Goal: Task Accomplishment & Management: Use online tool/utility

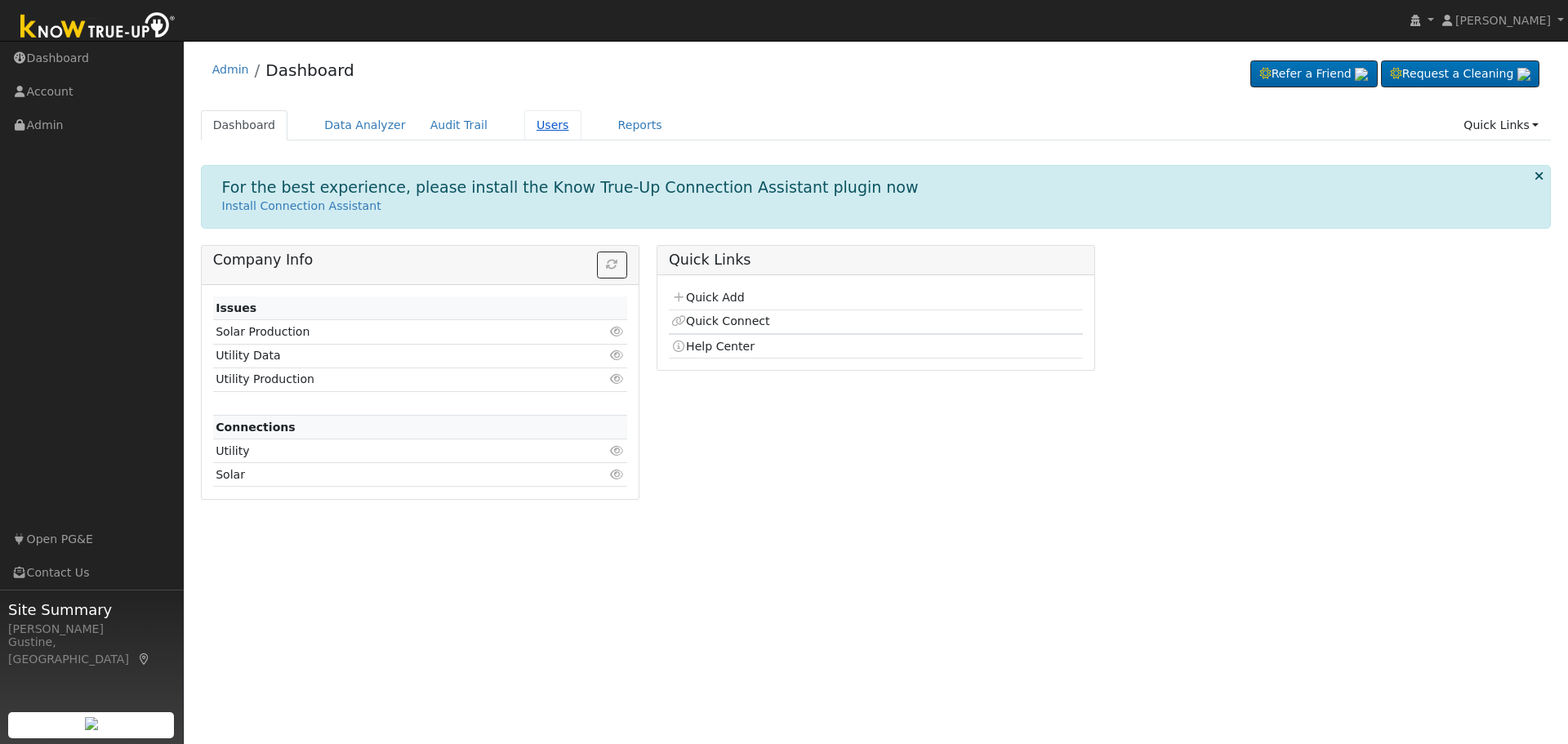
click at [543, 127] on link "Users" at bounding box center [553, 125] width 57 height 30
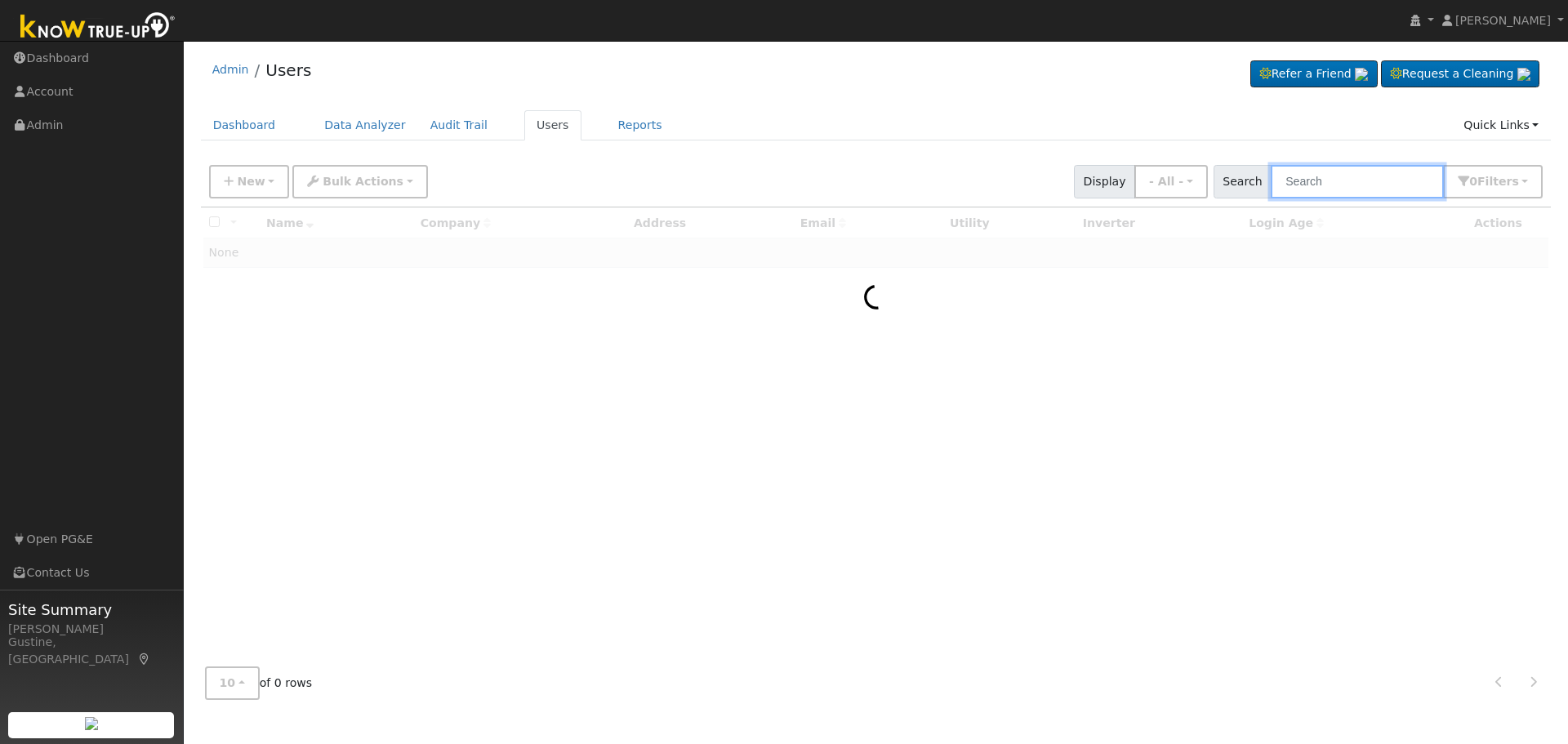
click at [1302, 173] on input "text" at bounding box center [1357, 182] width 174 height 33
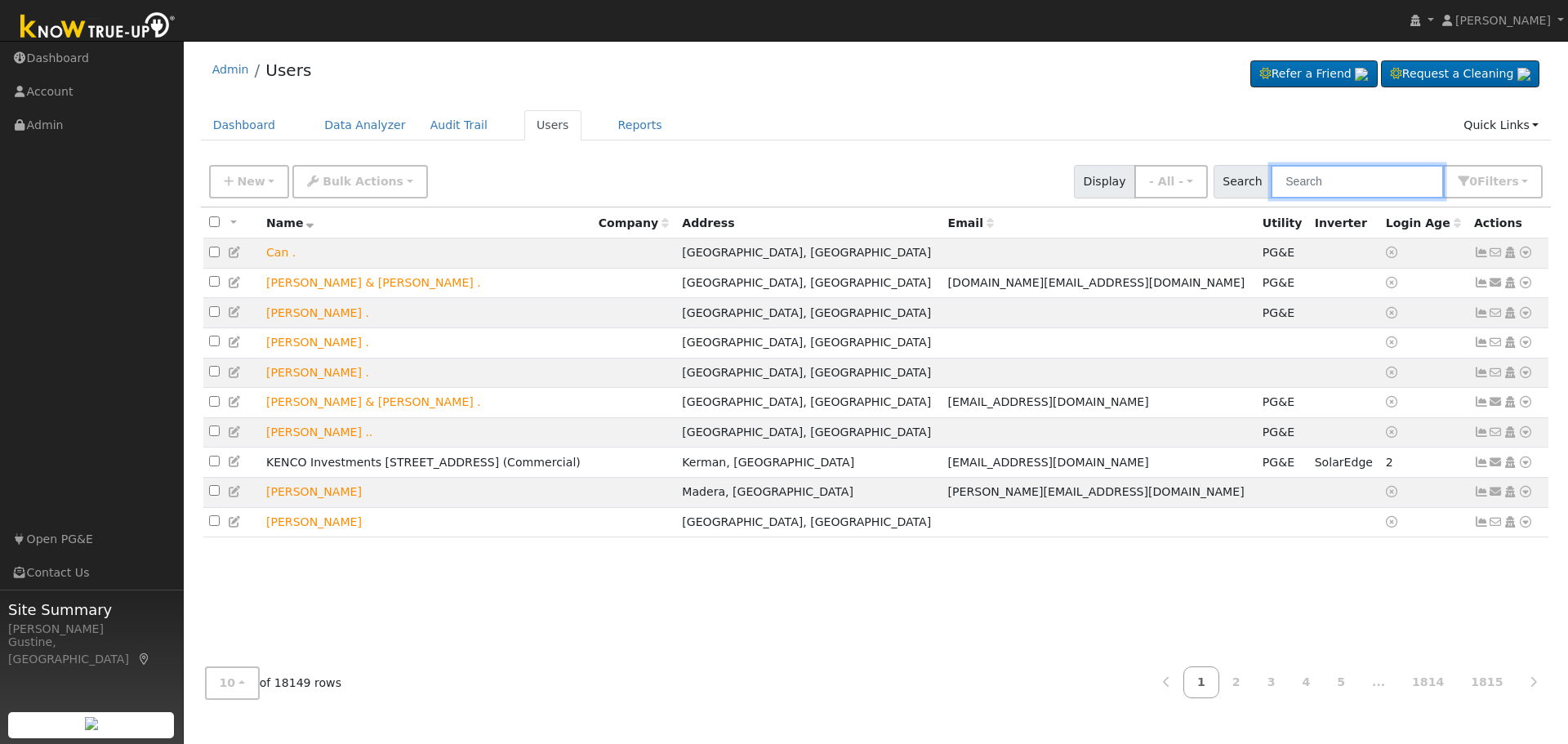
click at [1431, 167] on input "text" at bounding box center [1357, 182] width 174 height 33
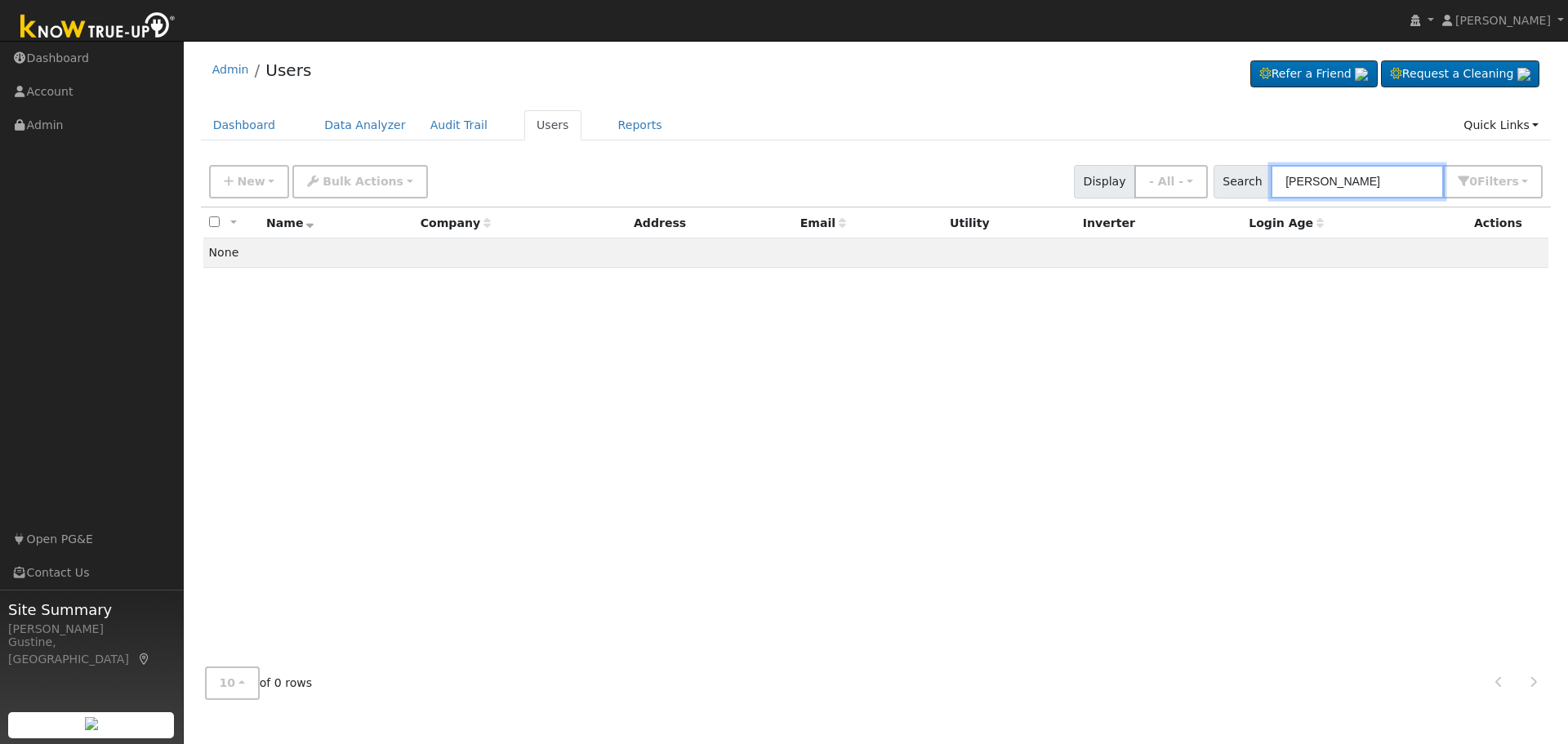
type input "lutter"
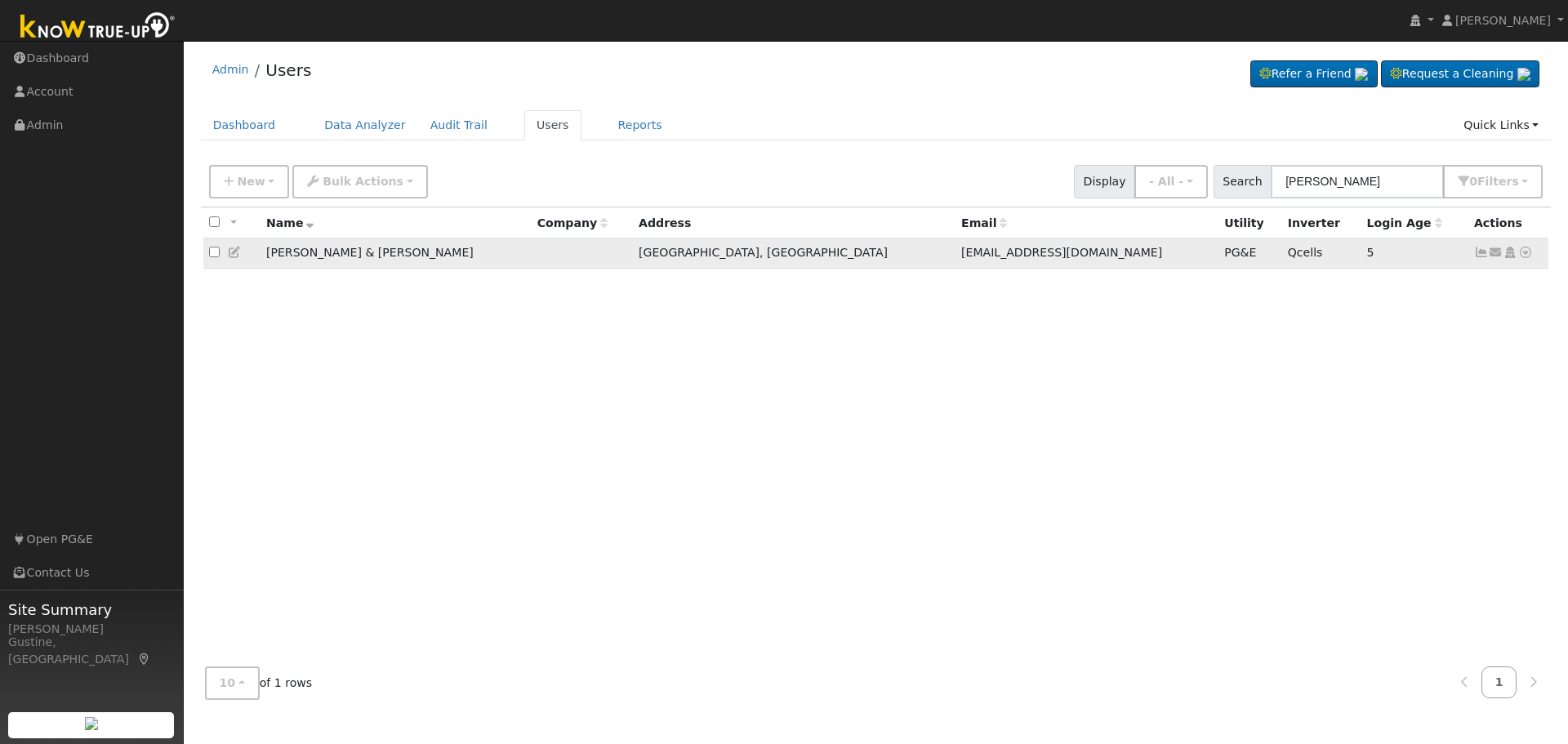
click at [1476, 254] on icon at bounding box center [1481, 252] width 15 height 11
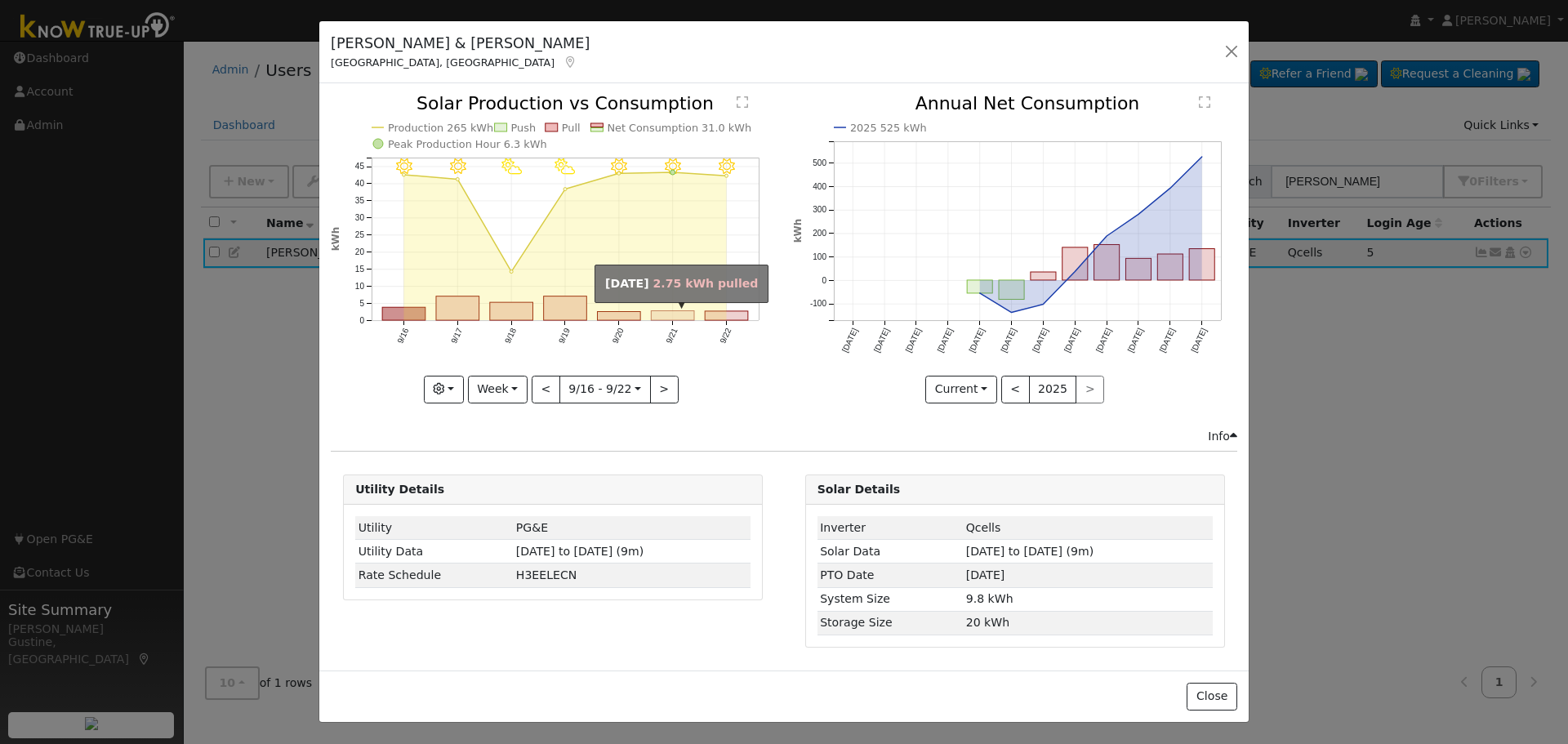
click at [680, 318] on rect "onclick=""" at bounding box center [673, 316] width 43 height 10
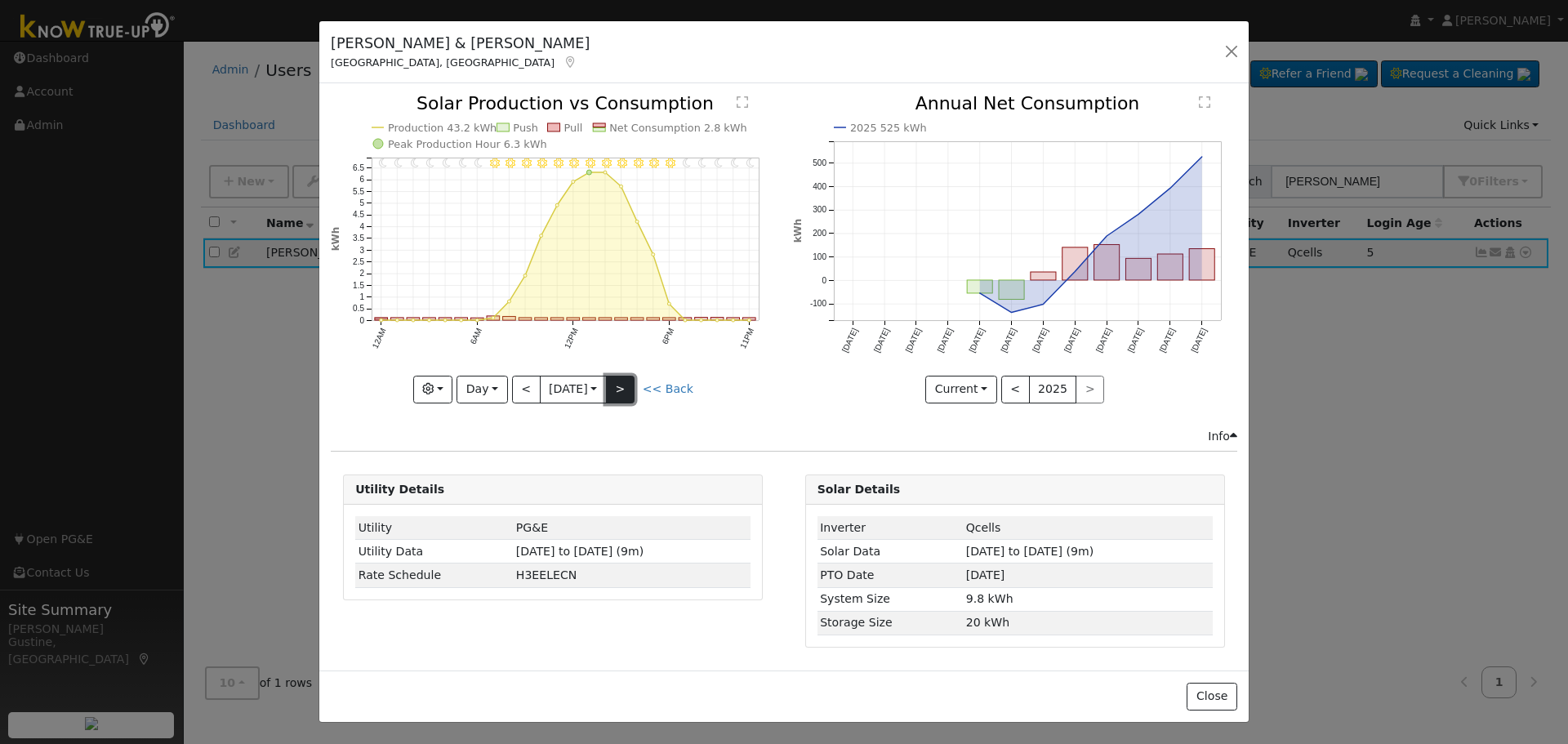
click at [633, 392] on button ">" at bounding box center [620, 390] width 29 height 28
click at [521, 389] on button "<" at bounding box center [526, 390] width 29 height 28
drag, startPoint x: 520, startPoint y: 385, endPoint x: 513, endPoint y: 390, distance: 8.6
click at [520, 388] on button "<" at bounding box center [526, 390] width 29 height 28
click at [511, 388] on icon "11PM - Clear 10PM - Clear 9PM - Clear 8PM - Clear 7PM - Clear 6PM - Clear 5PM -…" at bounding box center [552, 248] width 444 height 306
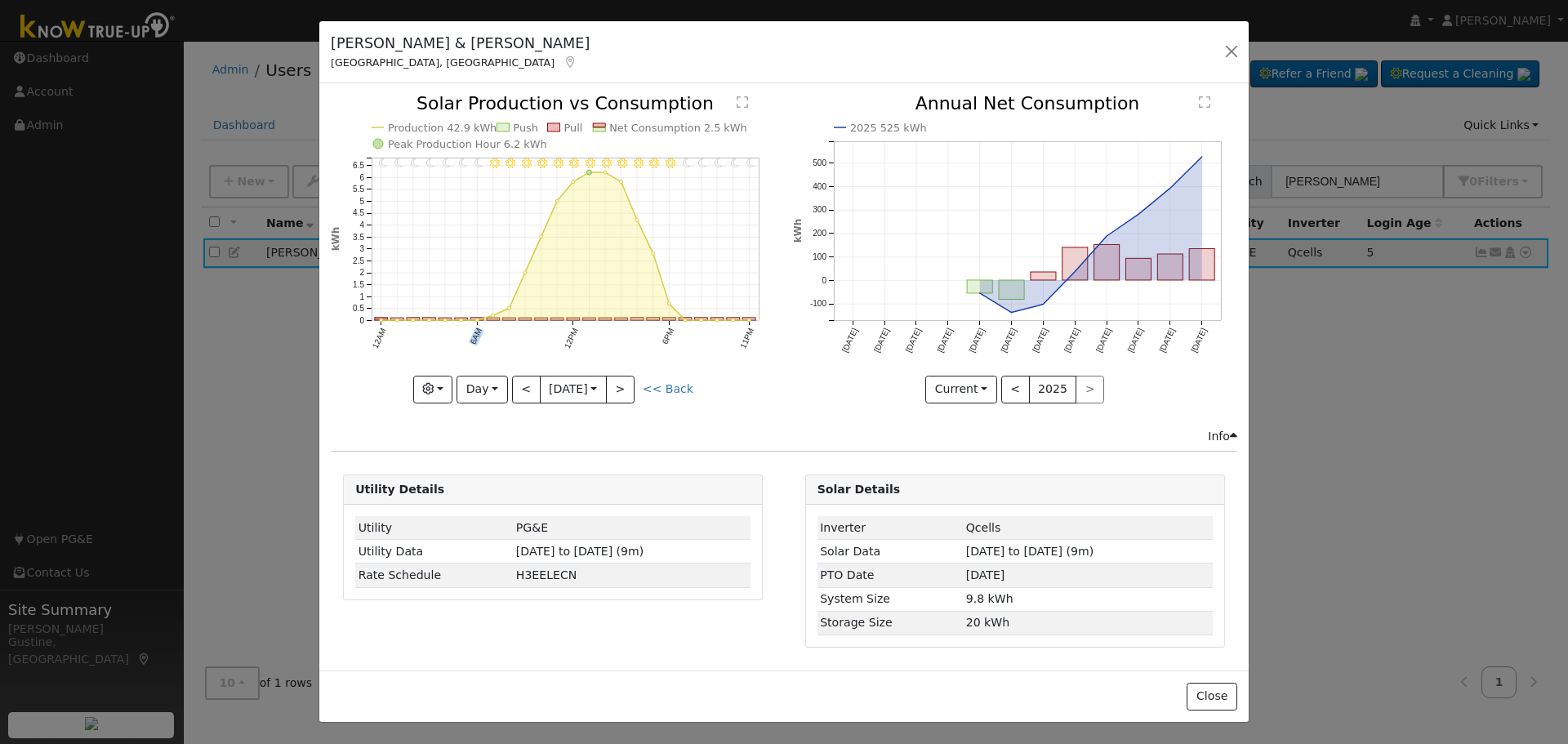
click at [511, 388] on icon "11PM - Clear 10PM - Clear 9PM - Clear 8PM - Clear 7PM - Clear 6PM - Clear 5PM -…" at bounding box center [552, 248] width 444 height 306
click at [520, 382] on button "<" at bounding box center [526, 390] width 29 height 28
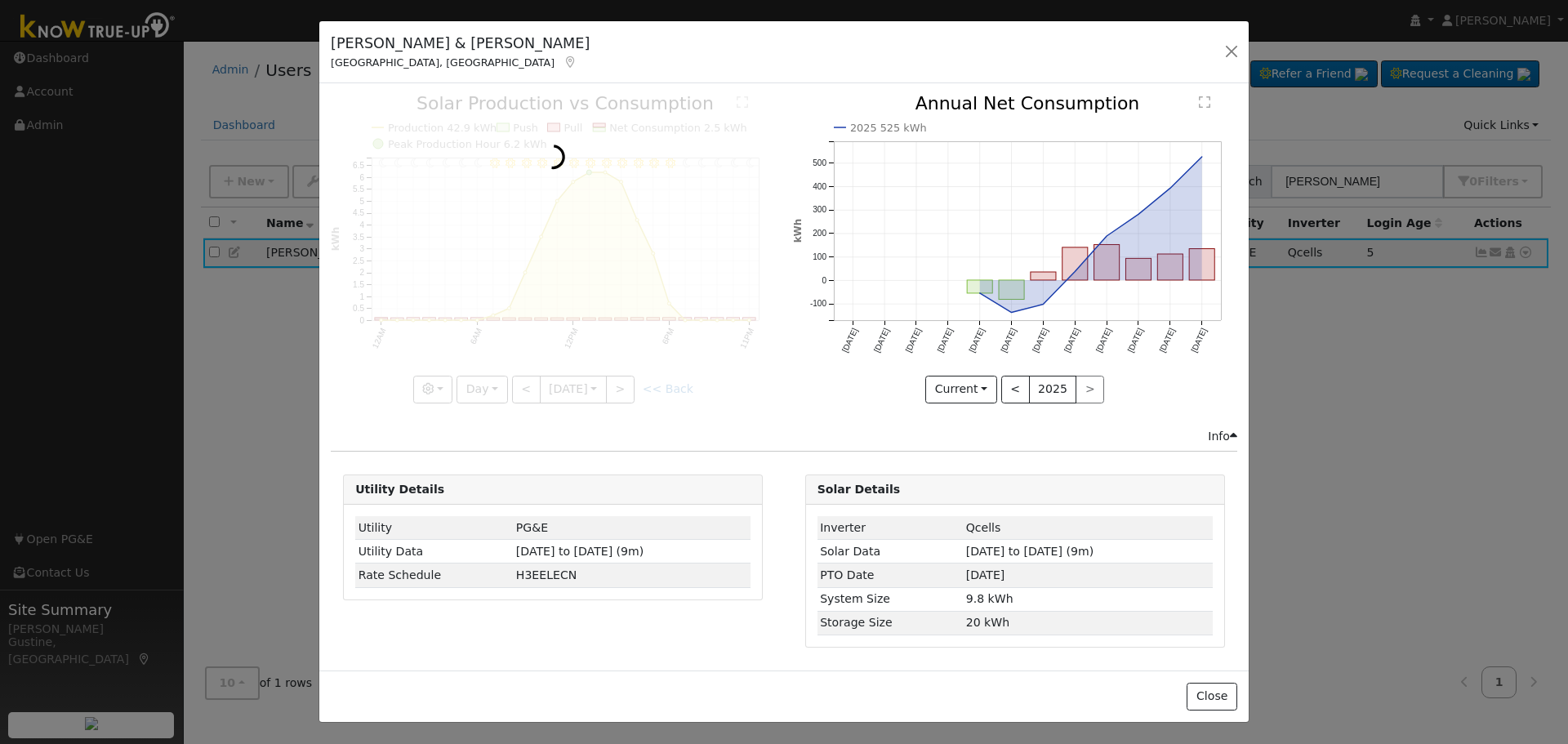
click at [520, 378] on div at bounding box center [552, 248] width 444 height 307
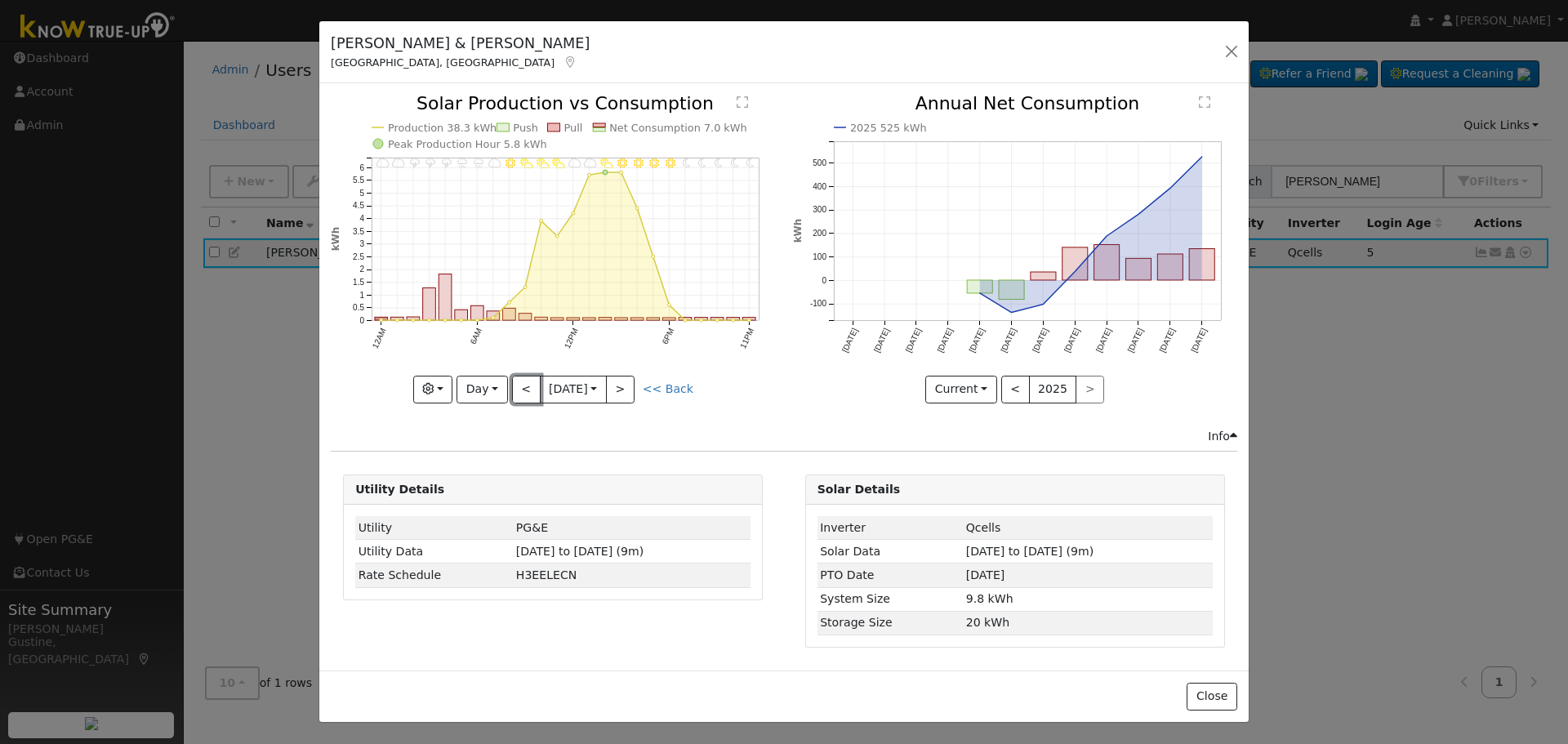
click at [520, 378] on button "<" at bounding box center [526, 390] width 29 height 28
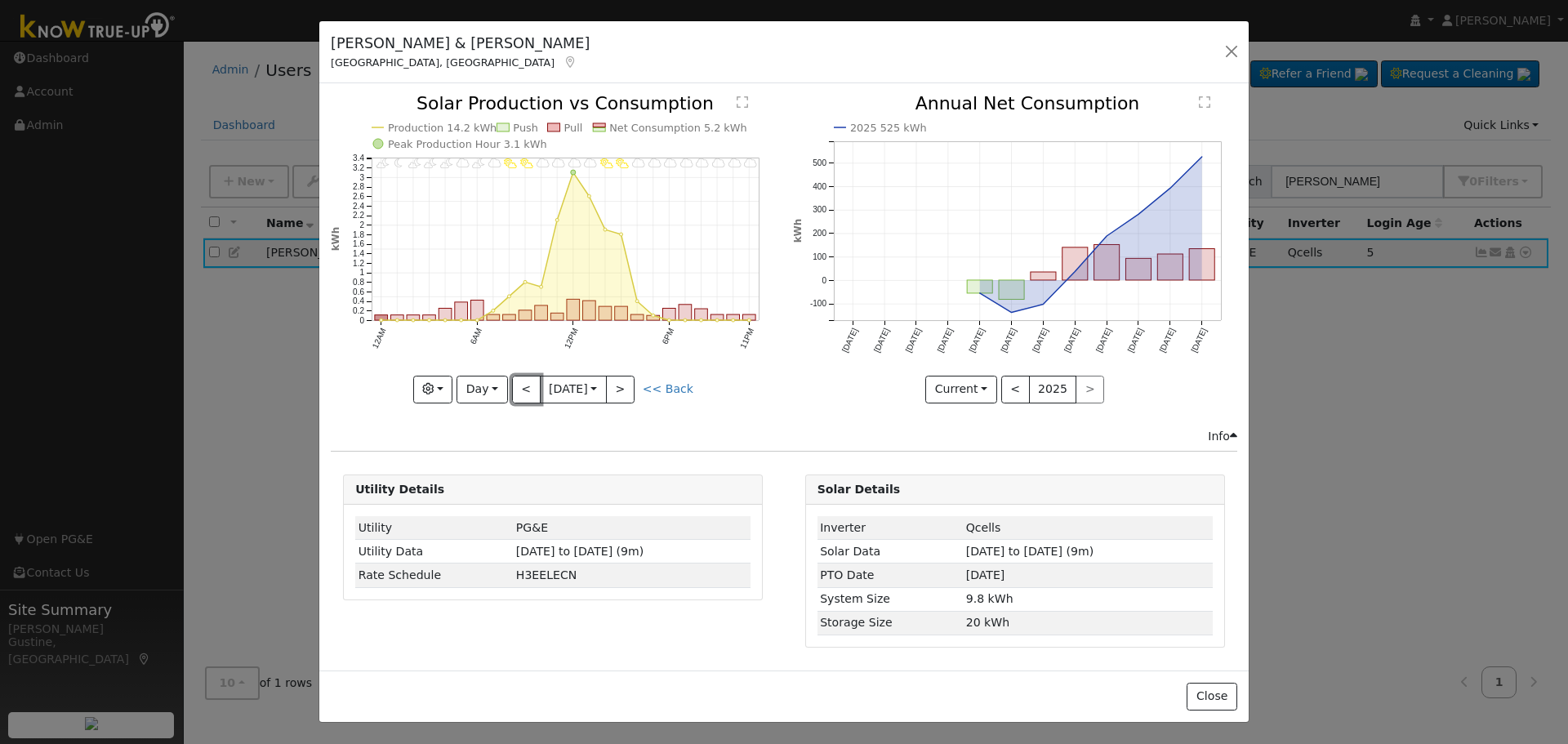
click at [520, 378] on button "<" at bounding box center [526, 390] width 29 height 28
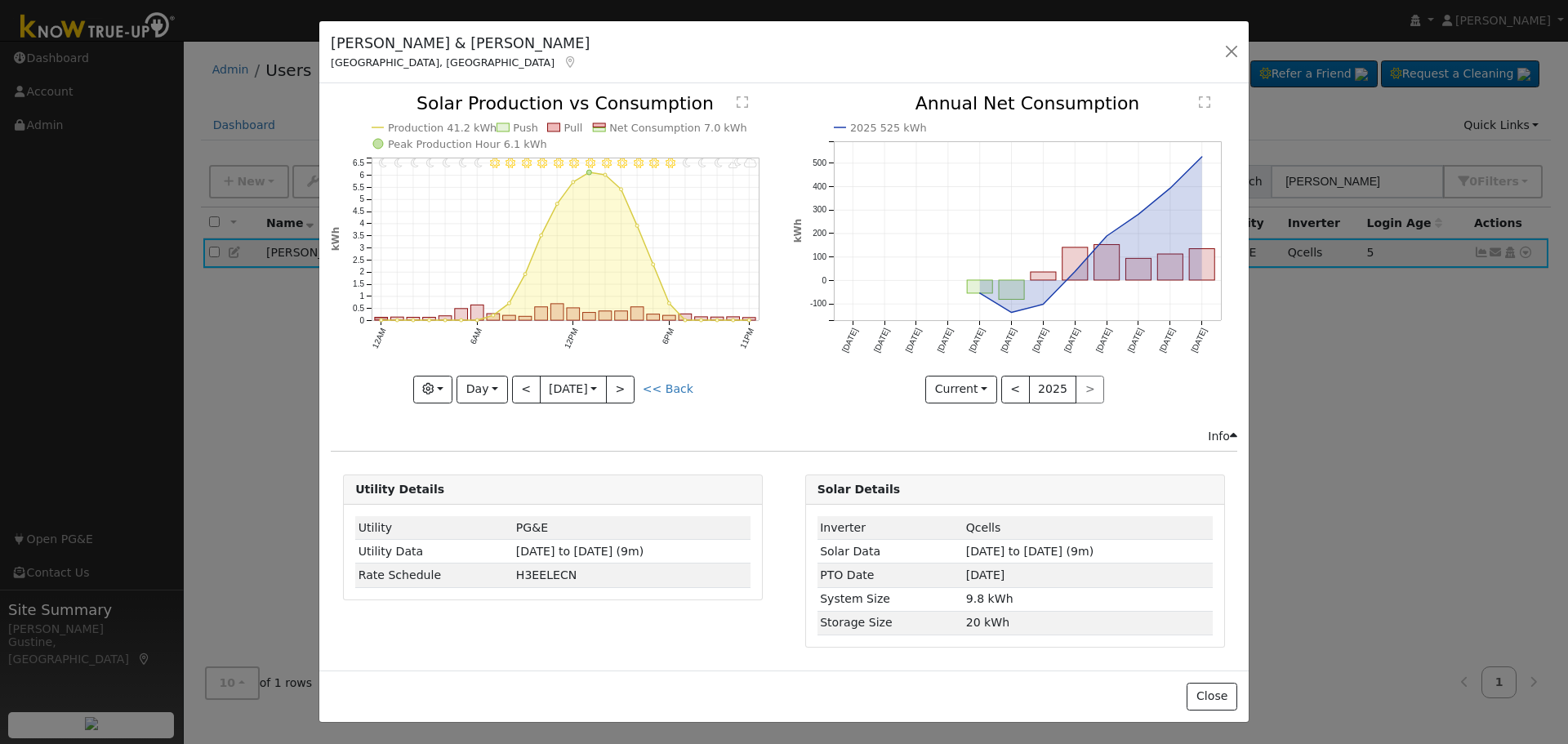
click at [520, 378] on div at bounding box center [552, 248] width 444 height 307
click at [520, 377] on button "<" at bounding box center [526, 390] width 29 height 28
click at [520, 371] on icon "11PM - Clear 10PM - Clear 9PM - Clear 8PM - Clear 7PM - Clear 6PM - Clear 5PM -…" at bounding box center [552, 248] width 444 height 306
click at [521, 392] on button "<" at bounding box center [526, 390] width 29 height 28
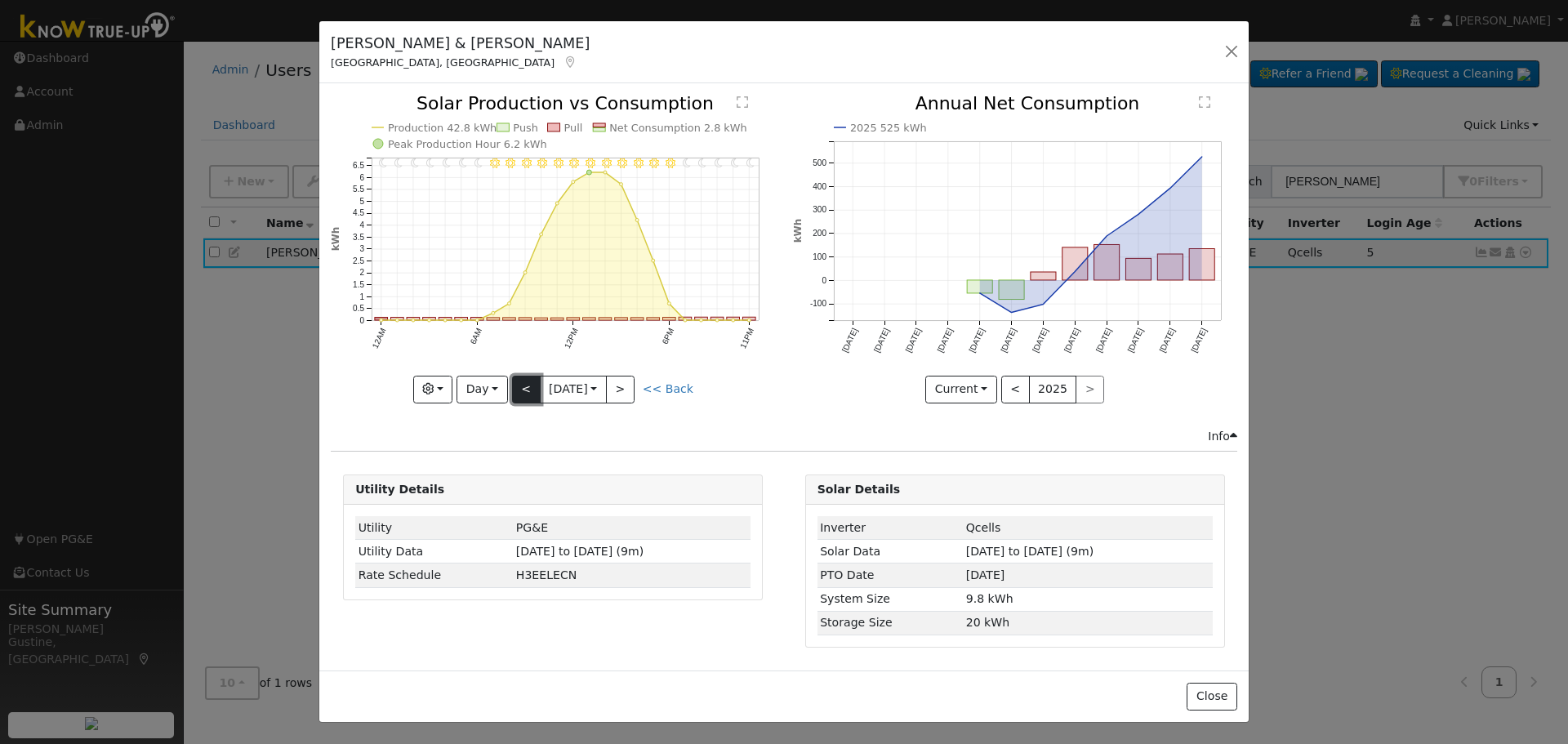
click at [520, 382] on button "<" at bounding box center [526, 390] width 29 height 28
click at [631, 390] on button ">" at bounding box center [620, 390] width 29 height 28
click at [622, 378] on div "11PM - Clear 10PM - Clear 9PM - Clear 8PM - Clear 7PM - Clear 6PM - Clear 5PM -…" at bounding box center [552, 248] width 444 height 307
click at [622, 378] on button ">" at bounding box center [620, 390] width 29 height 28
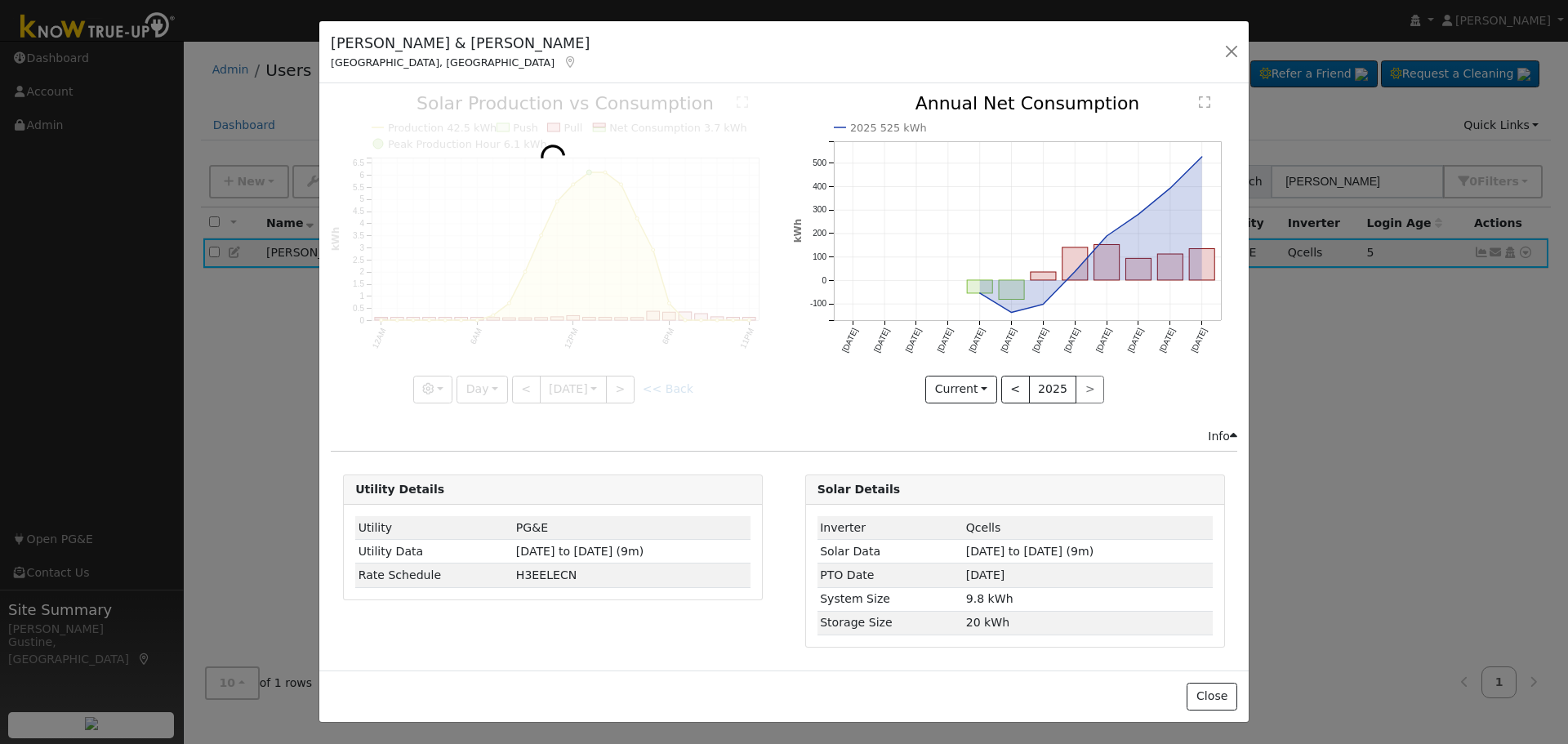
click at [622, 378] on div at bounding box center [552, 248] width 444 height 307
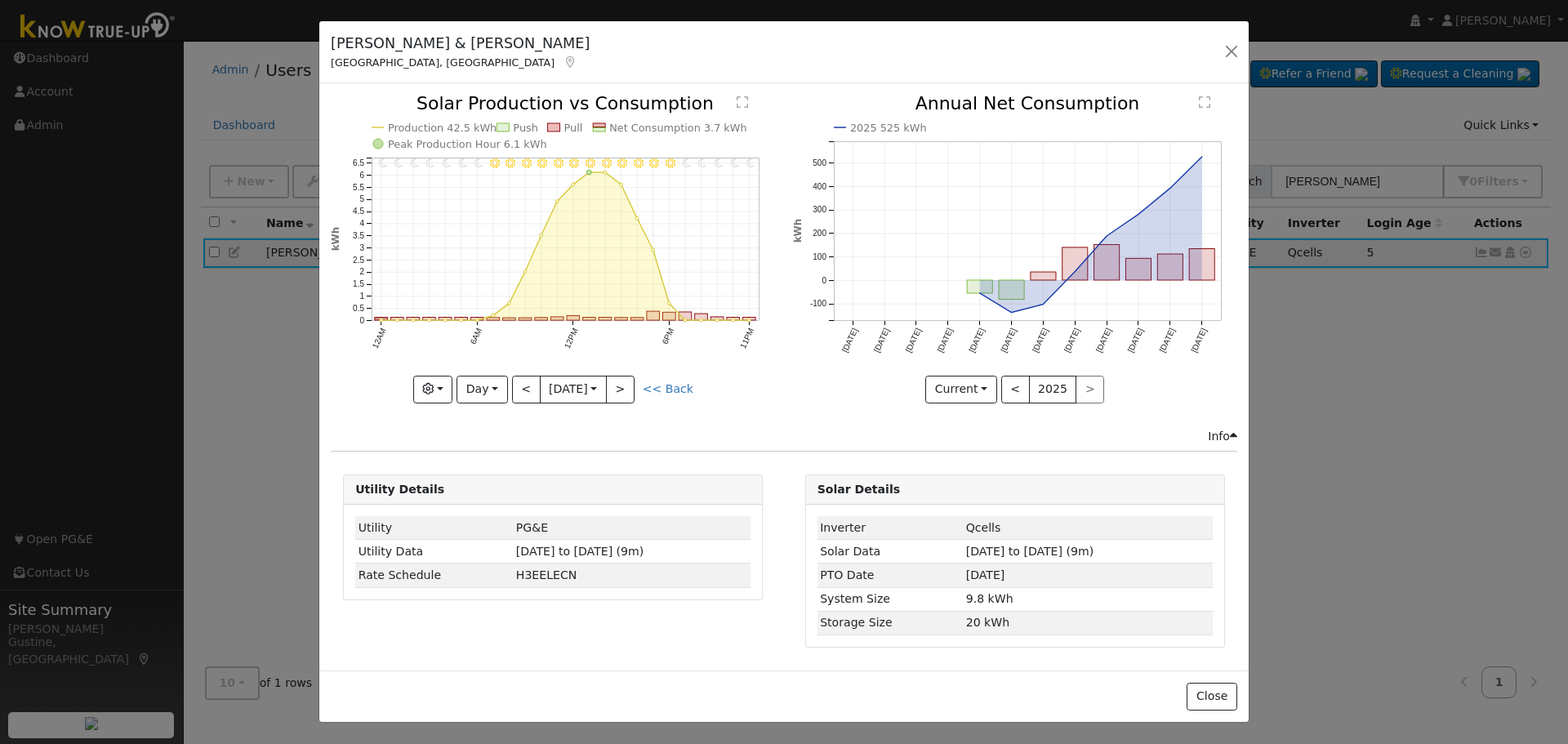
click at [622, 378] on div "11PM - Clear 10PM - Clear 9PM - Clear 8PM - Clear 7PM - Clear 6PM - Clear 5PM -…" at bounding box center [552, 248] width 444 height 307
click at [622, 378] on button ">" at bounding box center [620, 390] width 29 height 28
click at [622, 378] on div at bounding box center [552, 248] width 444 height 307
click at [633, 386] on button ">" at bounding box center [620, 390] width 29 height 28
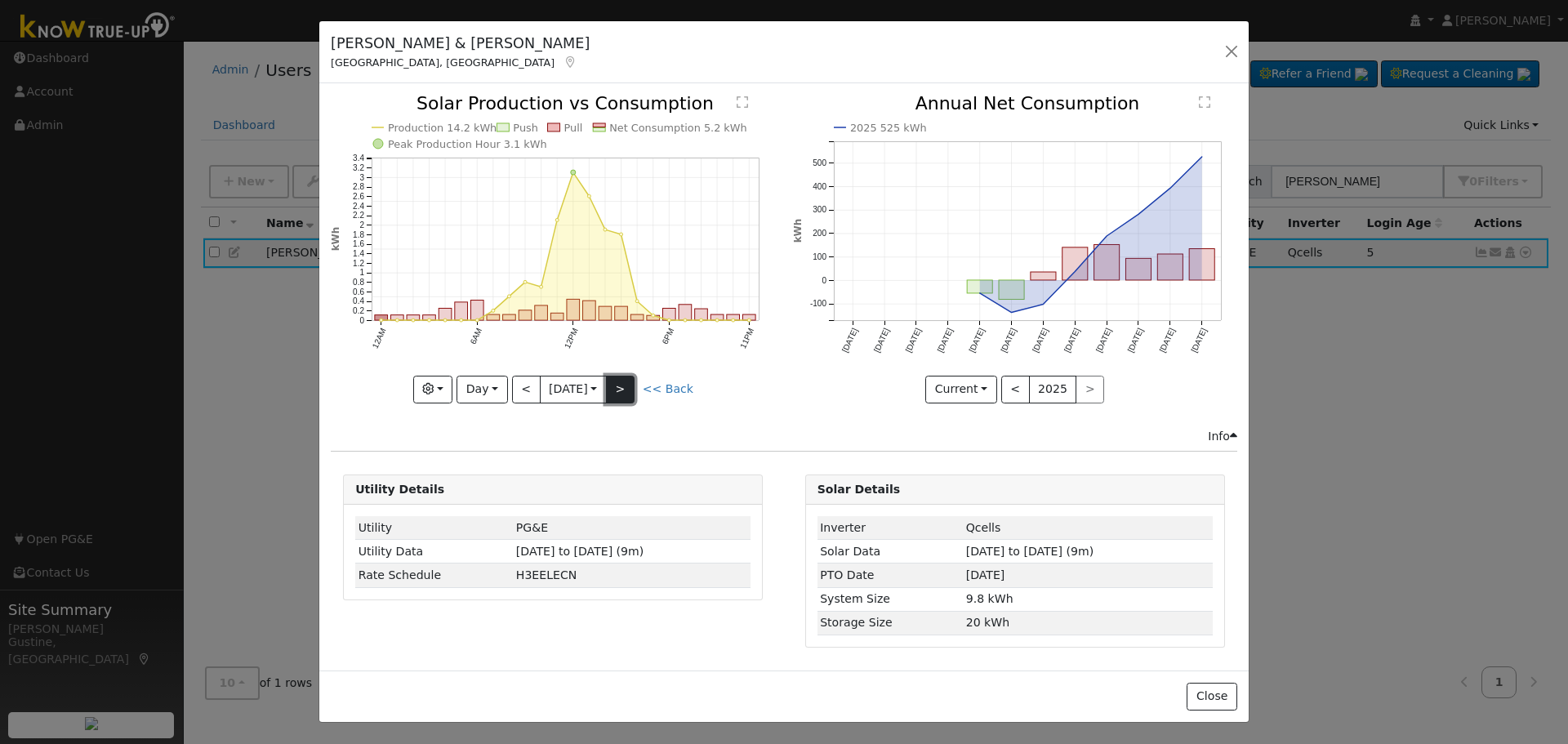
click at [633, 386] on button ">" at bounding box center [620, 390] width 29 height 28
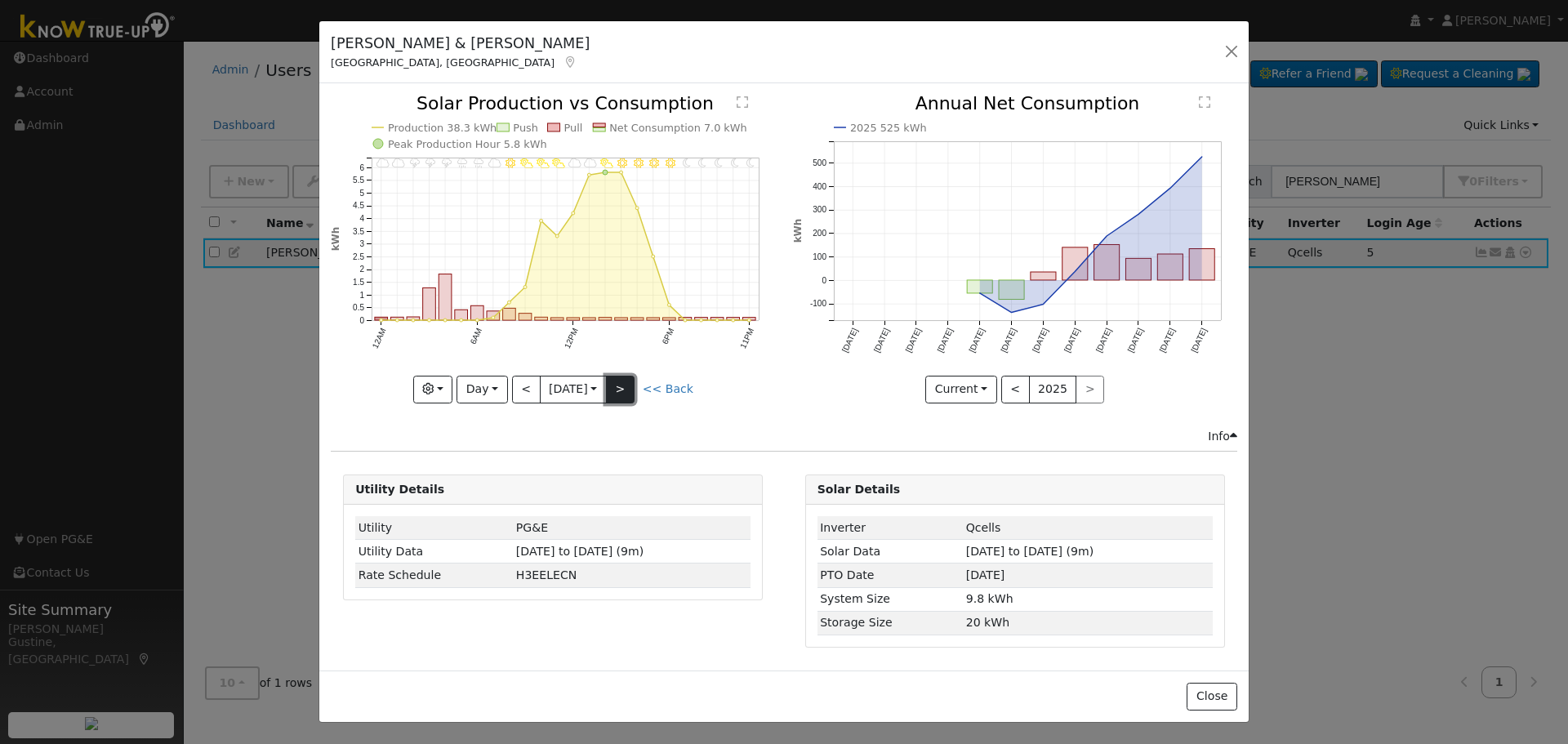
click at [633, 386] on button ">" at bounding box center [620, 390] width 29 height 28
type input "2025-09-21"
click at [1236, 46] on button "button" at bounding box center [1231, 51] width 23 height 23
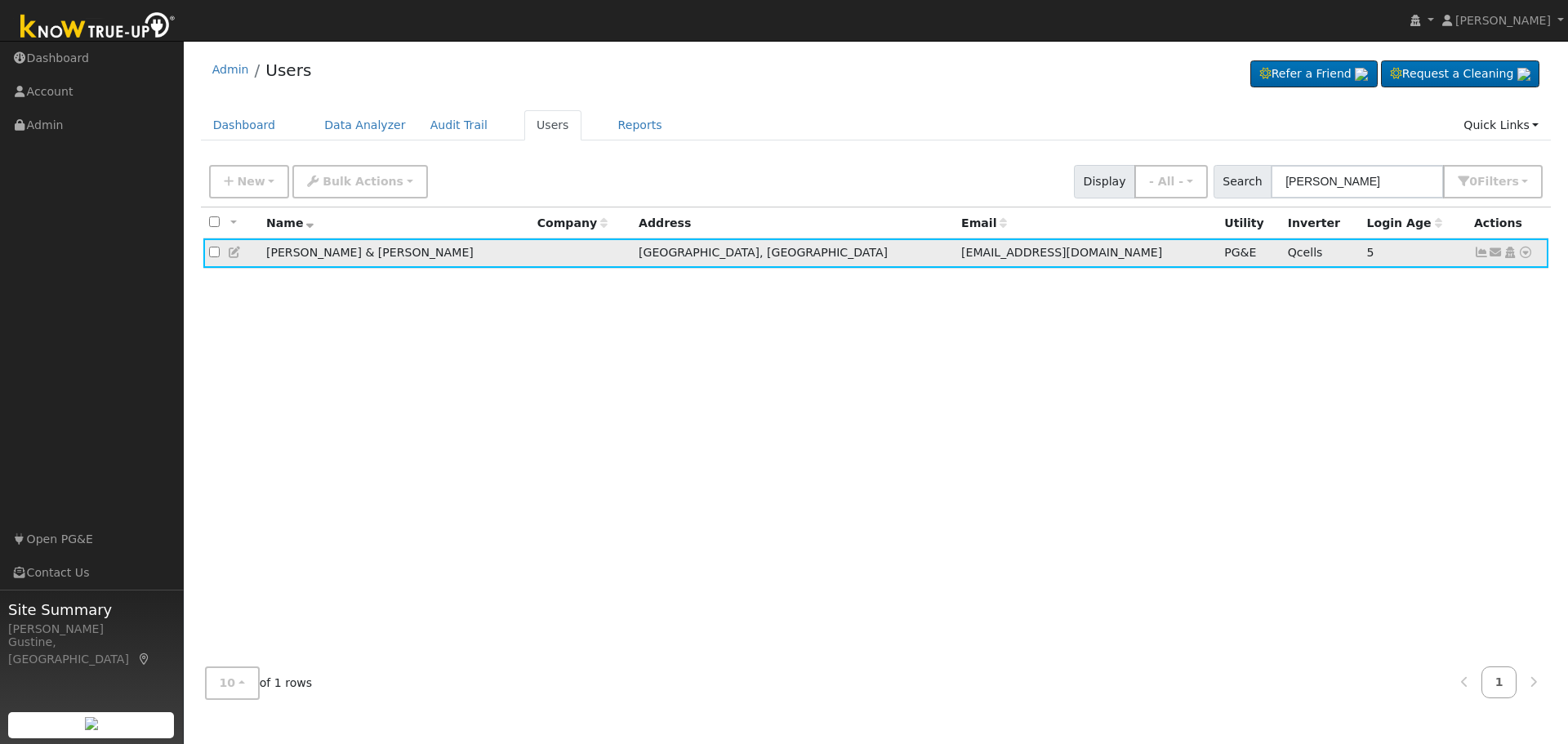
click at [1536, 256] on td "Send Email... Copy a Link Reset Password Open Access Data Analyzer Reports Scen…" at bounding box center [1509, 253] width 81 height 30
click at [1525, 256] on icon at bounding box center [1526, 252] width 15 height 11
click at [1517, 289] on link "Data Analyzer" at bounding box center [1472, 281] width 118 height 23
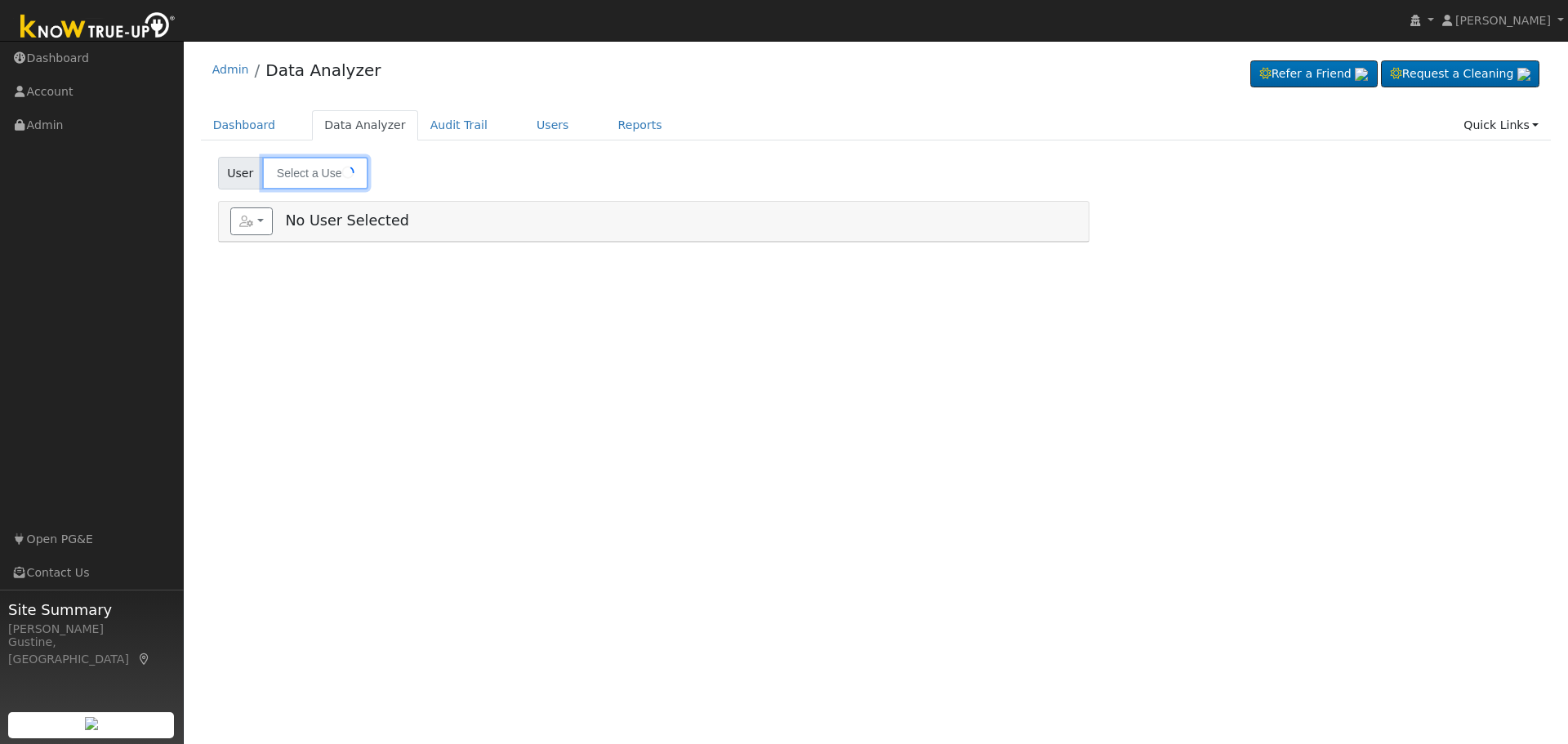
type input "[PERSON_NAME] & [PERSON_NAME]"
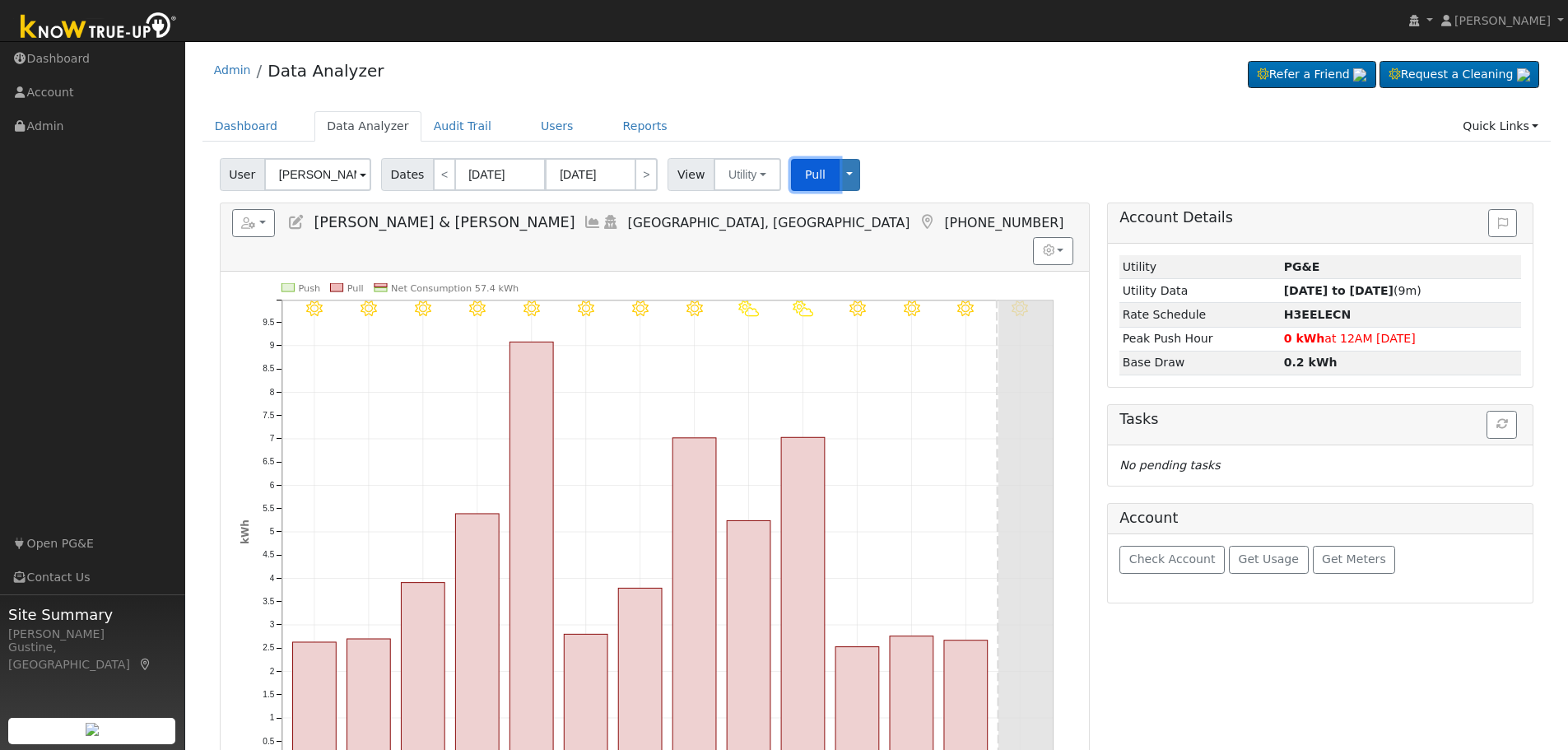
click at [814, 167] on button "Pull" at bounding box center [815, 175] width 48 height 32
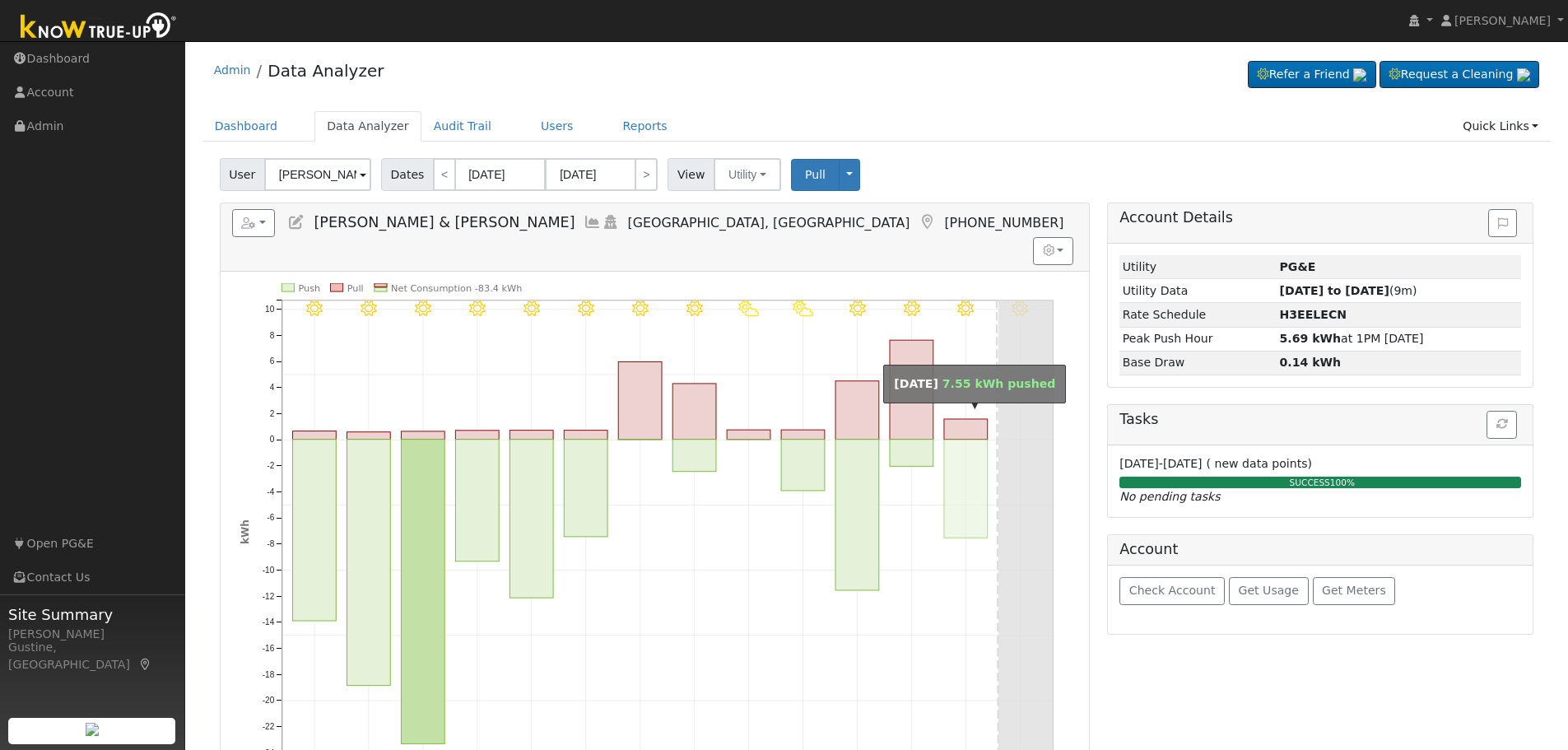
click at [958, 439] on rect "onclick=""" at bounding box center [965, 489] width 44 height 99
type input "09/22/2025"
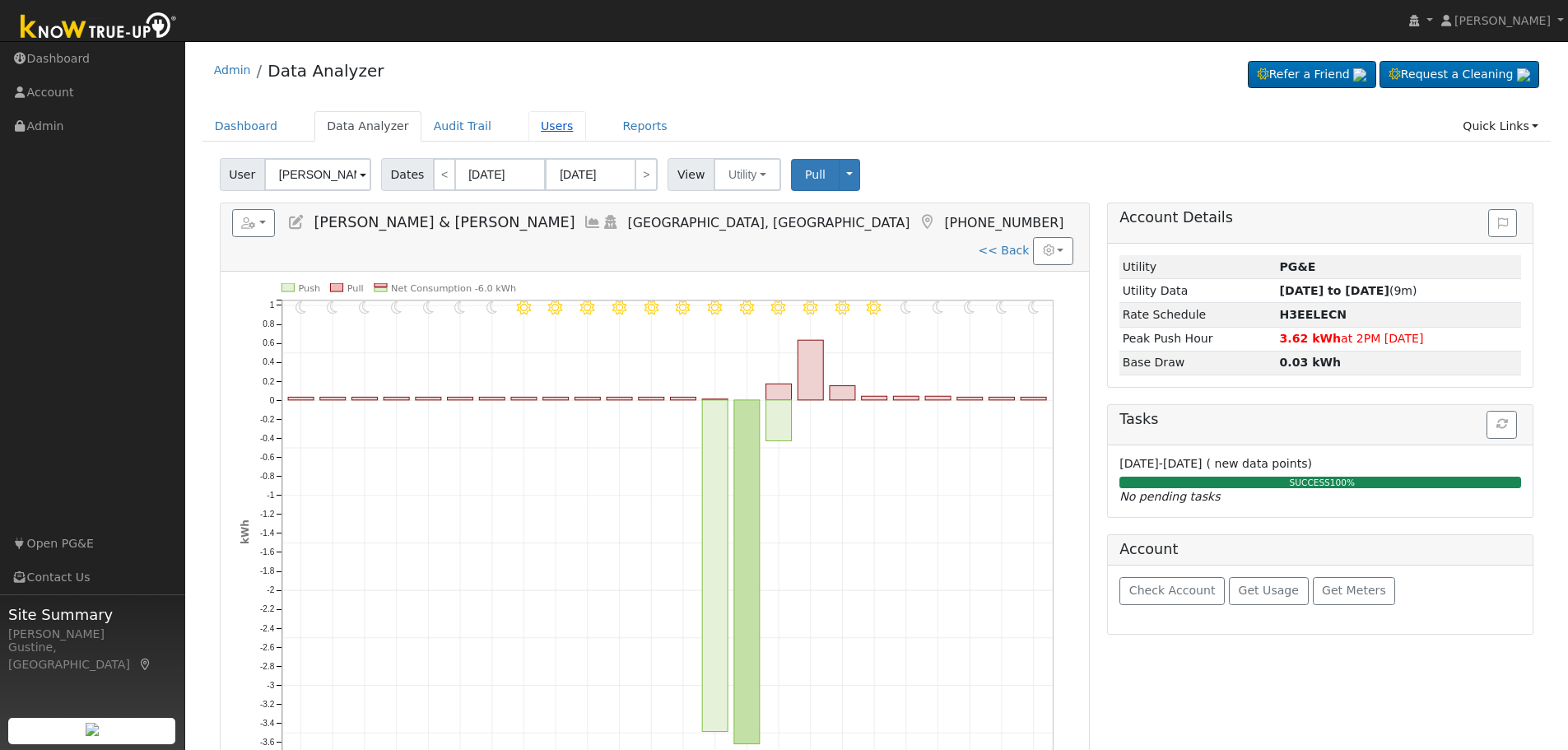
click at [529, 126] on link "Users" at bounding box center [557, 126] width 58 height 31
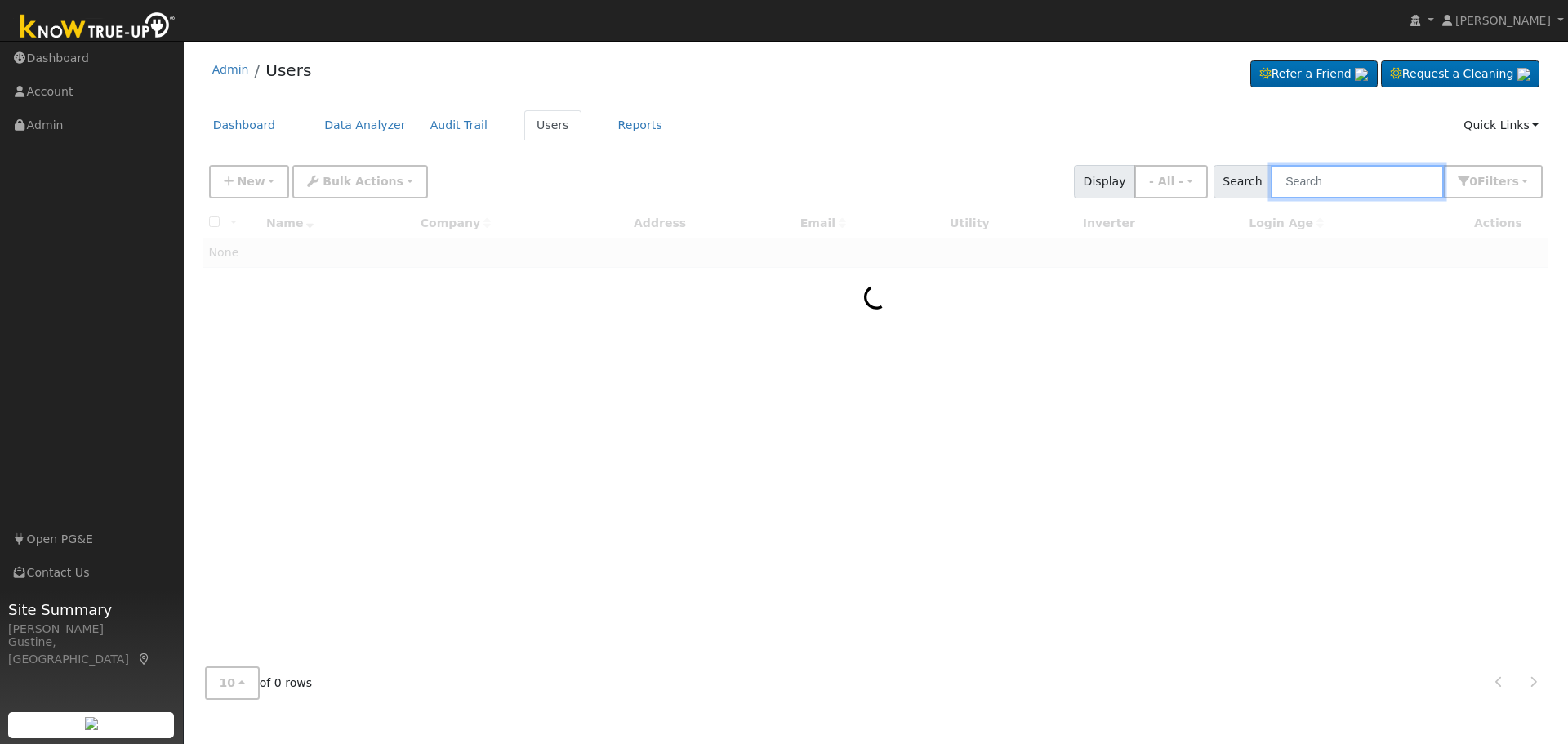
click at [1382, 187] on input "text" at bounding box center [1357, 182] width 174 height 33
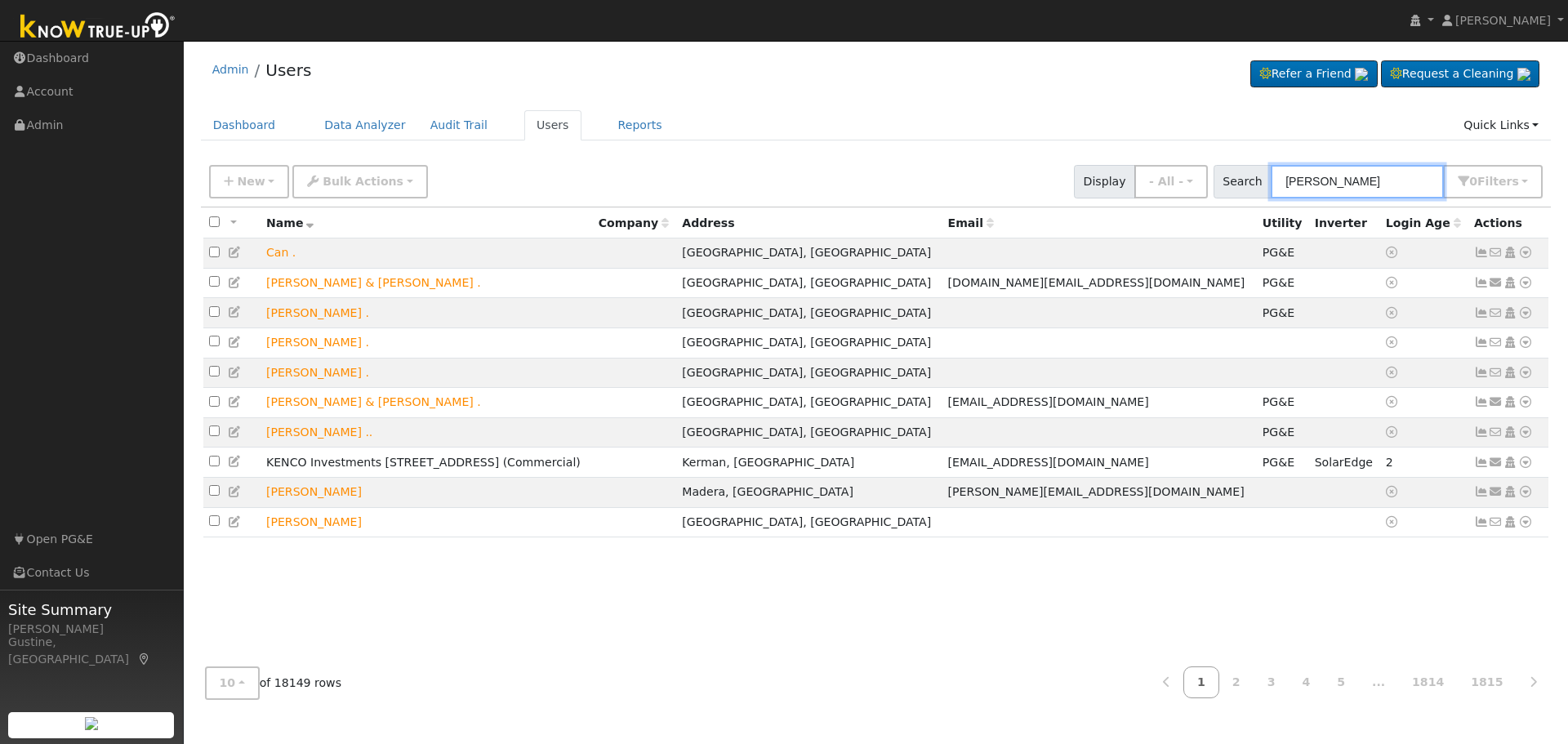
type input "Lutter"
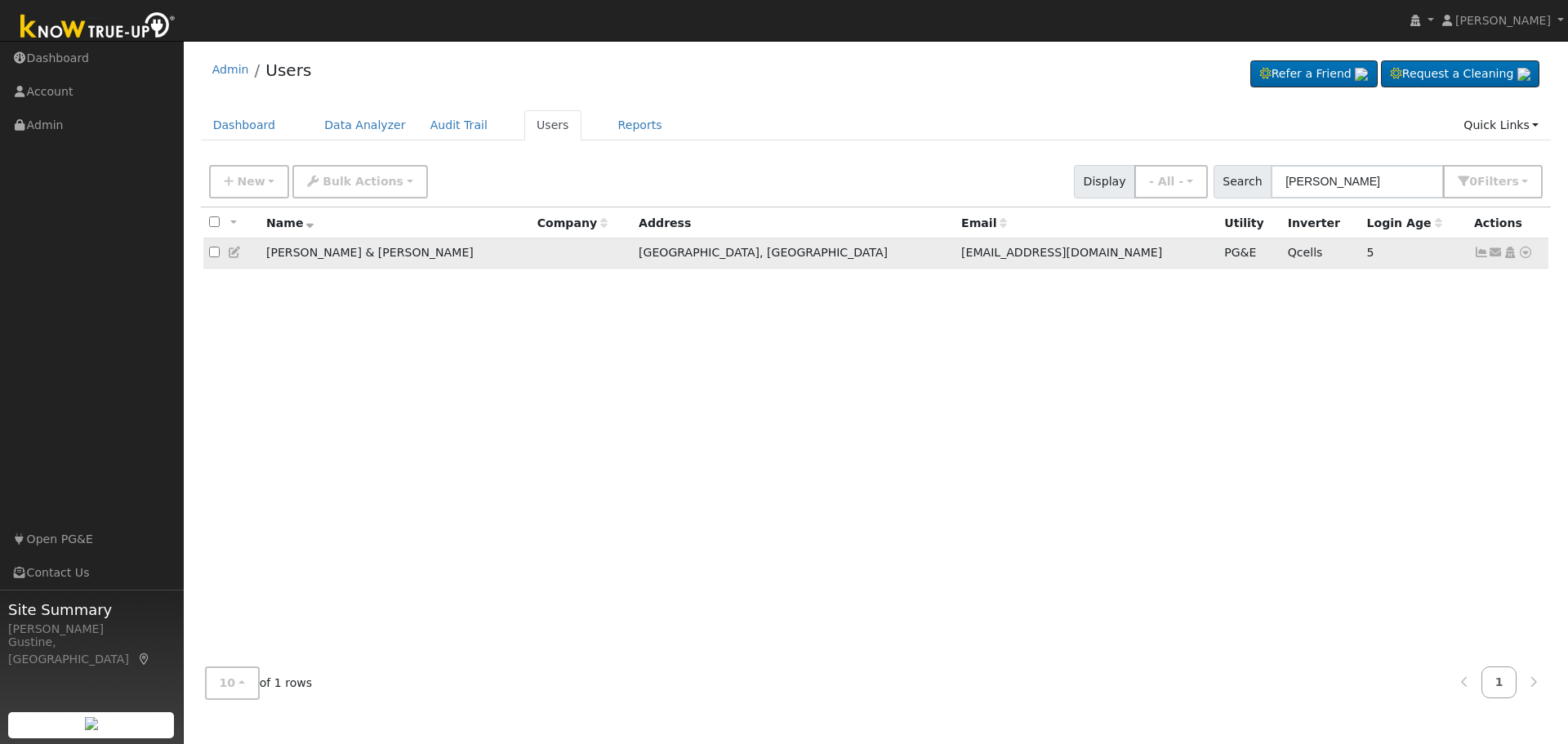
click at [1481, 249] on icon at bounding box center [1481, 252] width 15 height 11
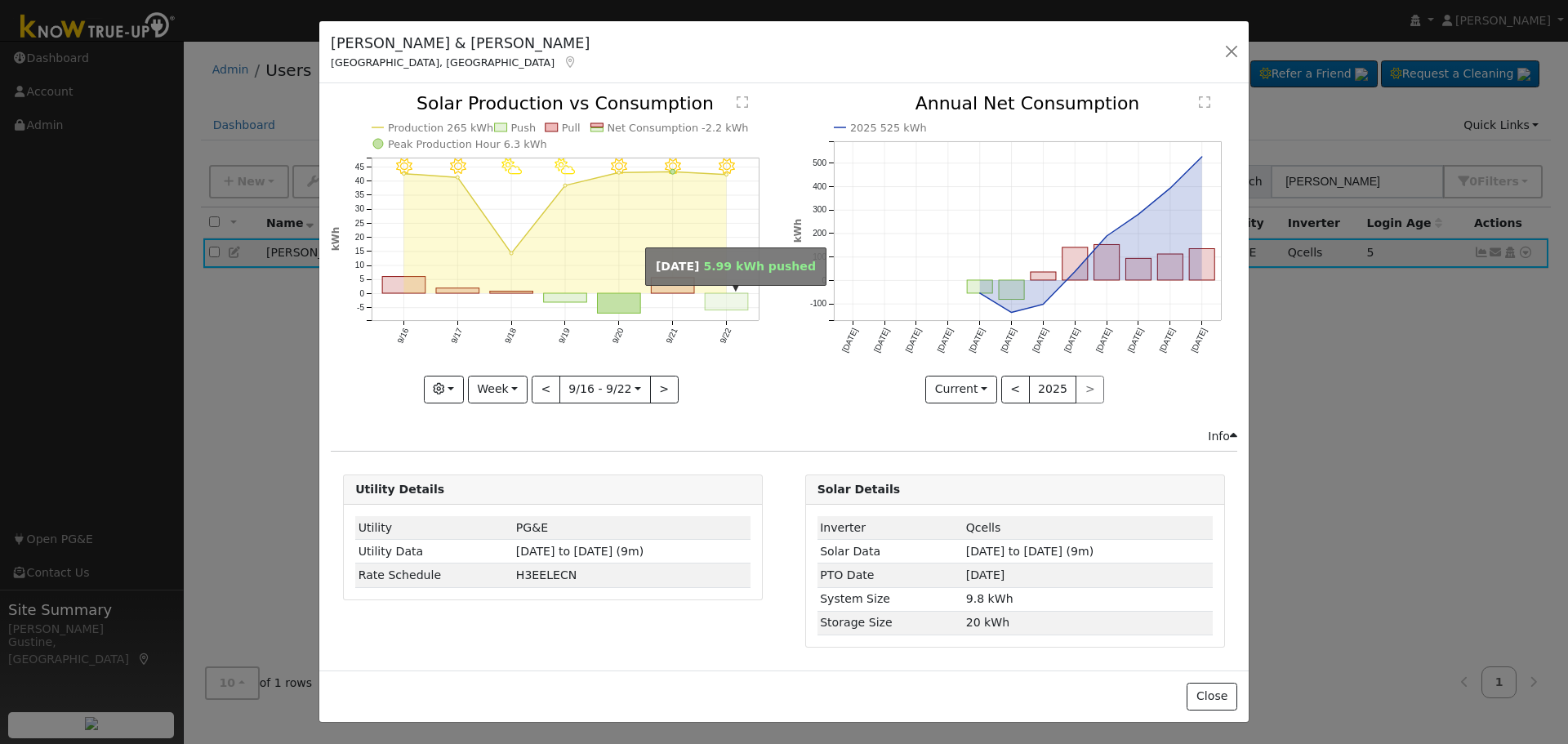
click at [745, 306] on rect "onclick=""" at bounding box center [727, 302] width 43 height 18
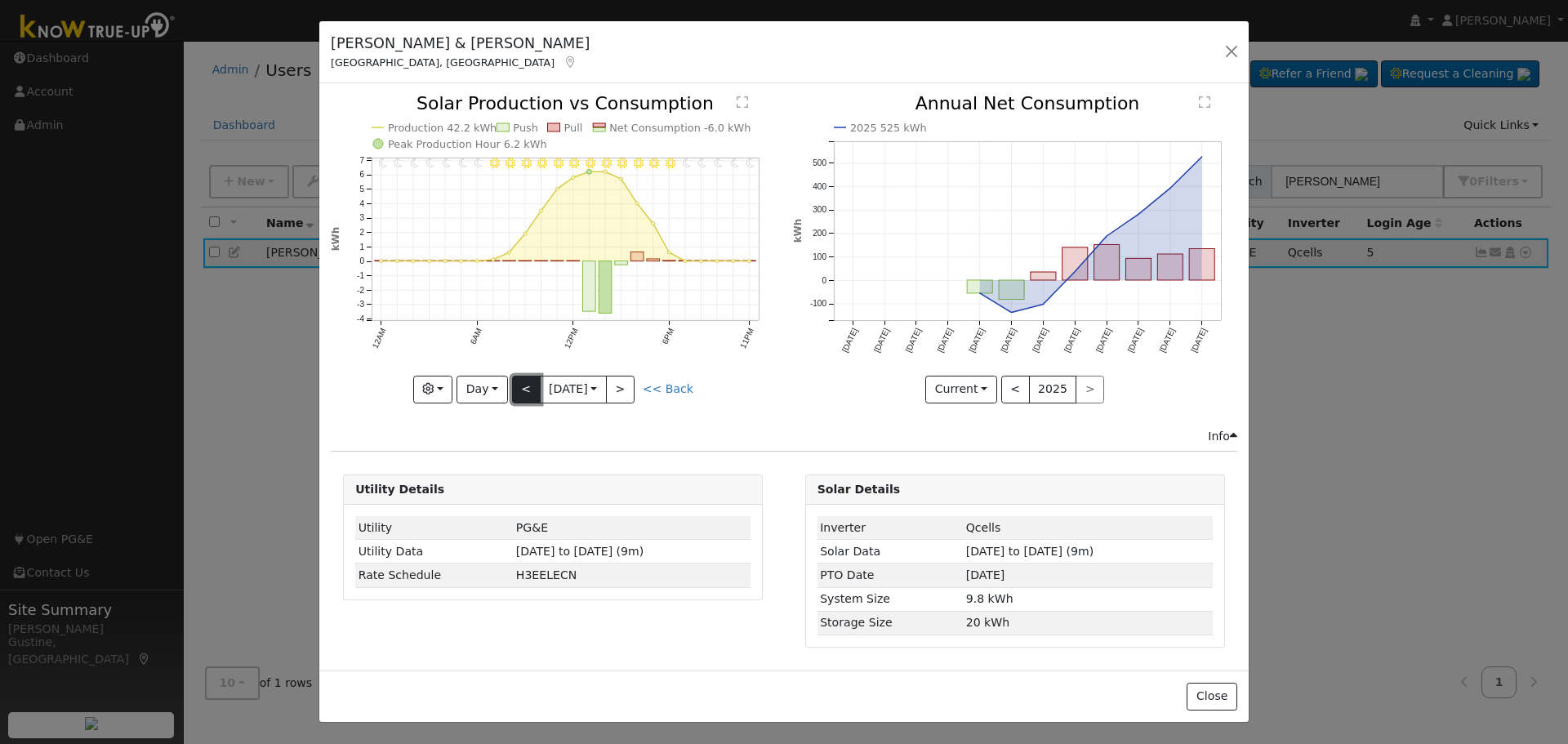
click at [526, 390] on button "<" at bounding box center [526, 390] width 29 height 28
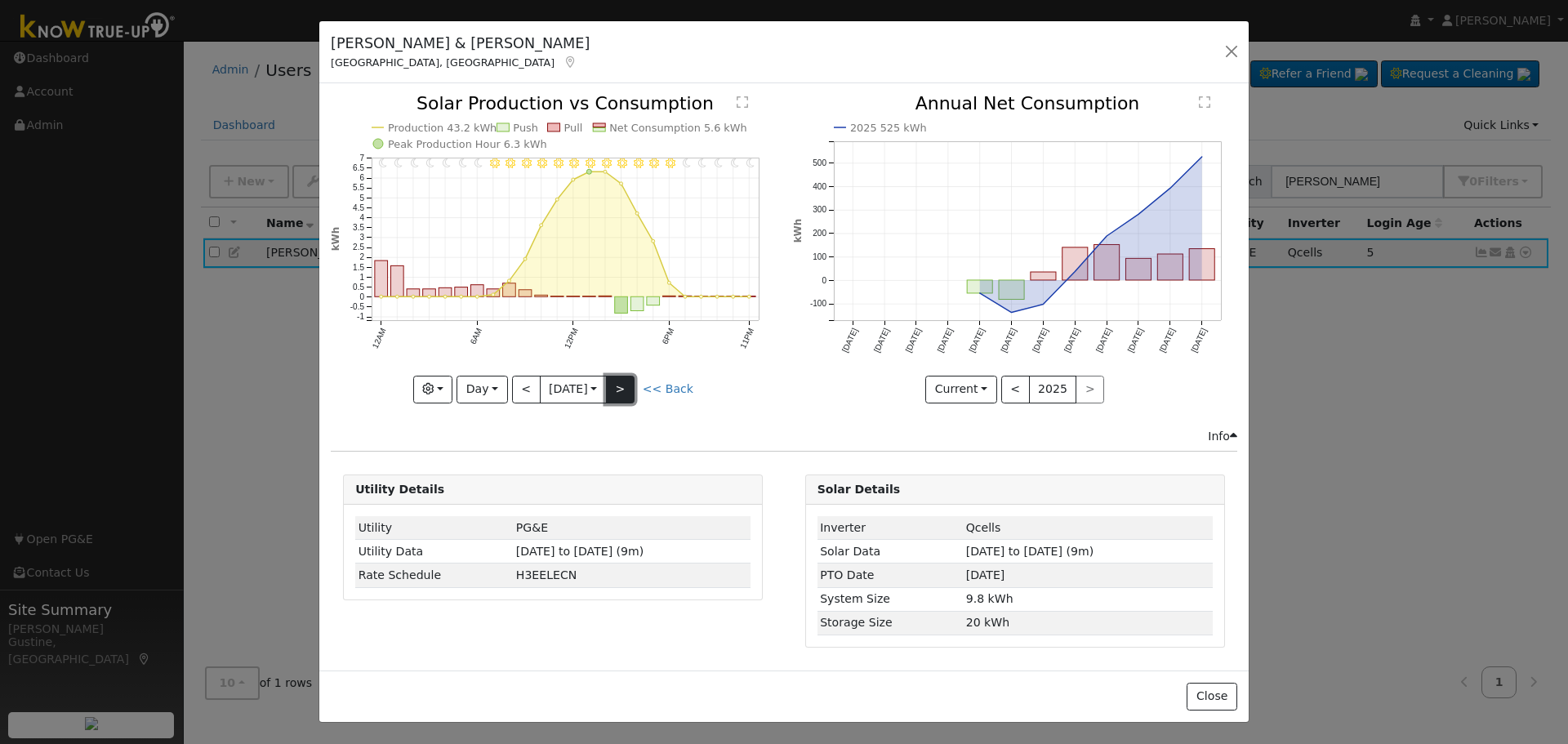
click at [628, 379] on button ">" at bounding box center [620, 390] width 29 height 28
type input "[DATE]"
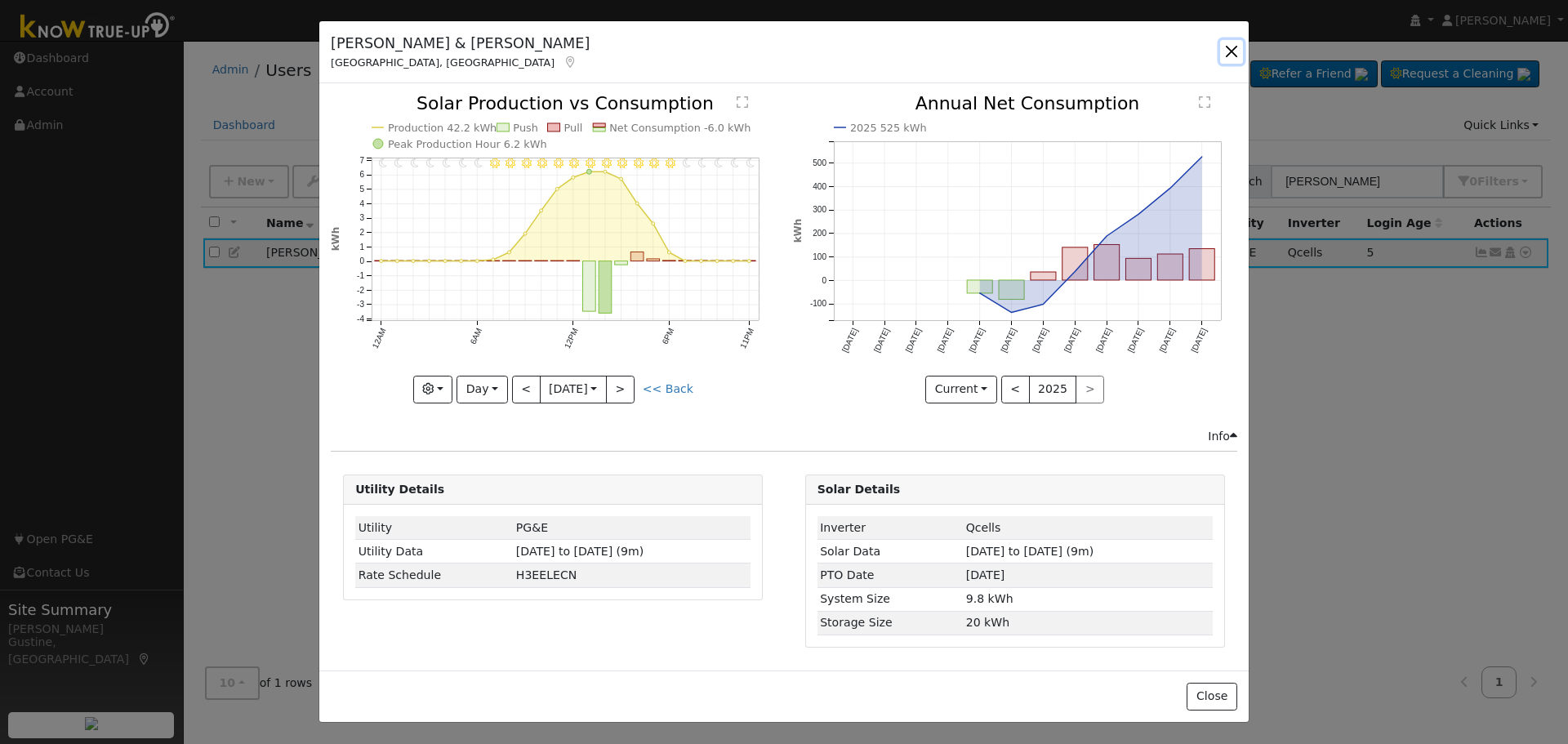
click at [1241, 49] on button "button" at bounding box center [1231, 51] width 23 height 23
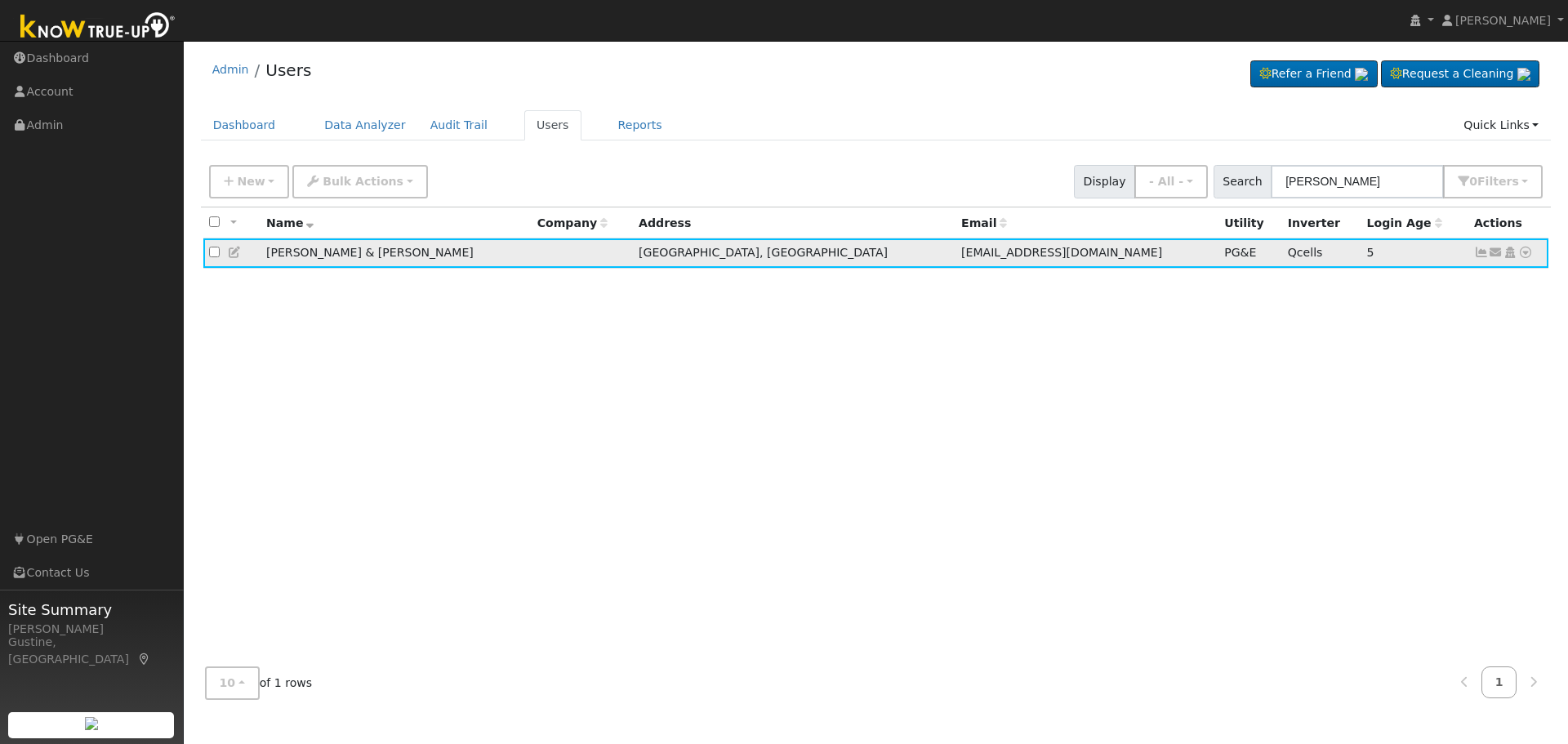
click at [1530, 252] on icon at bounding box center [1526, 252] width 15 height 11
click at [1474, 279] on link "Data Analyzer" at bounding box center [1472, 281] width 118 height 23
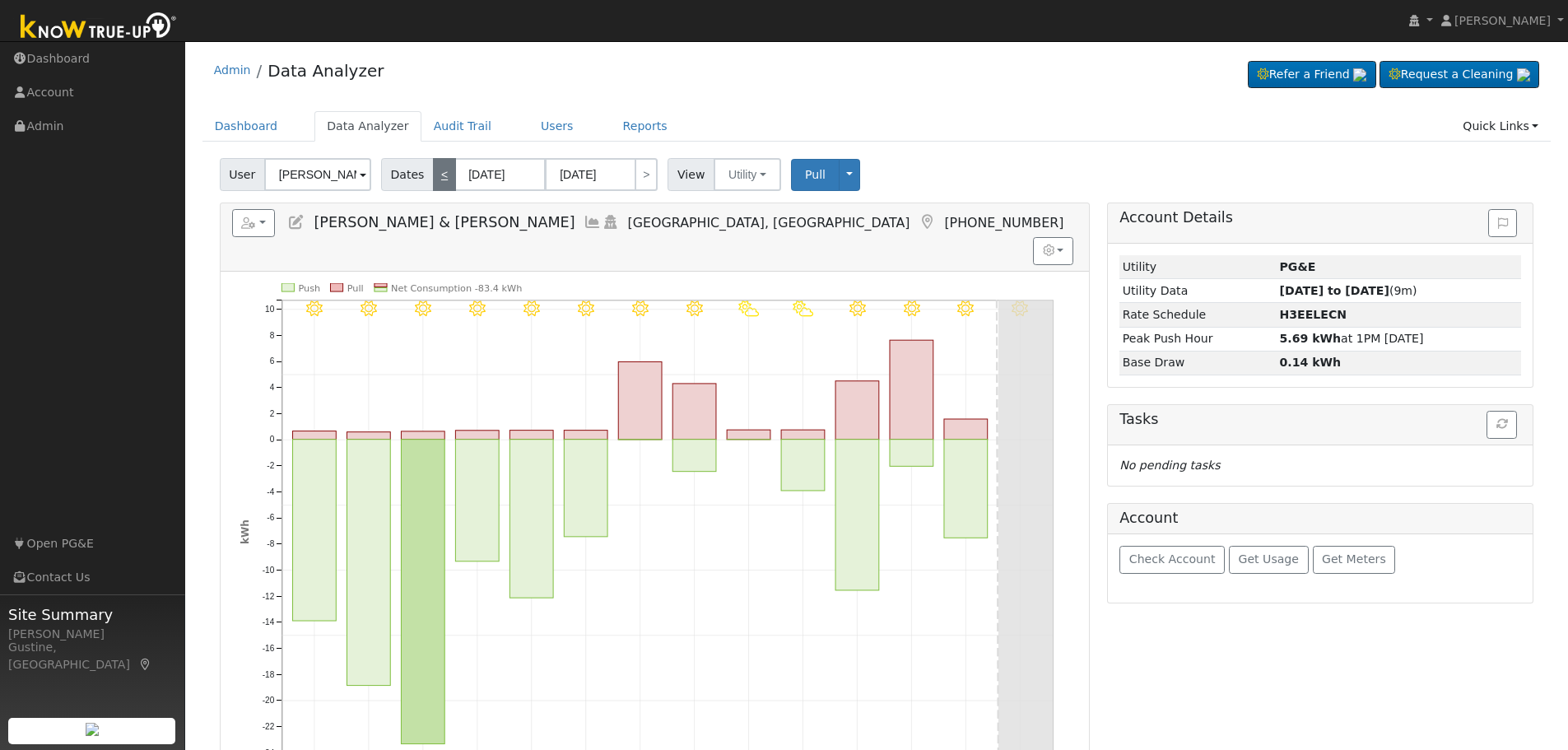
click at [440, 172] on link "<" at bounding box center [444, 174] width 23 height 33
type input "[DATE]"
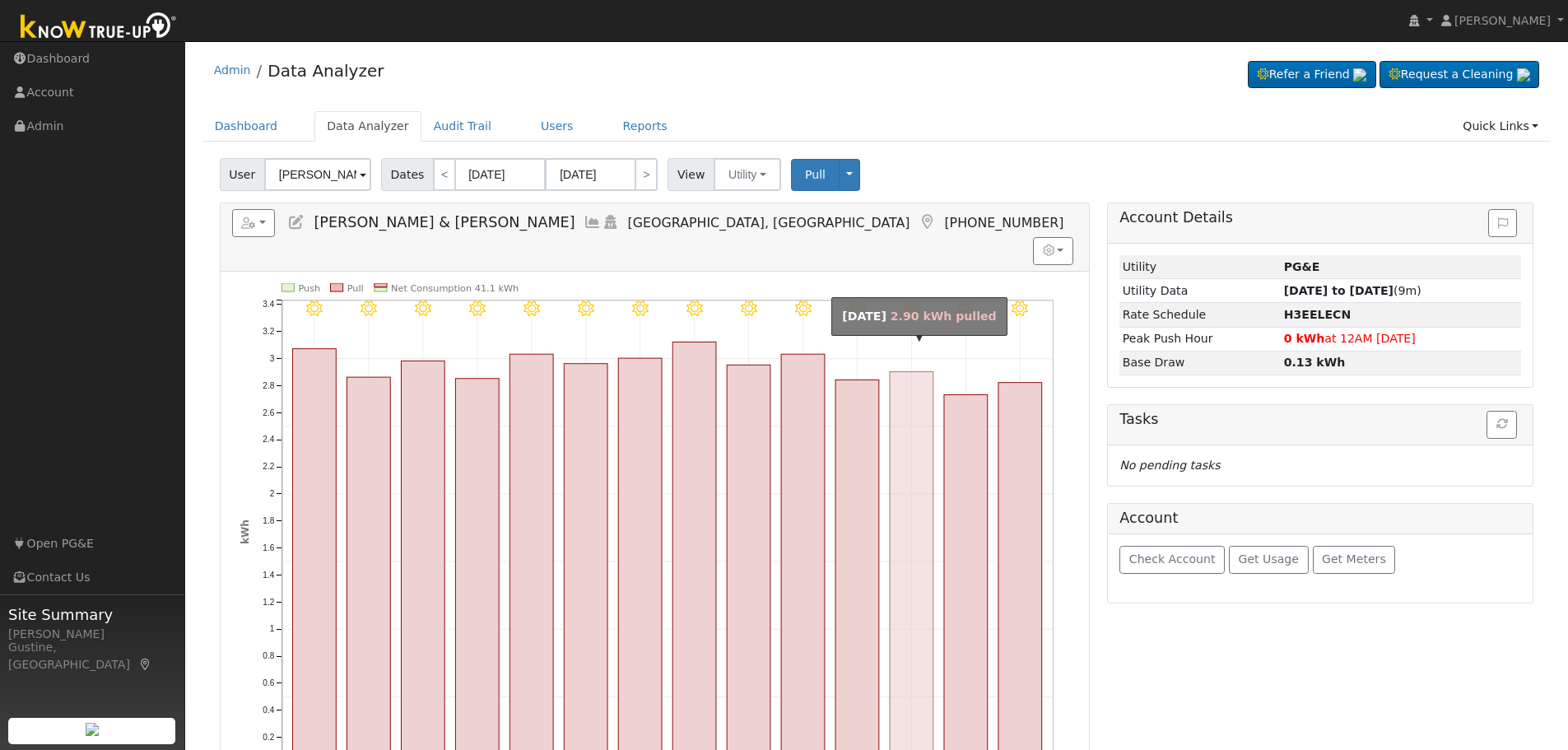
click at [927, 605] on rect "onclick=""" at bounding box center [911, 568] width 44 height 393
type input "[DATE]"
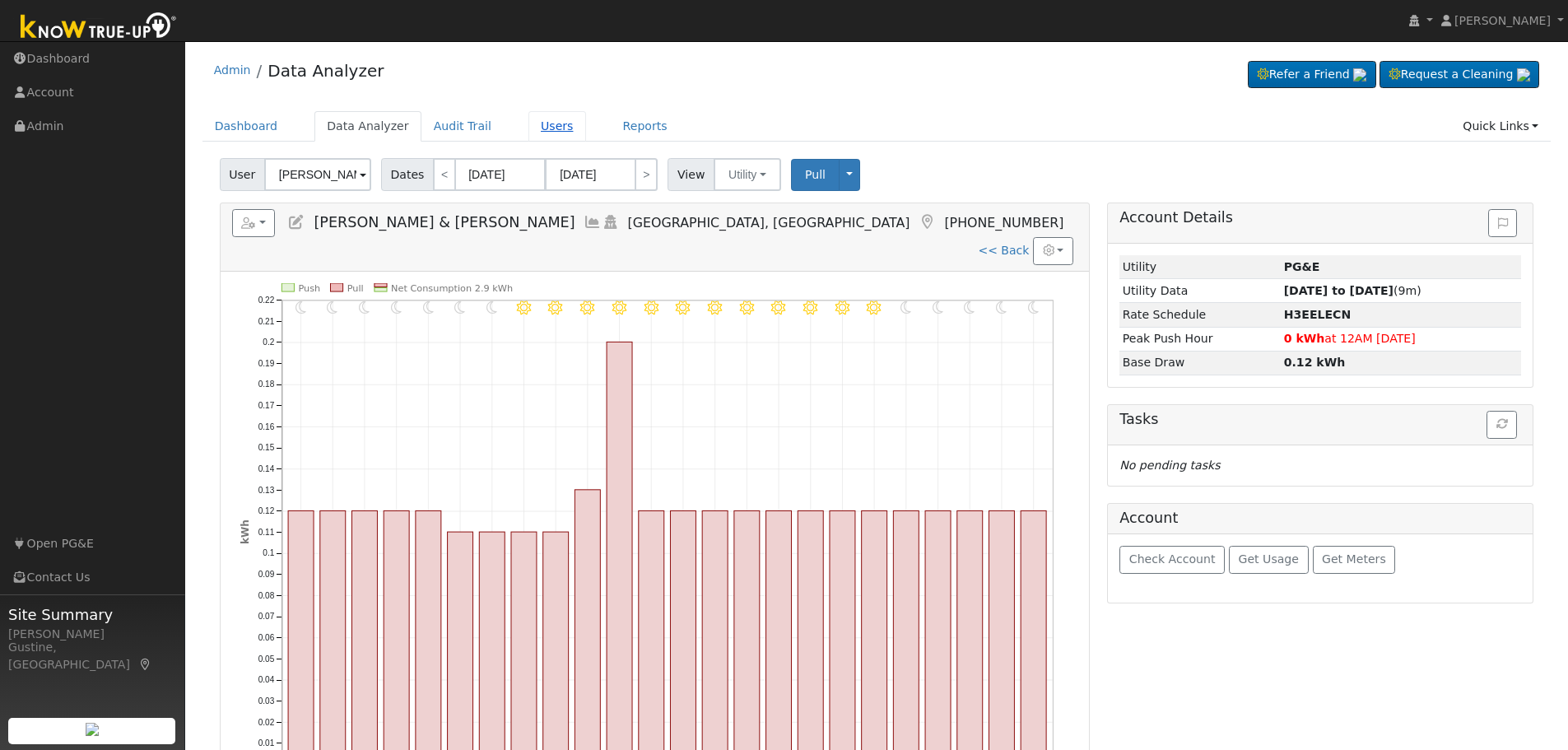
click at [544, 129] on link "Users" at bounding box center [557, 126] width 58 height 31
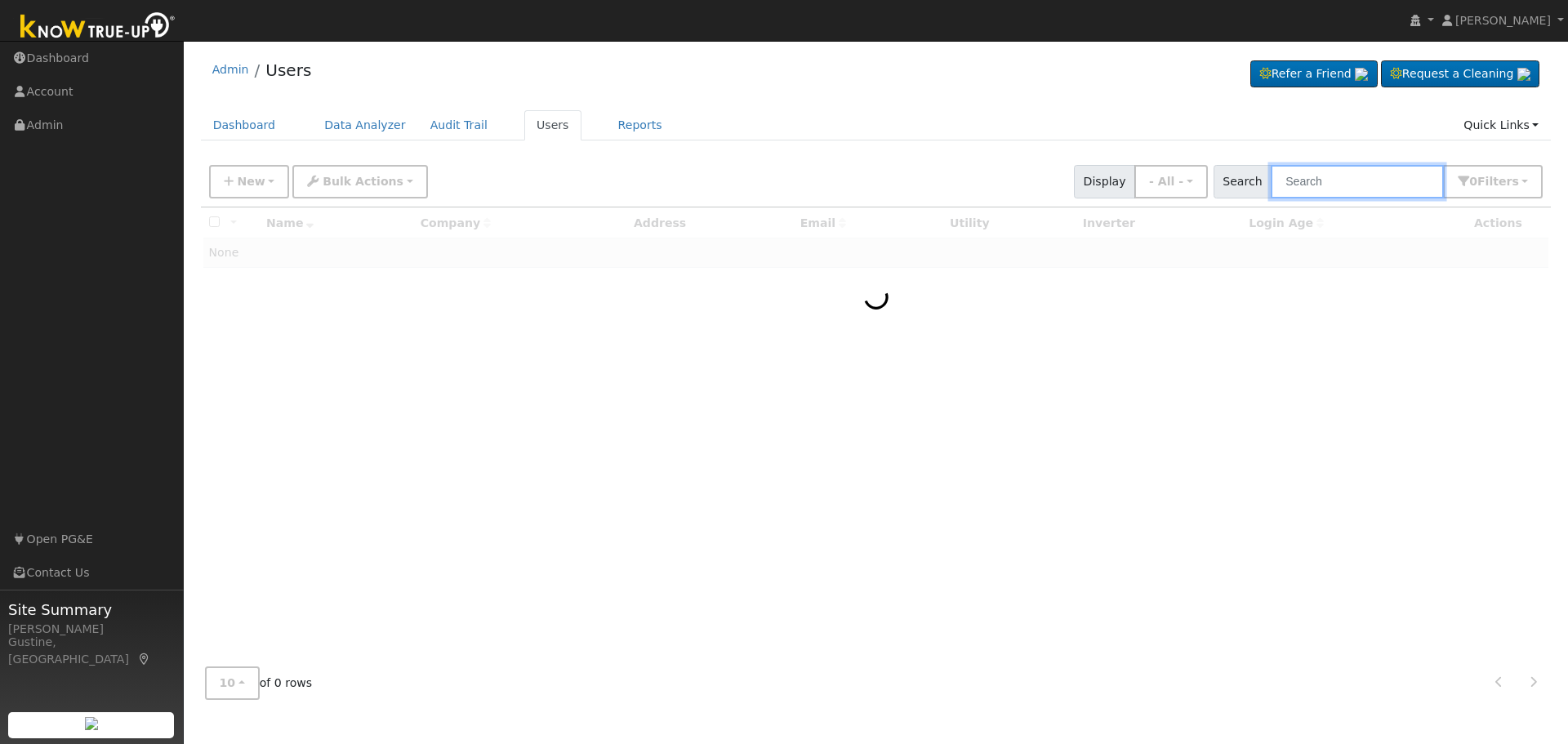
click at [1310, 168] on input "text" at bounding box center [1357, 182] width 174 height 33
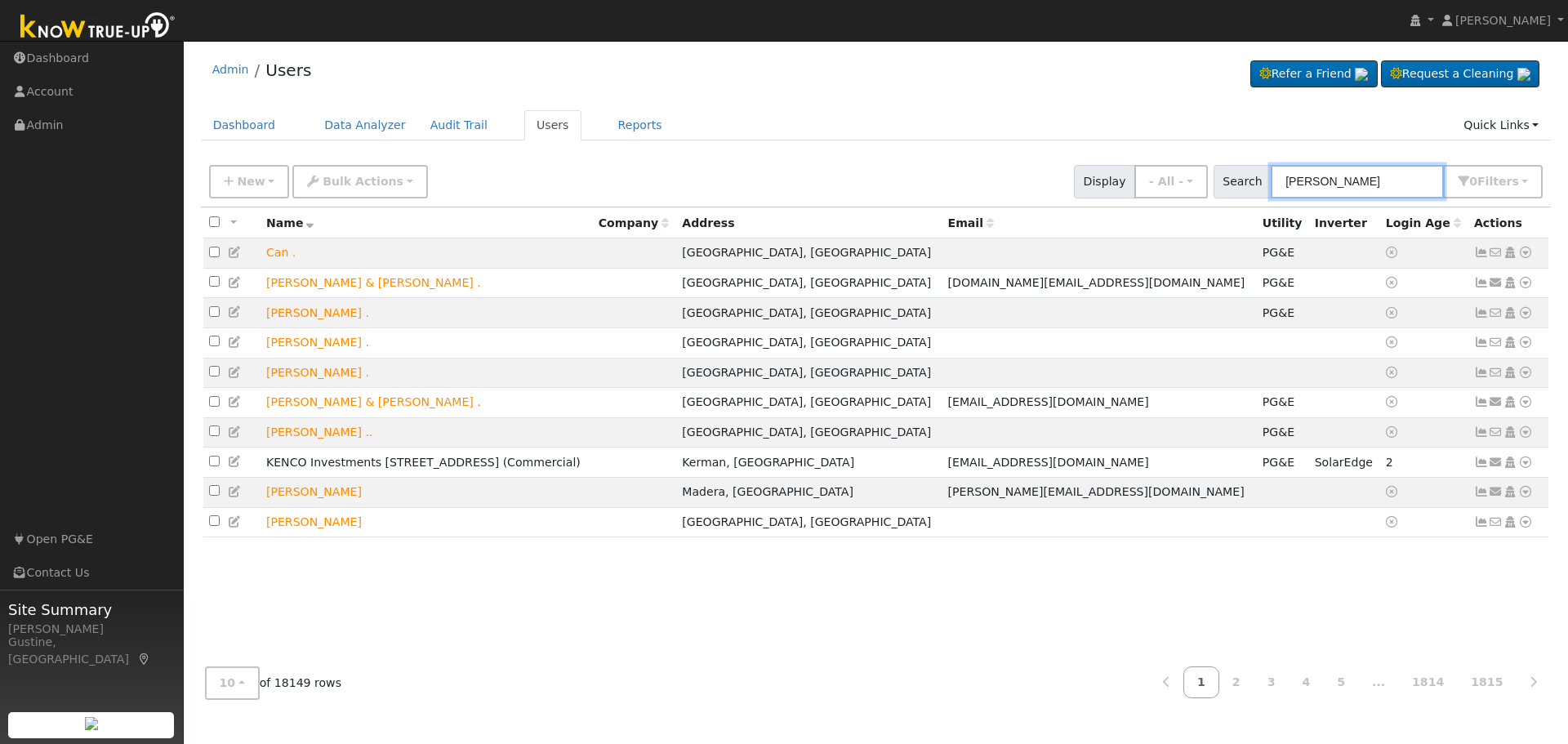
type input "[PERSON_NAME]"
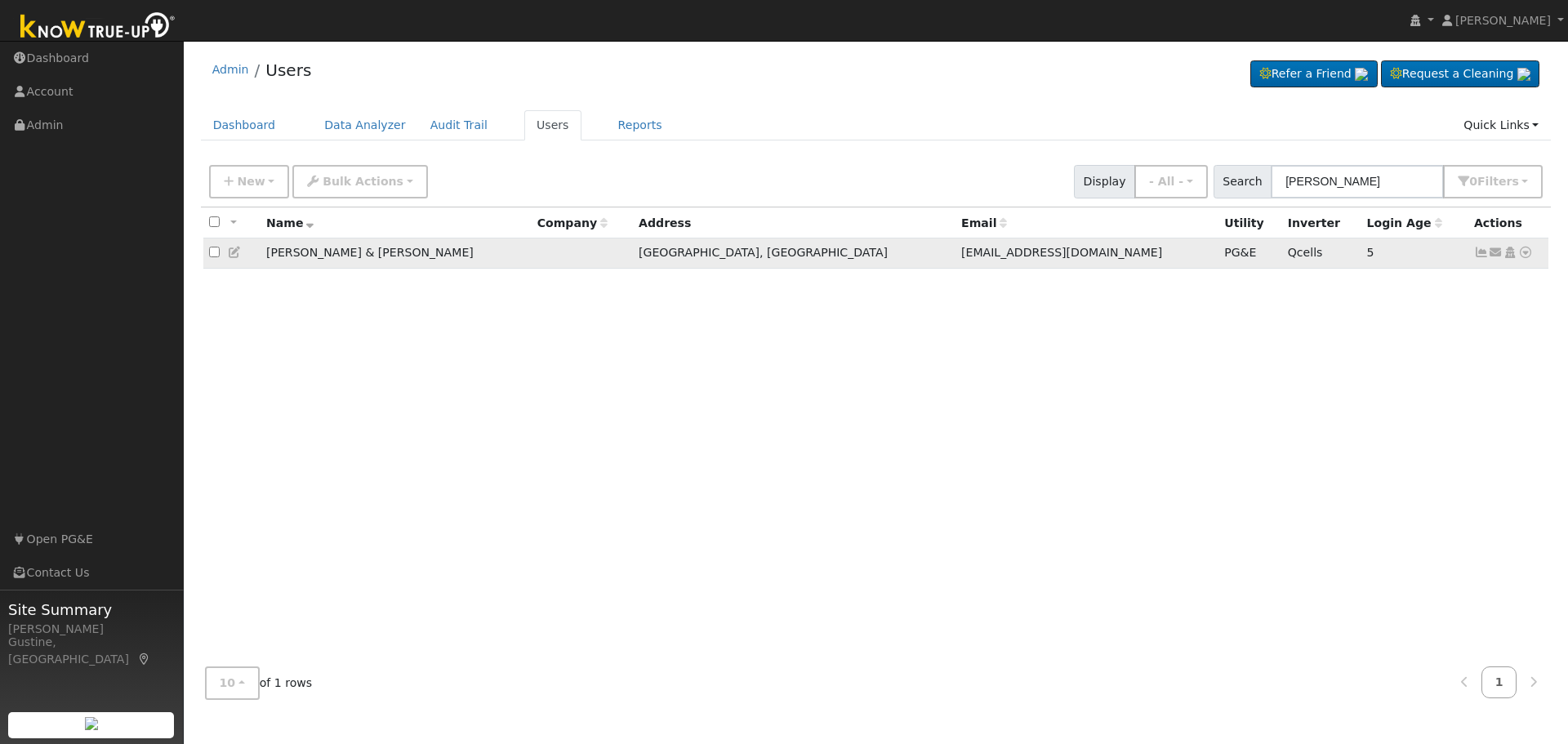
click at [1481, 251] on icon at bounding box center [1481, 252] width 15 height 11
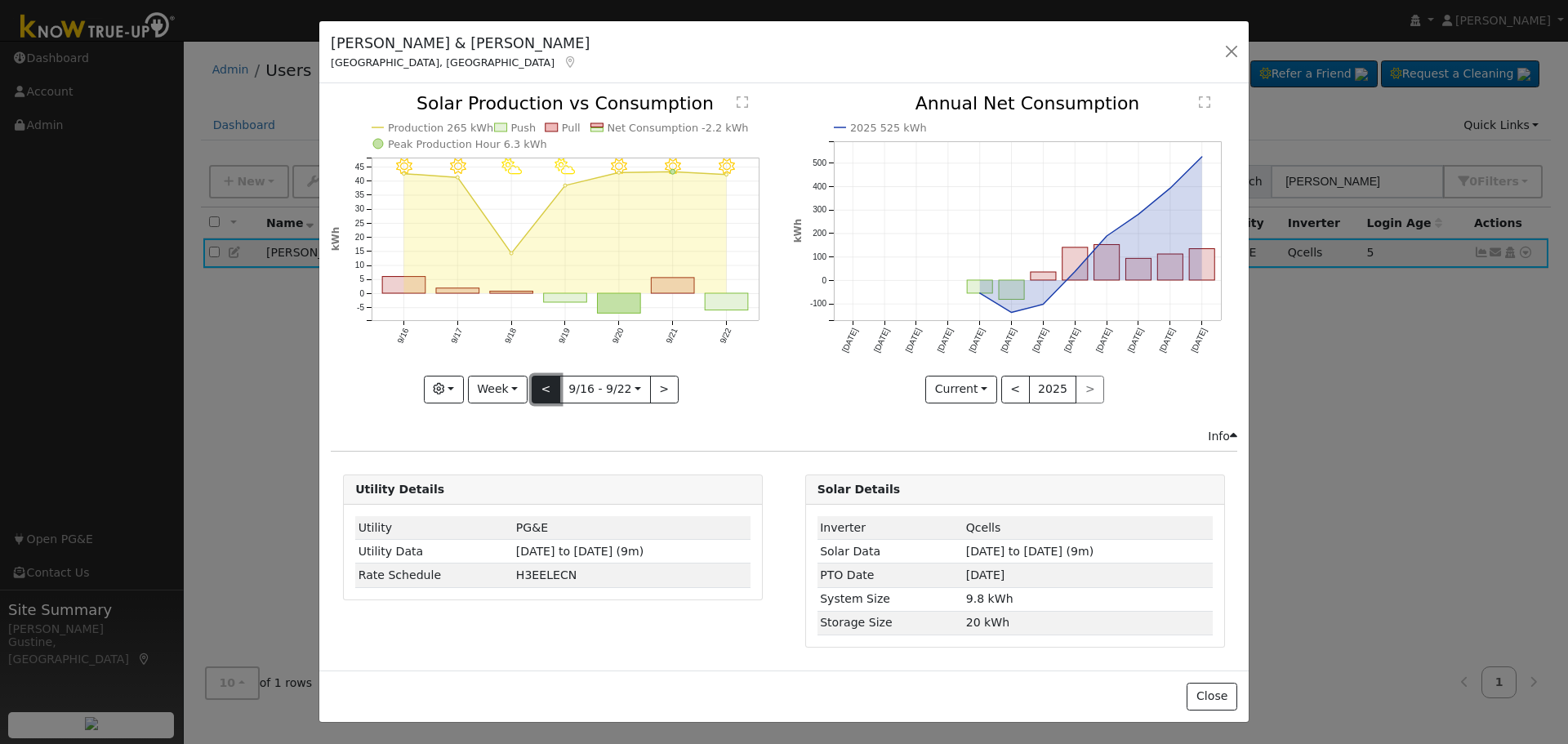
click at [535, 382] on button "<" at bounding box center [546, 390] width 29 height 28
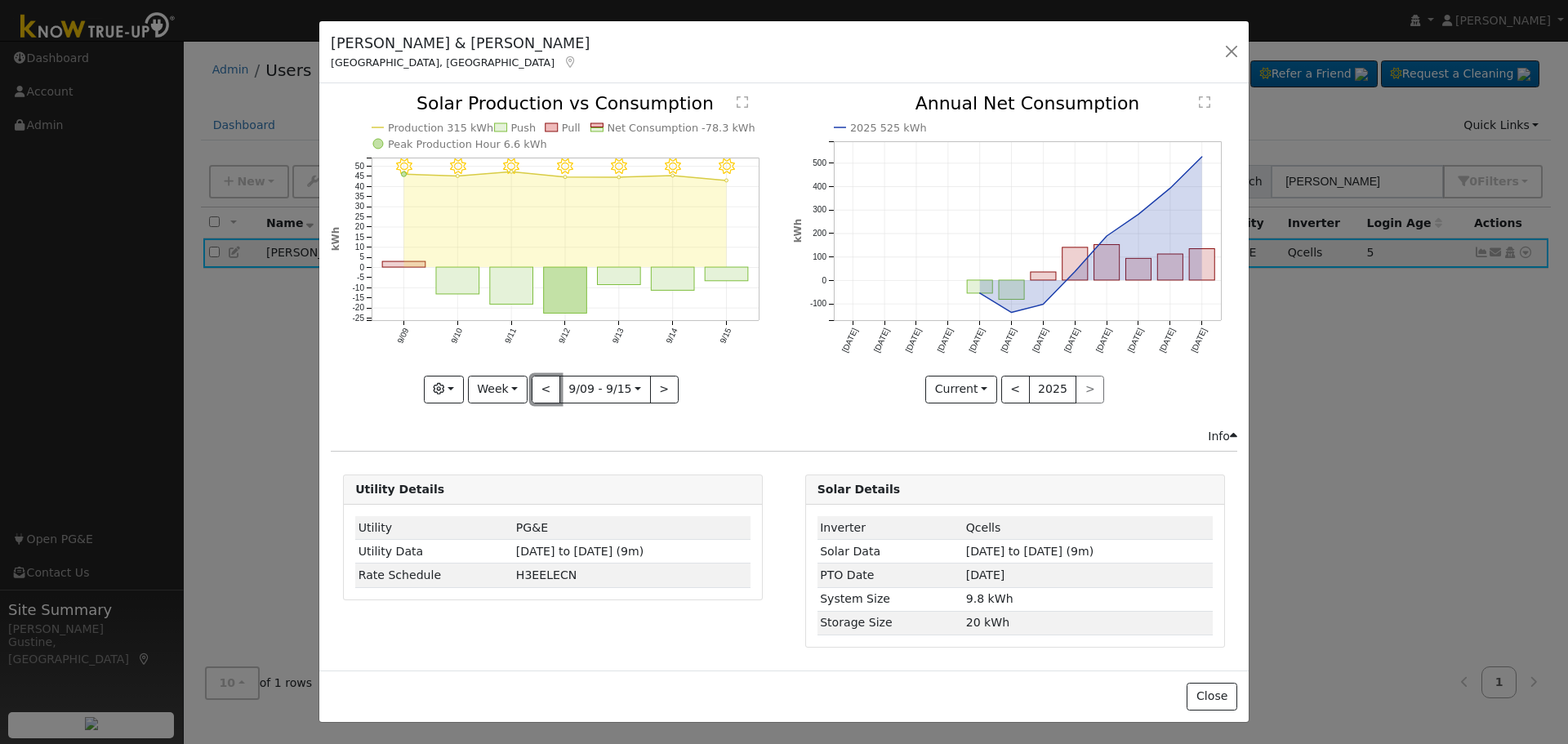
click at [551, 399] on button "<" at bounding box center [546, 390] width 29 height 28
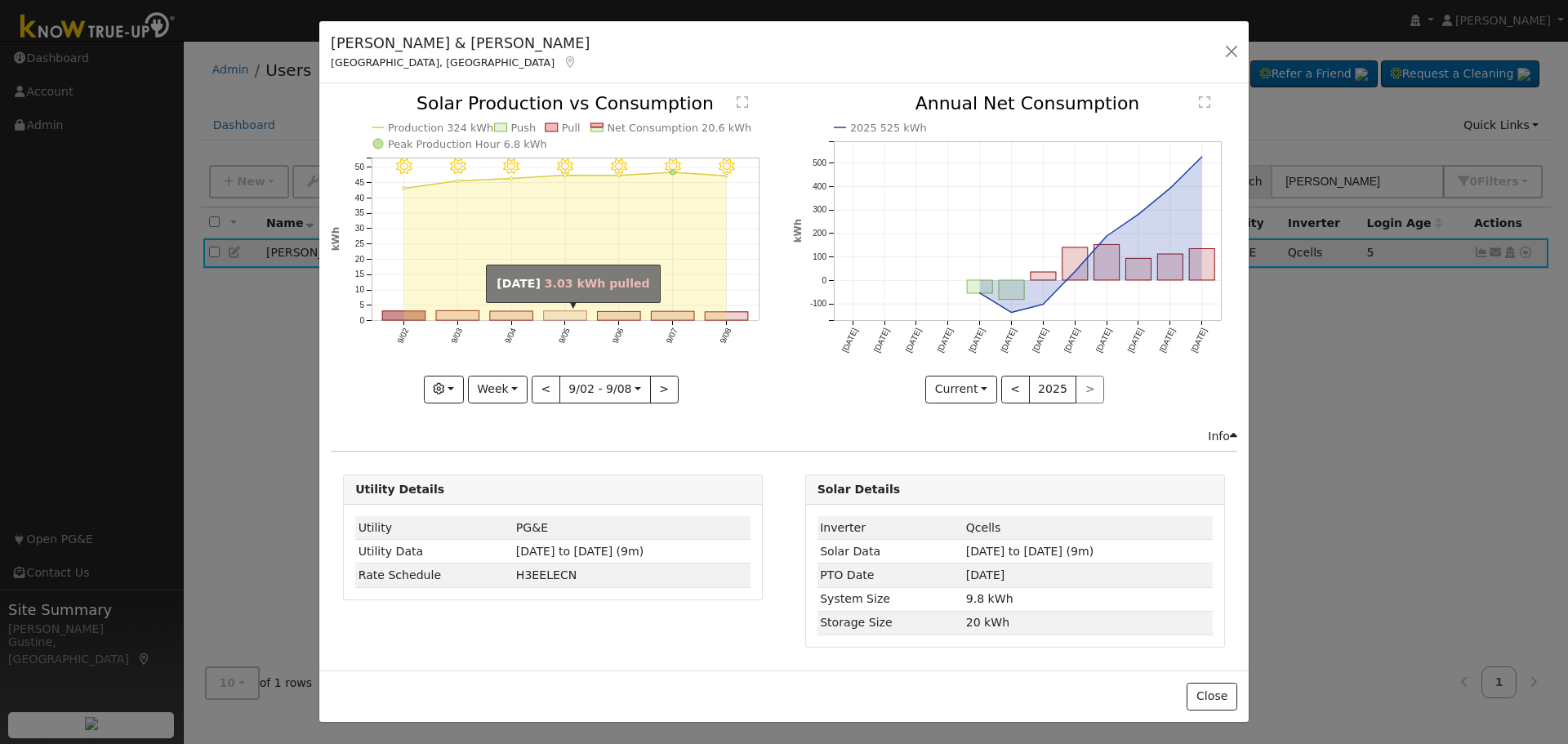
click at [572, 314] on rect "onclick=""" at bounding box center [565, 316] width 43 height 9
type input "2025-09-05"
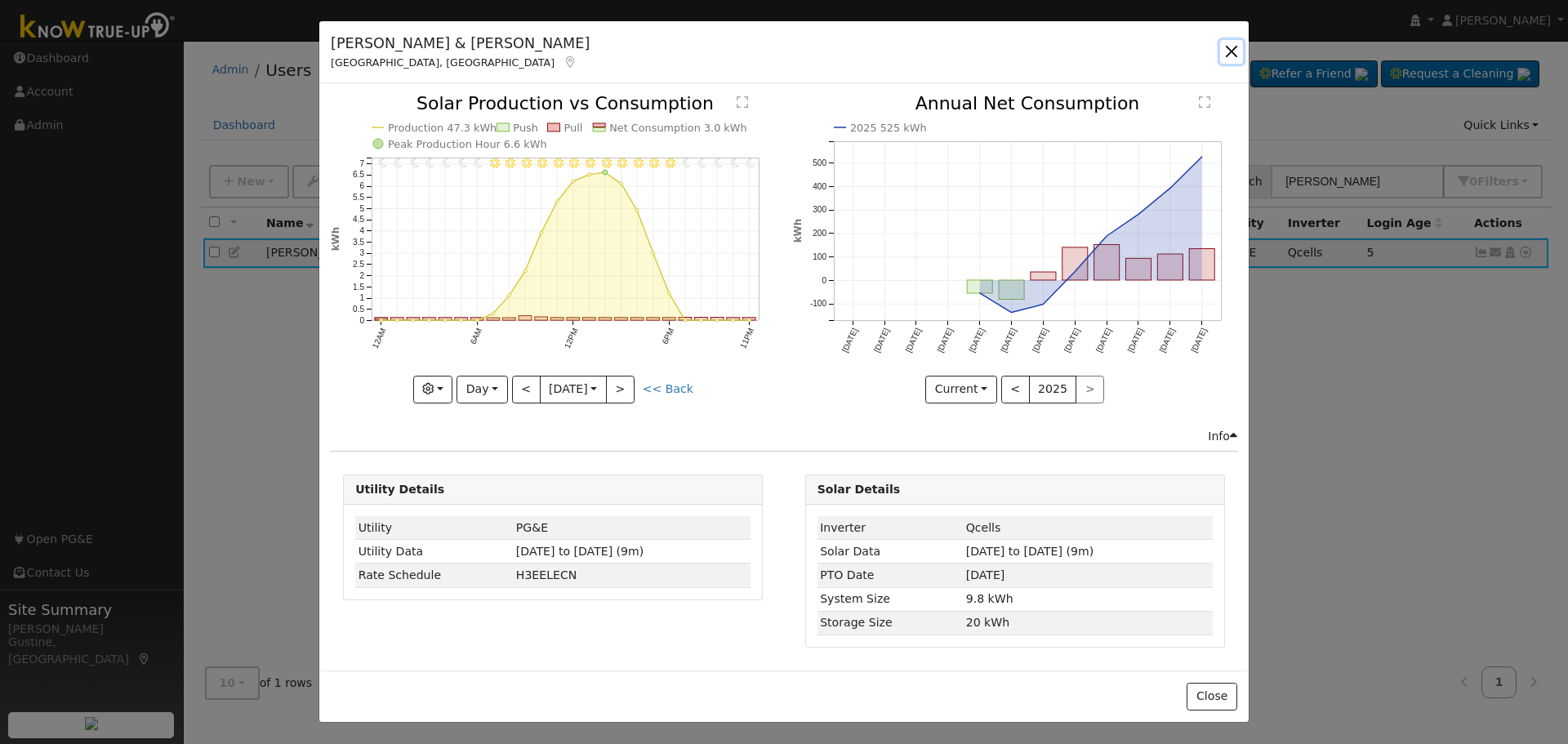
click at [1232, 48] on button "button" at bounding box center [1231, 51] width 23 height 23
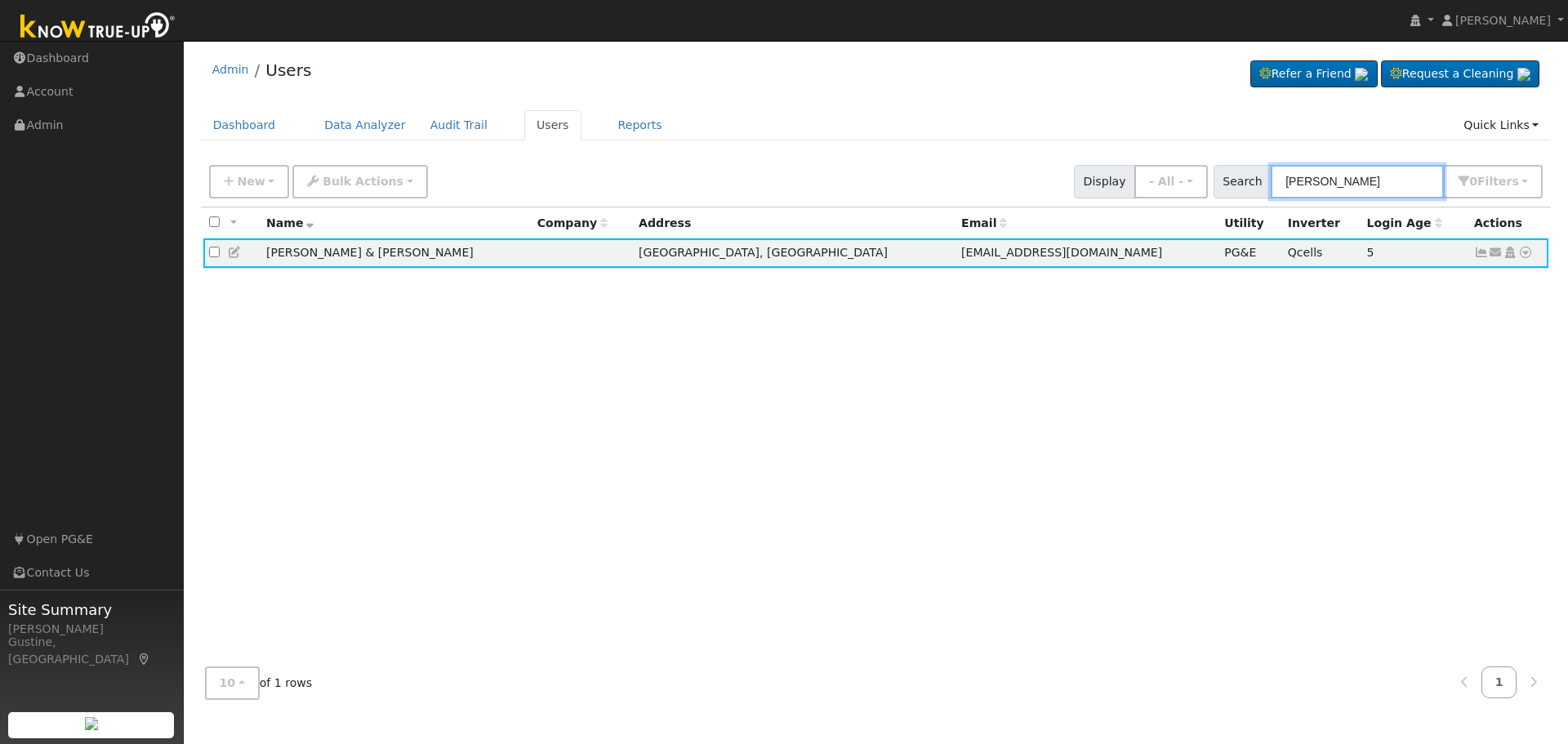
drag, startPoint x: 1344, startPoint y: 174, endPoint x: 968, endPoint y: 157, distance: 376.4
click at [1014, 162] on div "New Add User Quick Add Quick Connect Quick Convert Lead Bulk Actions Send Email…" at bounding box center [875, 178] width 1340 height 39
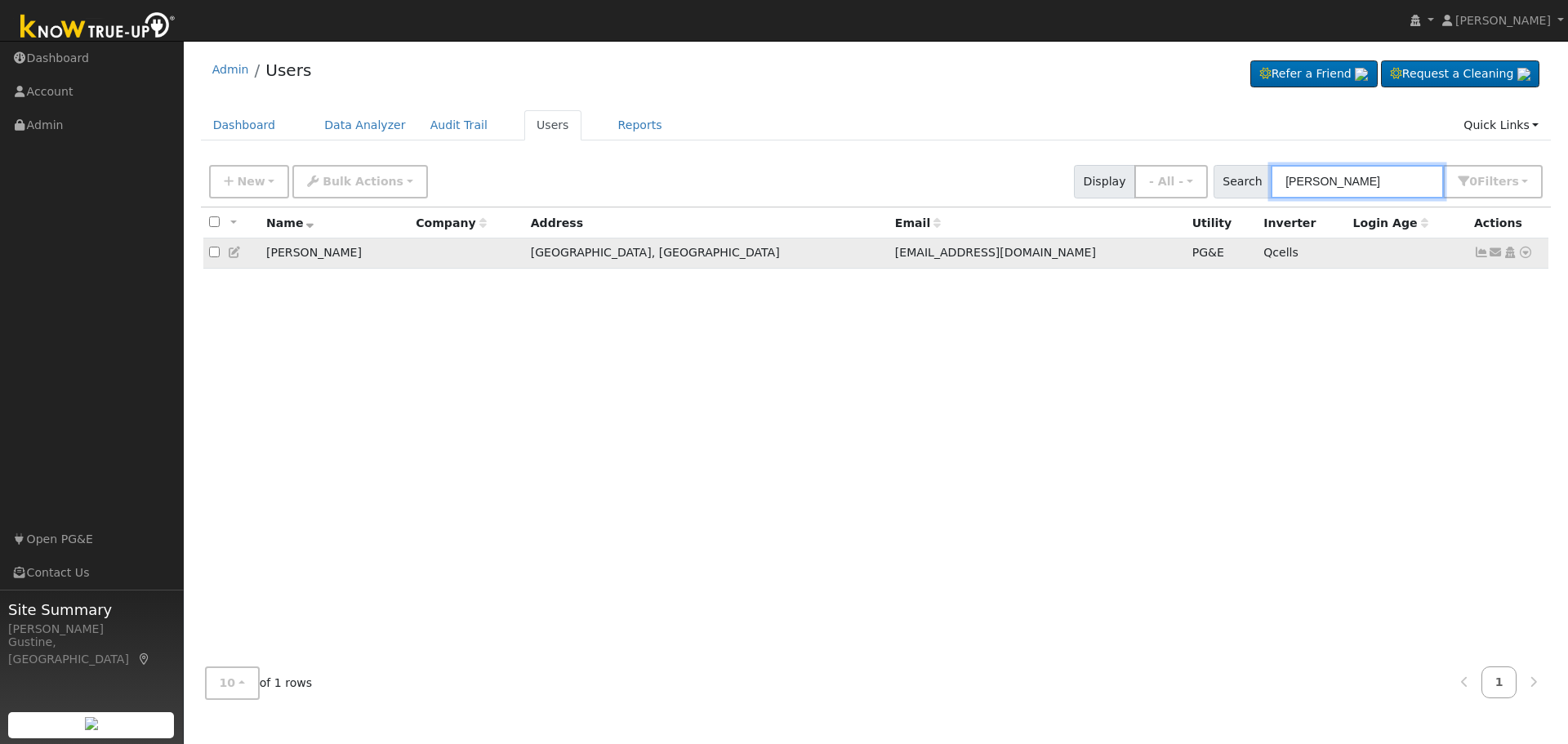
type input "kirk ch"
click at [1485, 251] on icon at bounding box center [1481, 252] width 15 height 11
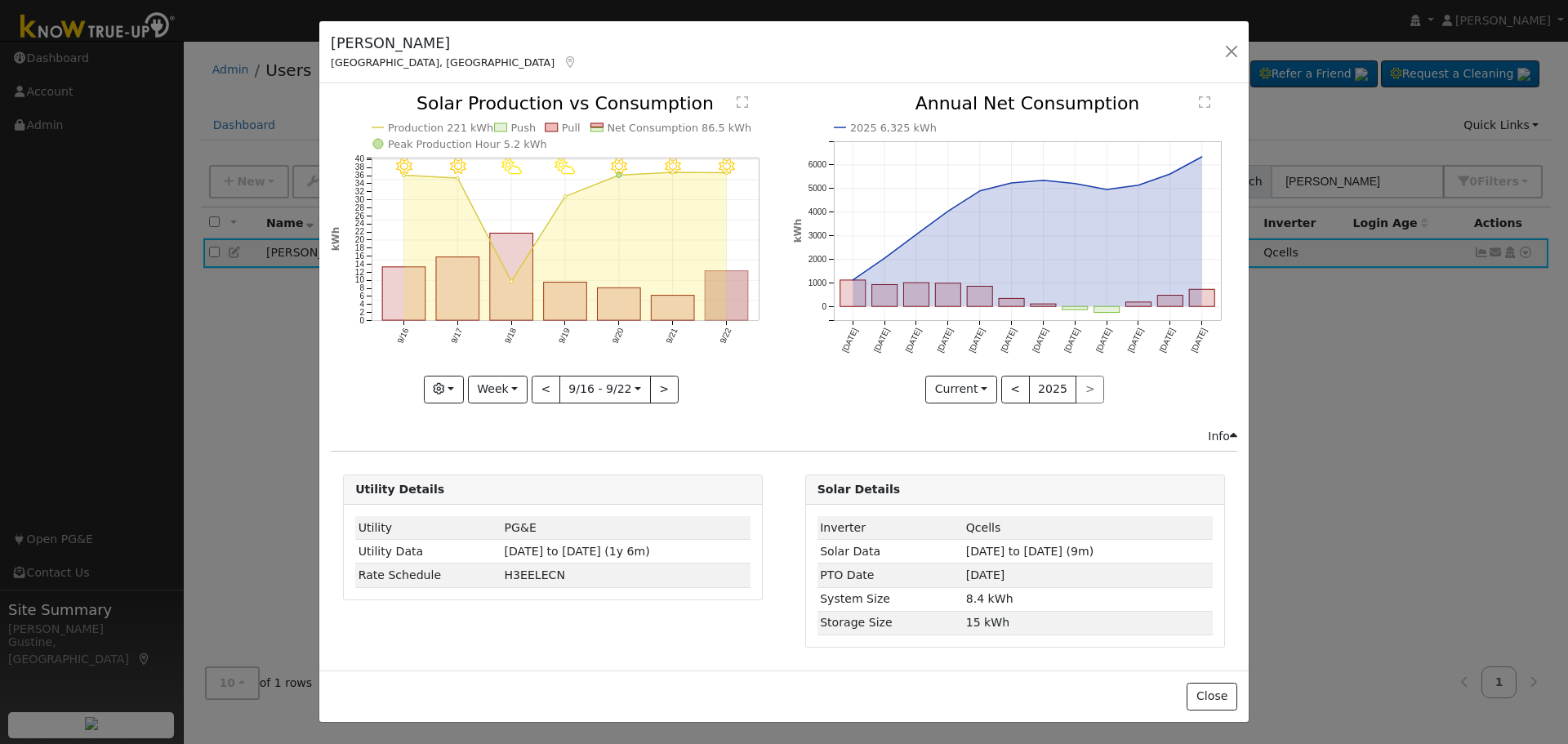
click at [721, 307] on rect "onclick=""" at bounding box center [727, 295] width 43 height 49
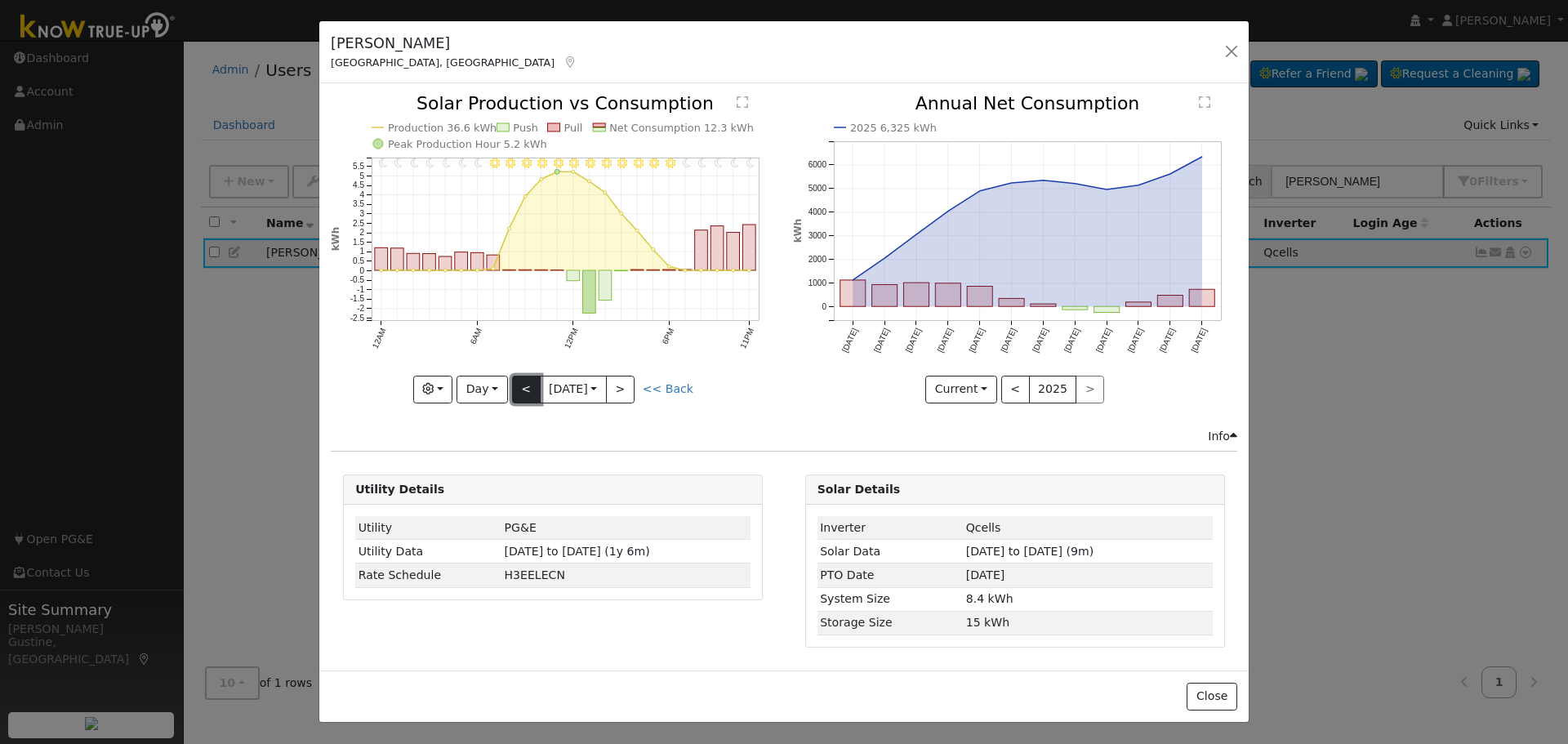
click at [528, 383] on button "<" at bounding box center [526, 390] width 29 height 28
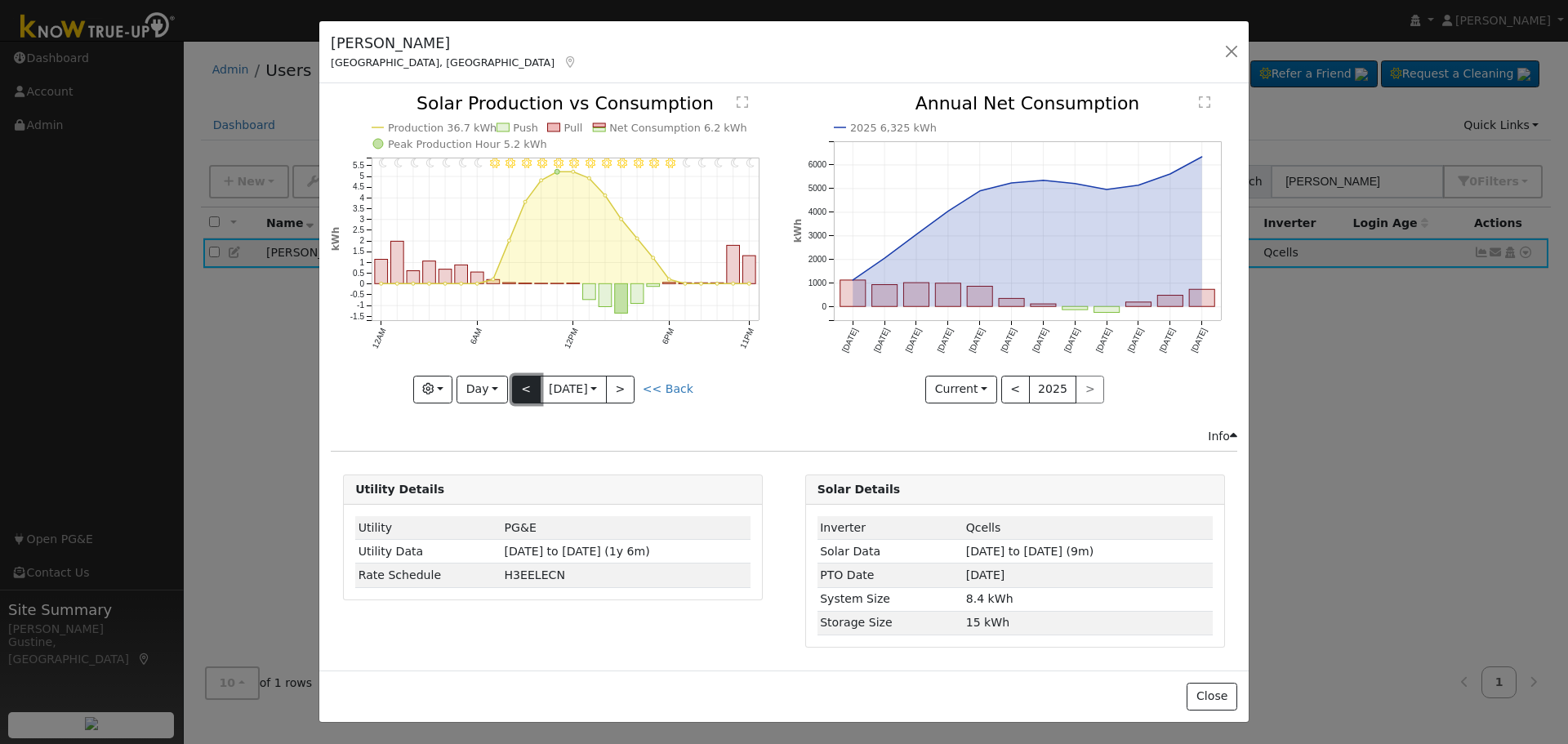
click at [519, 383] on button "<" at bounding box center [526, 390] width 29 height 28
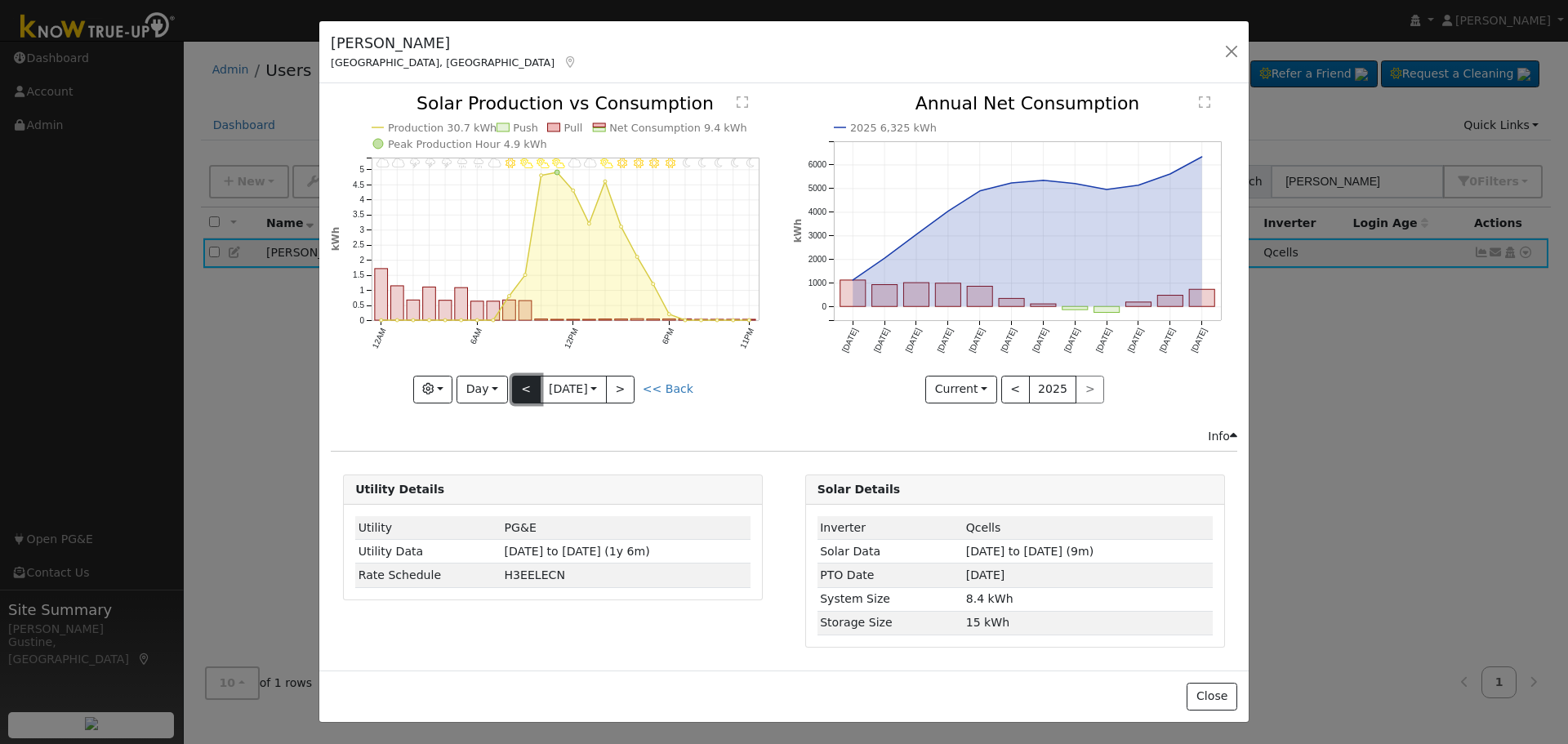
click at [519, 383] on button "<" at bounding box center [526, 390] width 29 height 28
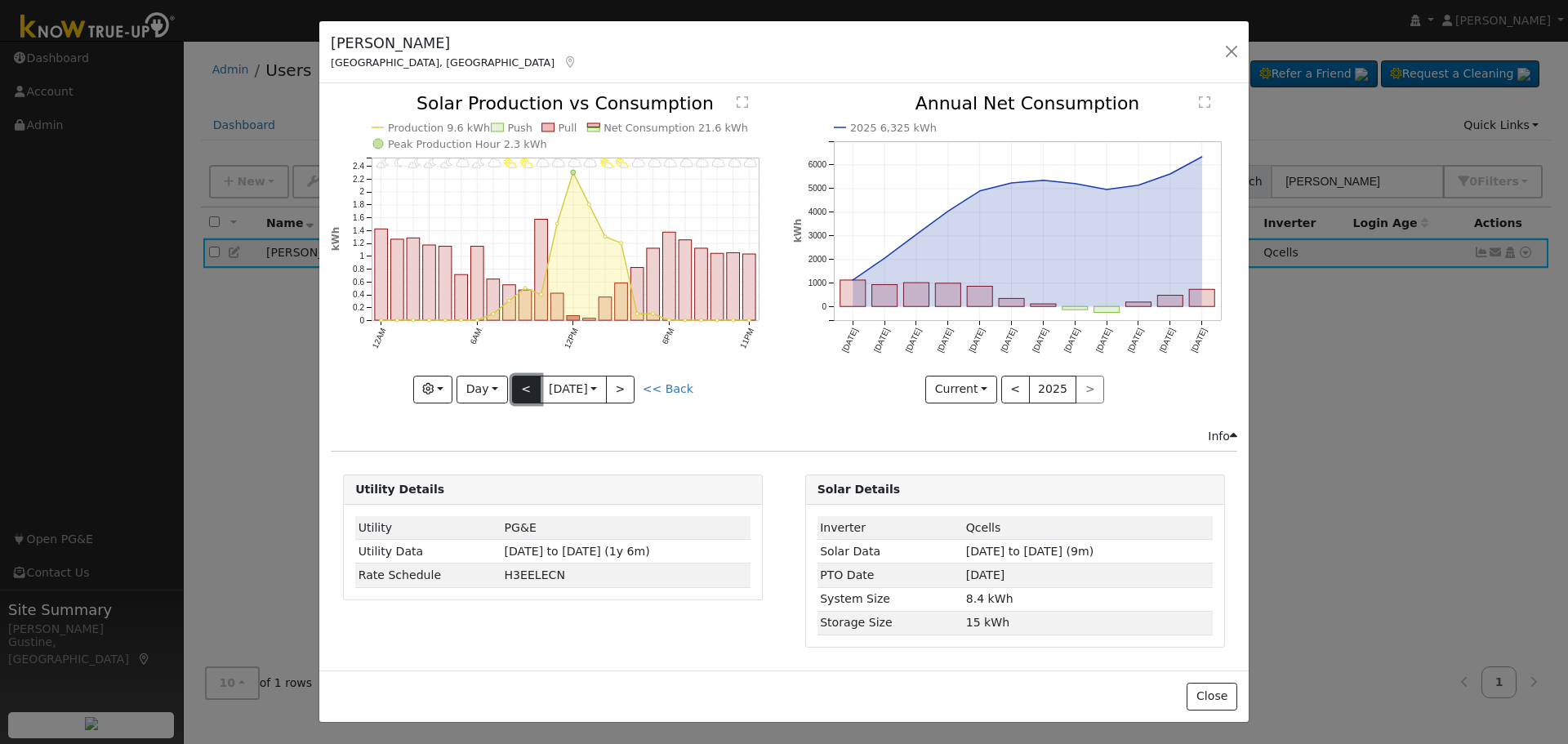
click at [519, 383] on button "<" at bounding box center [526, 390] width 29 height 28
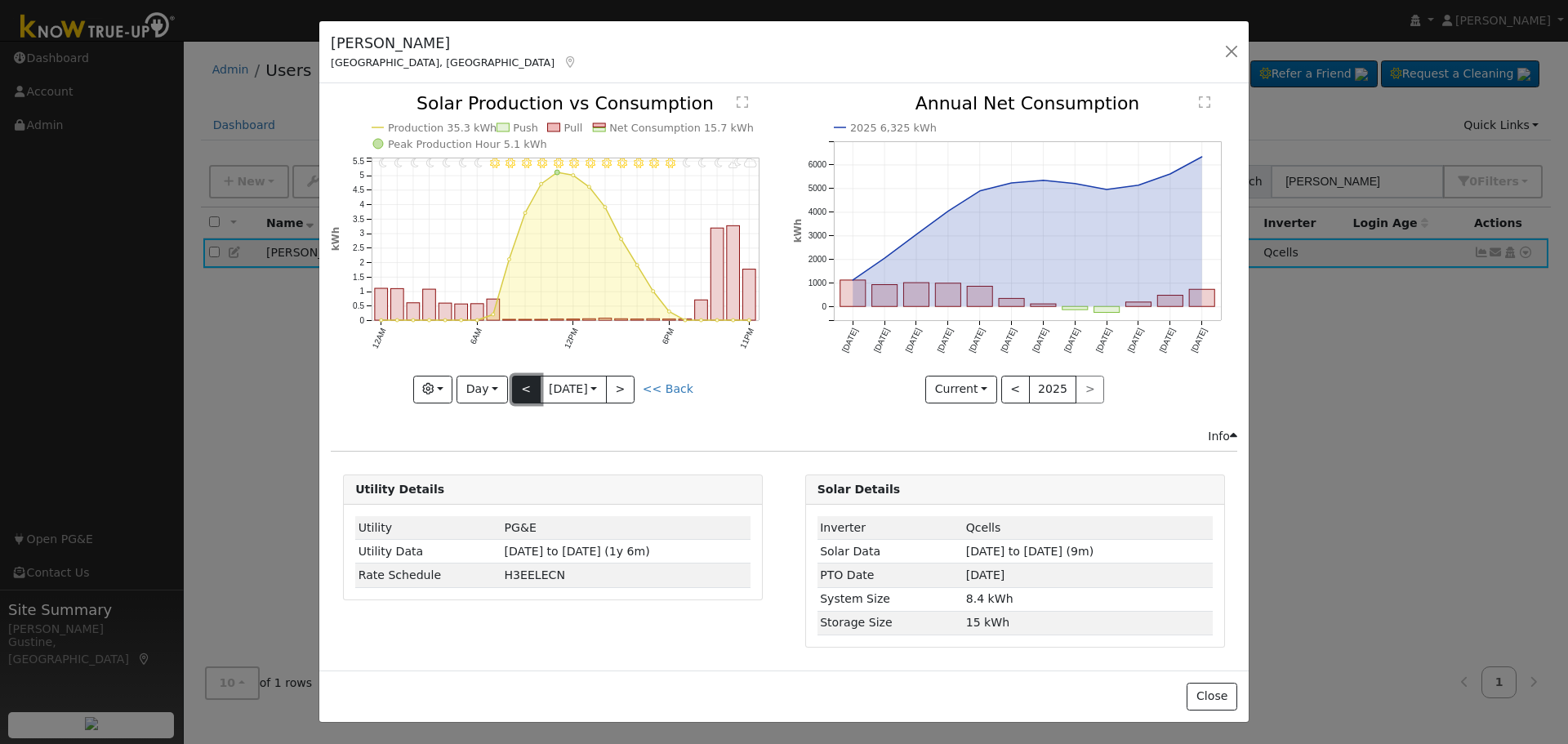
click at [519, 383] on button "<" at bounding box center [526, 390] width 29 height 28
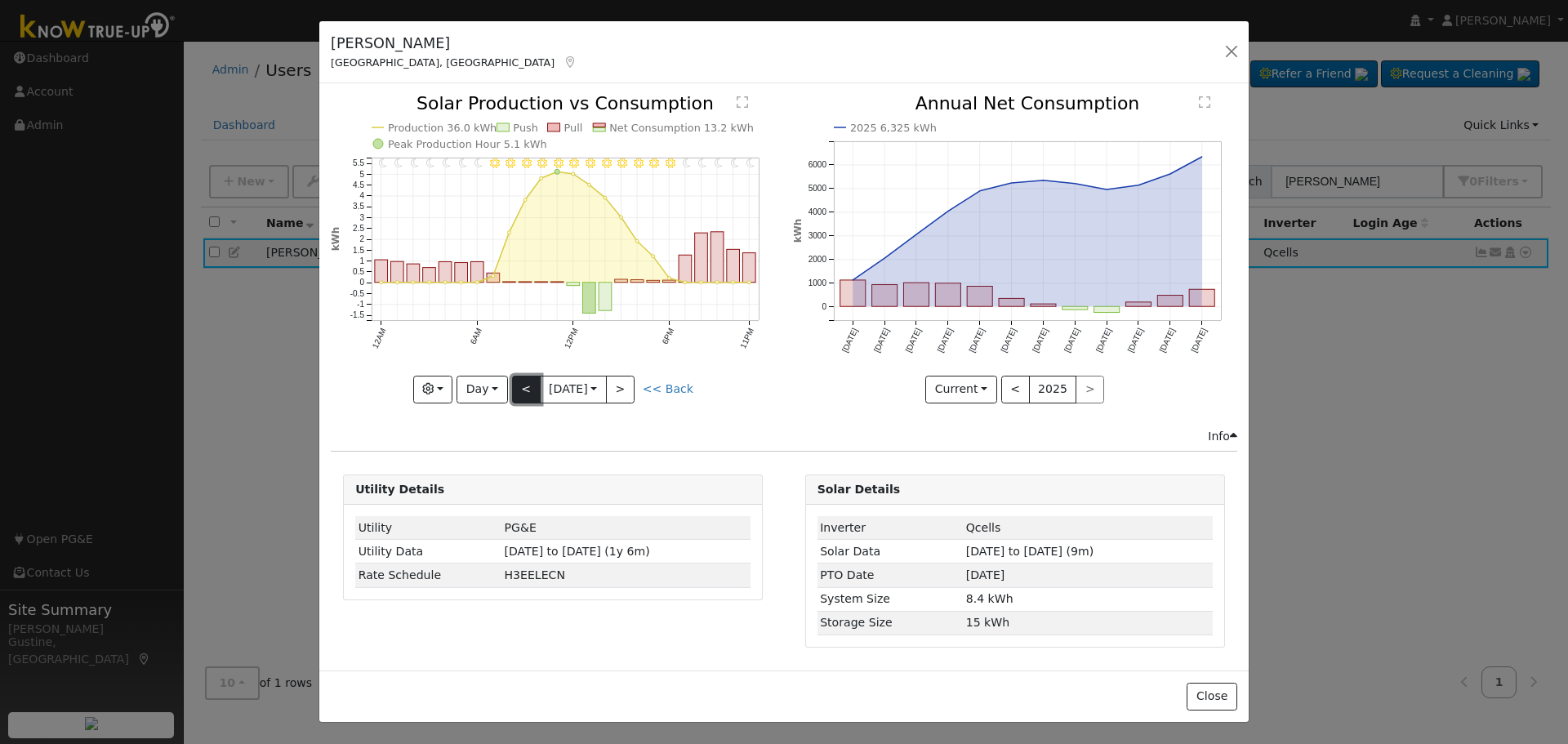
click at [519, 383] on button "<" at bounding box center [526, 390] width 29 height 28
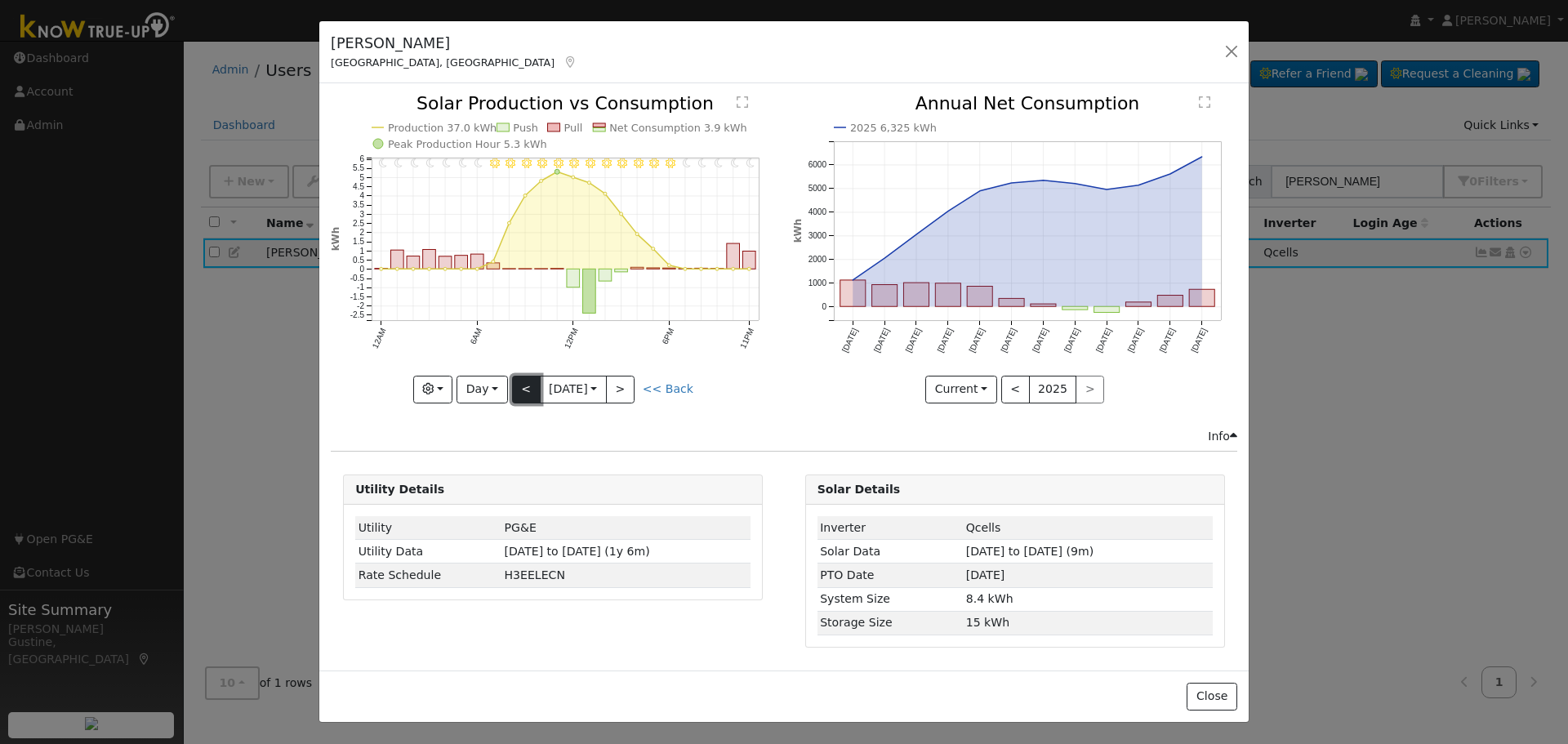
click at [515, 383] on button "<" at bounding box center [526, 390] width 29 height 28
click at [517, 392] on button "<" at bounding box center [526, 390] width 29 height 28
click at [533, 393] on button "<" at bounding box center [526, 390] width 29 height 28
click at [528, 390] on button "<" at bounding box center [526, 390] width 29 height 28
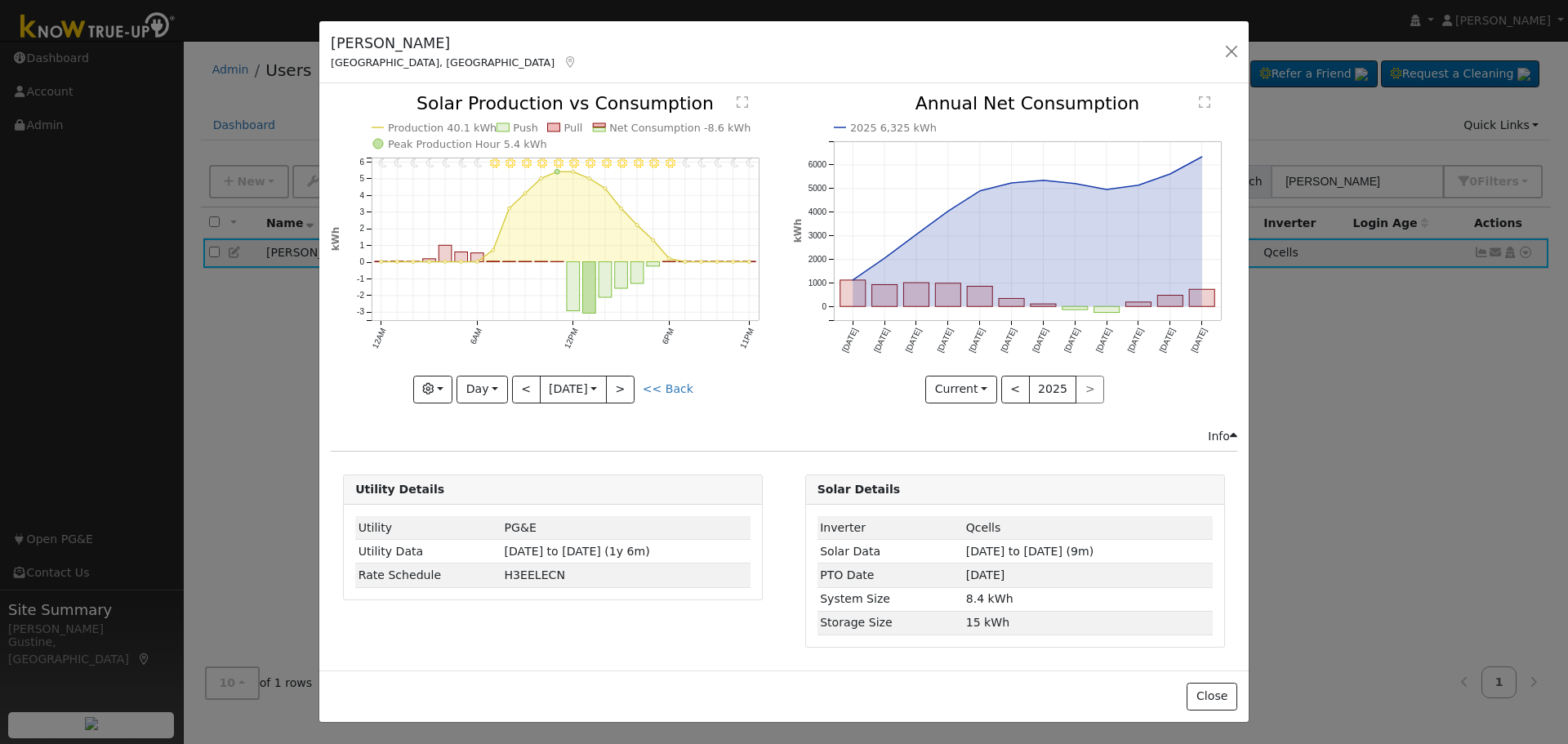
click at [526, 371] on icon "11PM - Clear 10PM - Clear 9PM - Clear 8PM - Clear 7PM - Clear 6PM - Clear 5PM -…" at bounding box center [552, 248] width 444 height 306
click at [522, 386] on button "<" at bounding box center [526, 390] width 29 height 28
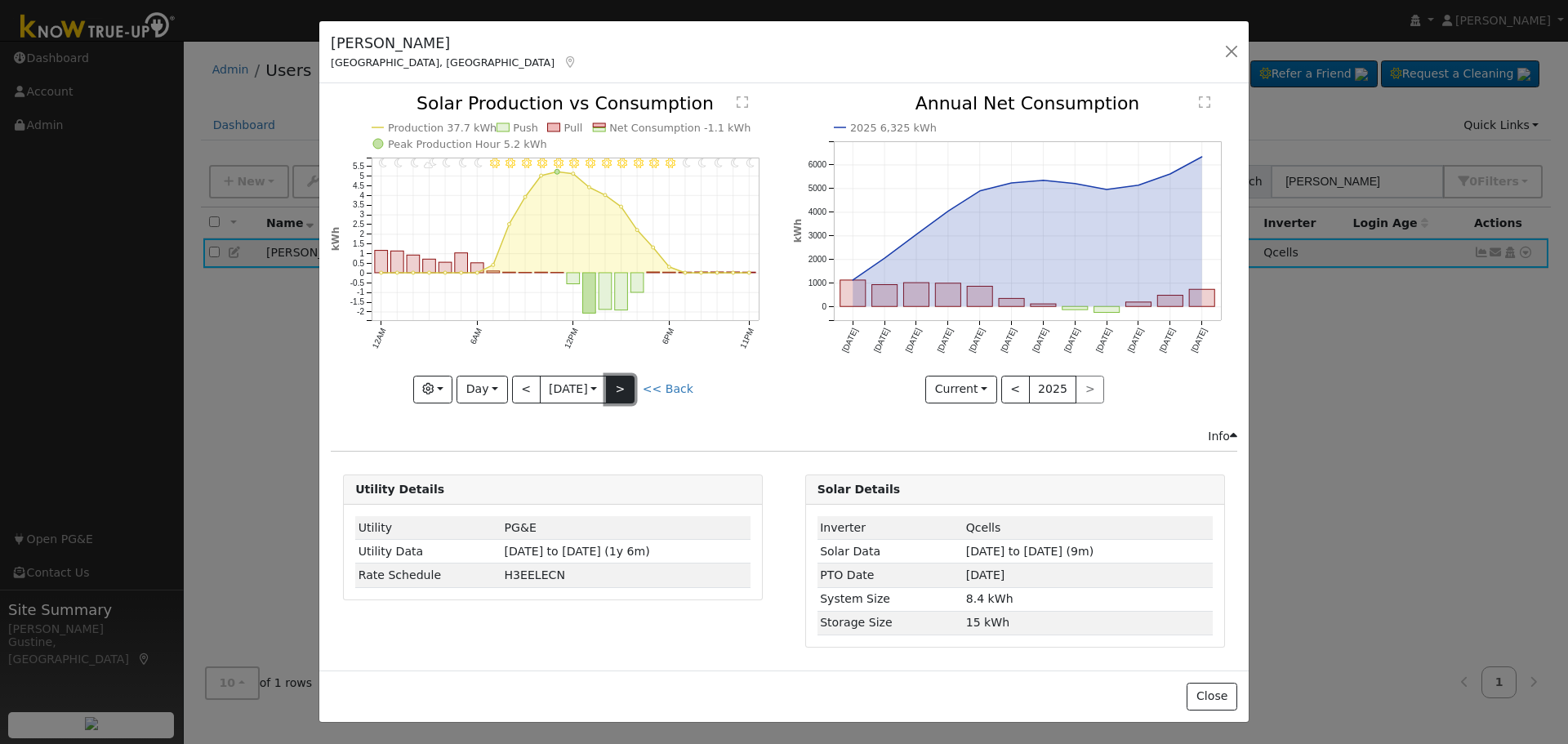
click at [634, 385] on button ">" at bounding box center [620, 390] width 29 height 28
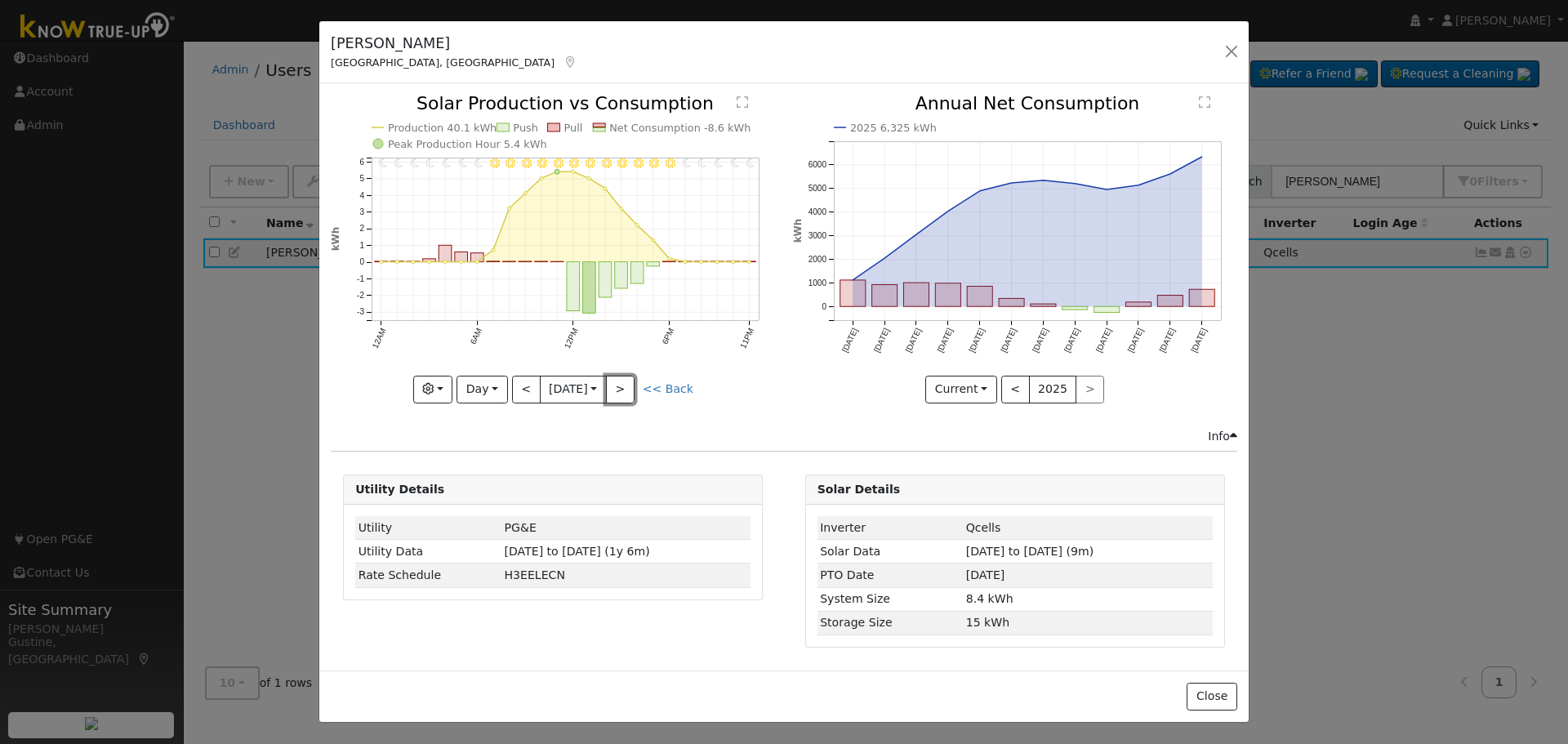
click at [634, 381] on button ">" at bounding box center [620, 390] width 29 height 28
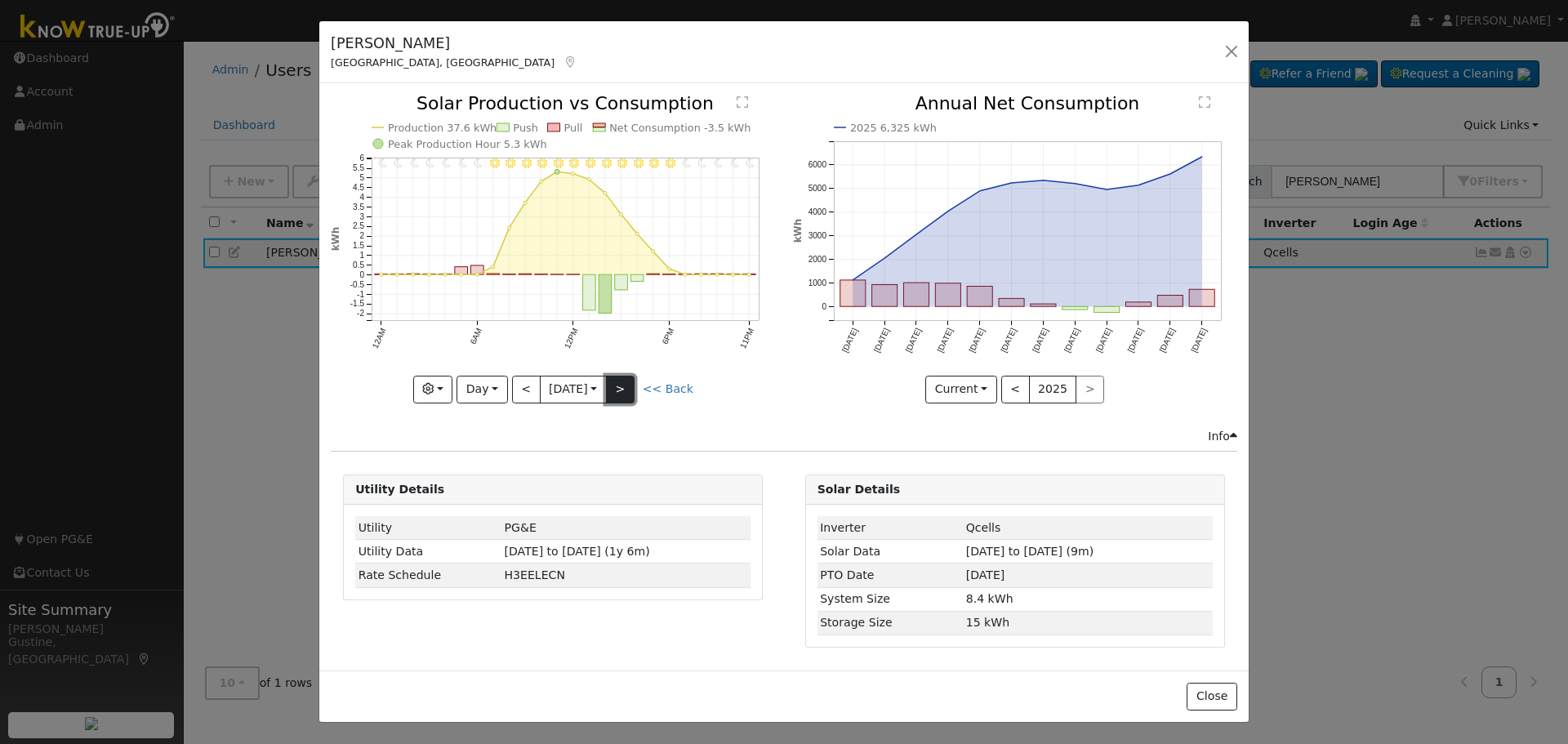
click at [613, 391] on button ">" at bounding box center [620, 390] width 29 height 28
type input "2025-09-14"
click at [1226, 42] on button "button" at bounding box center [1231, 51] width 23 height 23
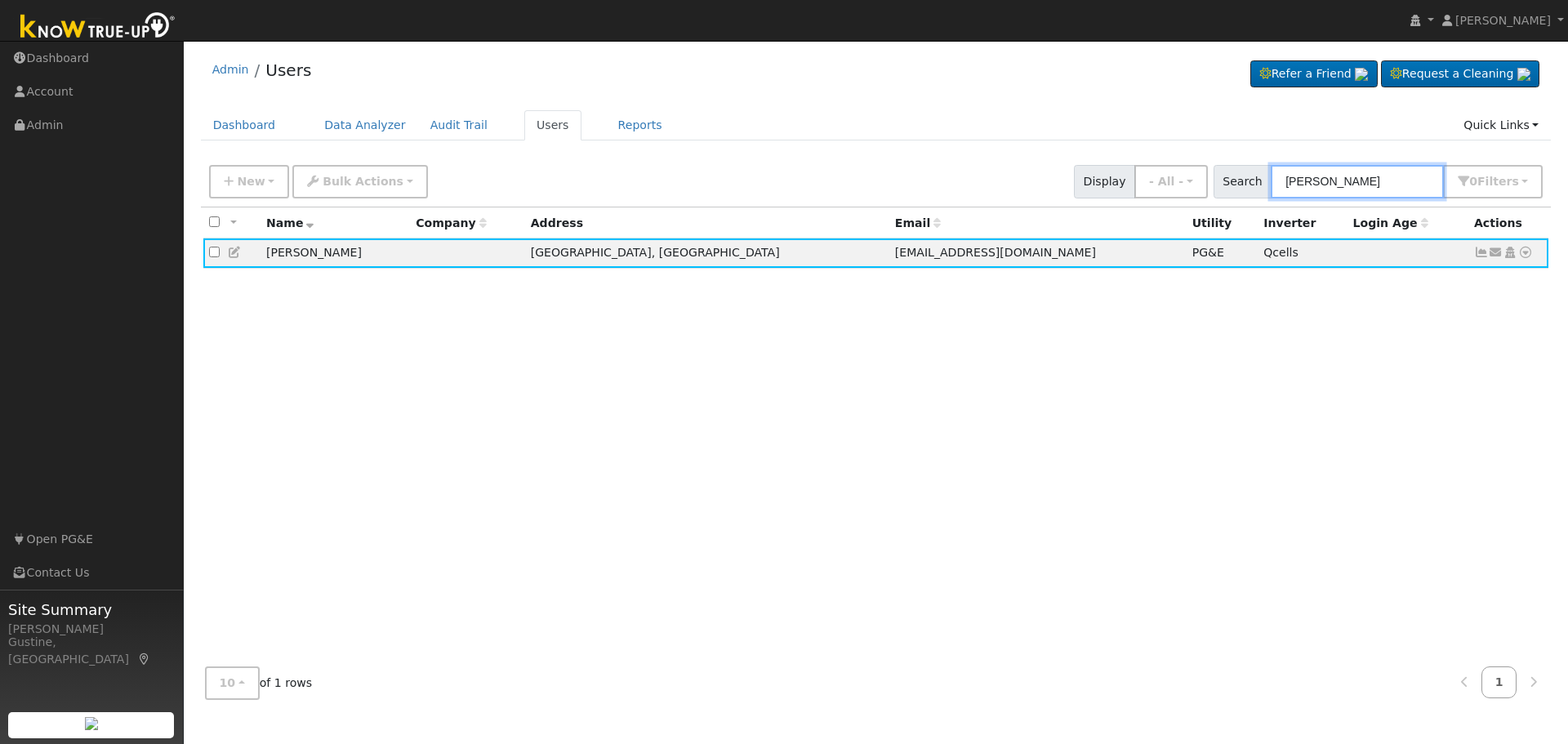
click at [1375, 171] on input "kirk ch" at bounding box center [1357, 182] width 174 height 33
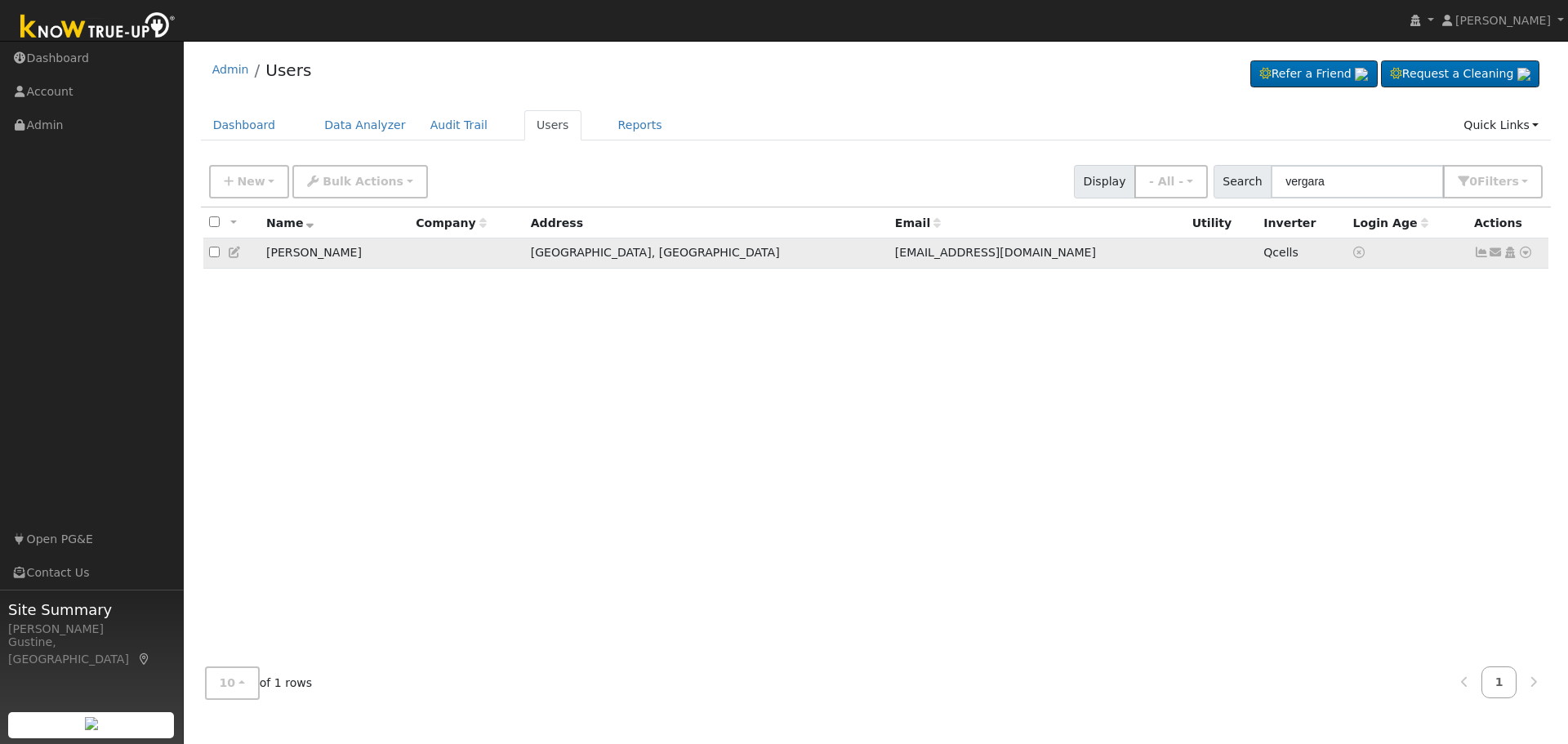
click at [1477, 258] on icon at bounding box center [1481, 252] width 15 height 11
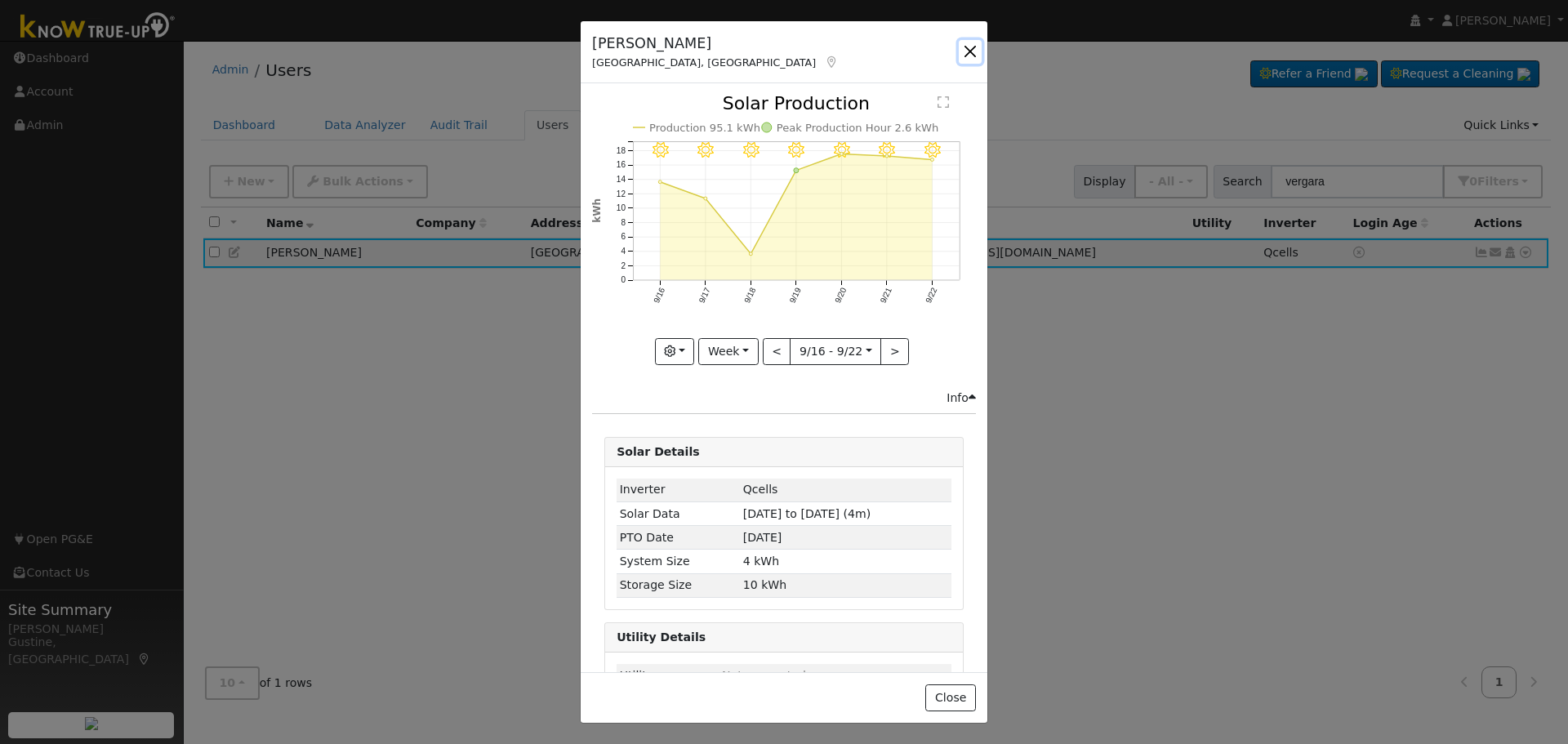
click at [975, 52] on button "button" at bounding box center [970, 51] width 23 height 23
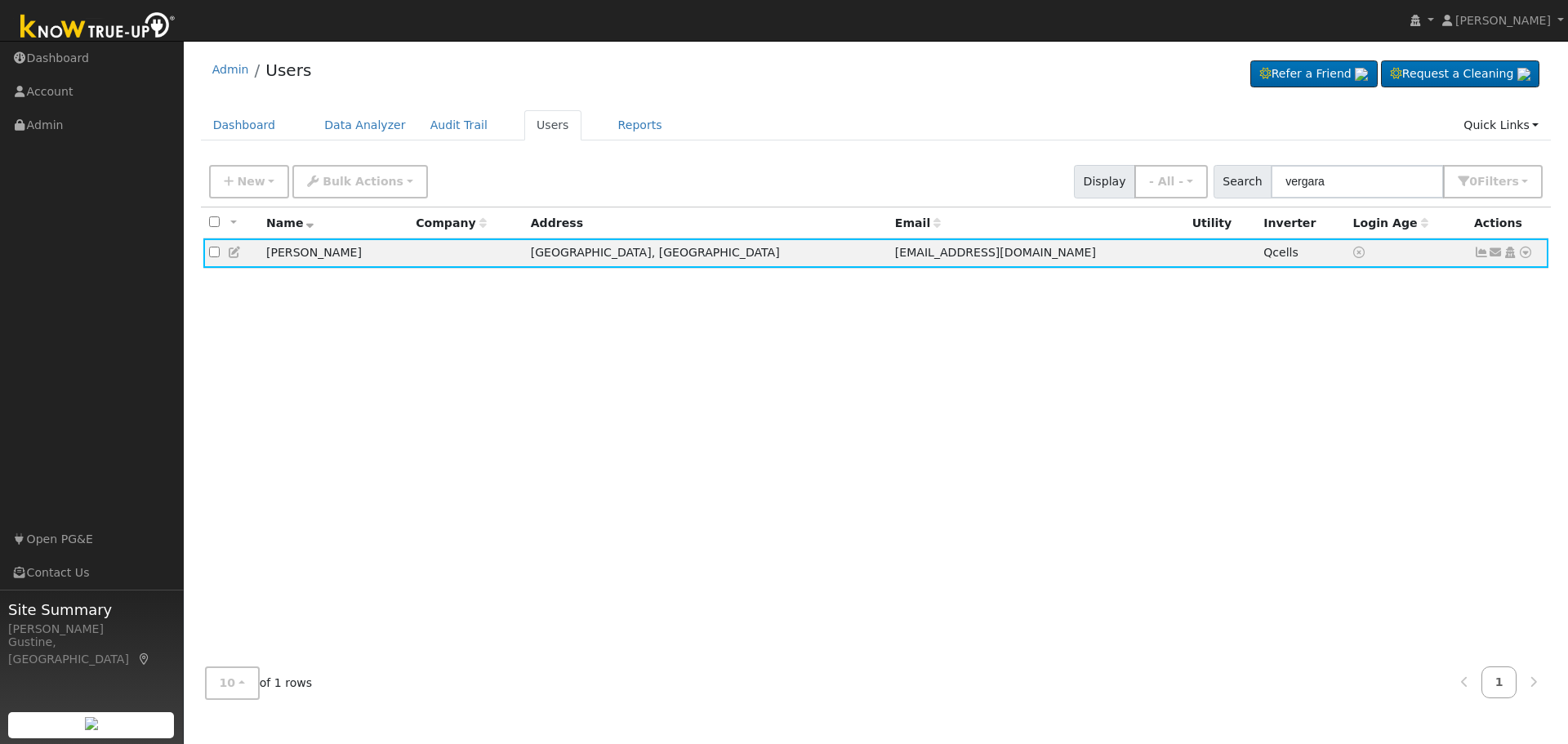
click at [1567, 529] on div "User Profile First name Last name Email Email Notifications No Emails No Emails…" at bounding box center [875, 392] width 1384 height 703
click at [1226, 438] on div "All None All on page None on page Name Company Address Email Utility Inverter L…" at bounding box center [876, 431] width 1351 height 447
click at [1318, 187] on input "vergara" at bounding box center [1357, 182] width 174 height 33
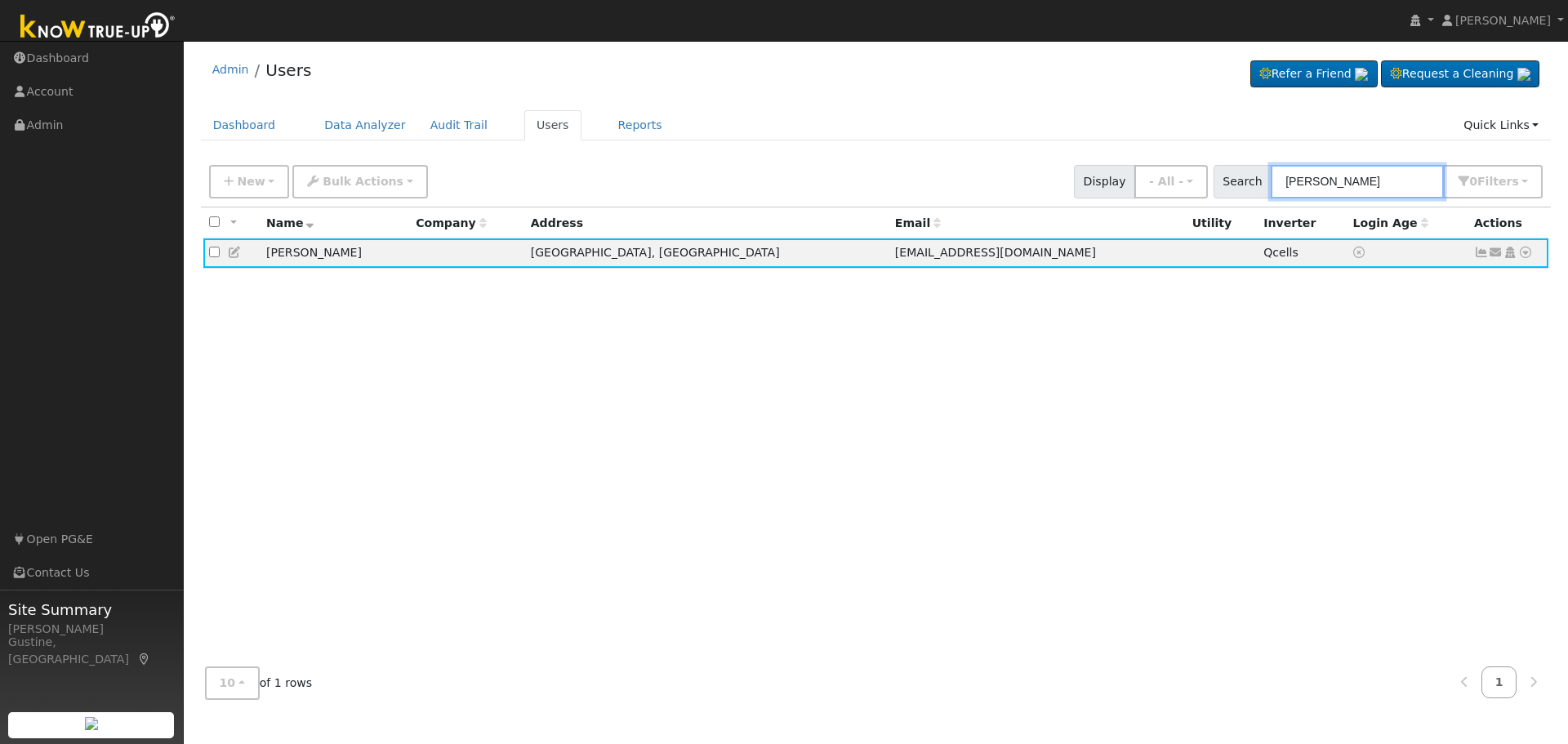
type input "lutter"
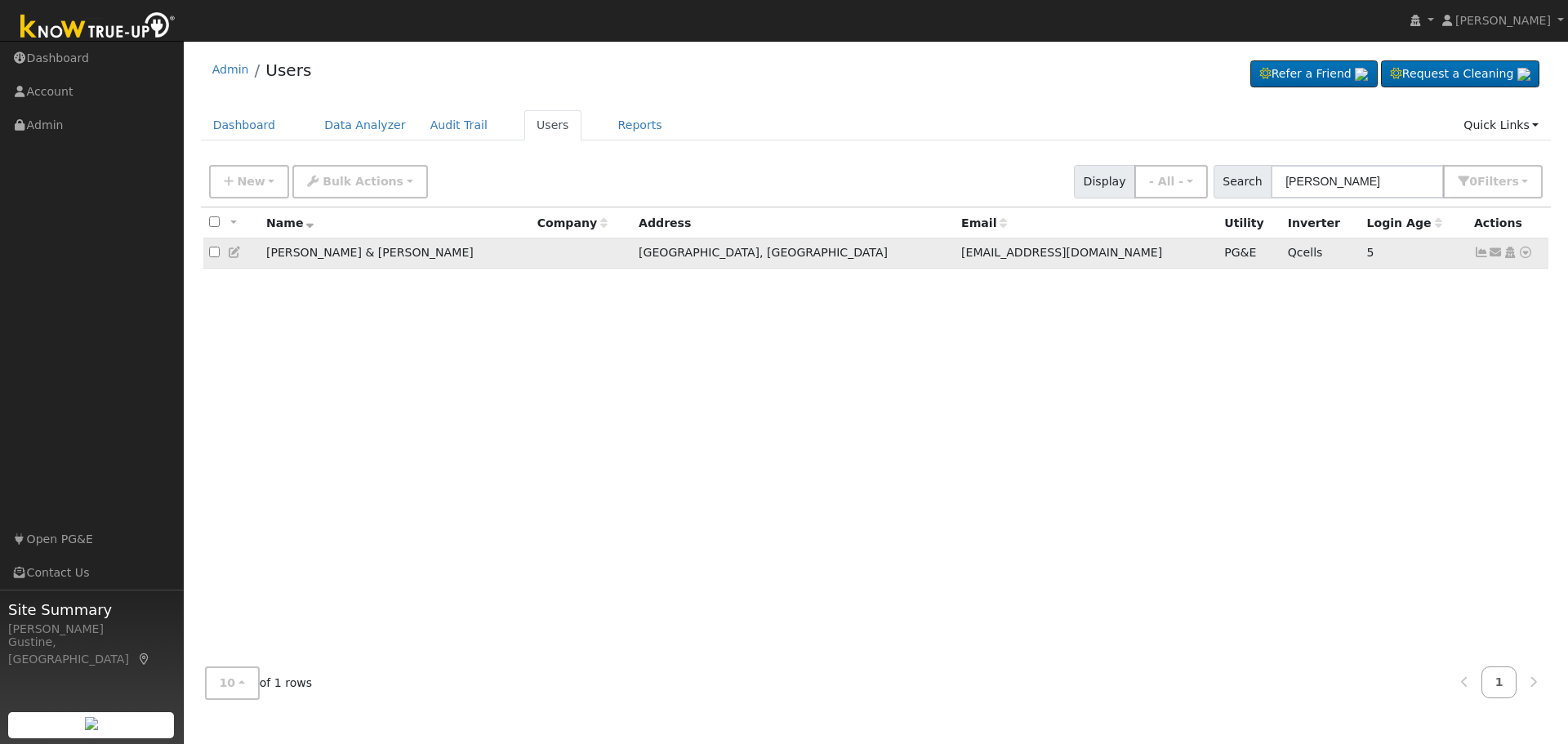
click at [1480, 252] on icon at bounding box center [1481, 252] width 15 height 11
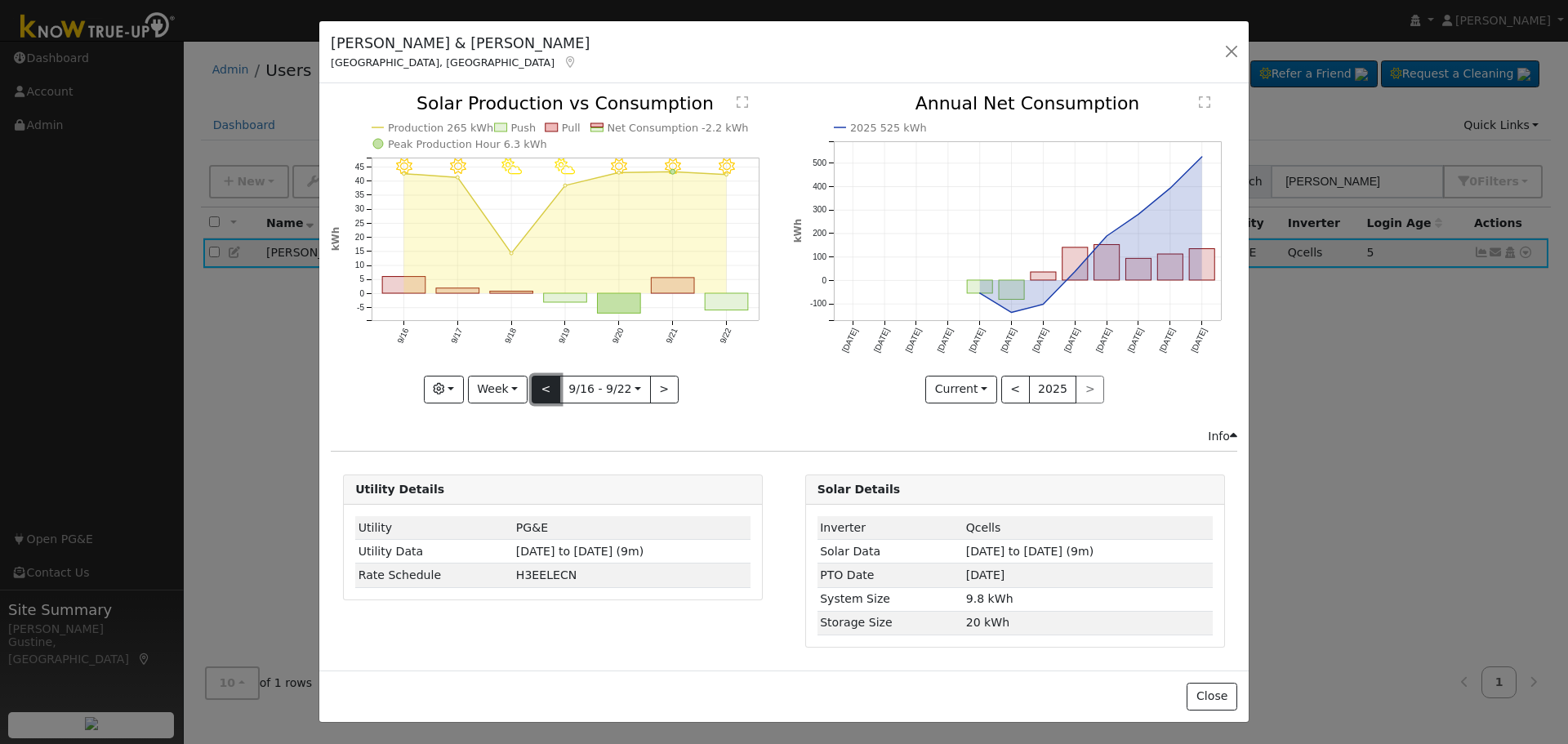
click at [558, 388] on button "<" at bounding box center [546, 390] width 29 height 28
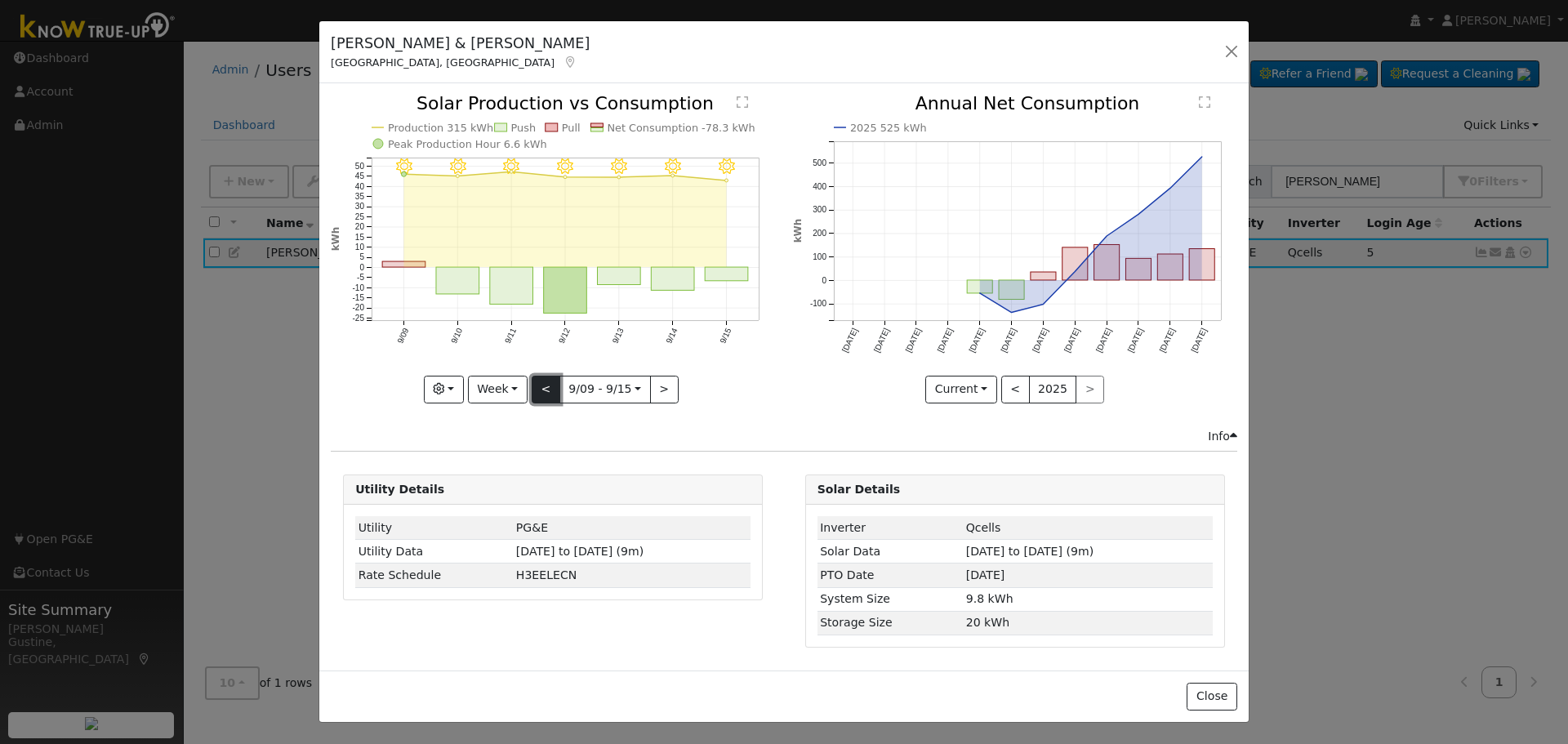
click at [558, 388] on button "<" at bounding box center [546, 390] width 29 height 28
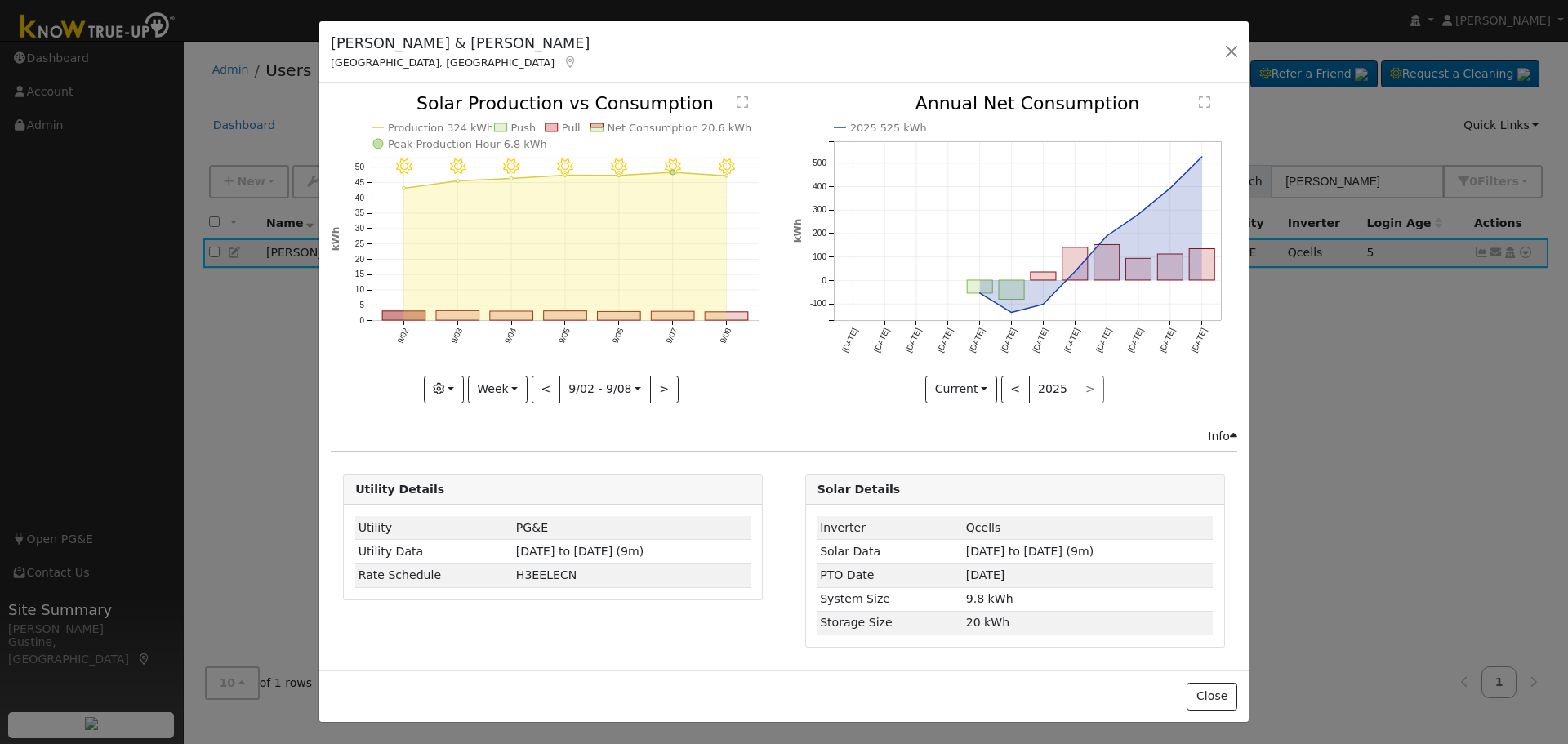
click at [463, 308] on icon "9/08 - Clear 9/07 - Clear 9/06 - Clear 9/05 - Clear 9/04 - Clear 9/03 - Clear 9…" at bounding box center [552, 248] width 444 height 306
click at [618, 318] on rect "onclick=""" at bounding box center [619, 317] width 43 height 9
type input "2025-09-06"
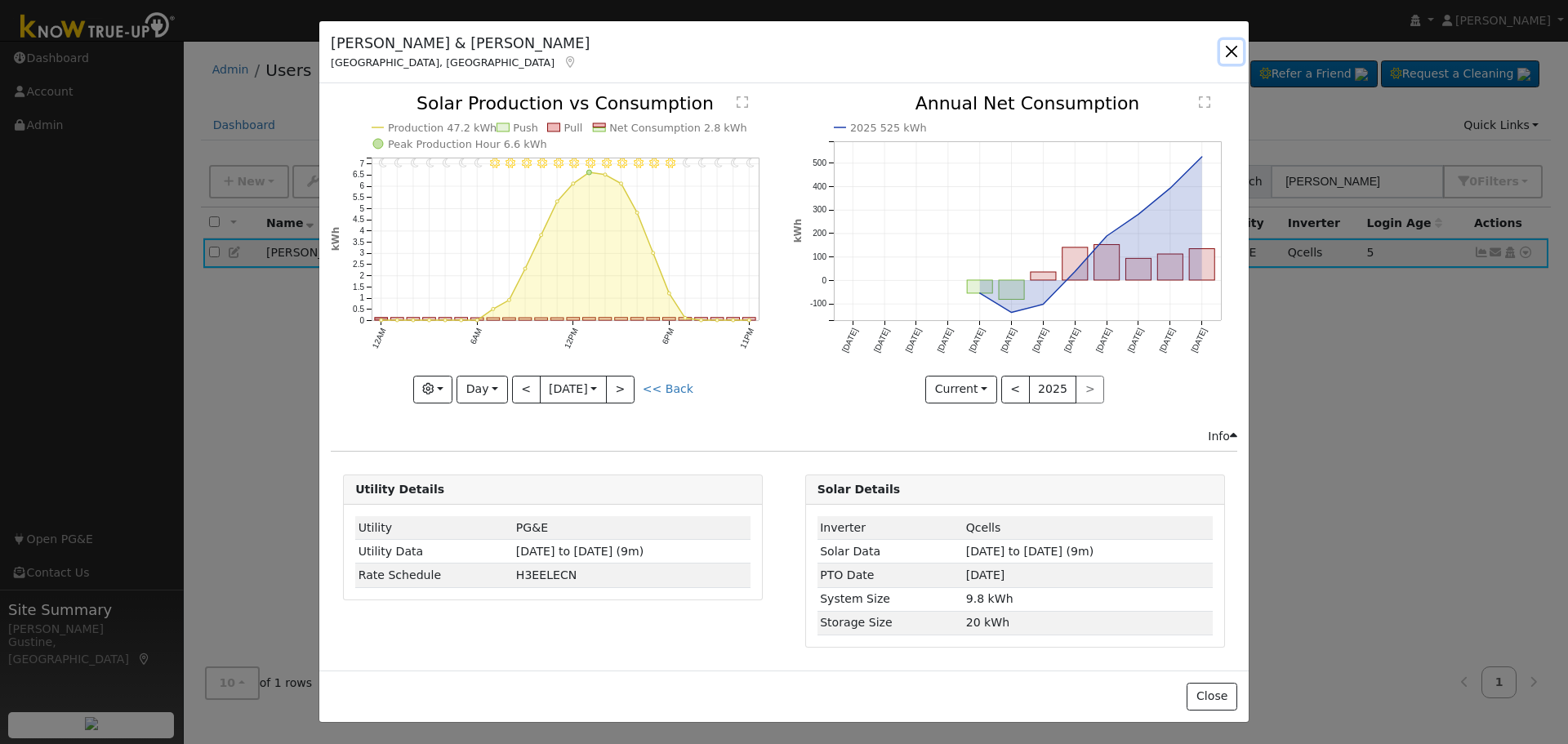
click at [1221, 55] on button "button" at bounding box center [1231, 51] width 23 height 23
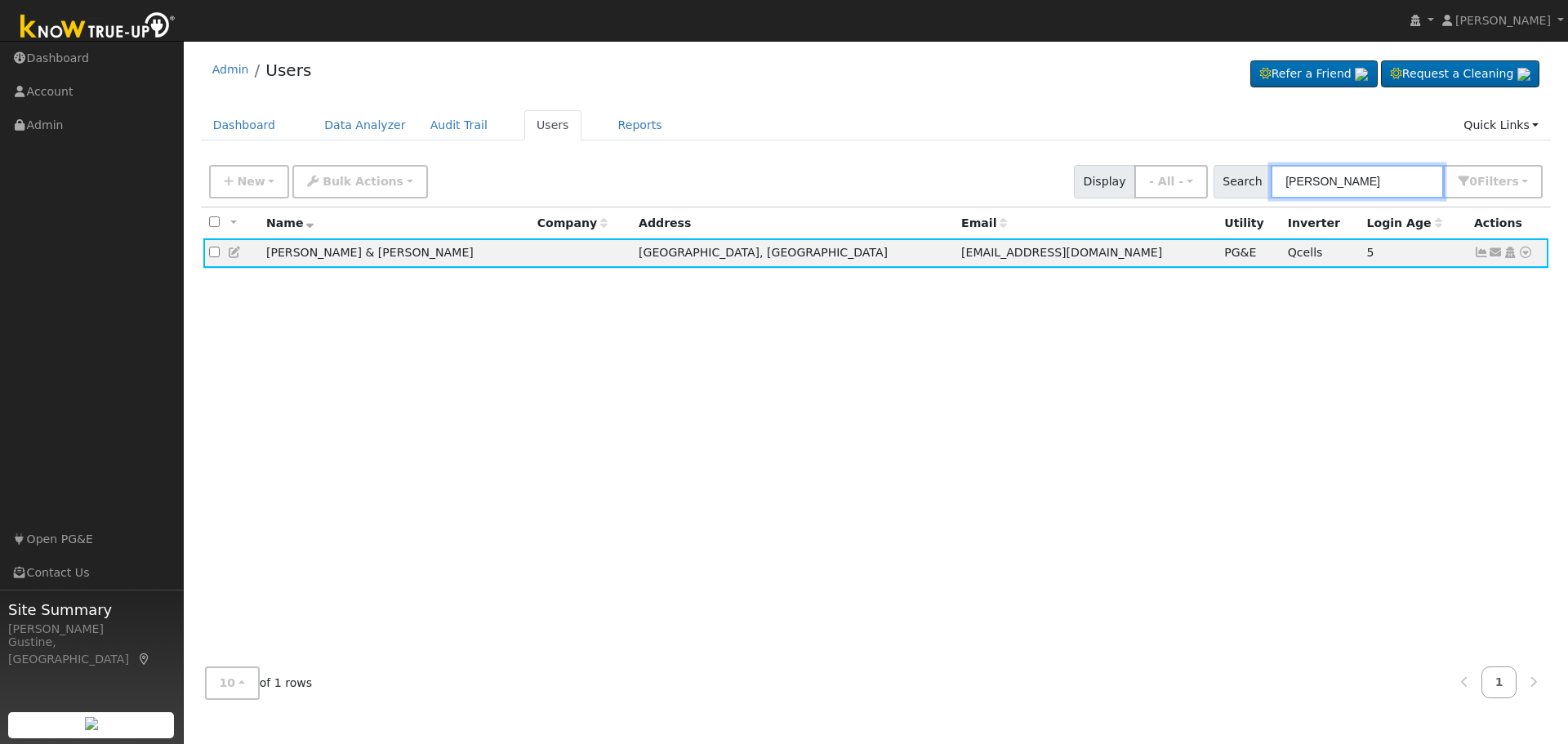
click at [1288, 191] on input "lutter" at bounding box center [1357, 182] width 174 height 33
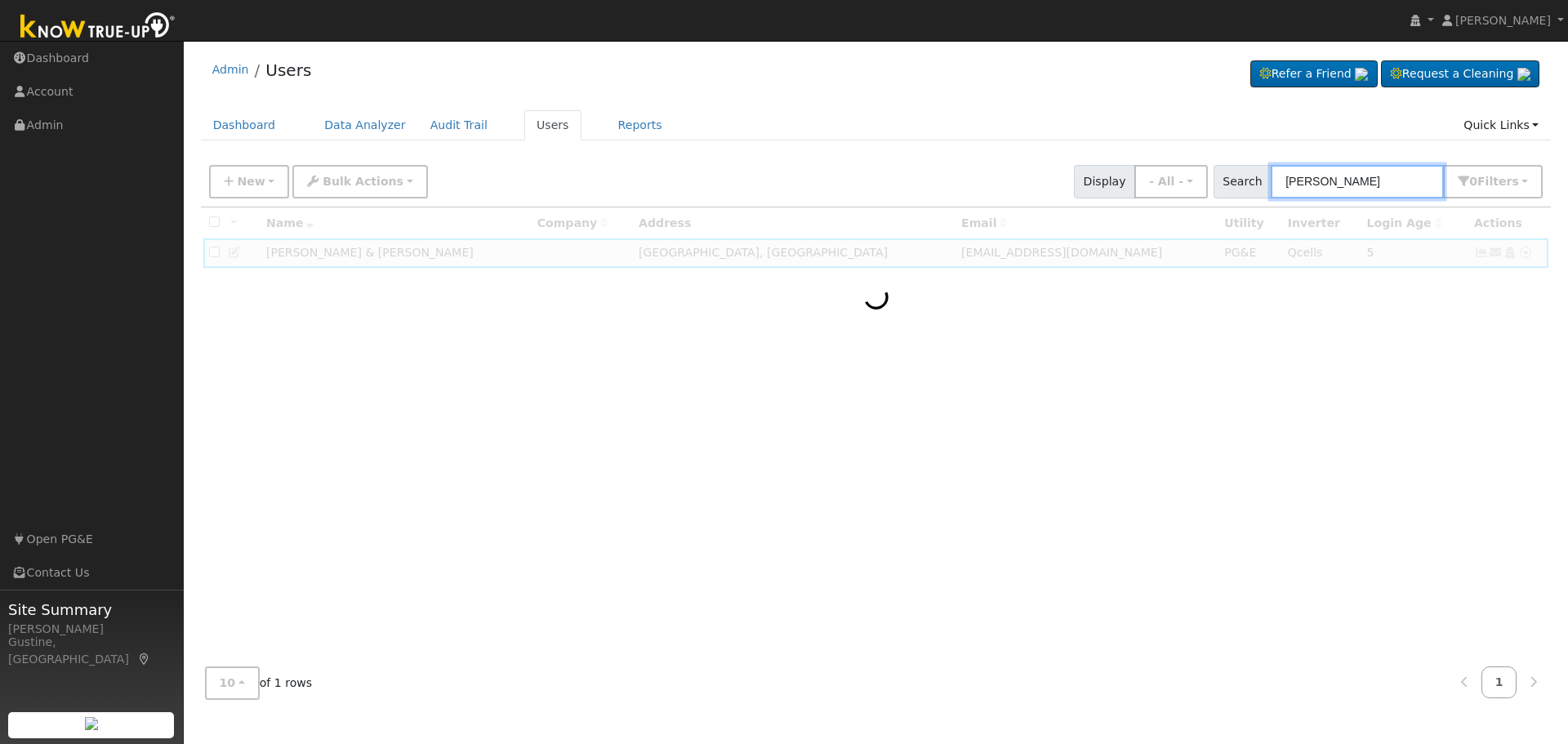
type input "wang vang"
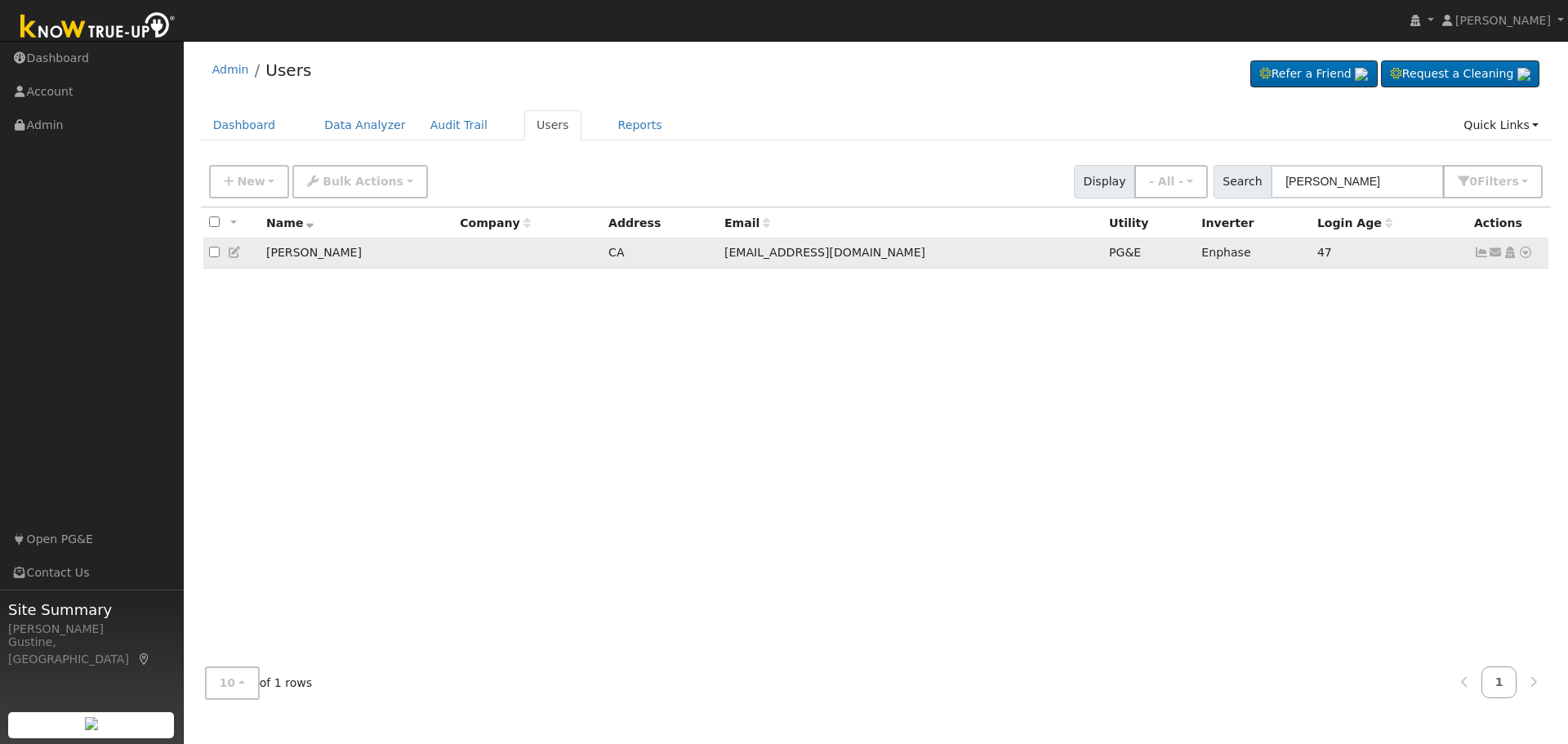
click at [1489, 256] on icon at bounding box center [1496, 252] width 15 height 11
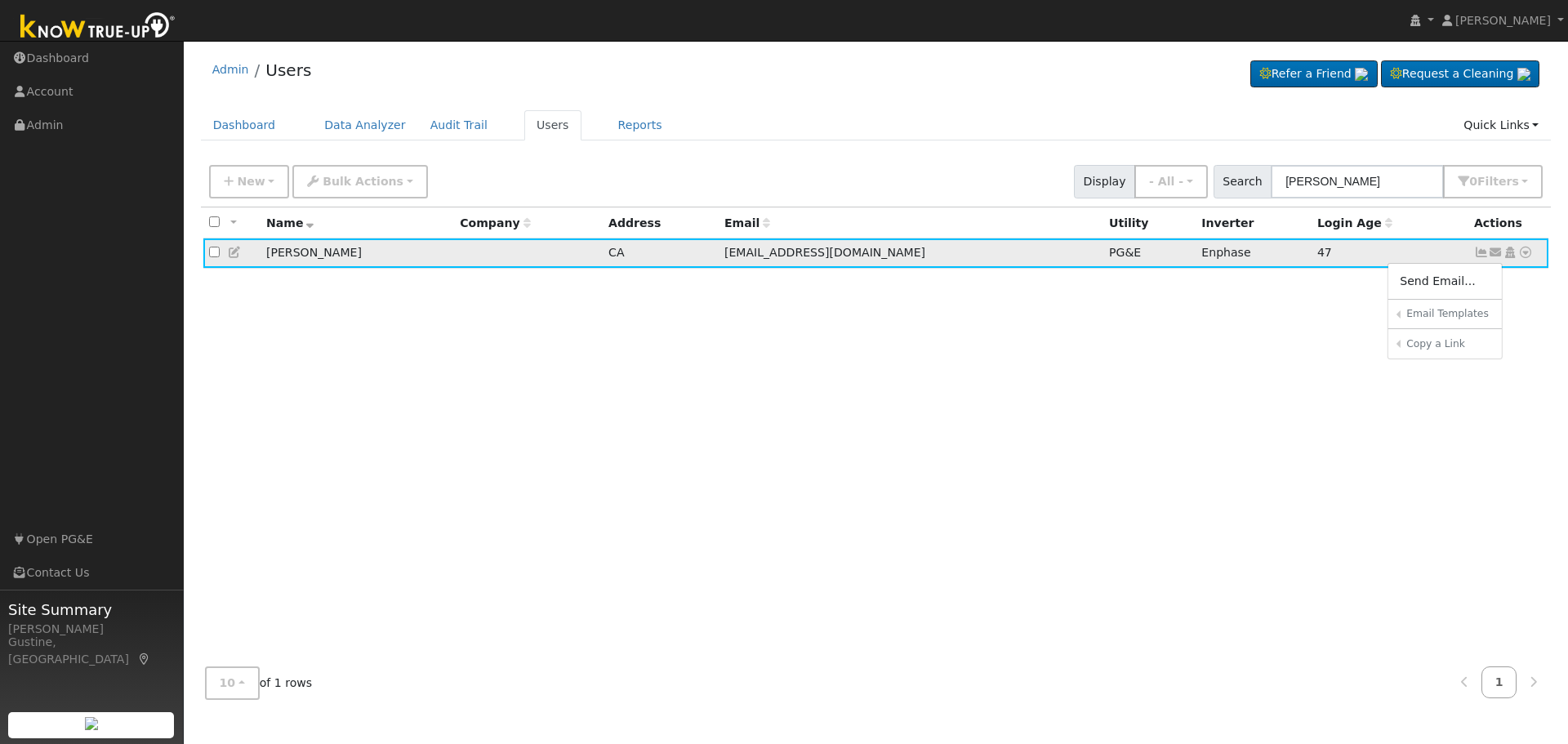
click at [1474, 258] on icon at bounding box center [1481, 252] width 15 height 11
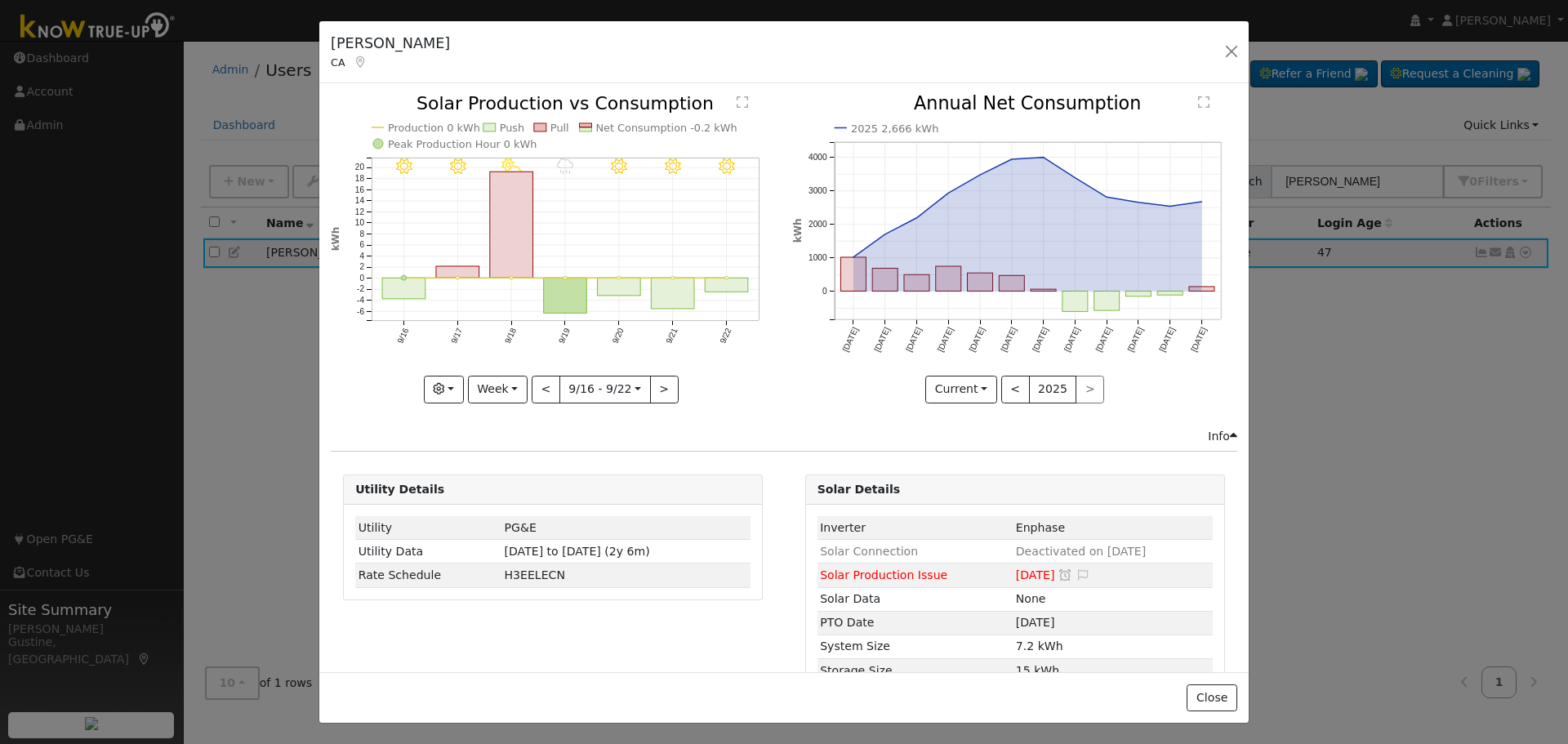
click at [739, 268] on icon "9/22 - Clear 9/21 - Clear 9/20 - Clear 9/19 - Drizzle 9/18 - PartlyCloudy 9/17 …" at bounding box center [552, 248] width 444 height 306
click at [739, 272] on icon "9/22 - Clear 9/21 - Clear 9/20 - Clear 9/19 - Drizzle 9/18 - PartlyCloudy 9/17 …" at bounding box center [552, 248] width 444 height 306
click at [735, 284] on rect "onclick=""" at bounding box center [727, 285] width 43 height 14
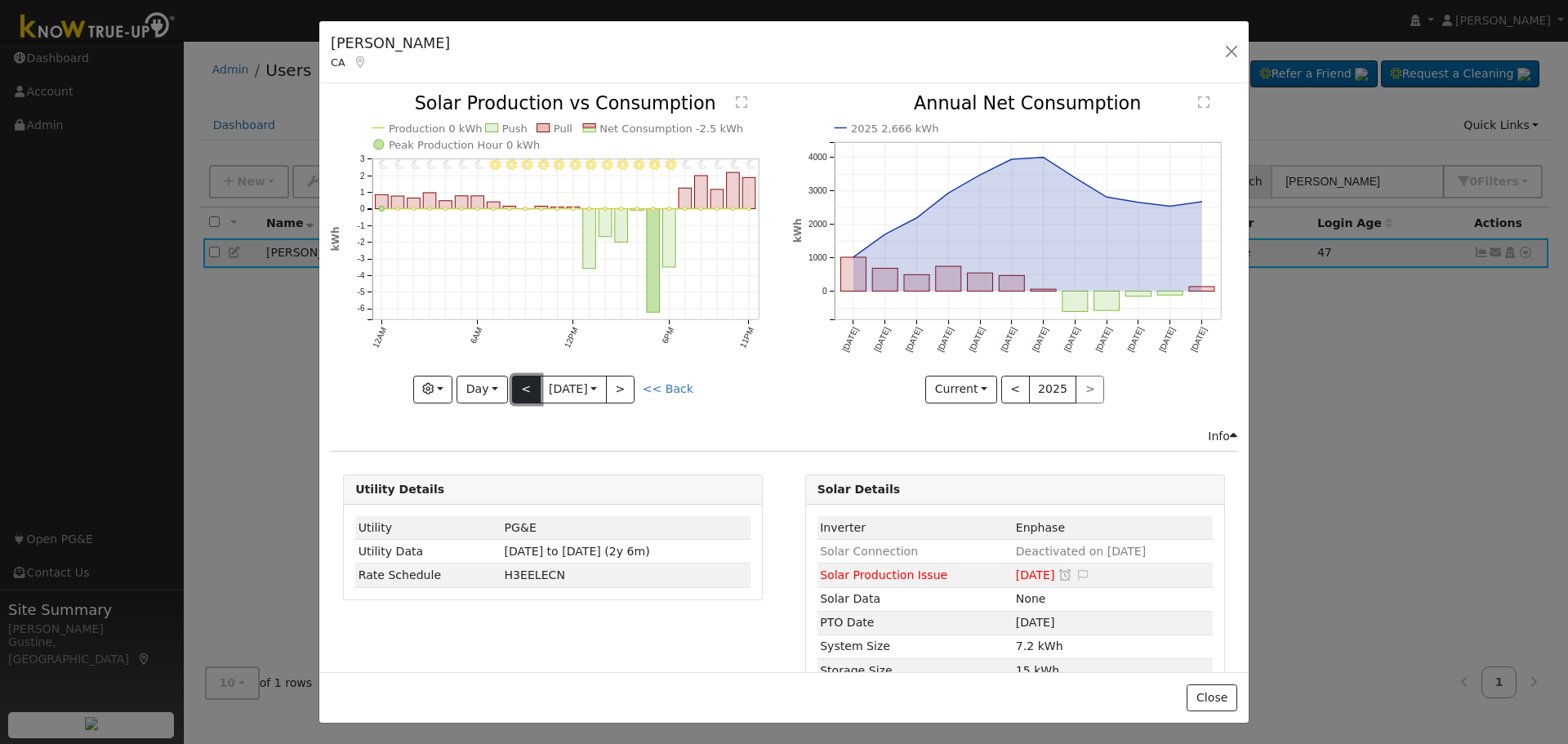
click at [518, 379] on button "<" at bounding box center [526, 390] width 29 height 28
click at [520, 378] on button "<" at bounding box center [526, 390] width 29 height 28
type input "2025-09-20"
click at [1239, 53] on button "button" at bounding box center [1231, 51] width 23 height 23
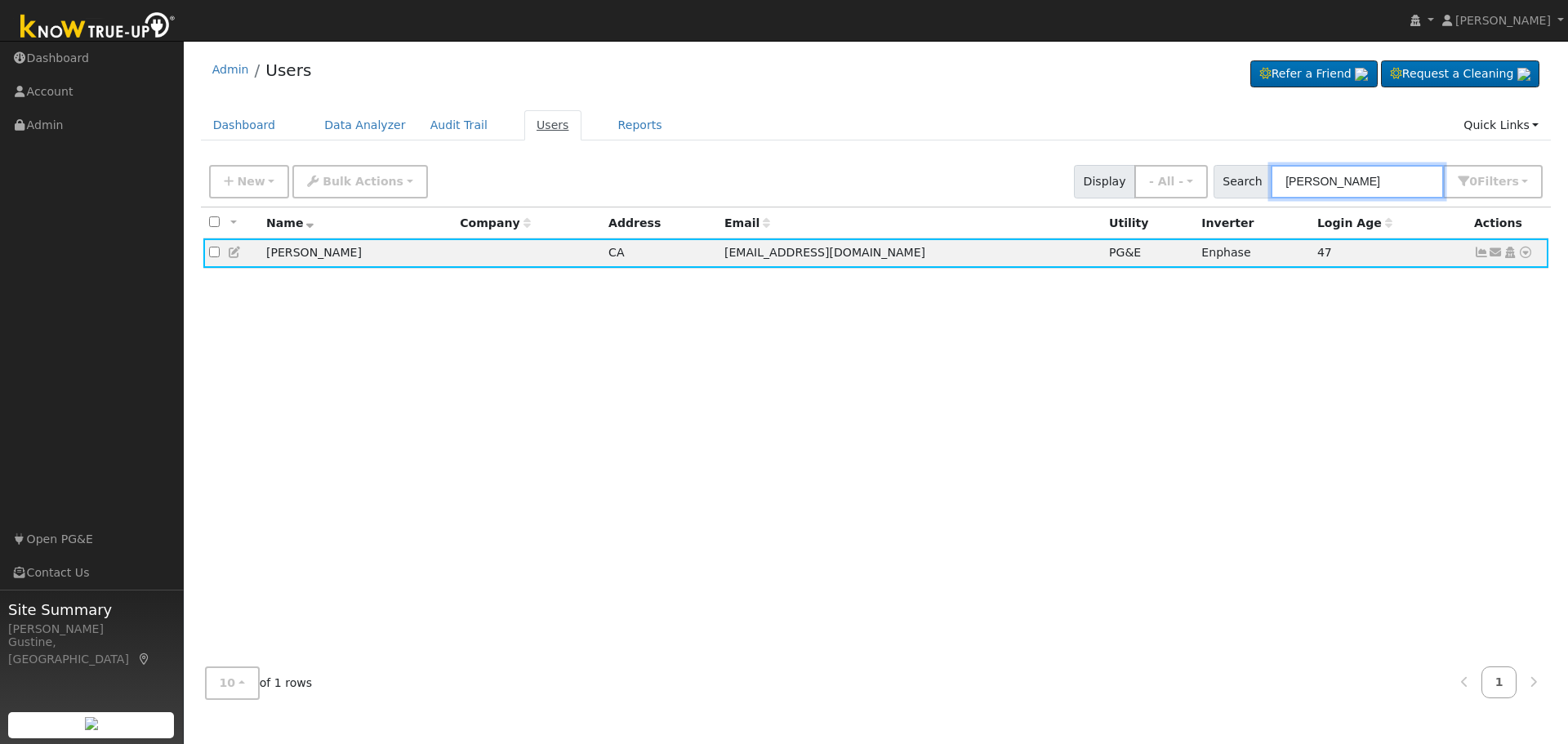
drag, startPoint x: 1362, startPoint y: 190, endPoint x: 537, endPoint y: 132, distance: 827.0
click at [537, 132] on div "Admin Users Refer a Friend Request a Cleaning" at bounding box center [875, 380] width 1368 height 663
type input "ramanda"
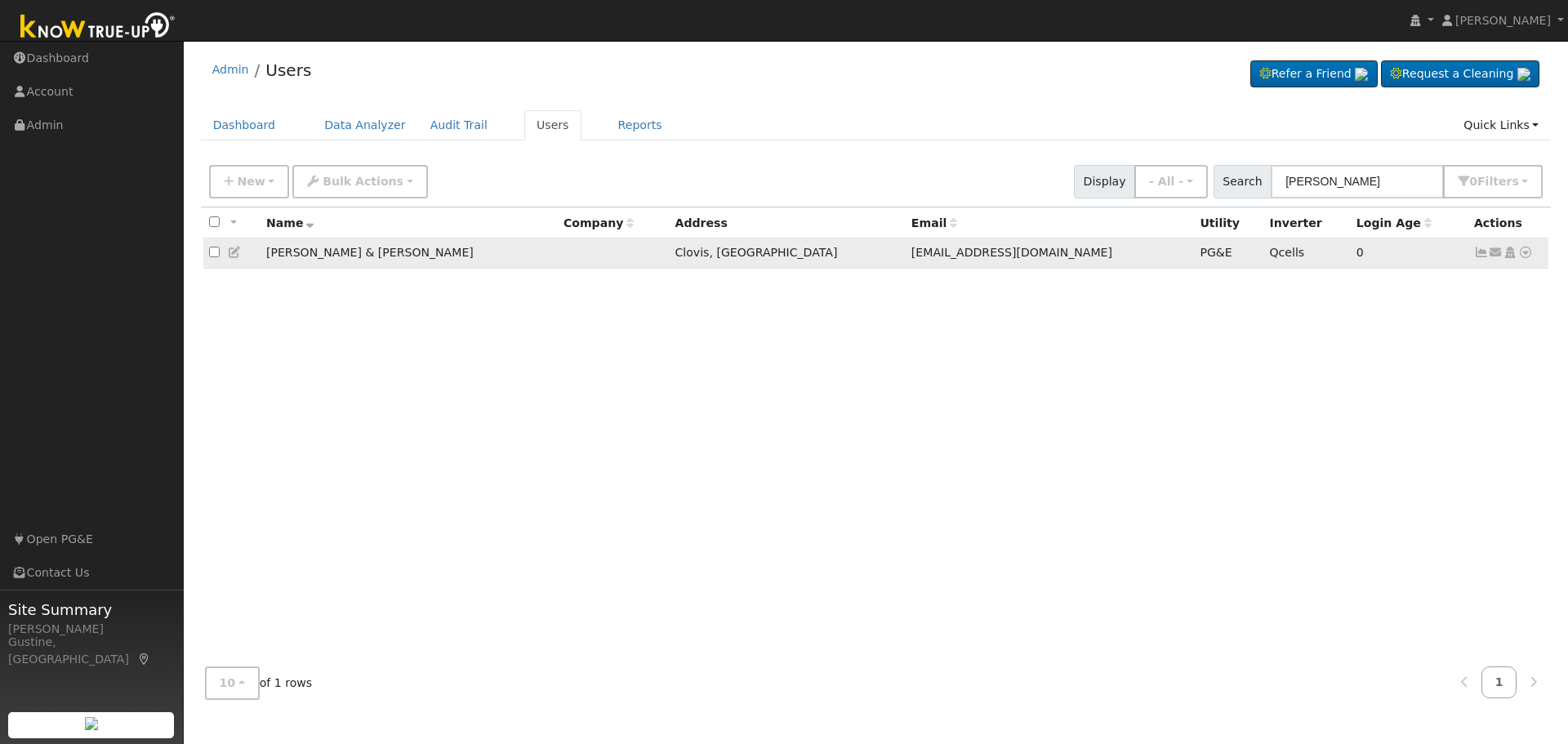
click at [1480, 258] on icon at bounding box center [1481, 252] width 15 height 11
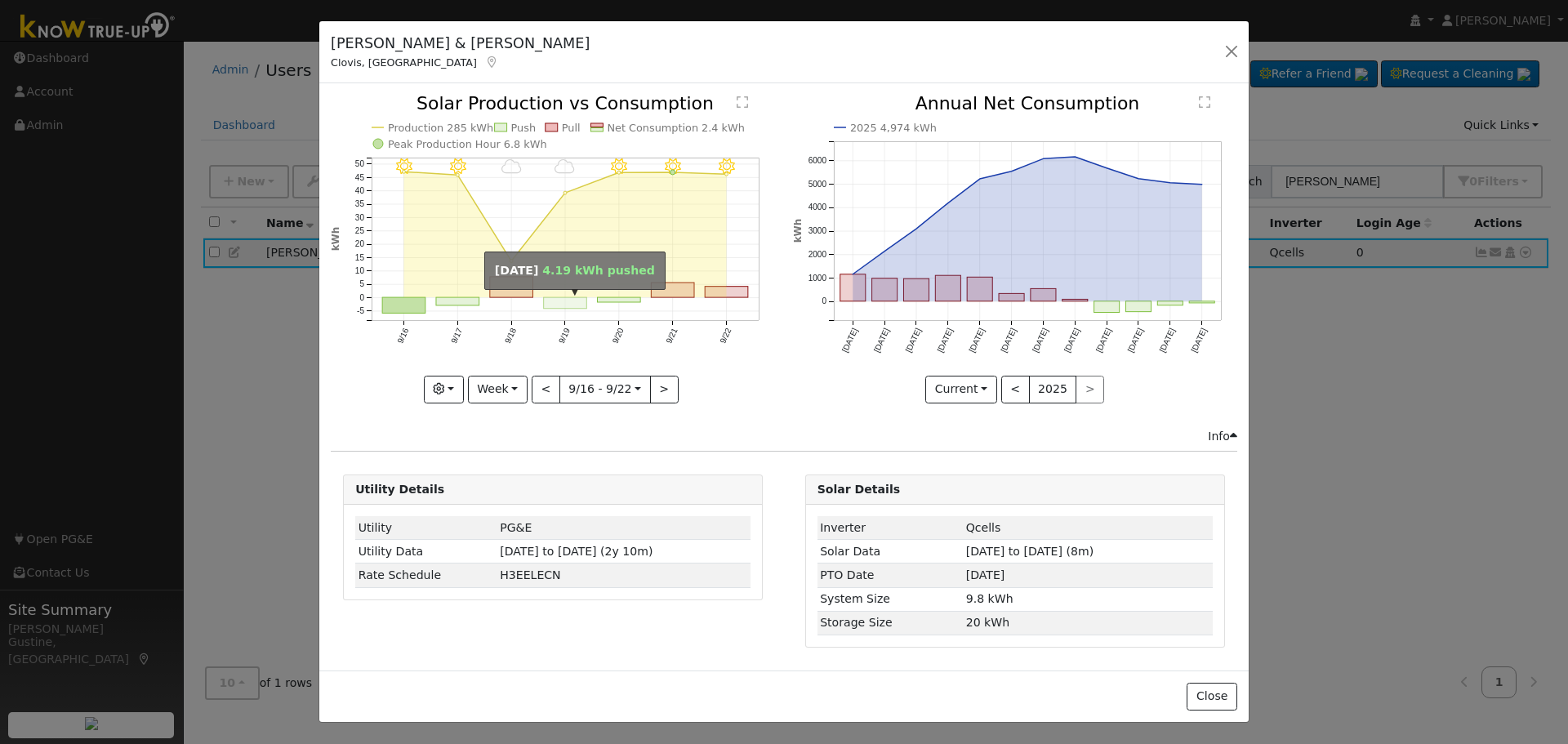
click at [583, 300] on rect "onclick=""" at bounding box center [565, 304] width 43 height 11
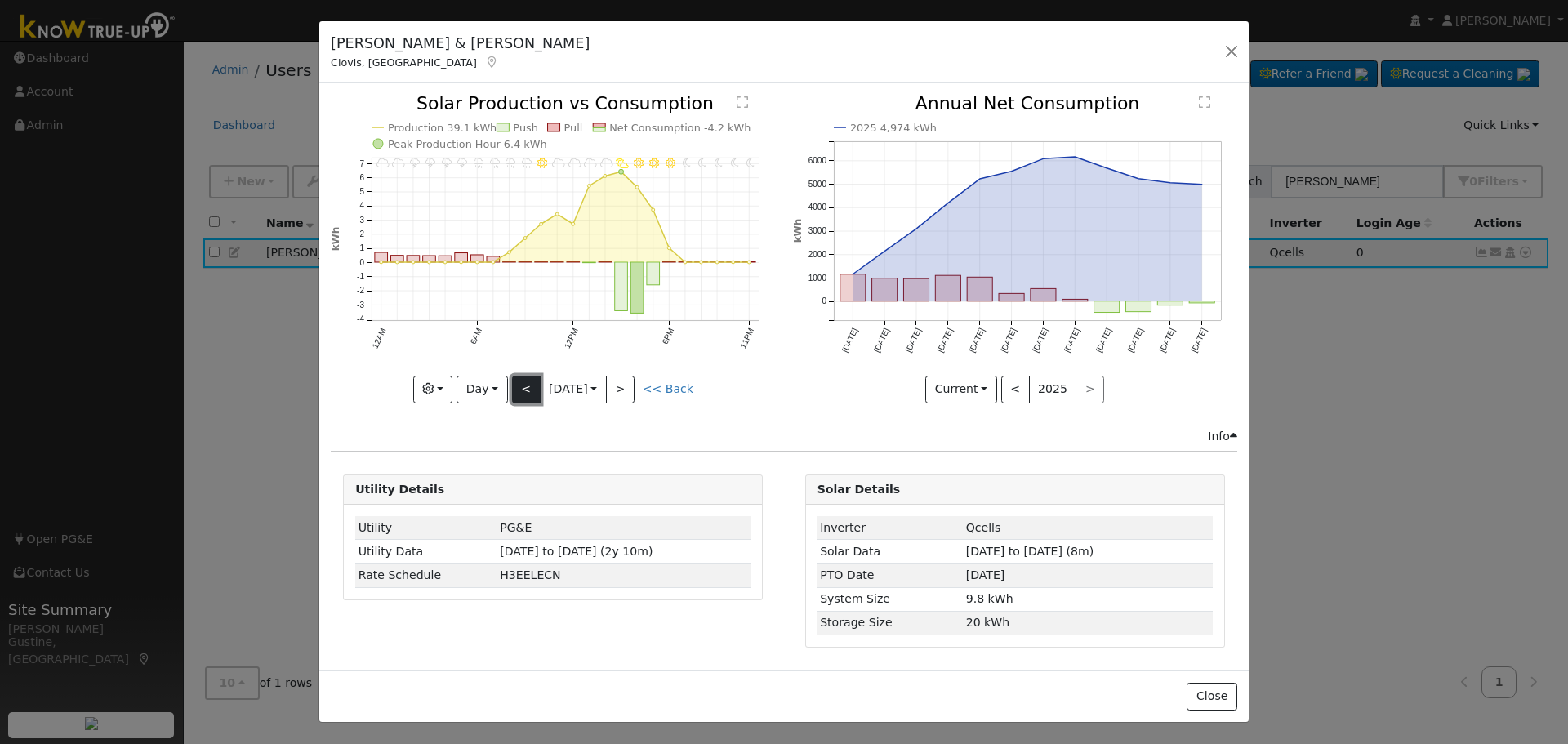
click at [525, 379] on button "<" at bounding box center [526, 390] width 29 height 28
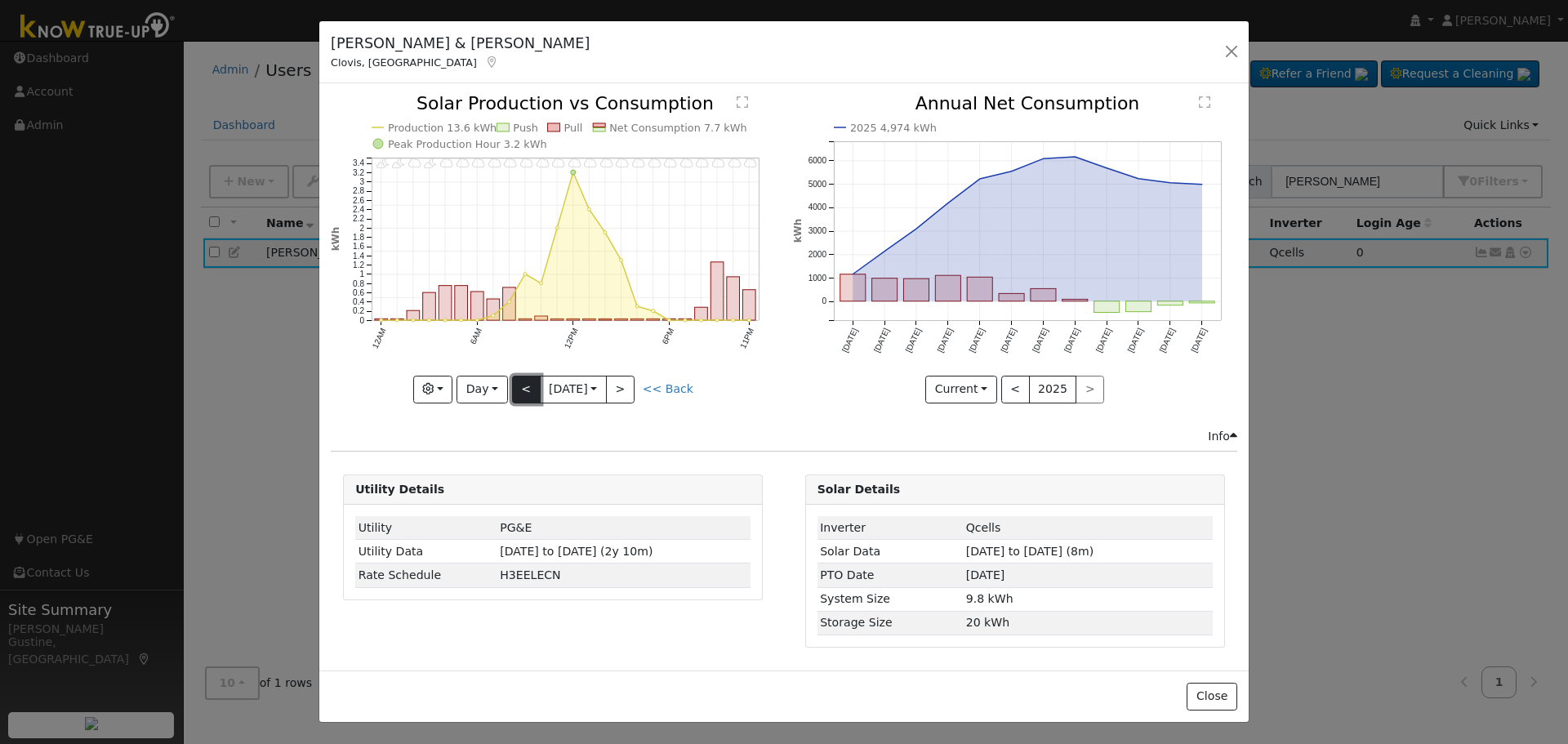
click at [525, 379] on button "<" at bounding box center [526, 390] width 29 height 28
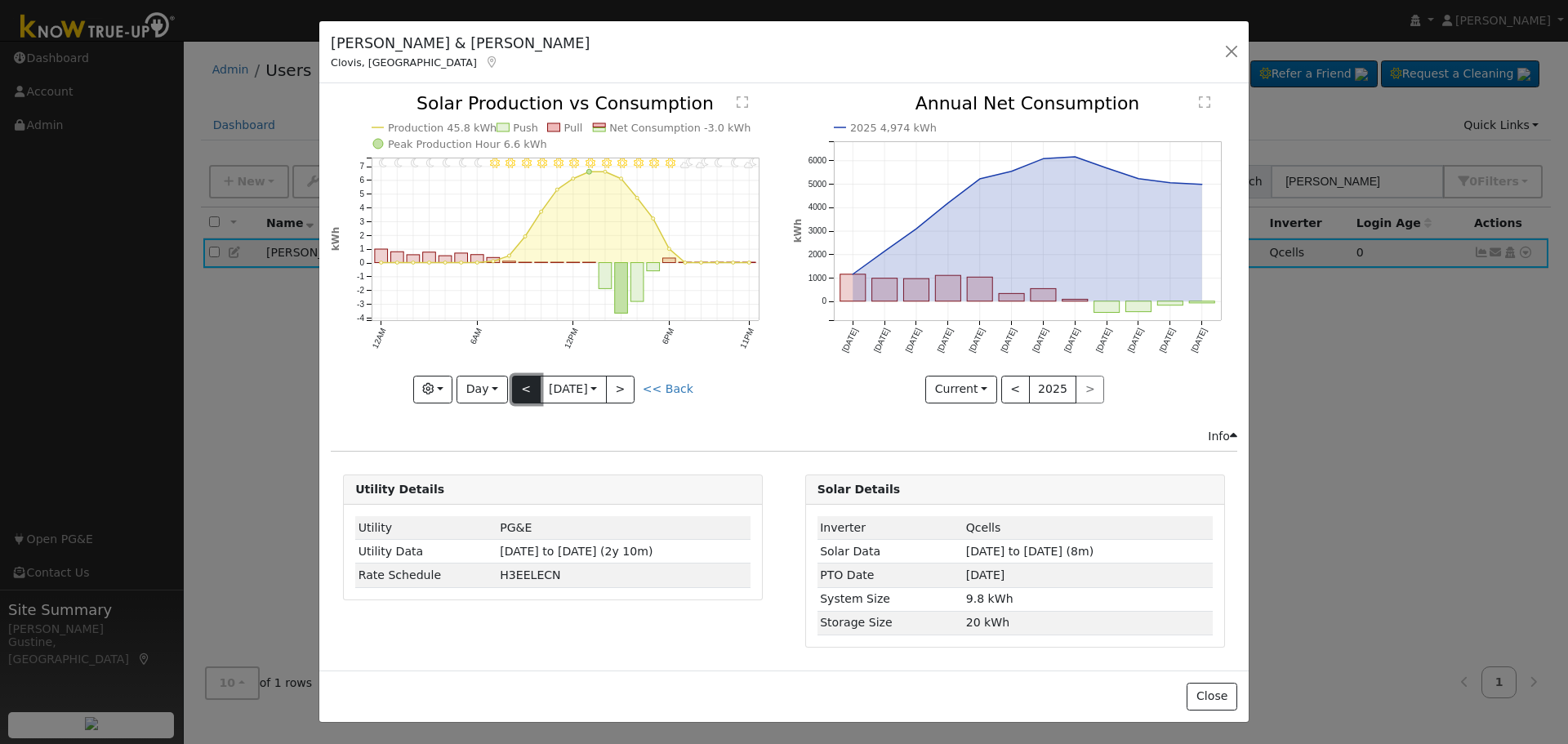
click at [525, 379] on button "<" at bounding box center [526, 390] width 29 height 28
click at [526, 380] on button "<" at bounding box center [526, 390] width 29 height 28
type input "2025-09-15"
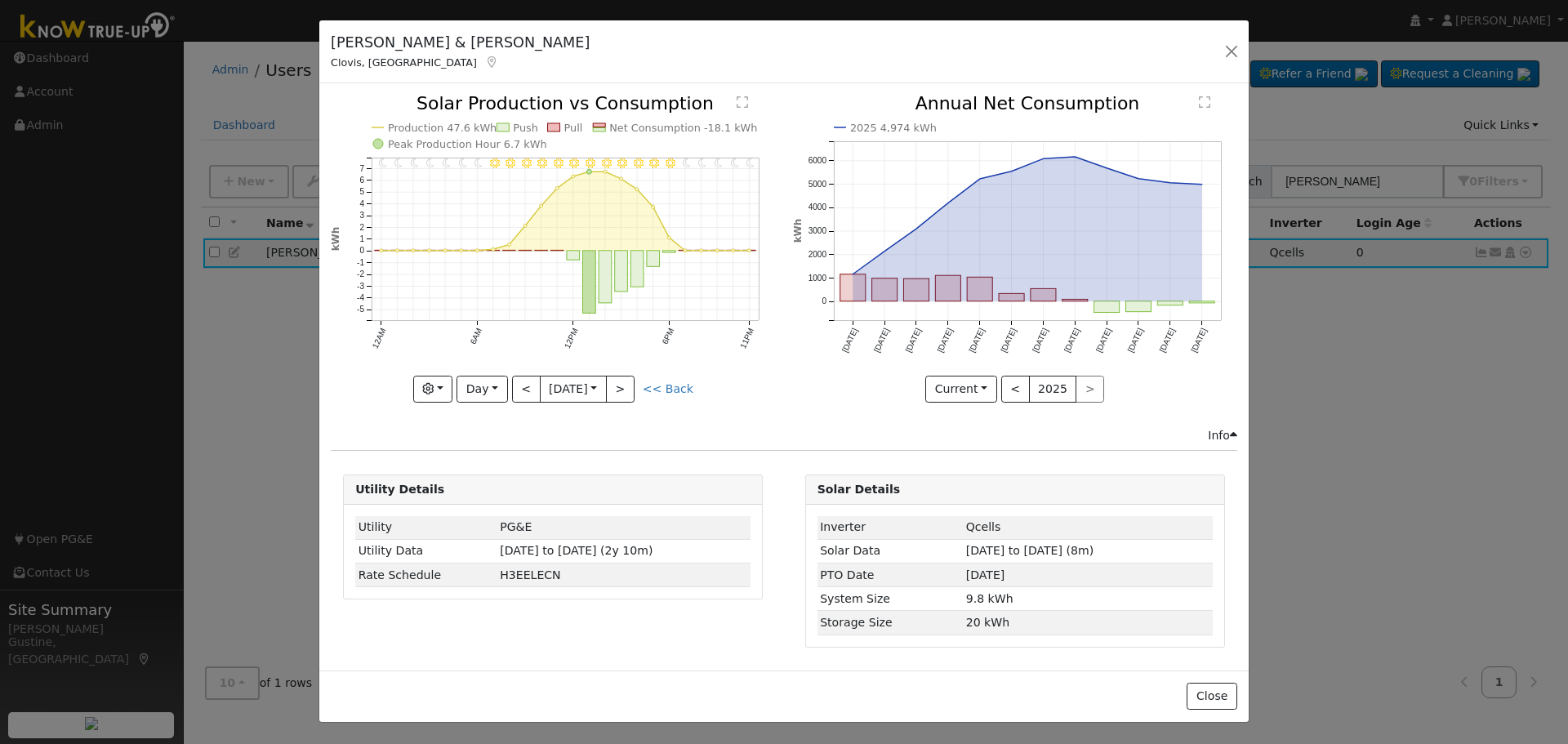
click at [1237, 67] on div "John & Ramanda Ramirez Clovis, CA Default Account Default Account 1120 Corazon …" at bounding box center [784, 52] width 930 height 63
click at [1222, 49] on button "button" at bounding box center [1231, 51] width 23 height 23
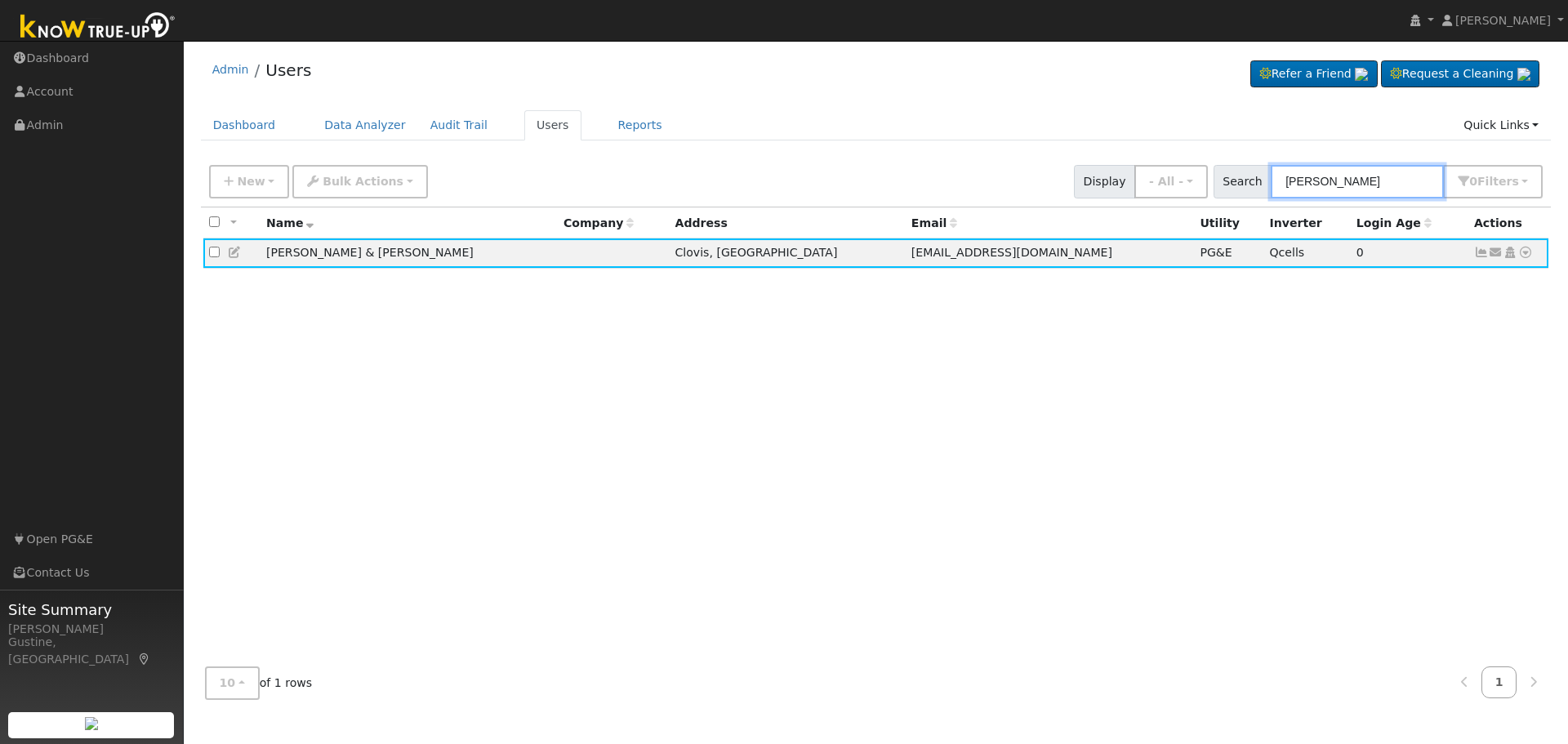
drag, startPoint x: 1375, startPoint y: 188, endPoint x: 1058, endPoint y: 127, distance: 322.8
click at [1129, 144] on div "Admin Users Refer a Friend Request a Cleaning" at bounding box center [875, 380] width 1368 height 663
paste input "Eckert"
type input "Eckert"
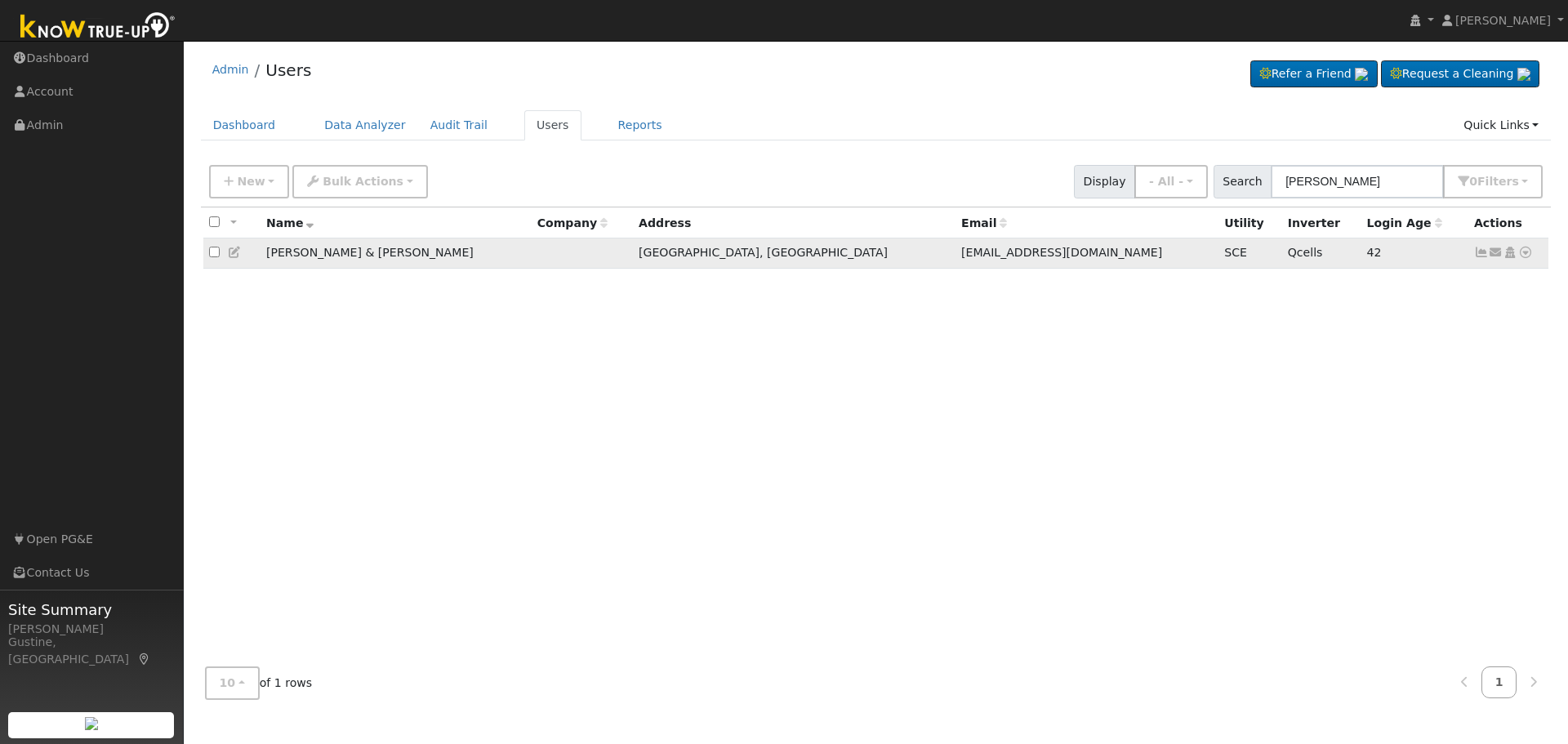
click at [1481, 258] on icon at bounding box center [1481, 252] width 15 height 11
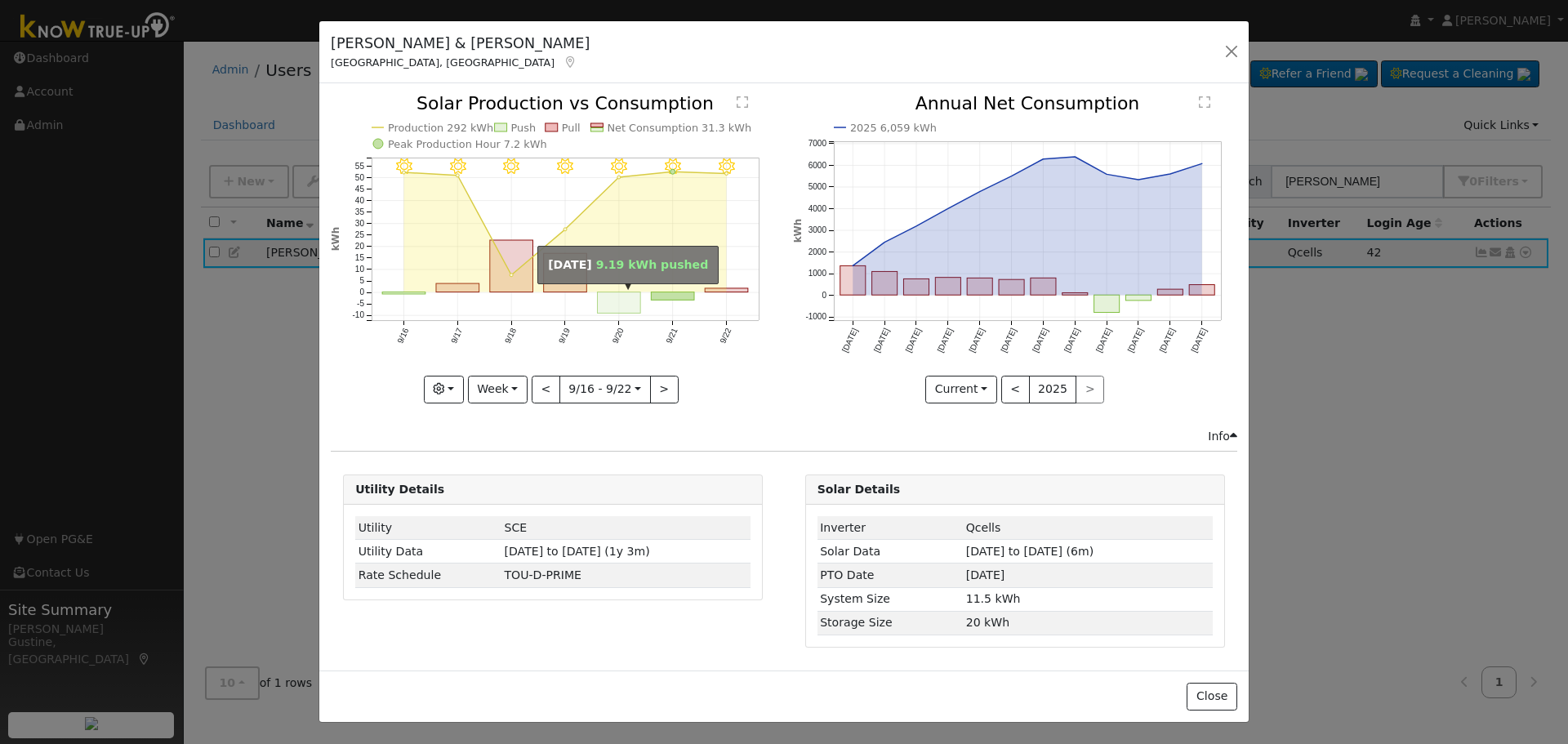
click at [633, 303] on rect "onclick=""" at bounding box center [619, 303] width 43 height 21
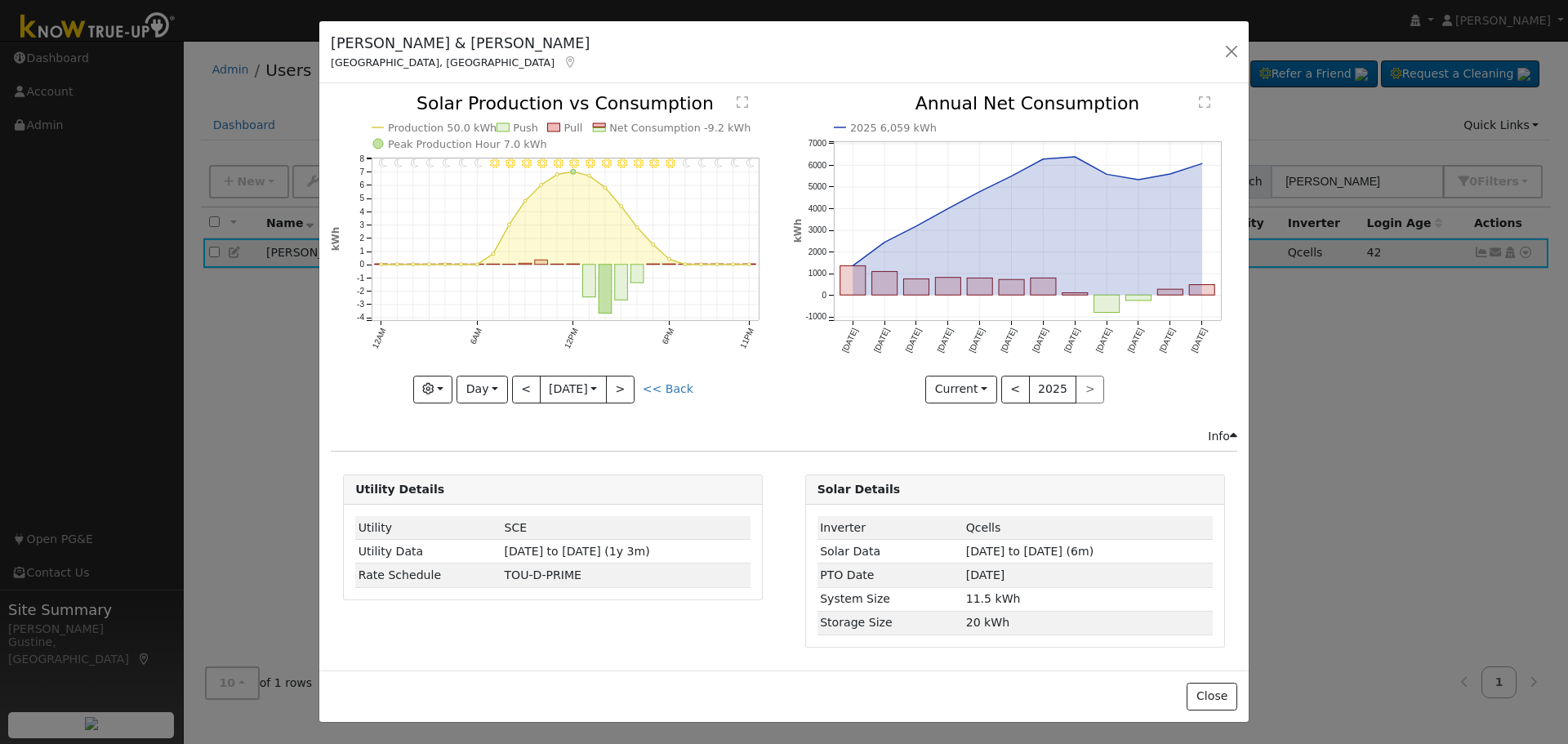
click at [640, 365] on icon "11PM - Clear 10PM - Clear 9PM - Clear 8PM - Clear 7PM - Clear 6PM - Clear 5PM -…" at bounding box center [552, 248] width 444 height 306
click at [634, 376] on button ">" at bounding box center [620, 390] width 29 height 28
type input "2025-09-21"
click at [1232, 53] on button "button" at bounding box center [1231, 51] width 23 height 23
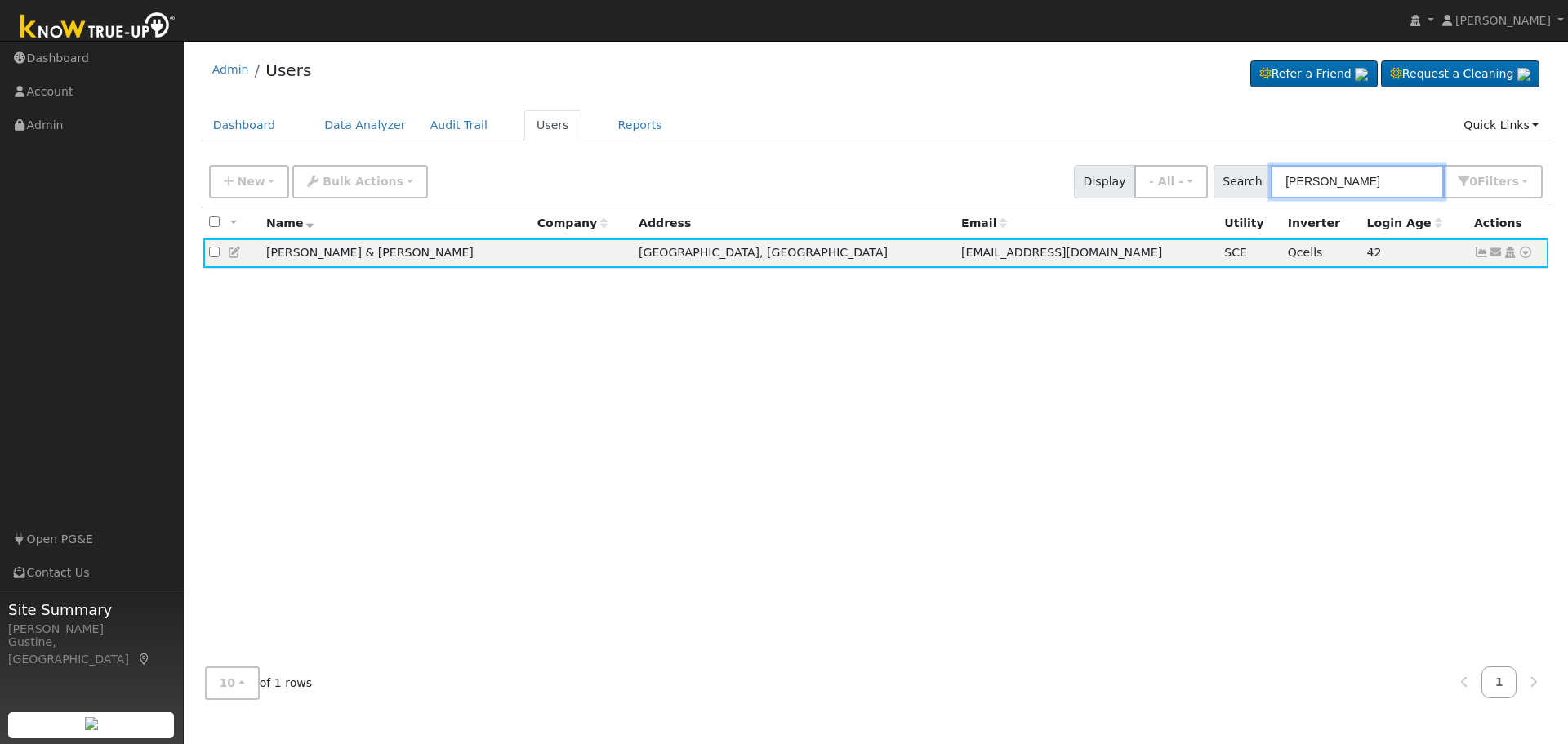
click at [1374, 185] on input "Eckert" at bounding box center [1357, 182] width 174 height 33
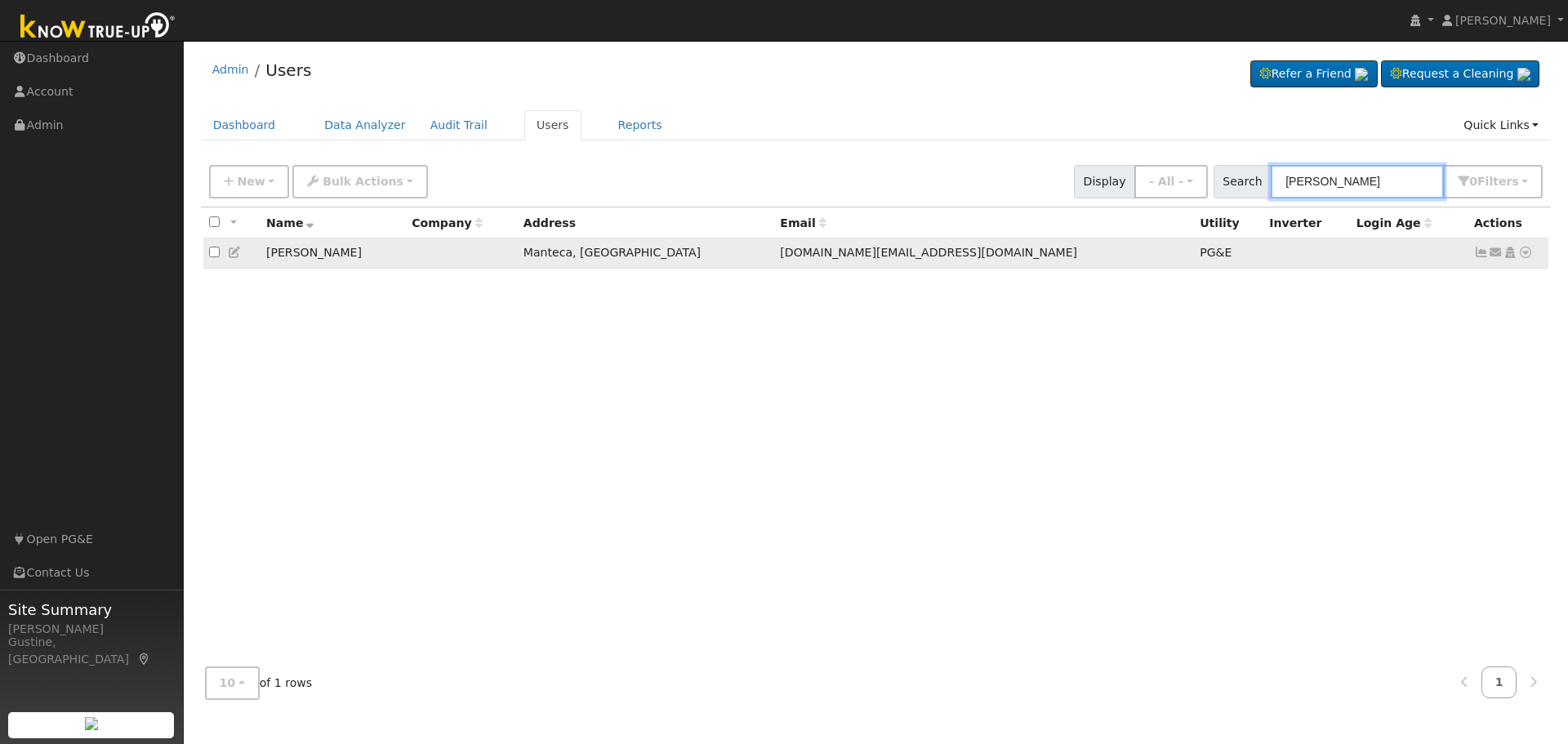
type input "matthew howa"
click at [1475, 258] on icon at bounding box center [1481, 252] width 15 height 11
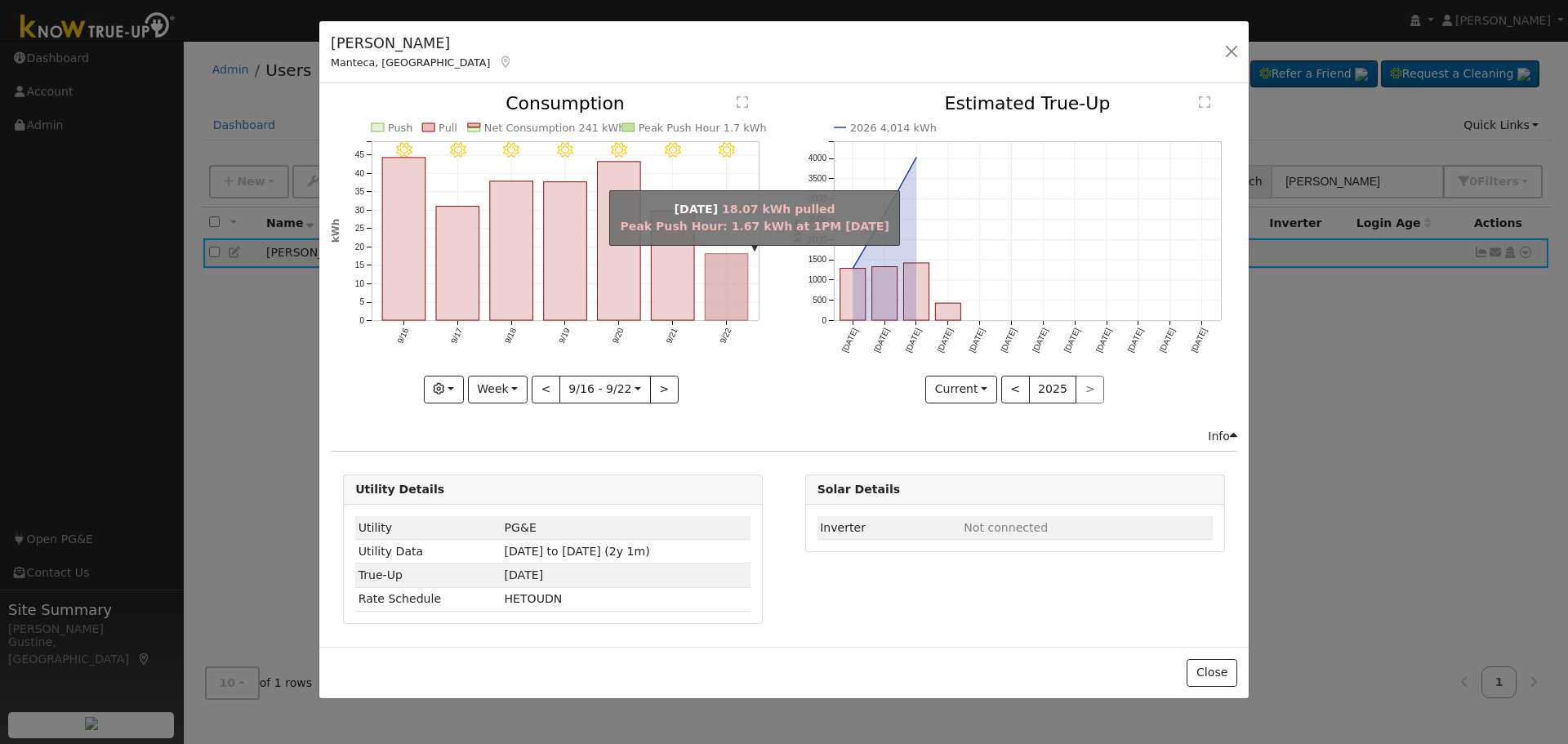
click at [736, 275] on rect "onclick=""" at bounding box center [727, 287] width 43 height 66
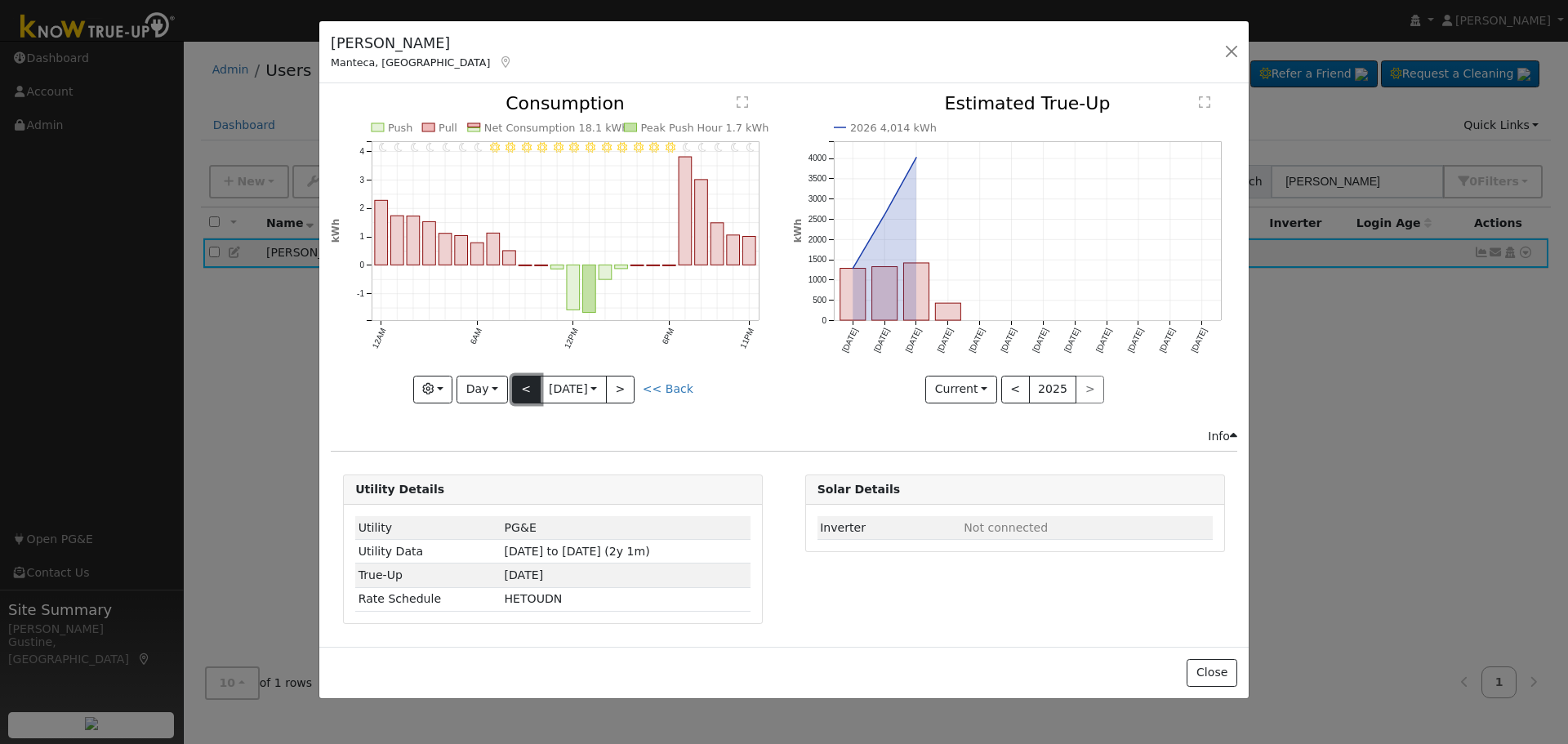
click at [519, 380] on button "<" at bounding box center [526, 390] width 29 height 28
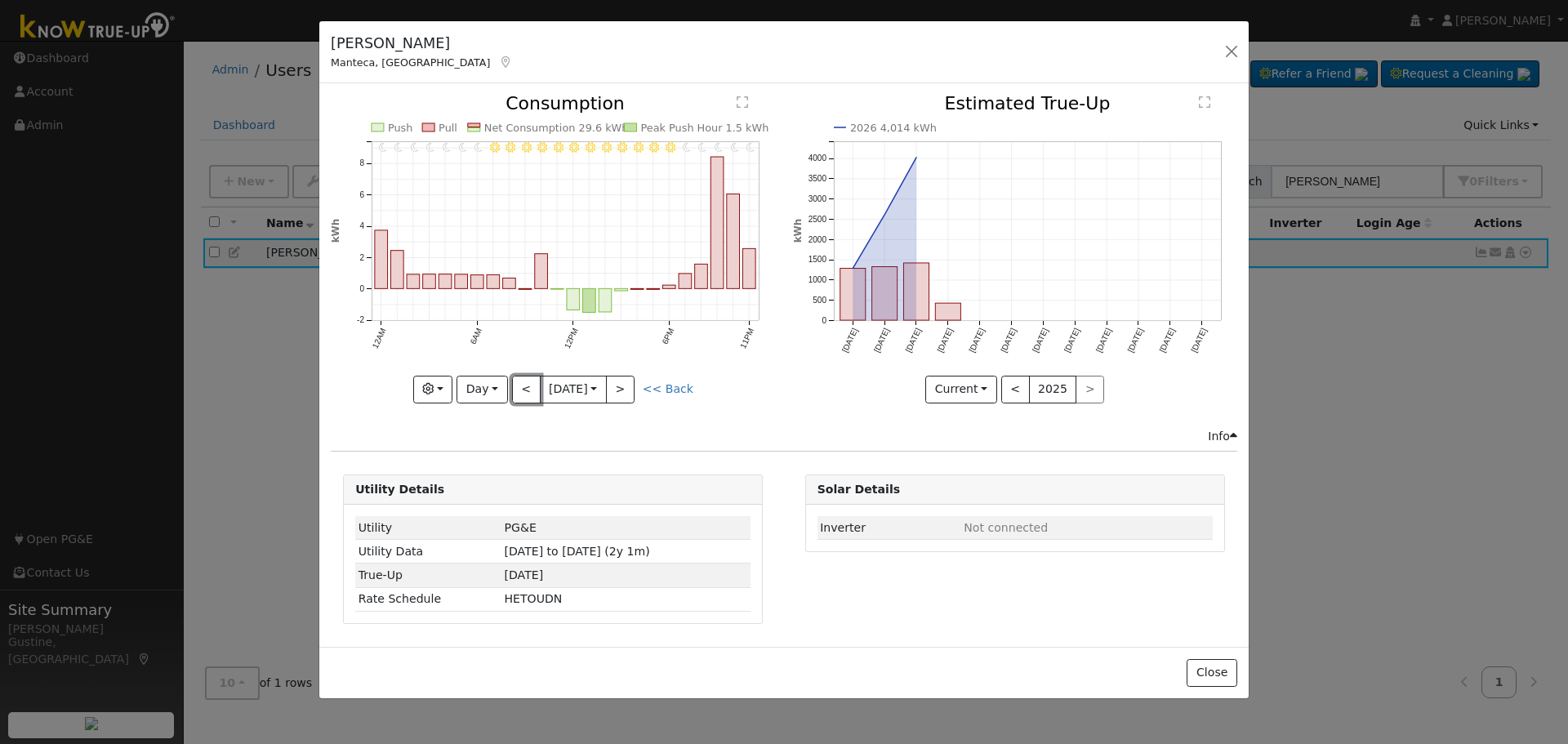
click at [513, 385] on button "<" at bounding box center [526, 390] width 29 height 28
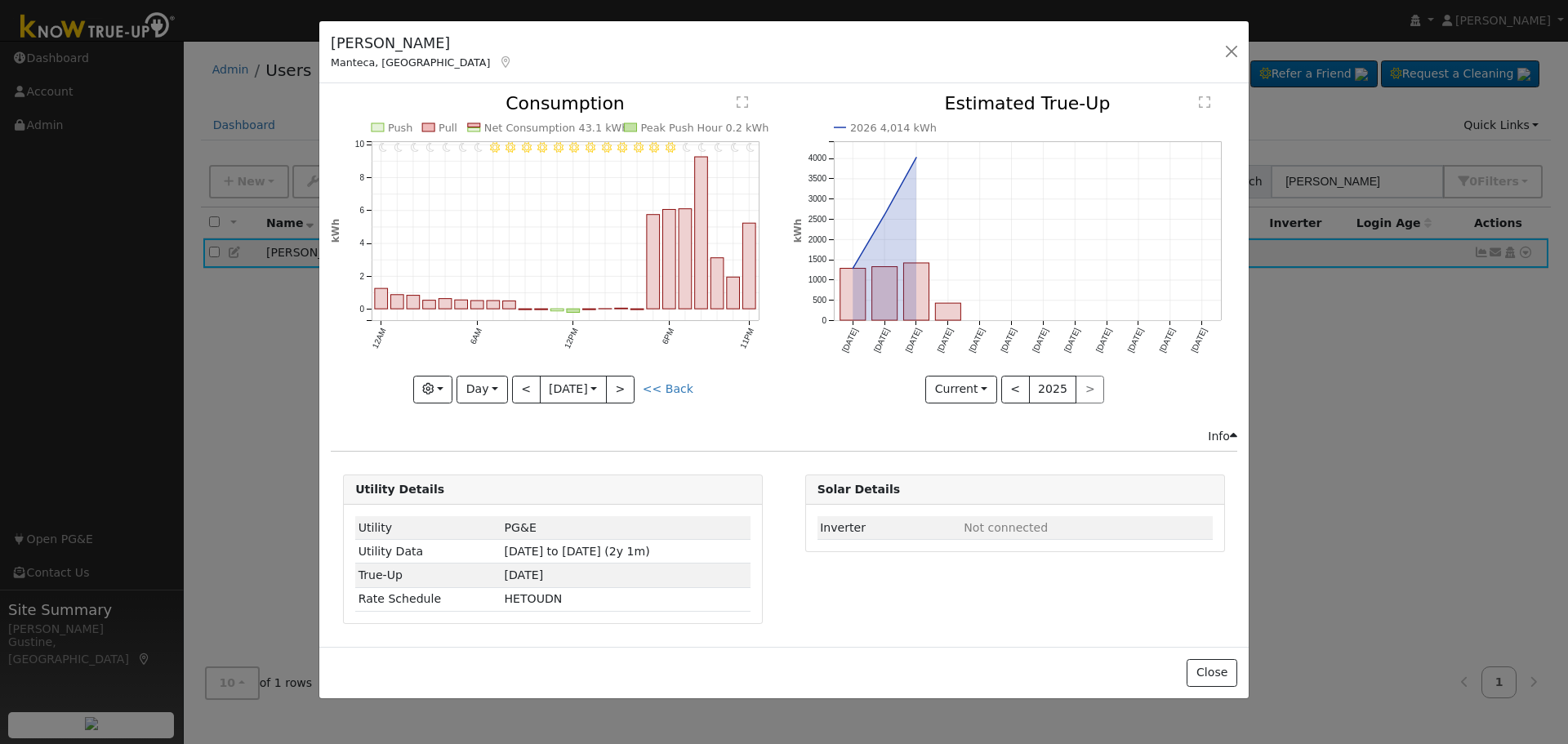
click at [513, 384] on div at bounding box center [552, 248] width 444 height 307
click at [513, 383] on icon "11PM - Clear 10PM - Clear 9PM - Clear 8PM - Clear 7PM - Clear 6PM - Clear 5PM -…" at bounding box center [552, 244] width 444 height 298
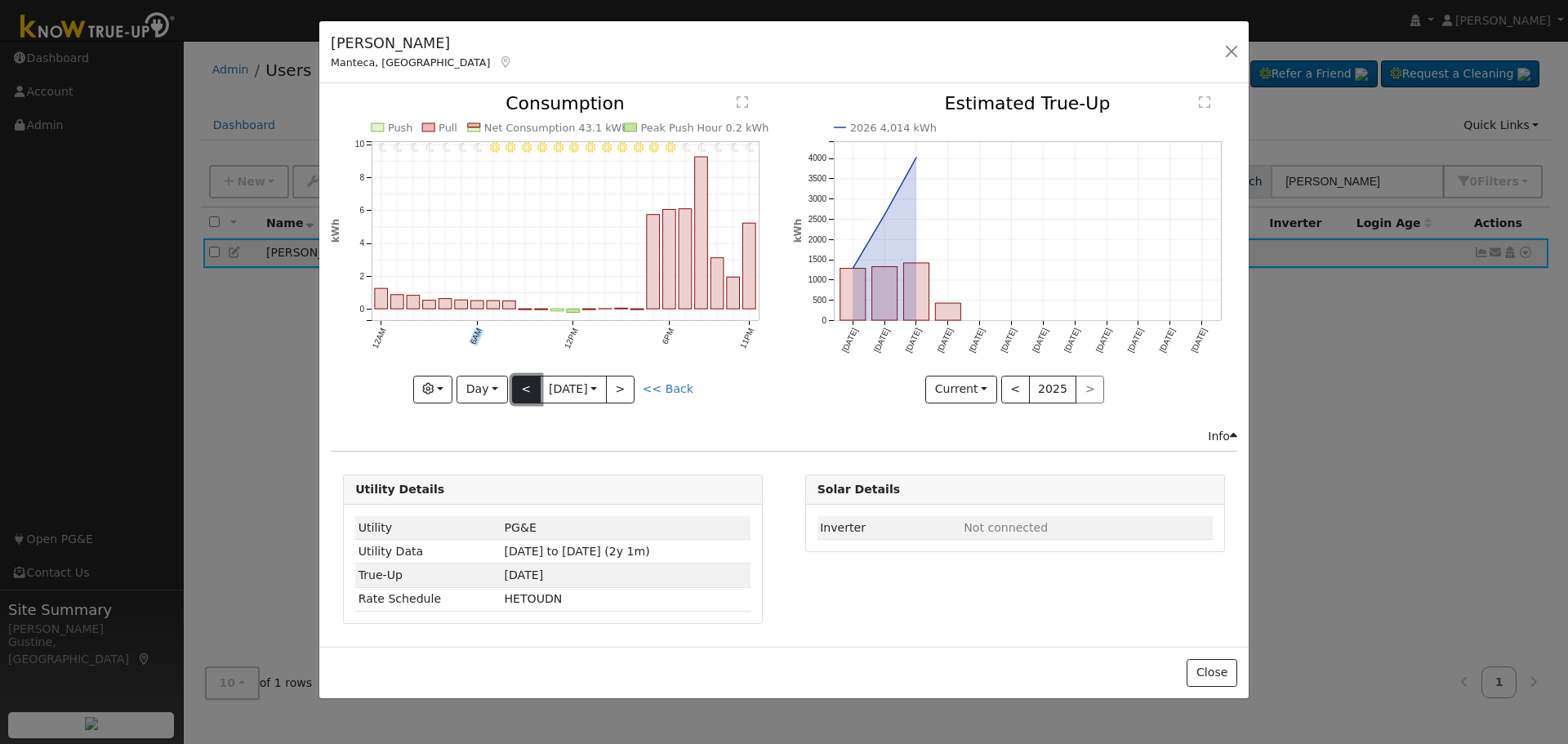
click at [537, 393] on button "<" at bounding box center [526, 390] width 29 height 28
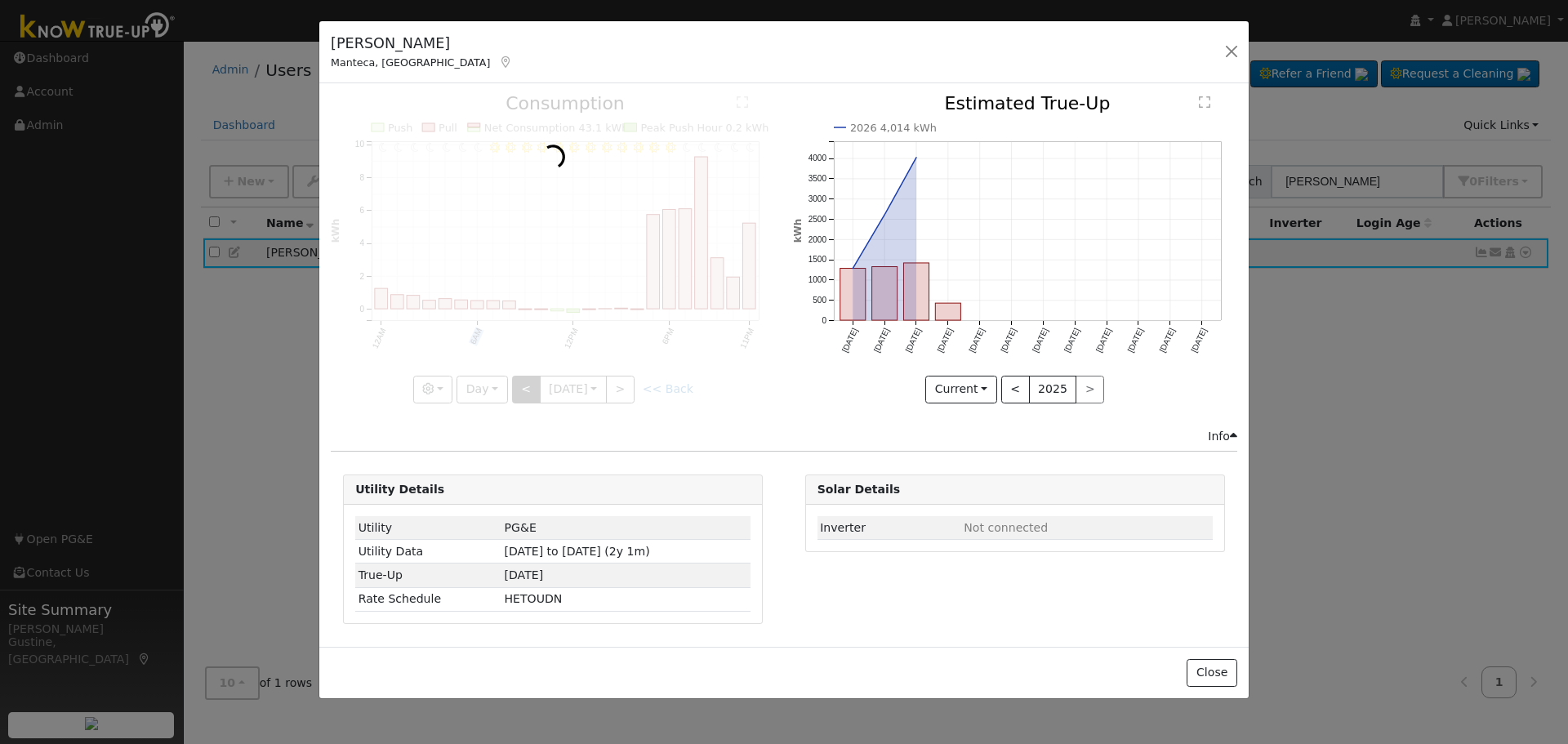
click at [537, 393] on div at bounding box center [552, 248] width 444 height 307
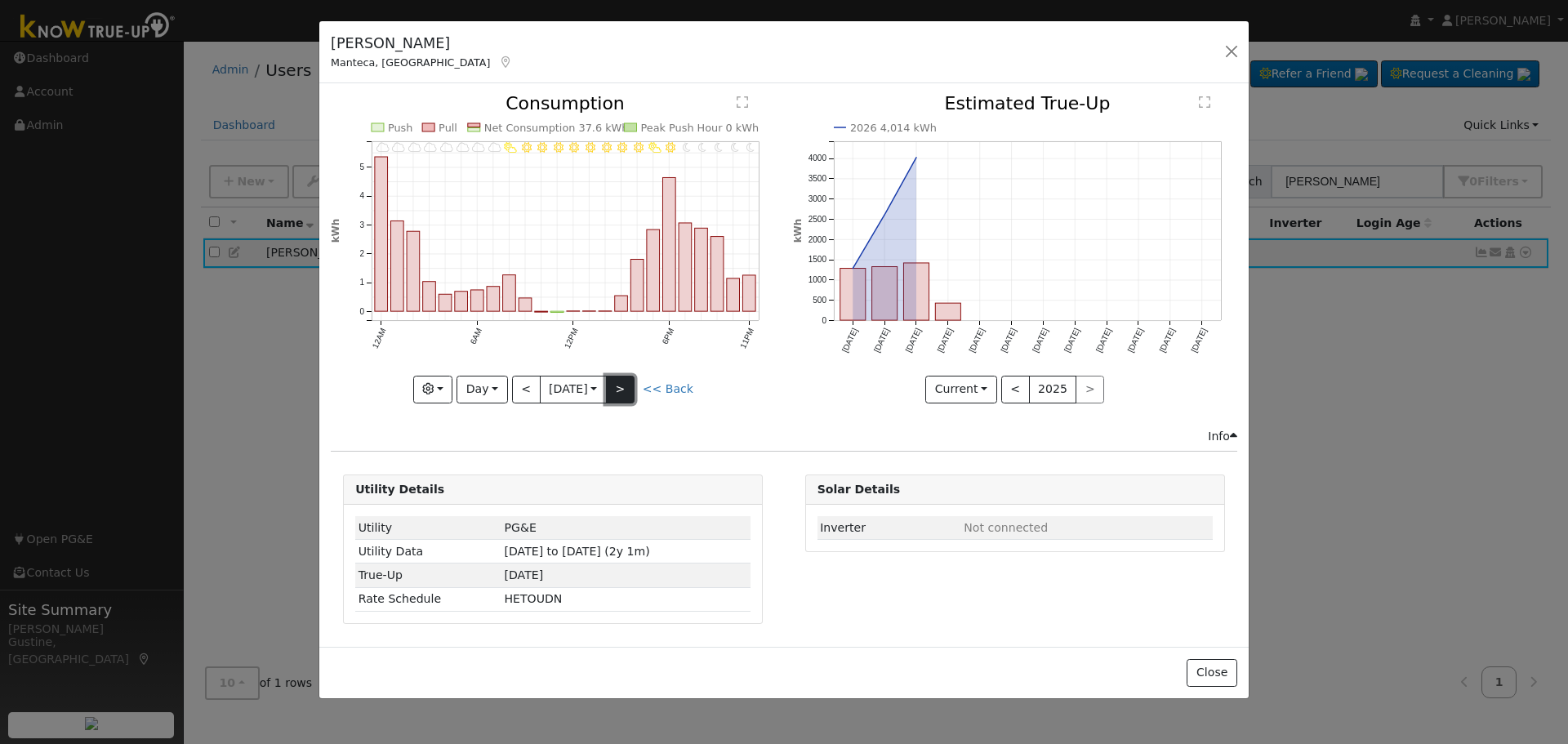
click at [619, 386] on button ">" at bounding box center [620, 390] width 29 height 28
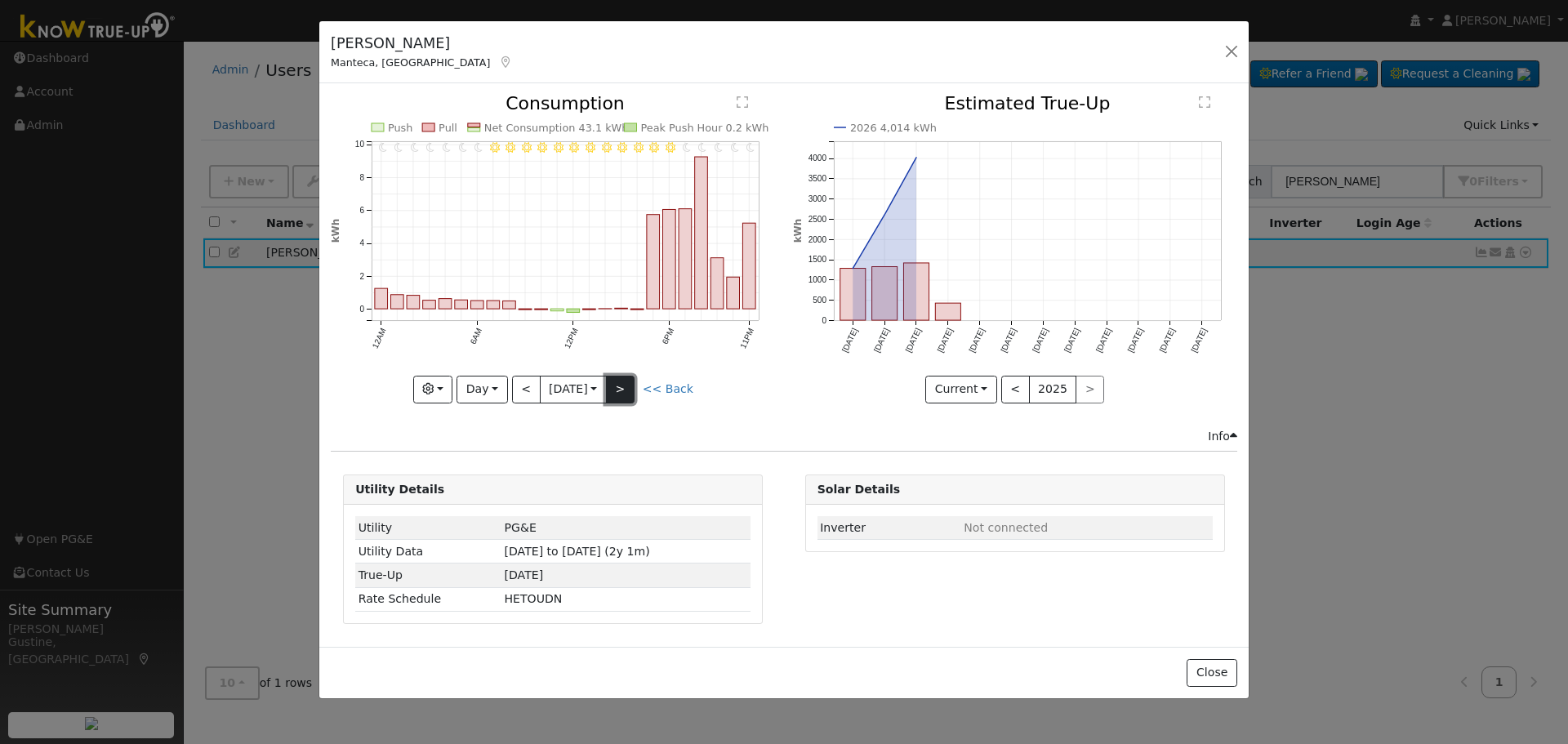
click at [621, 388] on button ">" at bounding box center [620, 390] width 29 height 28
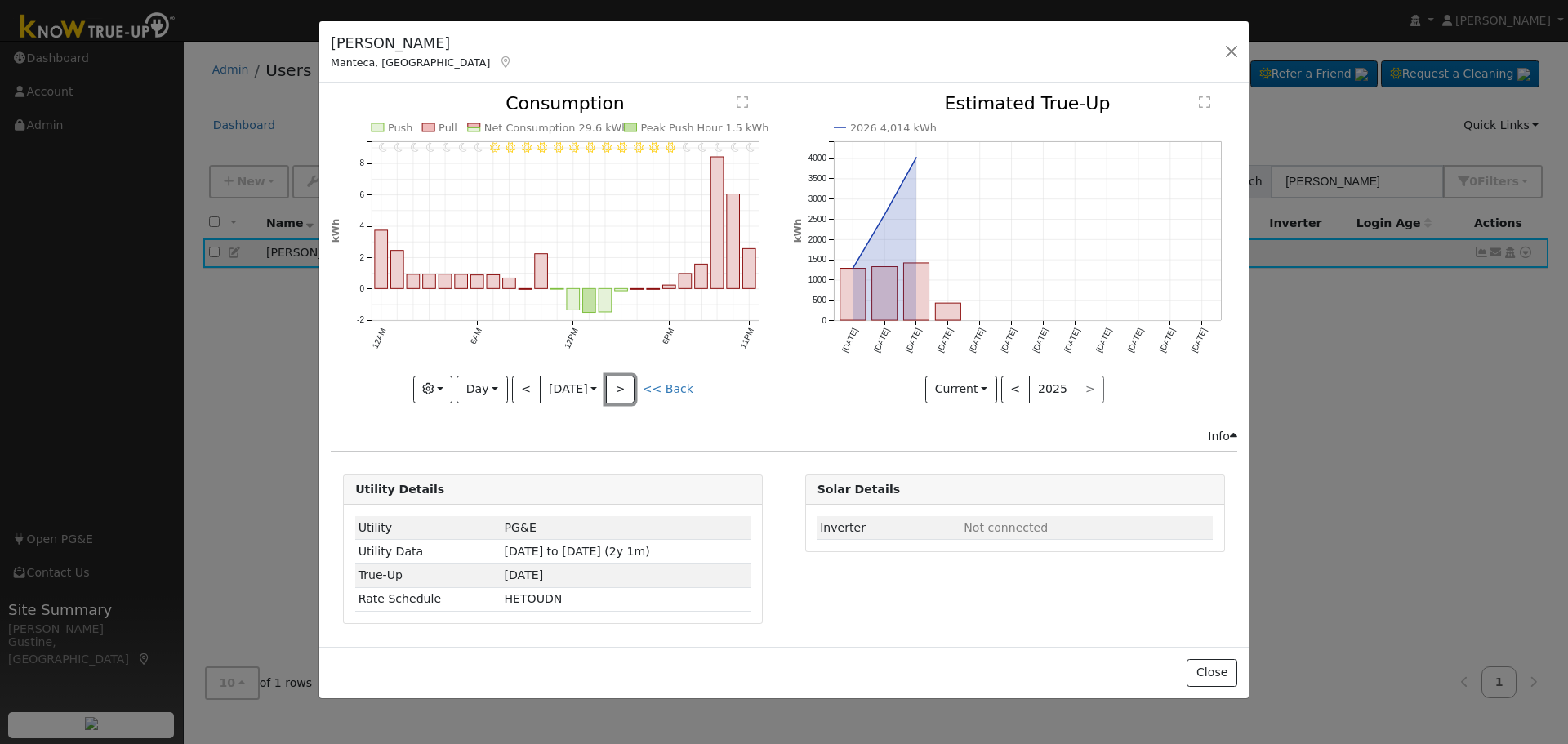
click at [625, 393] on button ">" at bounding box center [620, 390] width 29 height 28
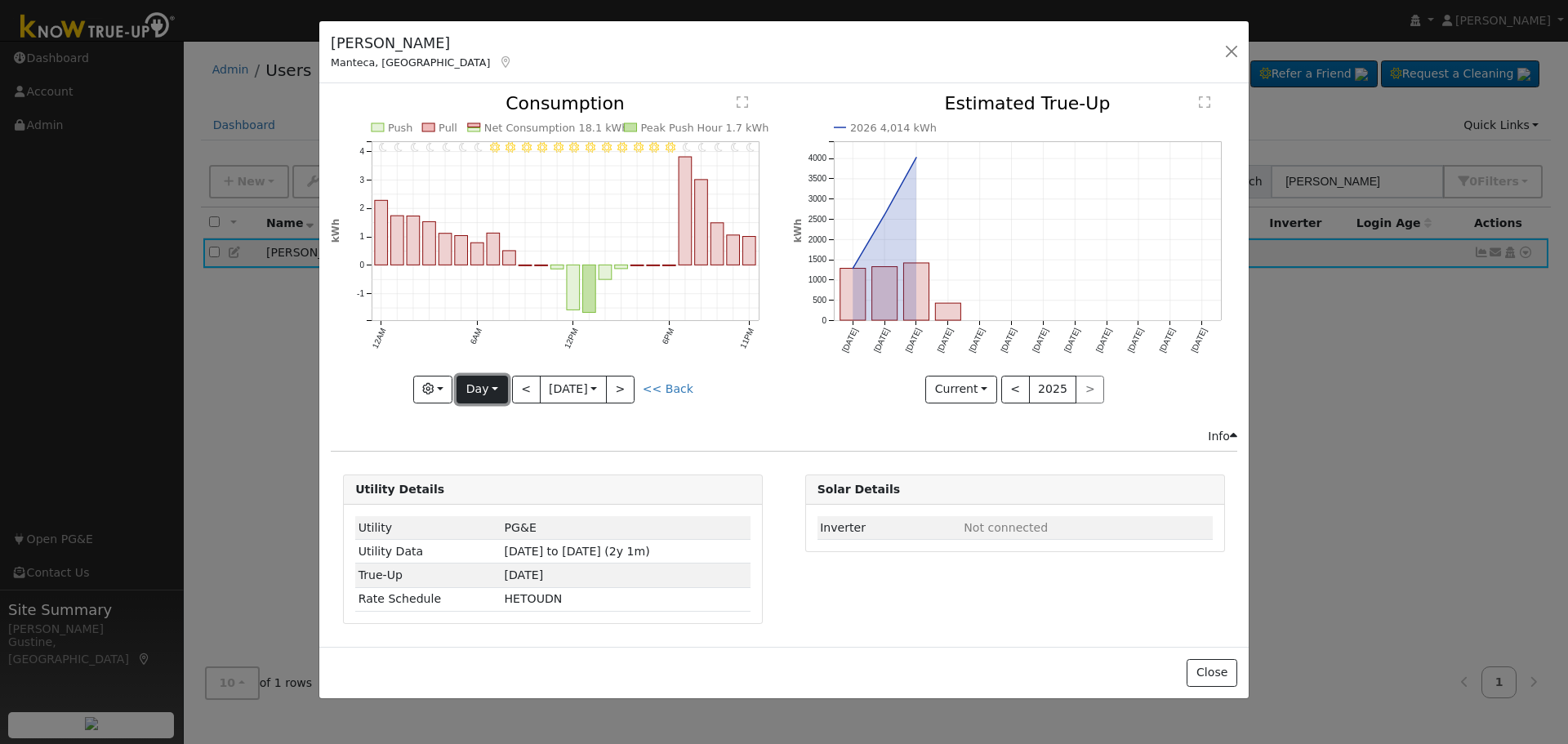
click at [494, 386] on button "Day" at bounding box center [481, 390] width 51 height 28
click at [513, 453] on link "Week" at bounding box center [513, 446] width 114 height 23
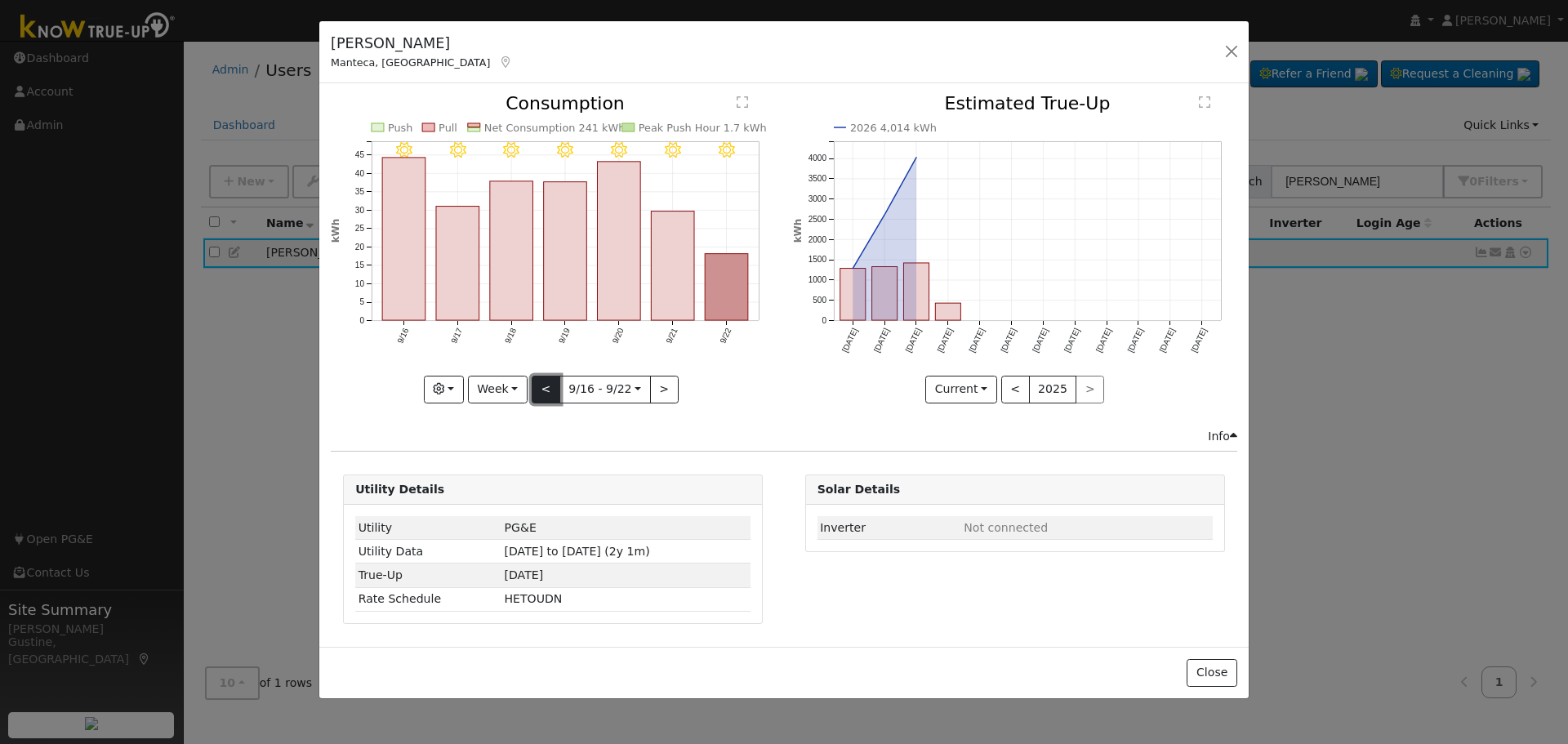
click at [537, 382] on button "<" at bounding box center [546, 390] width 29 height 28
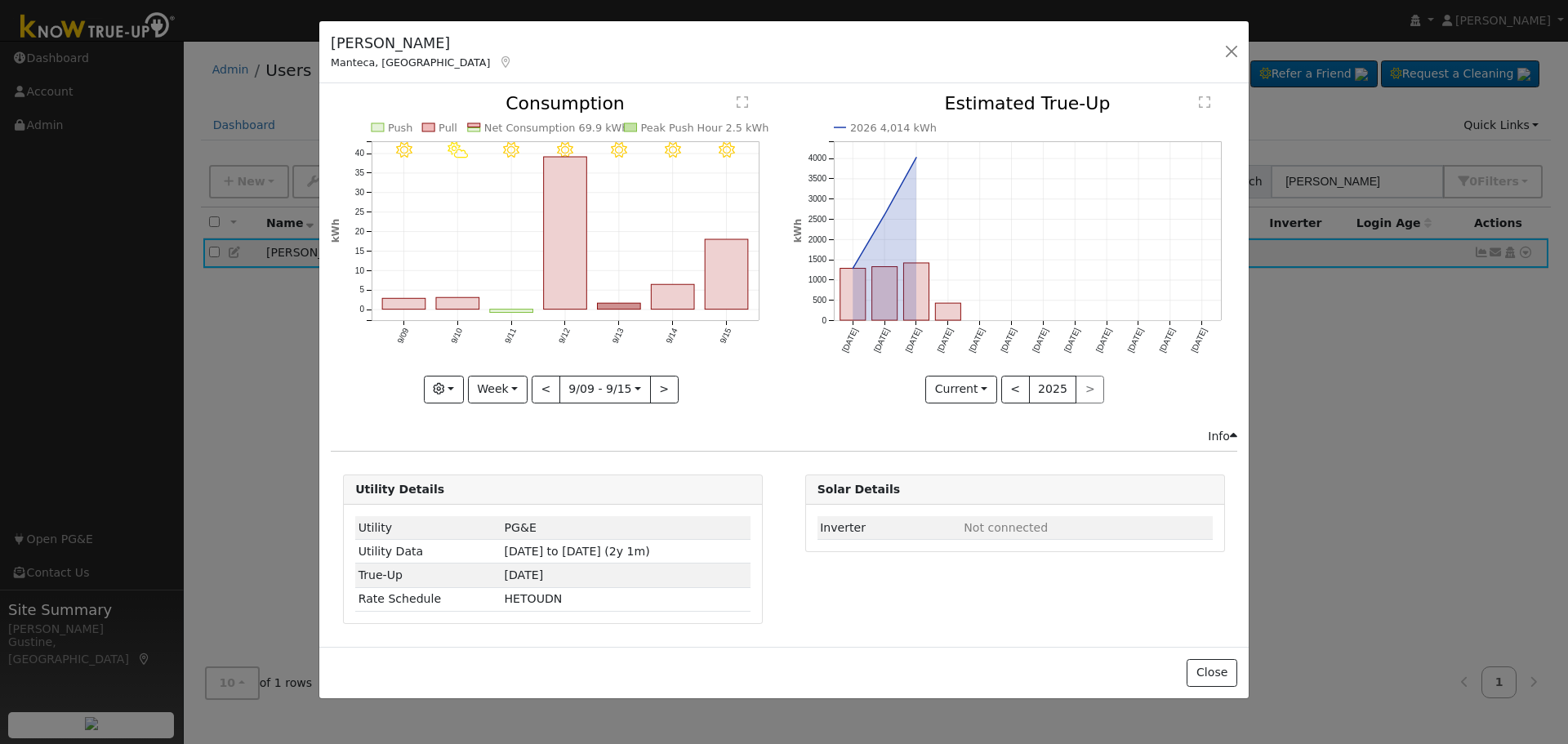
click at [513, 310] on rect "onclick=""" at bounding box center [512, 311] width 43 height 4
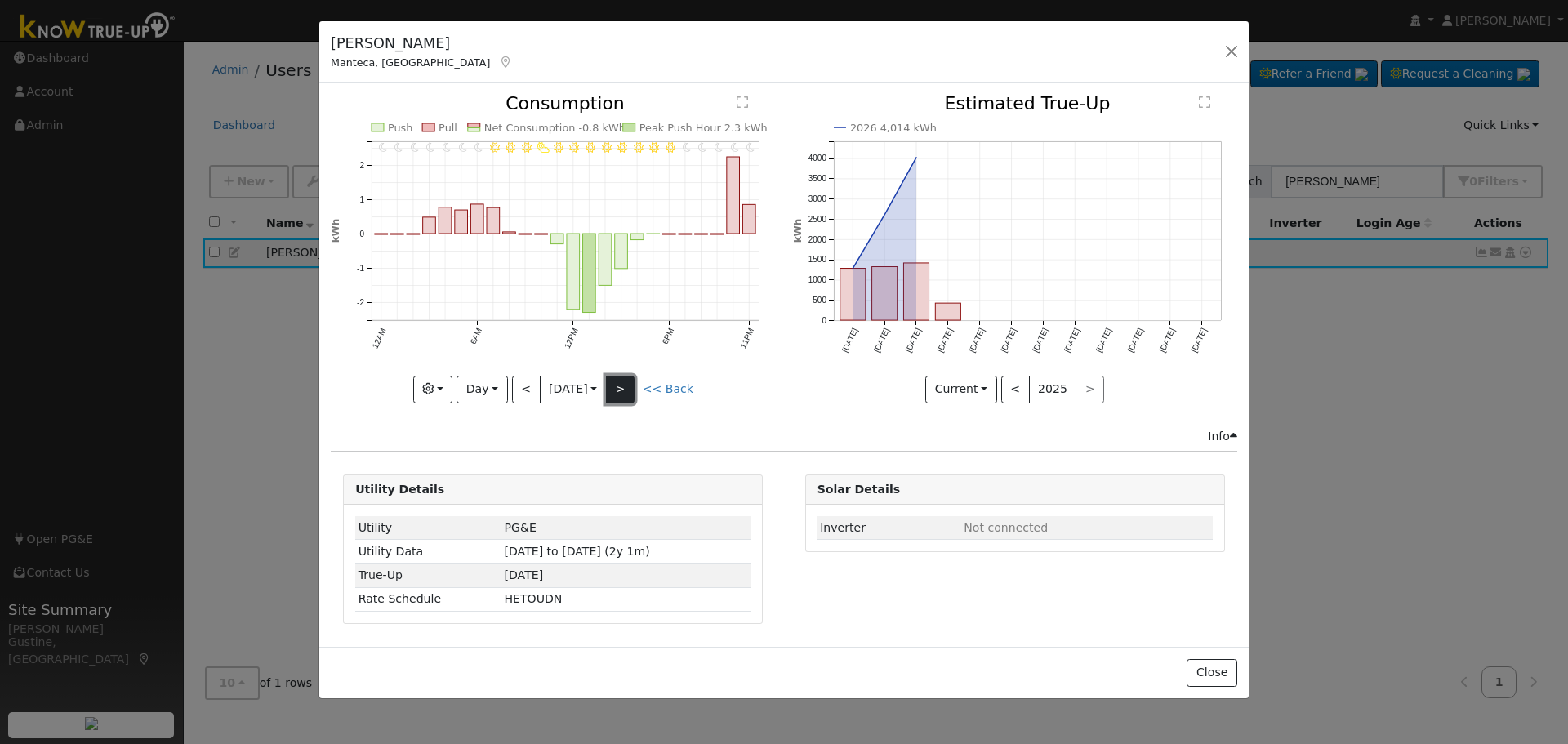
click at [630, 385] on button ">" at bounding box center [620, 390] width 29 height 28
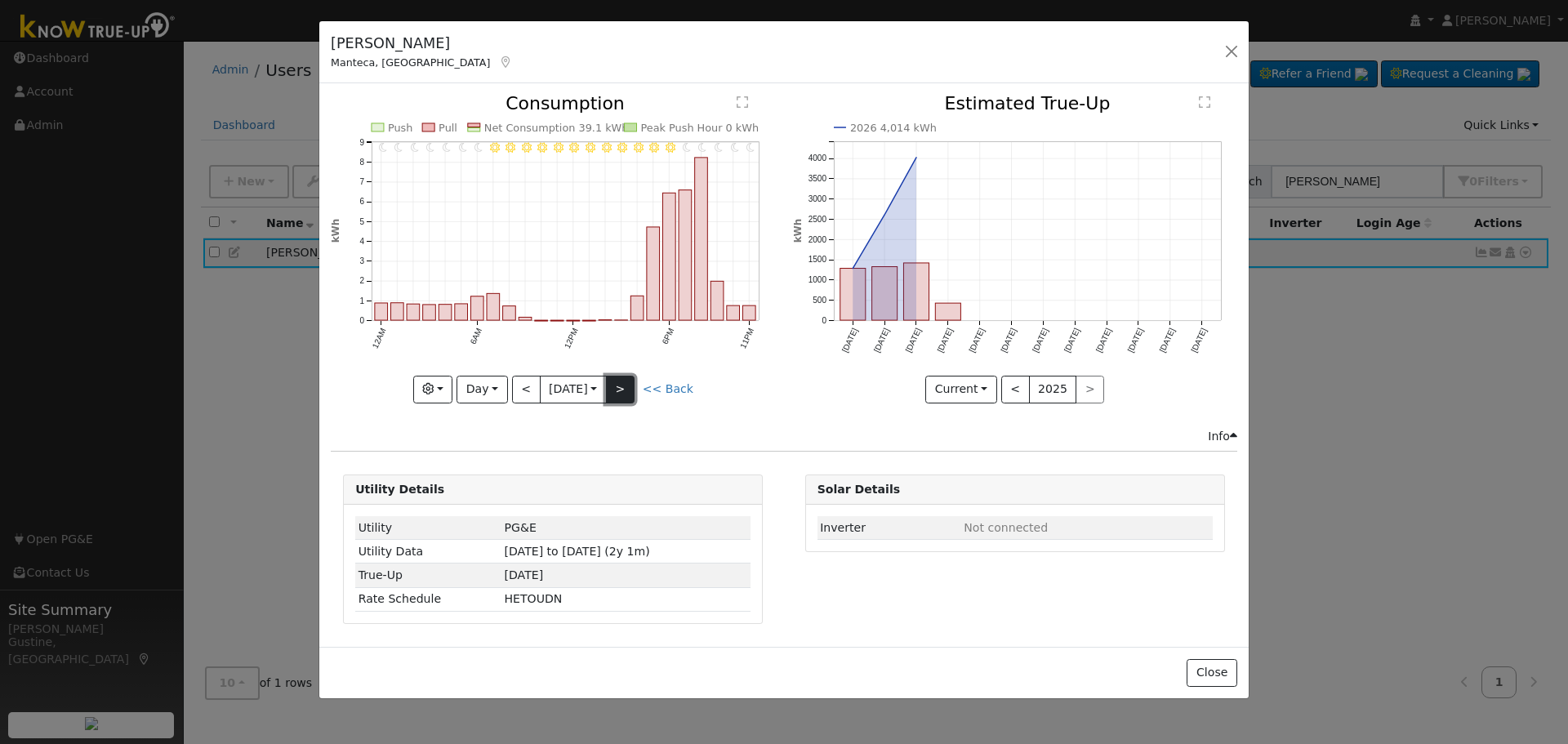
click at [630, 385] on button ">" at bounding box center [620, 390] width 29 height 28
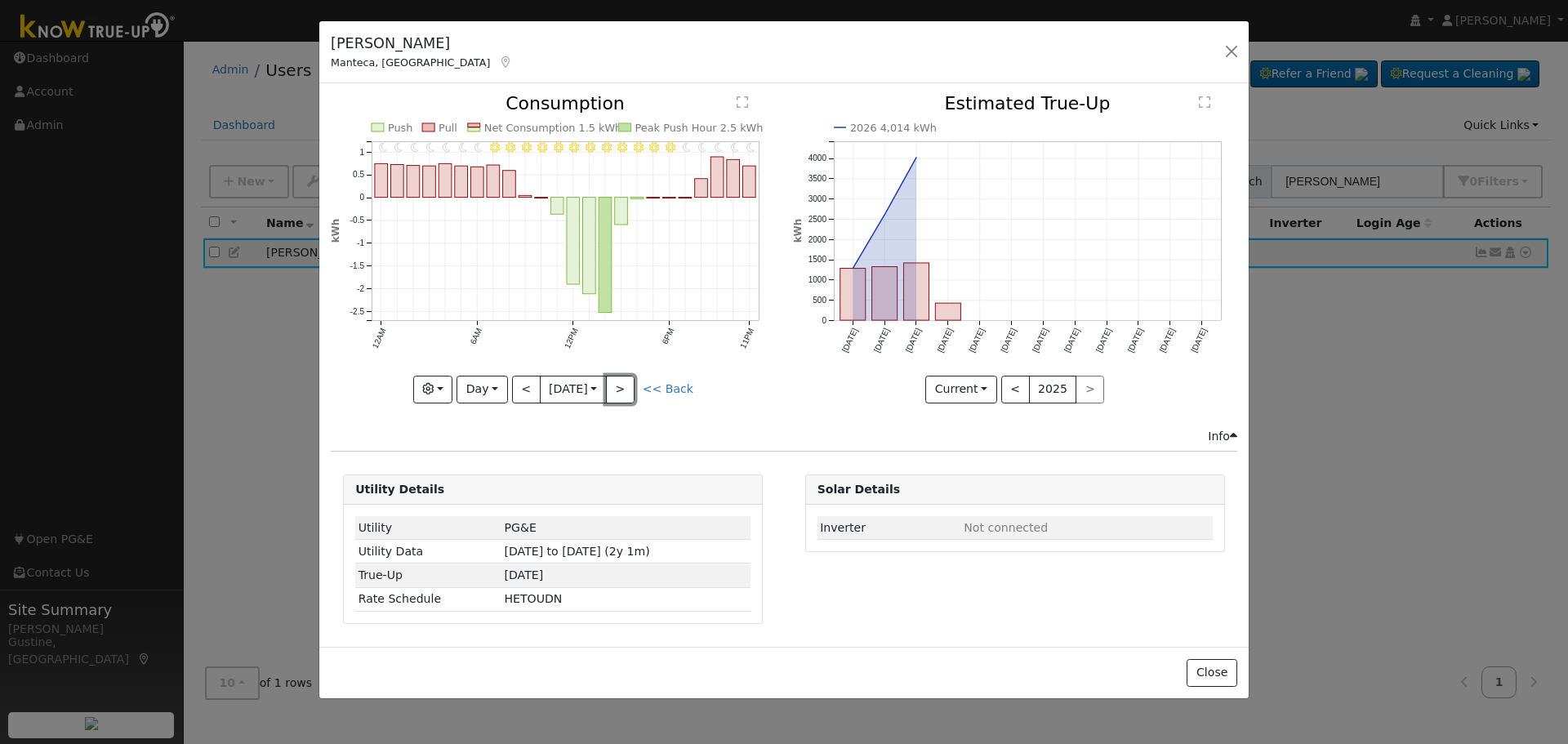
click at [628, 385] on button ">" at bounding box center [620, 390] width 29 height 28
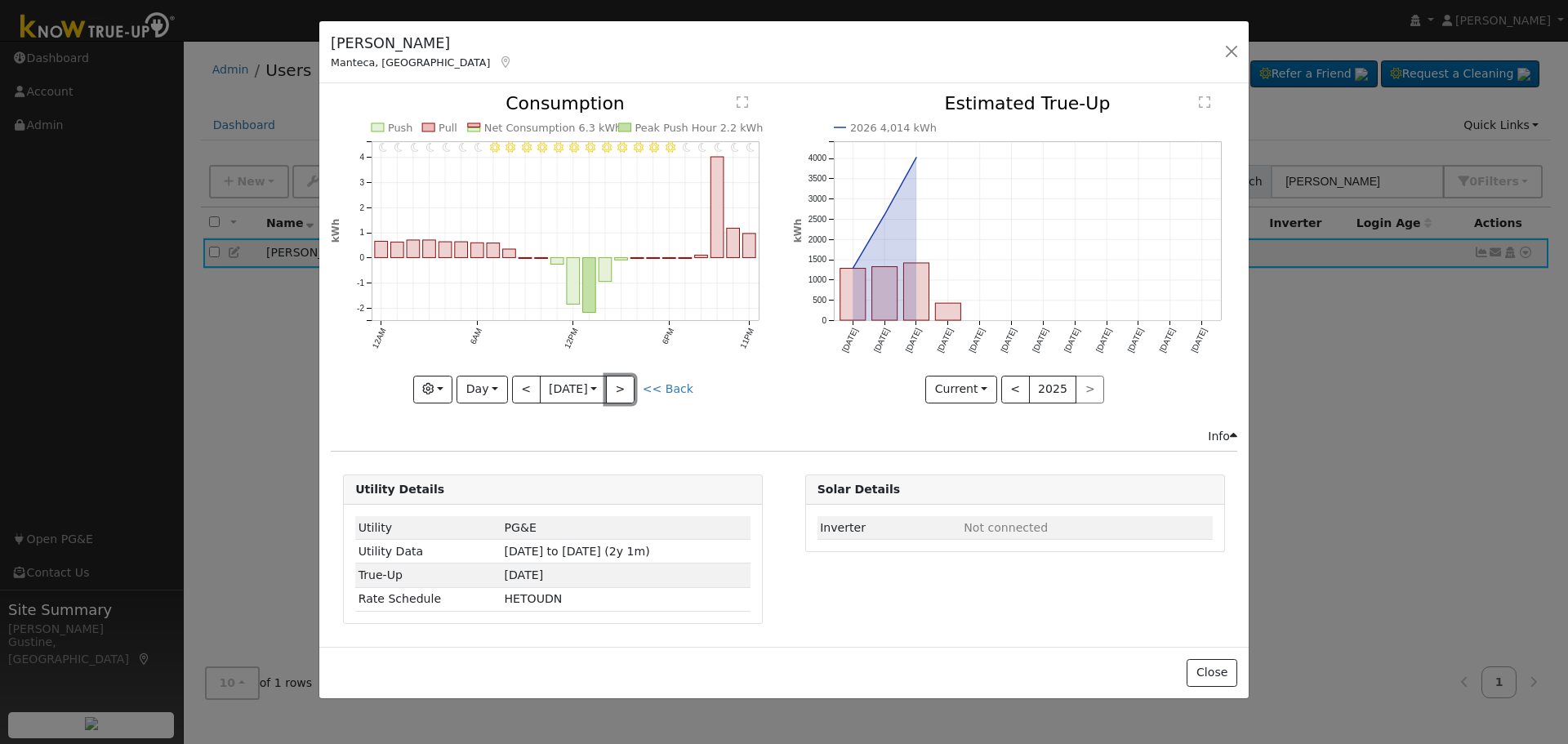
click at [628, 383] on button ">" at bounding box center [620, 390] width 29 height 28
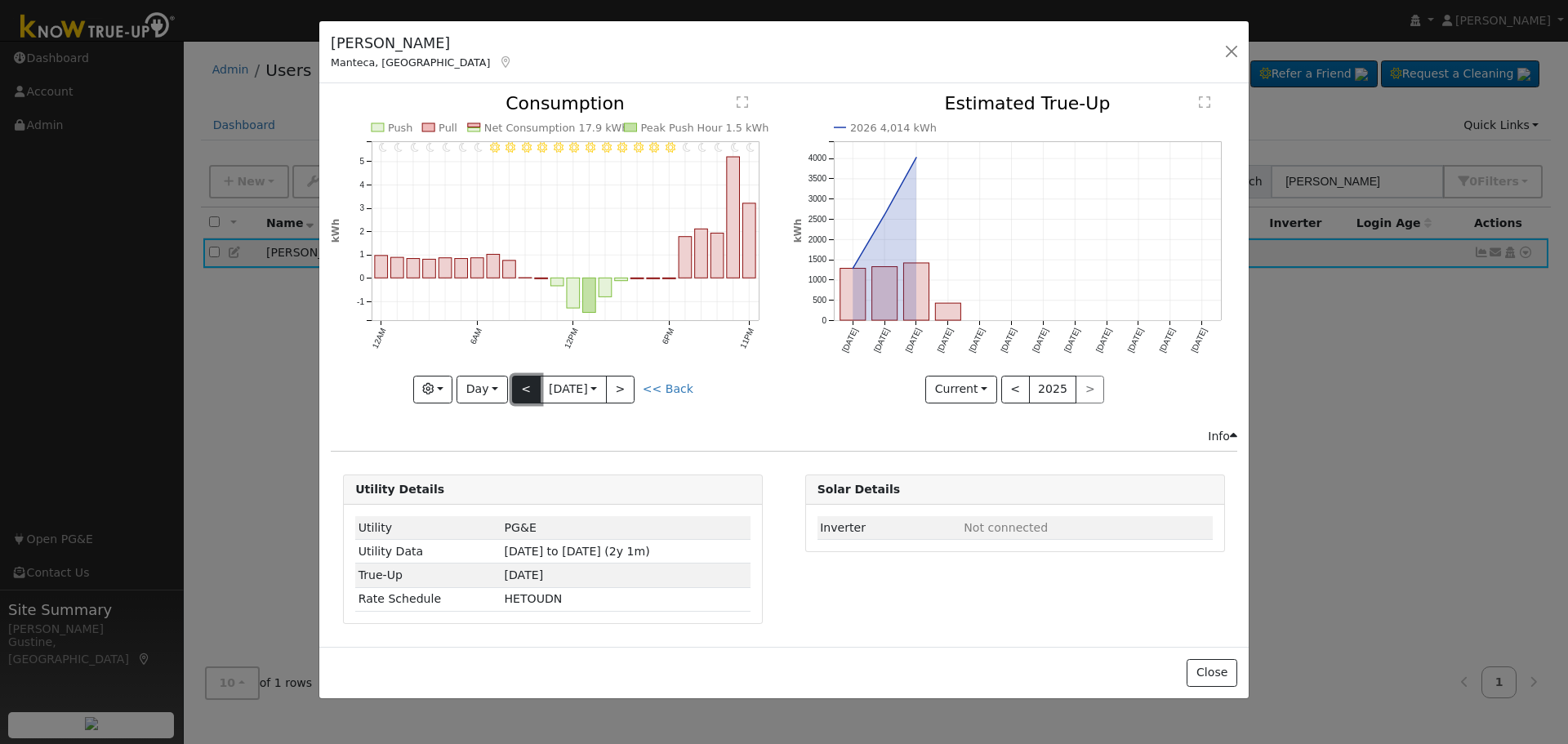
click at [532, 394] on button "<" at bounding box center [526, 390] width 29 height 28
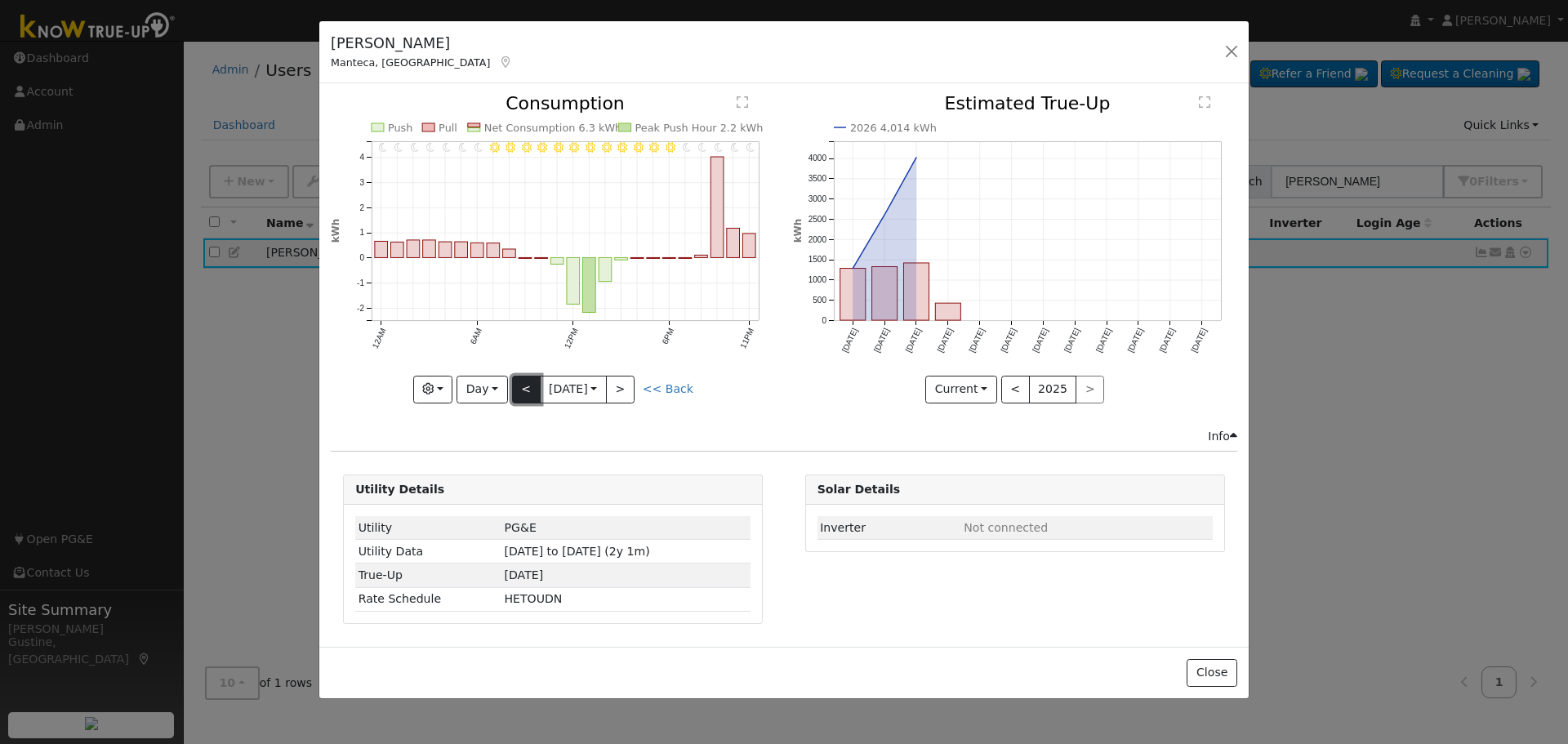
click at [532, 392] on button "<" at bounding box center [526, 390] width 29 height 28
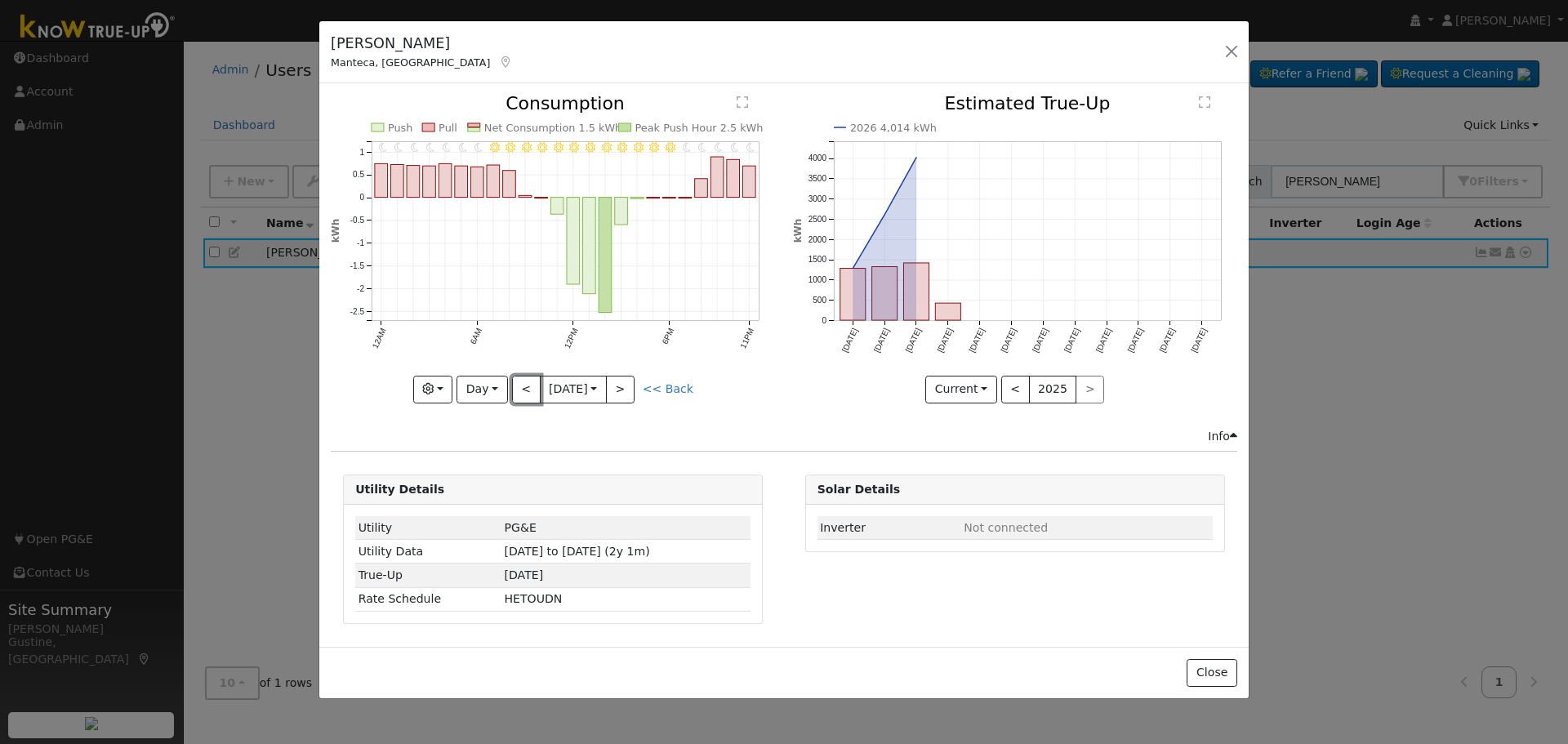
click at [533, 392] on button "<" at bounding box center [526, 390] width 29 height 28
type input "2025-09-12"
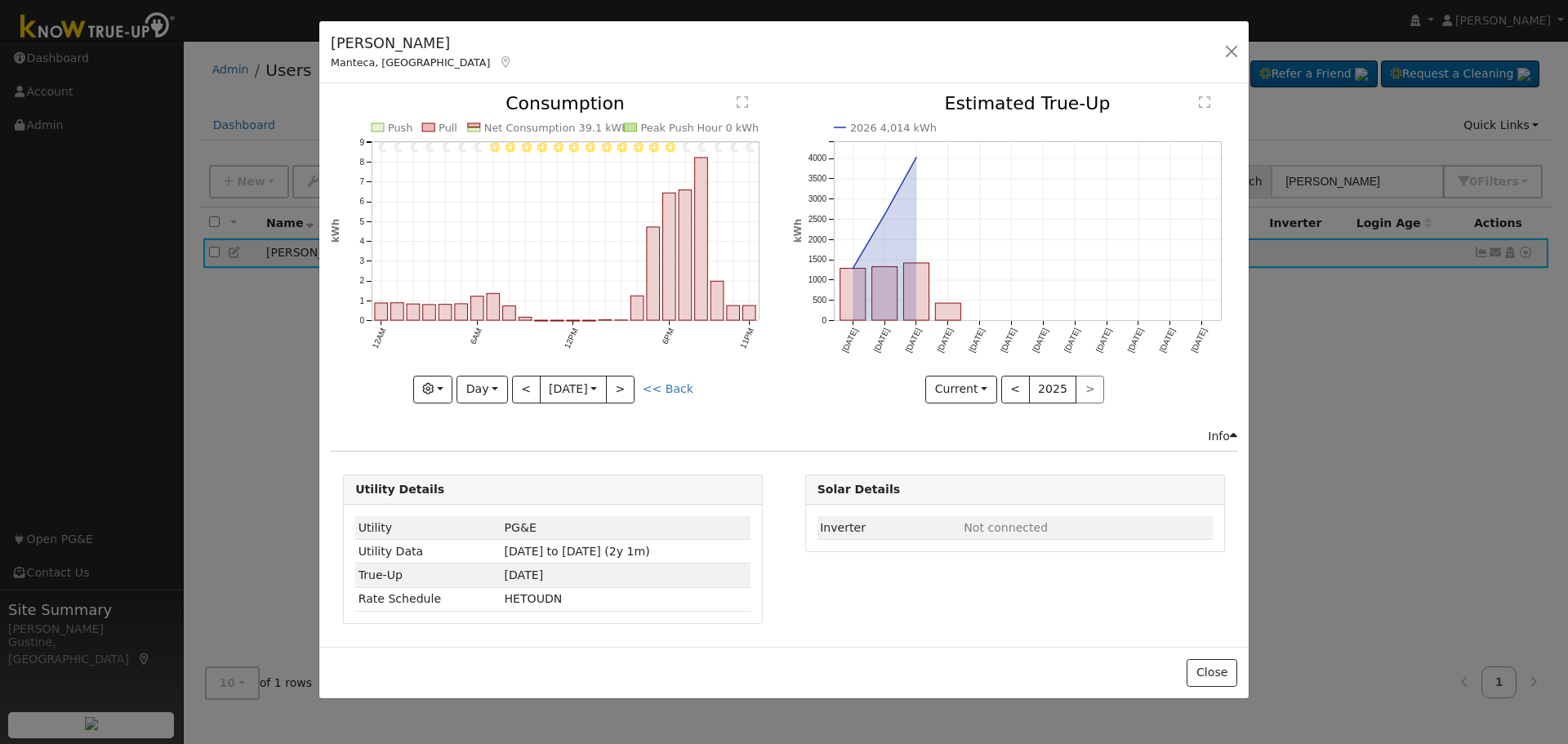
click at [638, 383] on icon "11PM - Clear 10PM - Clear 9PM - Clear 8PM - Clear 7PM - Clear 6PM - Clear 5PM -…" at bounding box center [552, 244] width 444 height 298
click at [883, 98] on icon "2026 4,014 kWh Jun '25 Jul '25 Aug '25 Sep '25 Oct '25 Nov '25 Dec '25 Jan '26 …" at bounding box center [1015, 244] width 444 height 298
click at [1212, 45] on div "Matthew Howard Manteca, CA Default Account Default Account 1928 Chardonnay Way,…" at bounding box center [784, 53] width 930 height 63
click at [1228, 50] on button "button" at bounding box center [1231, 51] width 23 height 23
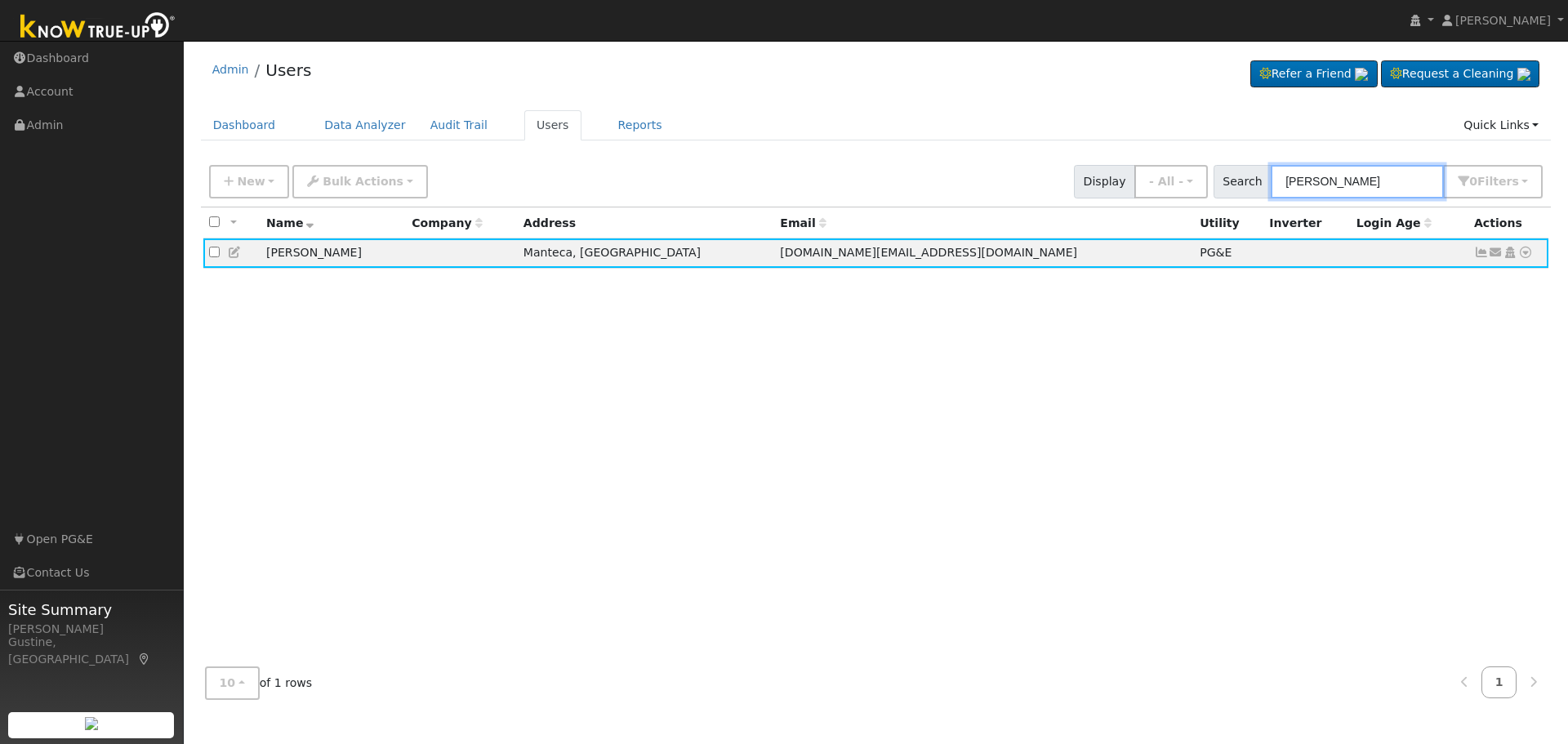
drag, startPoint x: 1393, startPoint y: 183, endPoint x: 1168, endPoint y: 155, distance: 226.7
click at [1168, 155] on div "Admin Users Refer a Friend Request a Cleaning" at bounding box center [875, 380] width 1368 height 663
paste input "Tovar, Diego"
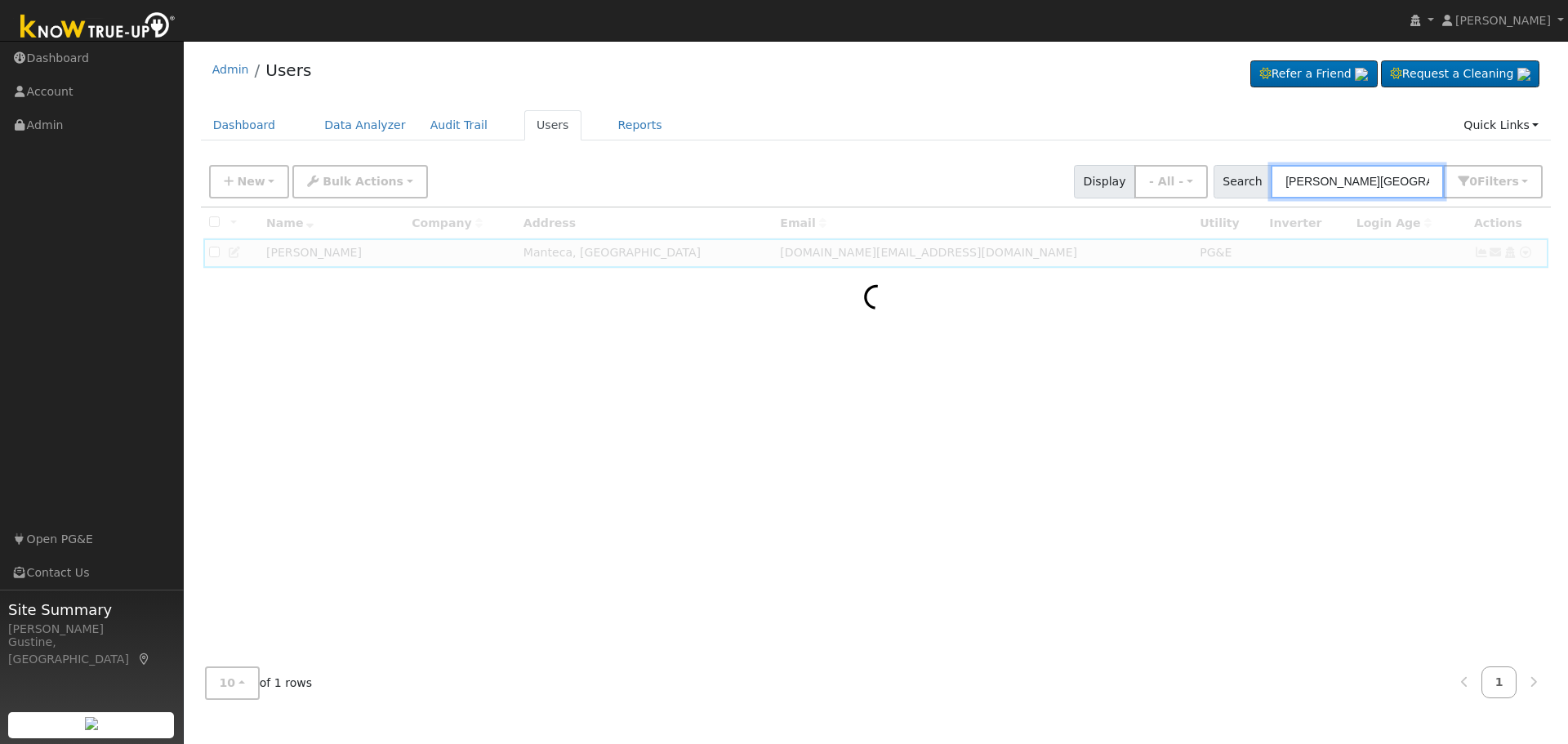
drag, startPoint x: 1326, startPoint y: 185, endPoint x: 1567, endPoint y: 168, distance: 241.6
click at [1567, 200] on div "User Profile First name Last name Email Email Notifications No Emails No Emails…" at bounding box center [875, 392] width 1384 height 703
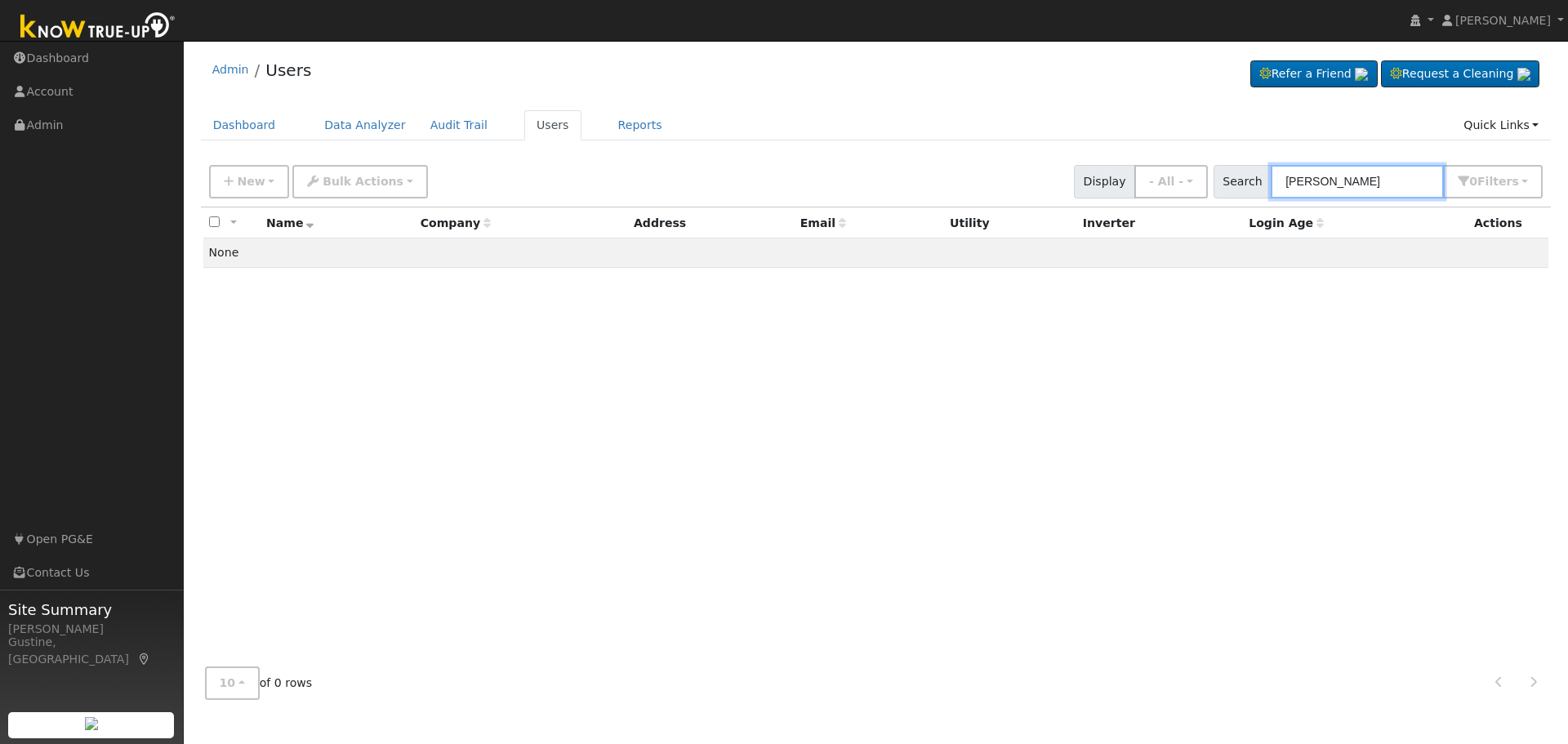
type input "Tovar"
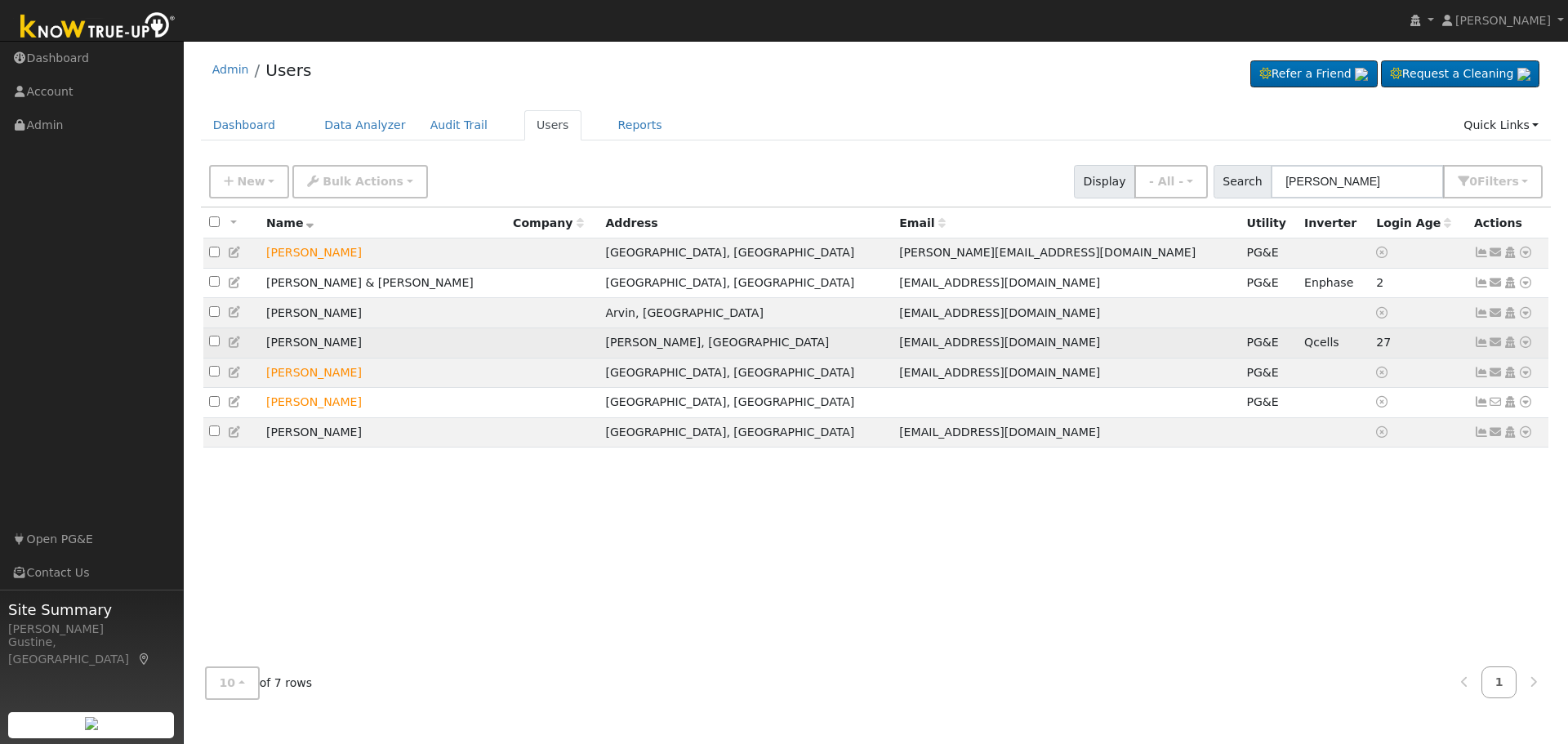
click at [1483, 348] on icon at bounding box center [1481, 342] width 15 height 11
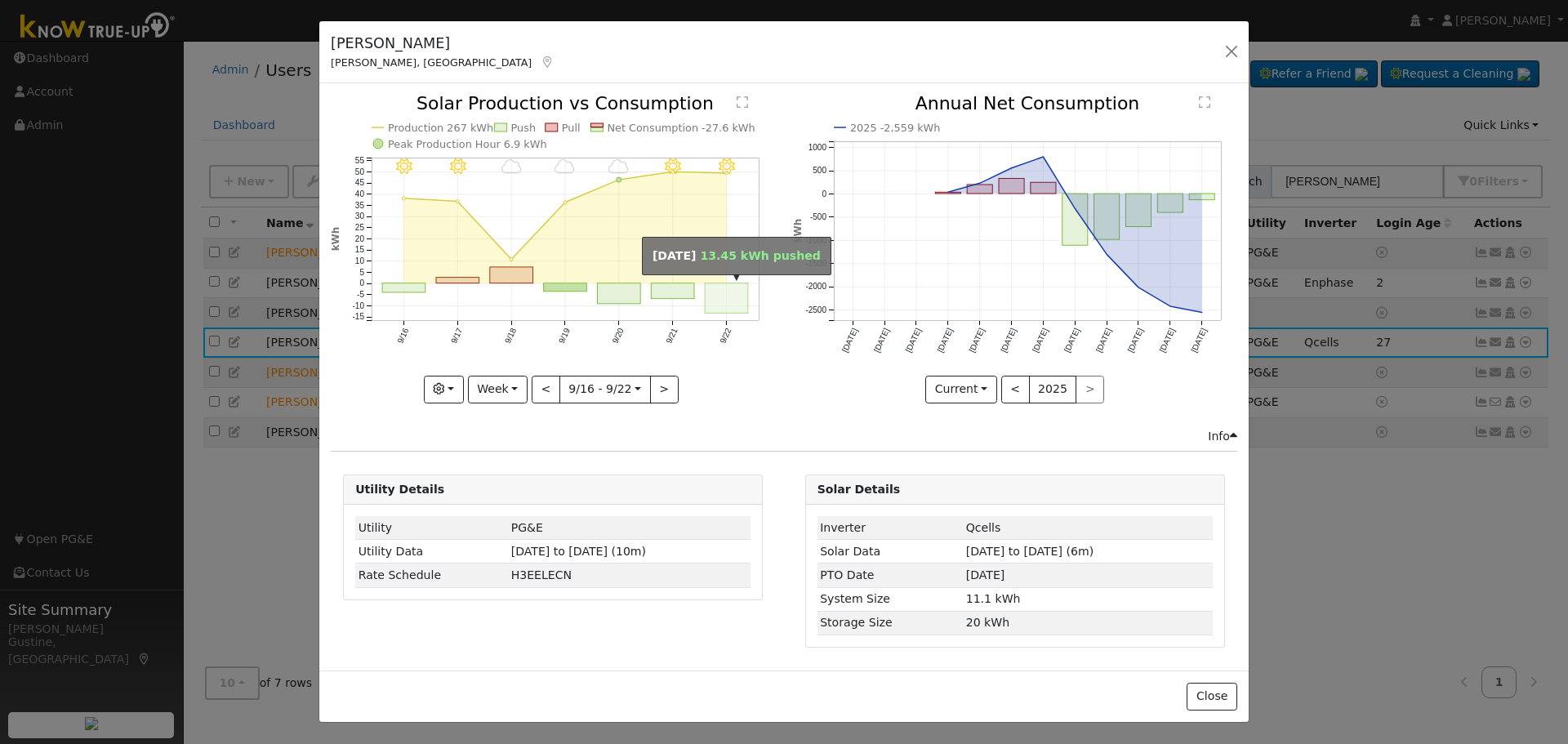
click at [718, 286] on rect "onclick=""" at bounding box center [727, 298] width 43 height 30
type input "2025-09-22"
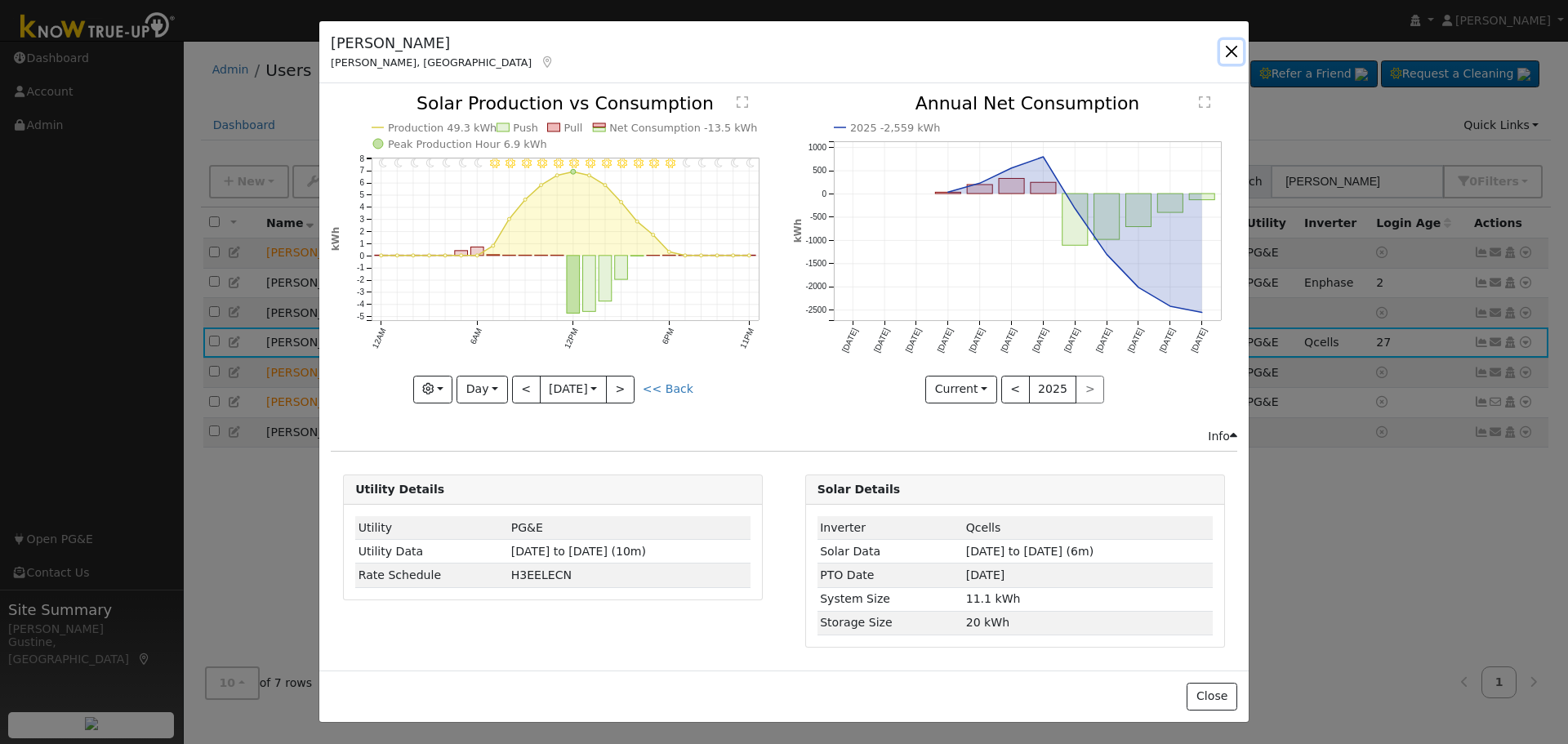
click at [1226, 49] on button "button" at bounding box center [1231, 51] width 23 height 23
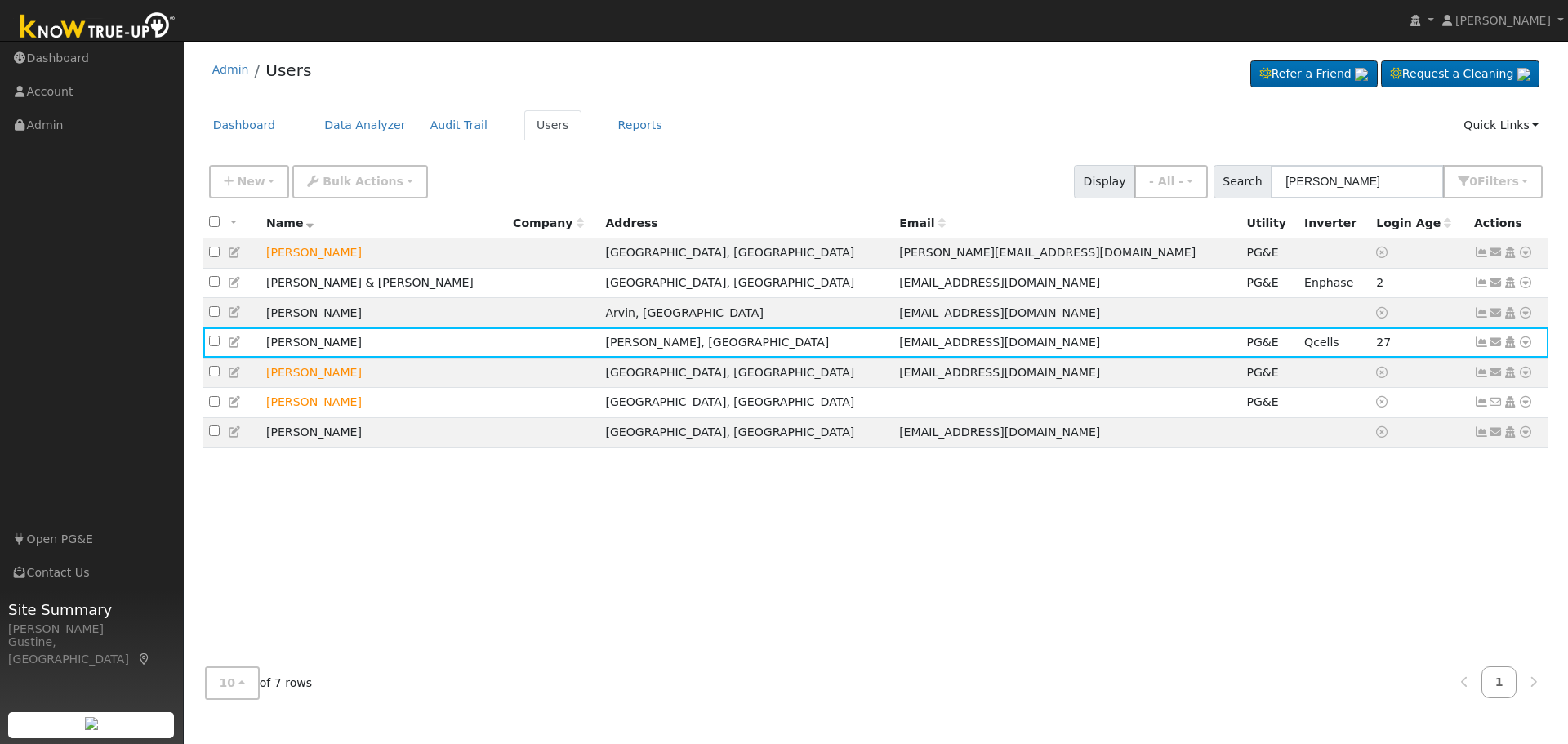
click at [1313, 174] on div "New Add User Quick Add Quick Connect Quick Convert Lead Bulk Actions Send Email…" at bounding box center [875, 178] width 1340 height 39
click at [1313, 174] on input "Tovar" at bounding box center [1357, 182] width 174 height 33
paste input "Vang, Luc"
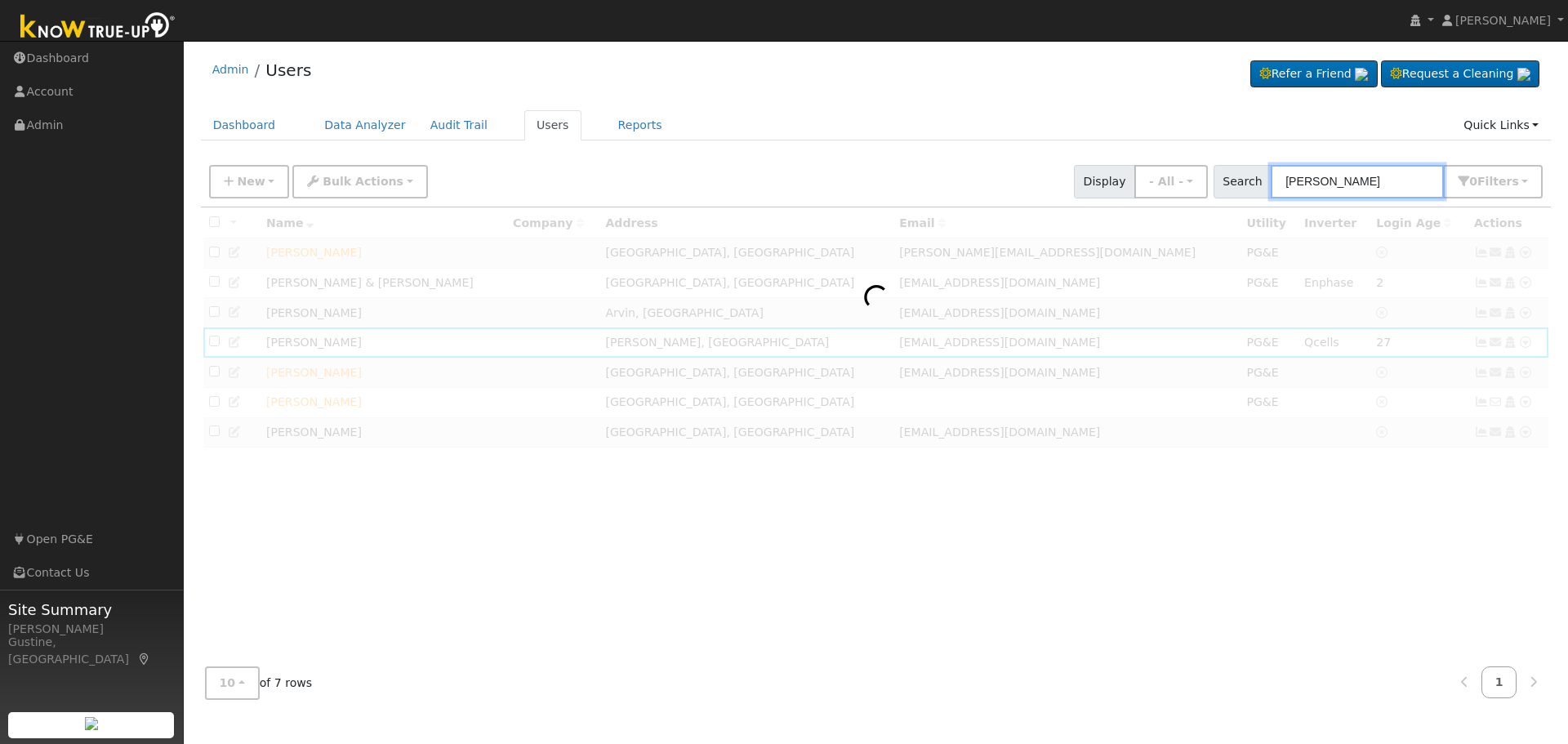
drag, startPoint x: 1322, startPoint y: 188, endPoint x: 1567, endPoint y: 194, distance: 245.1
click at [1567, 198] on div "User Profile First name Last name Email Email Notifications No Emails No Emails…" at bounding box center [875, 392] width 1384 height 703
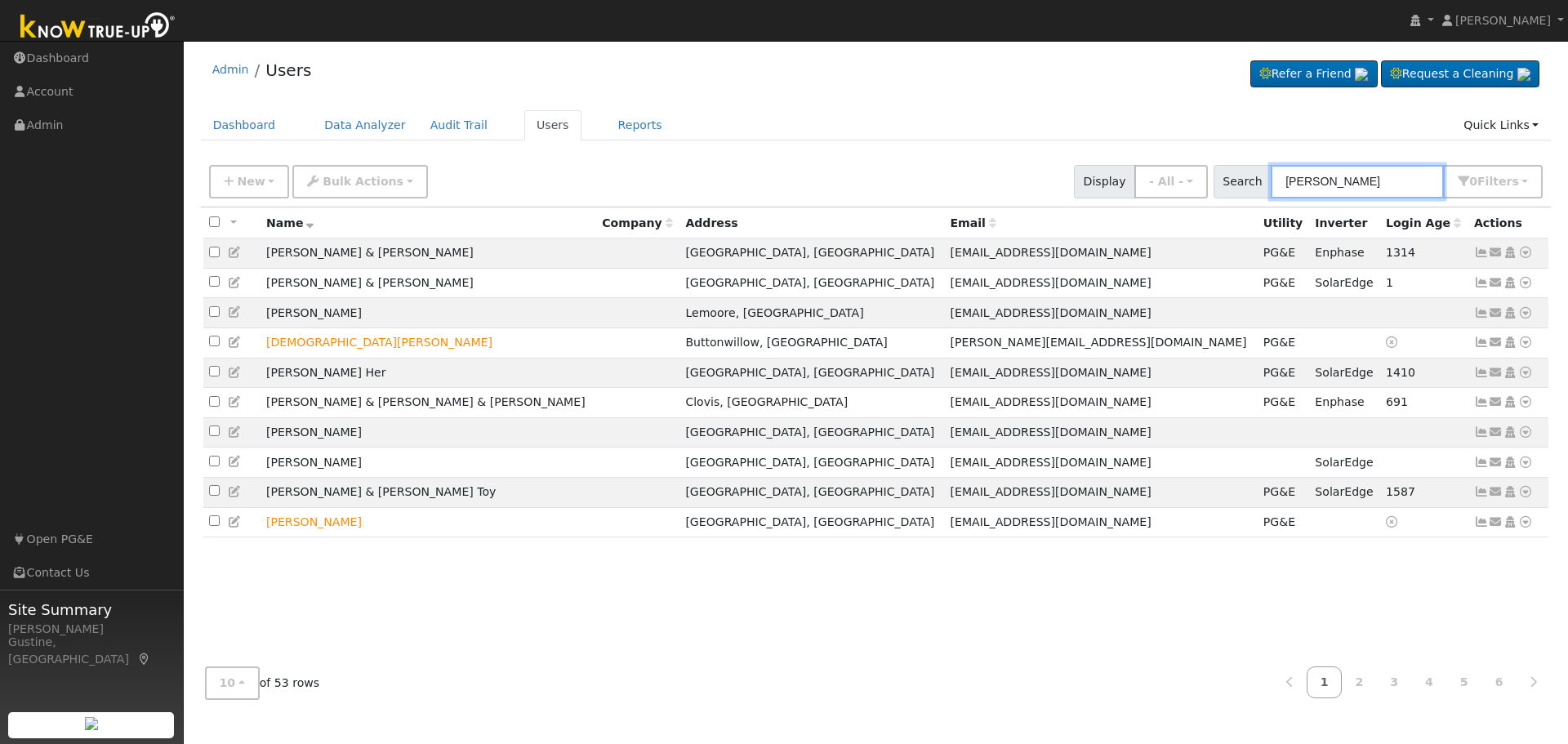
type input "Lucy Vang"
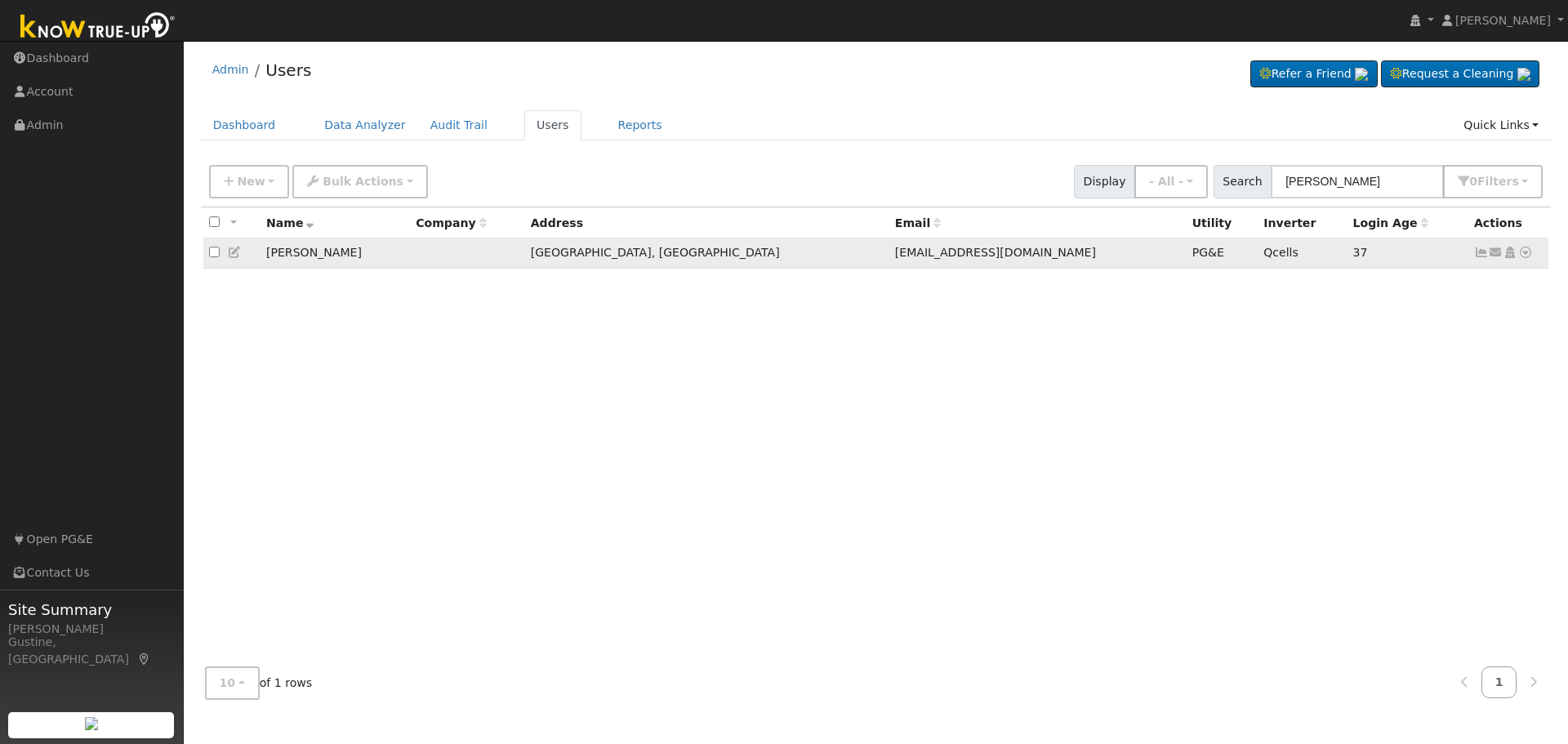
click at [1474, 252] on icon at bounding box center [1481, 252] width 15 height 11
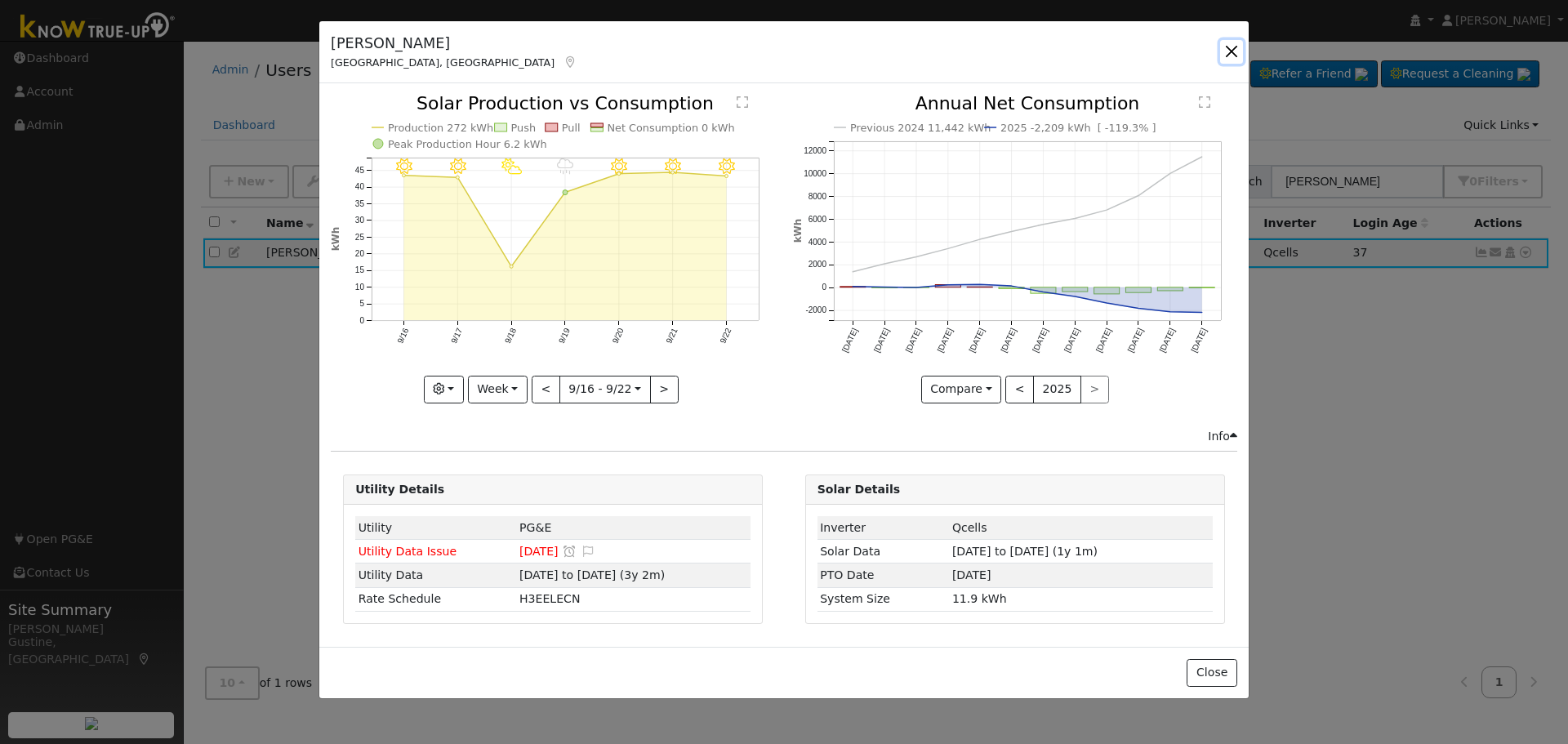
click at [1221, 43] on button "button" at bounding box center [1231, 51] width 23 height 23
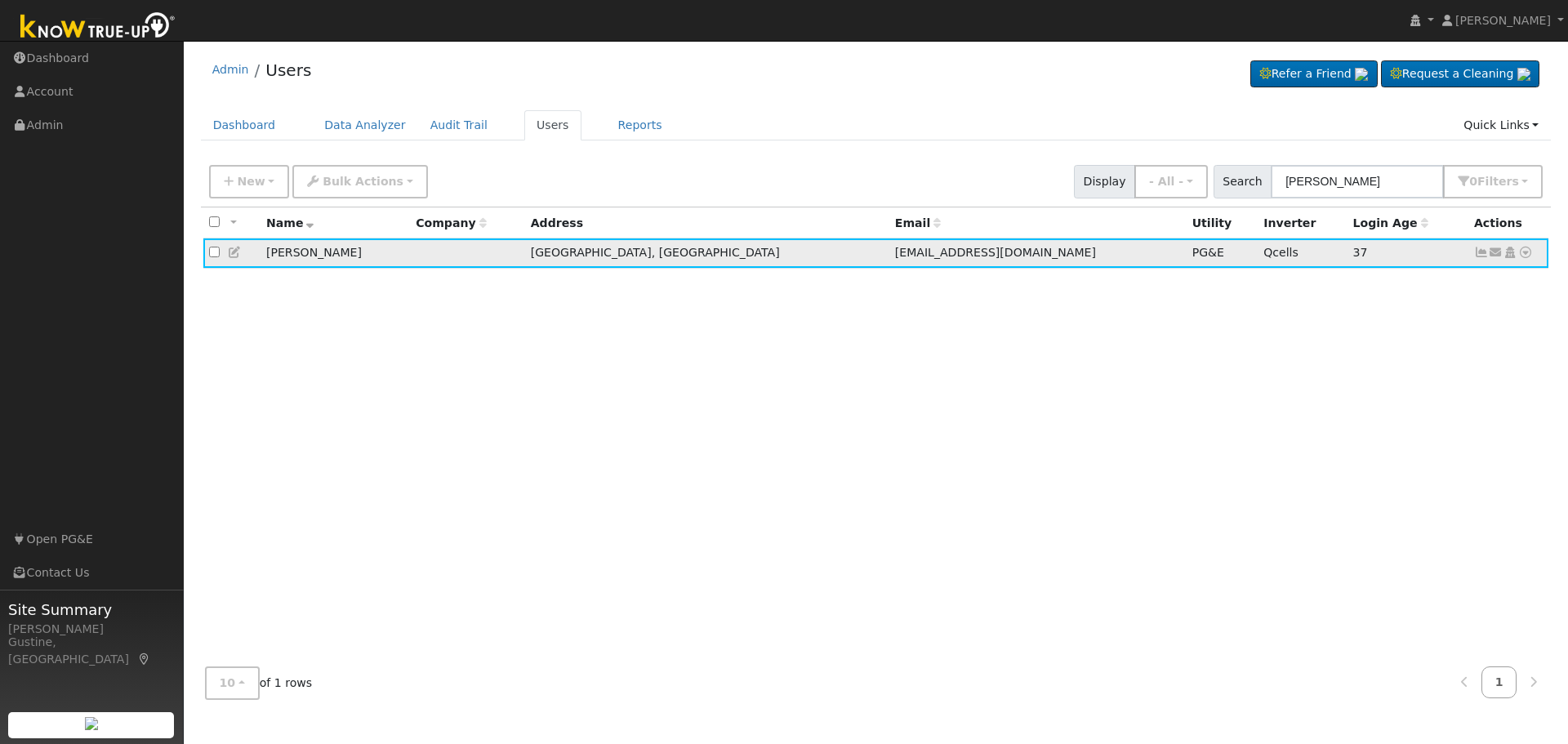
click at [1524, 258] on icon at bounding box center [1526, 252] width 15 height 11
click at [1471, 293] on link "Data Analyzer" at bounding box center [1472, 281] width 118 height 23
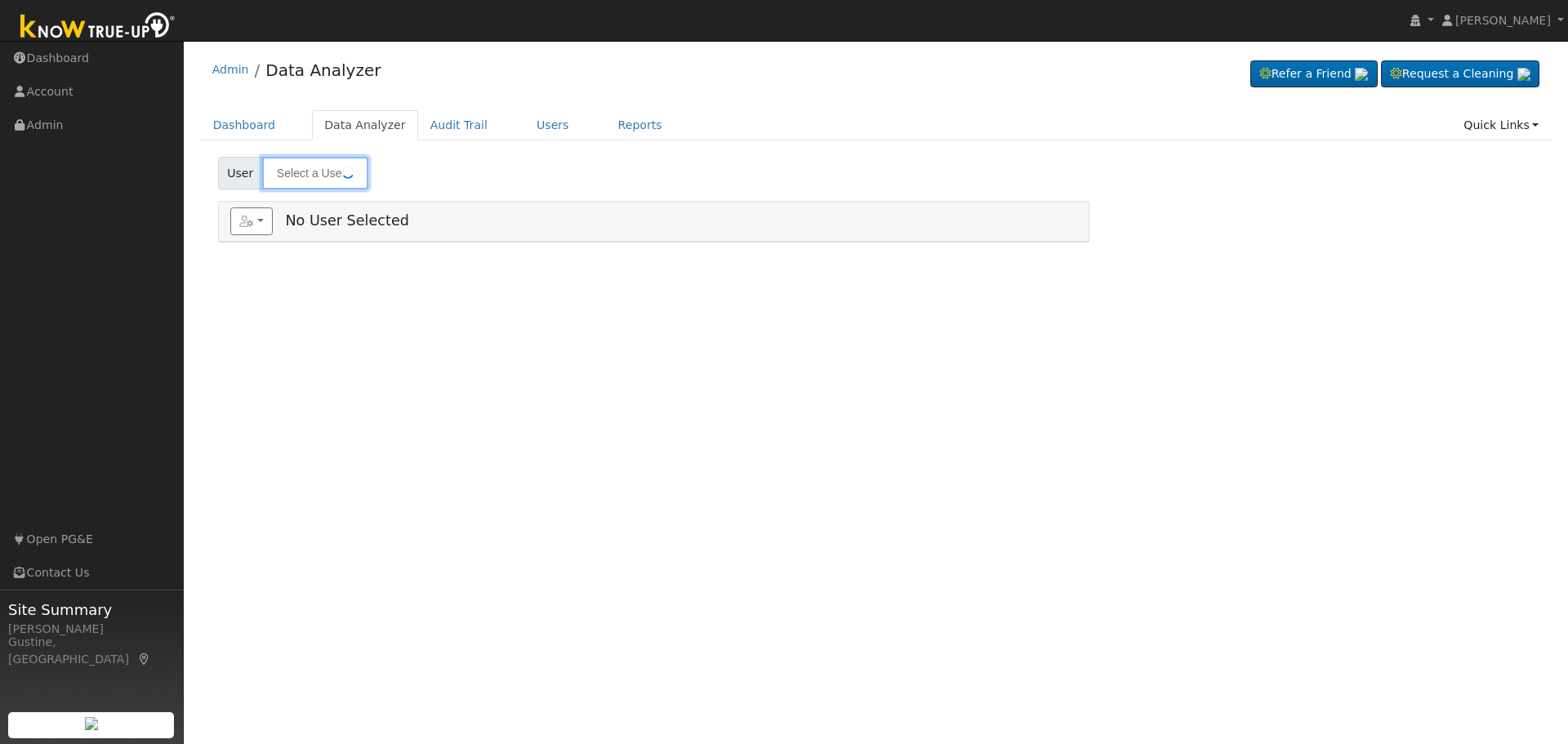
type input "Lucy Vang"
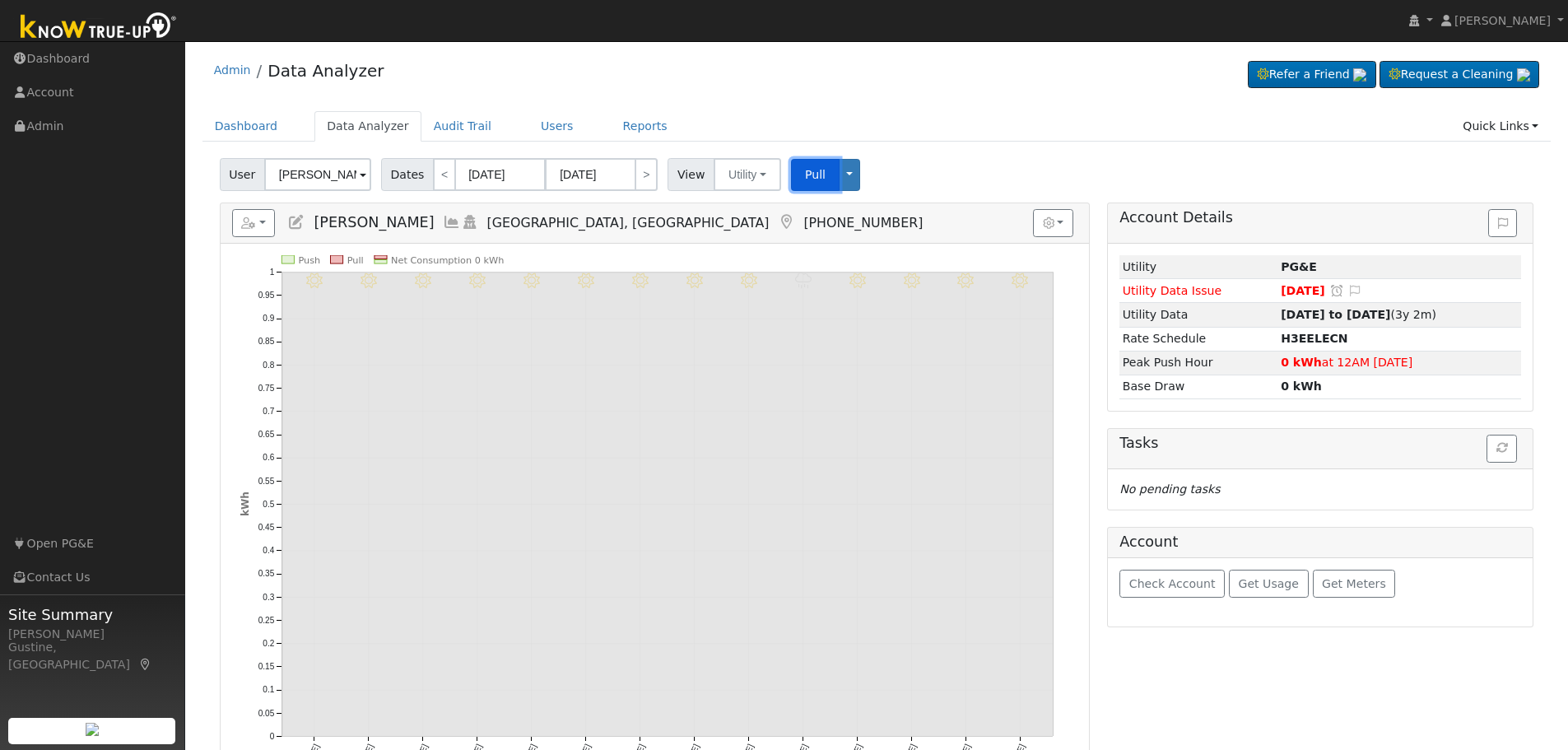
click at [809, 167] on span "Pull" at bounding box center [815, 174] width 20 height 13
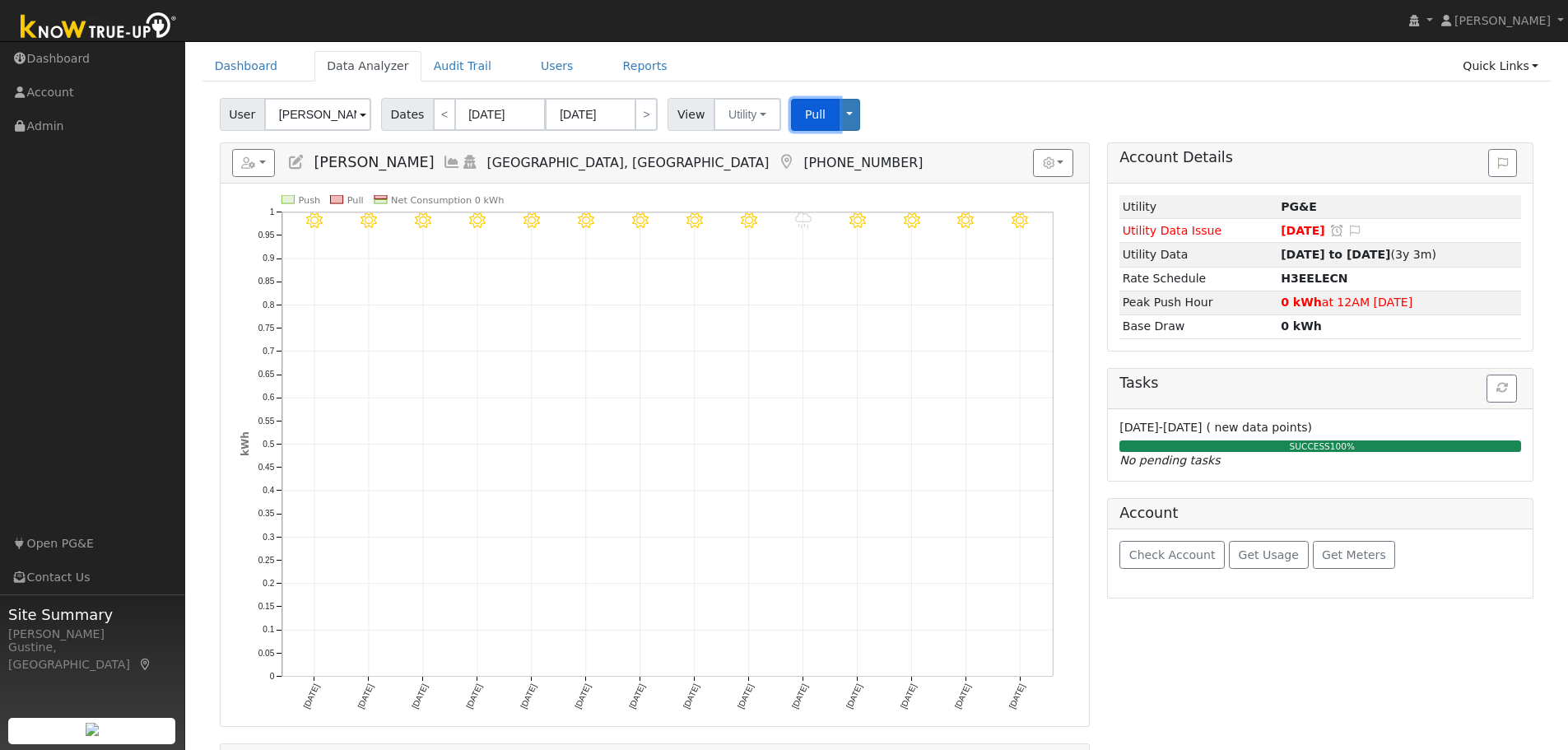
scroll to position [39, 0]
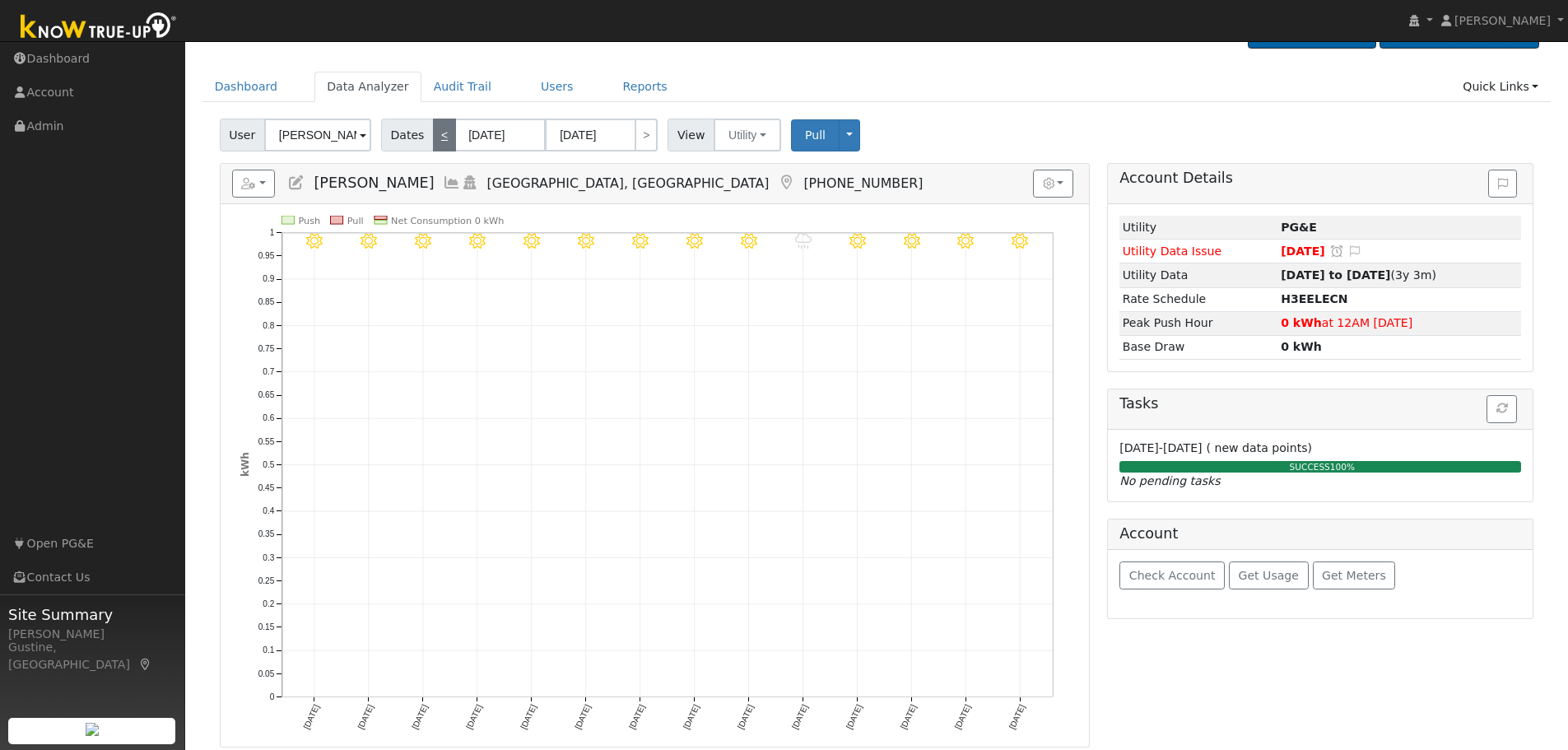
click at [435, 132] on link "<" at bounding box center [444, 134] width 23 height 33
type input "08/27/2025"
type input "09/09/2025"
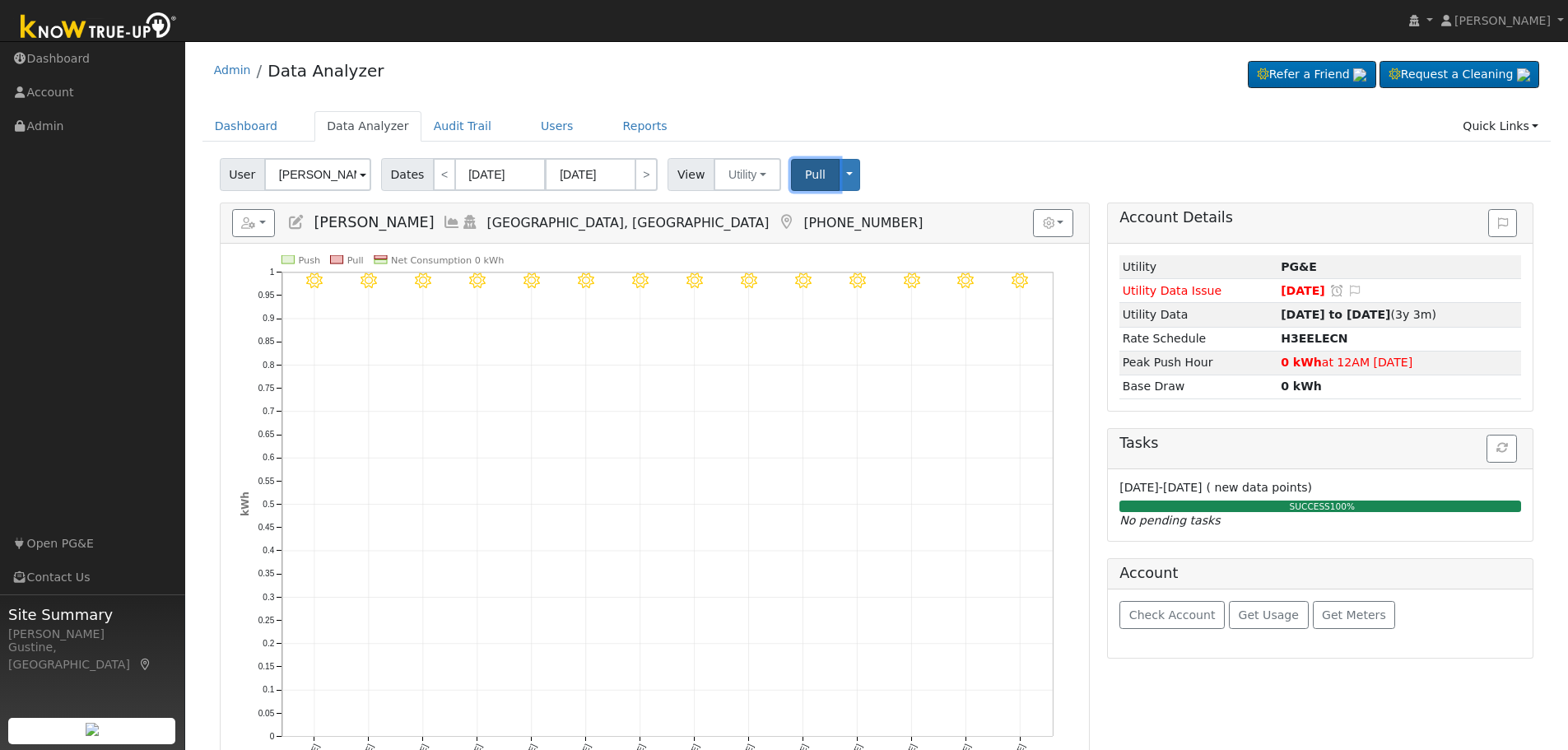
click at [791, 161] on button "Pull" at bounding box center [815, 175] width 48 height 32
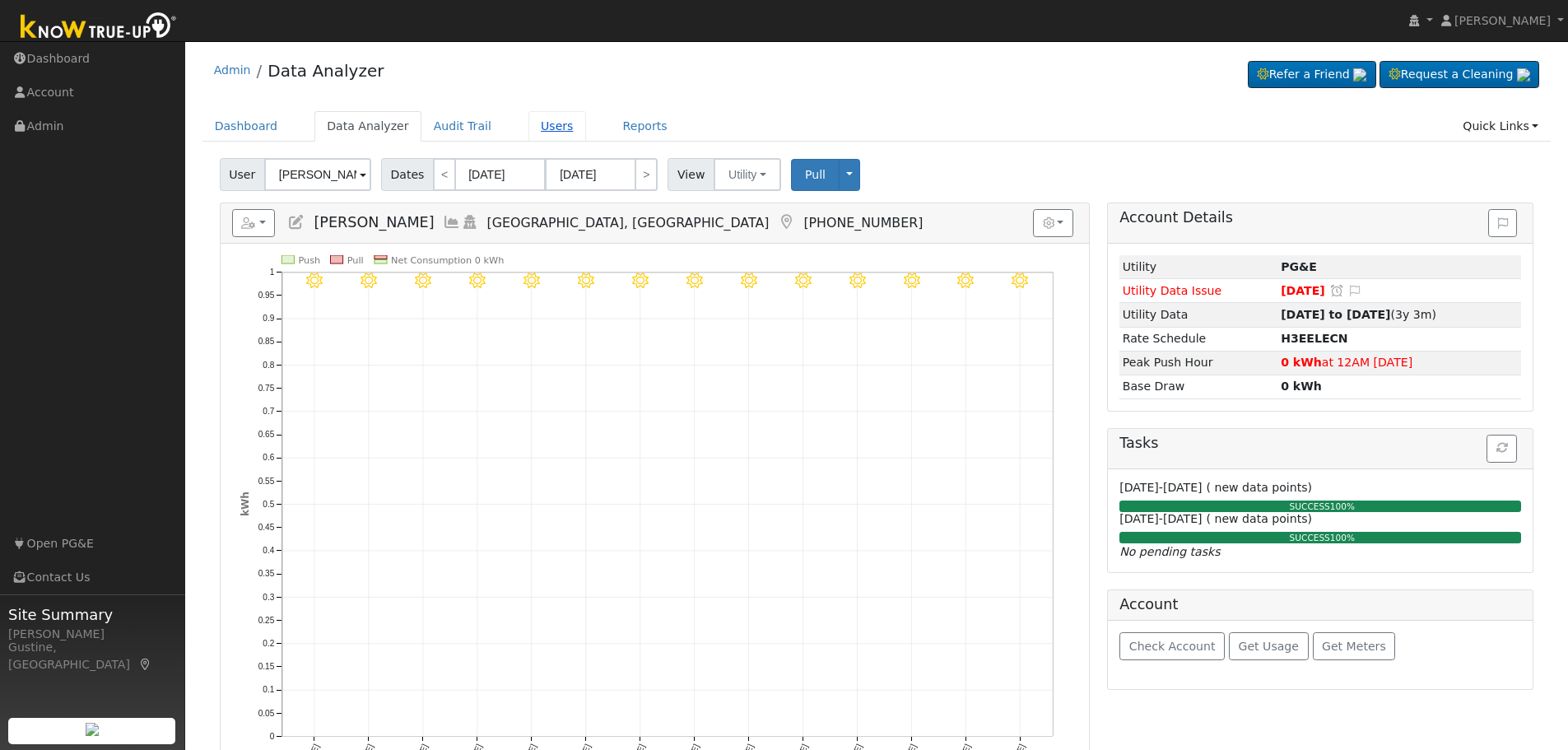
click at [531, 117] on link "Users" at bounding box center [557, 126] width 58 height 31
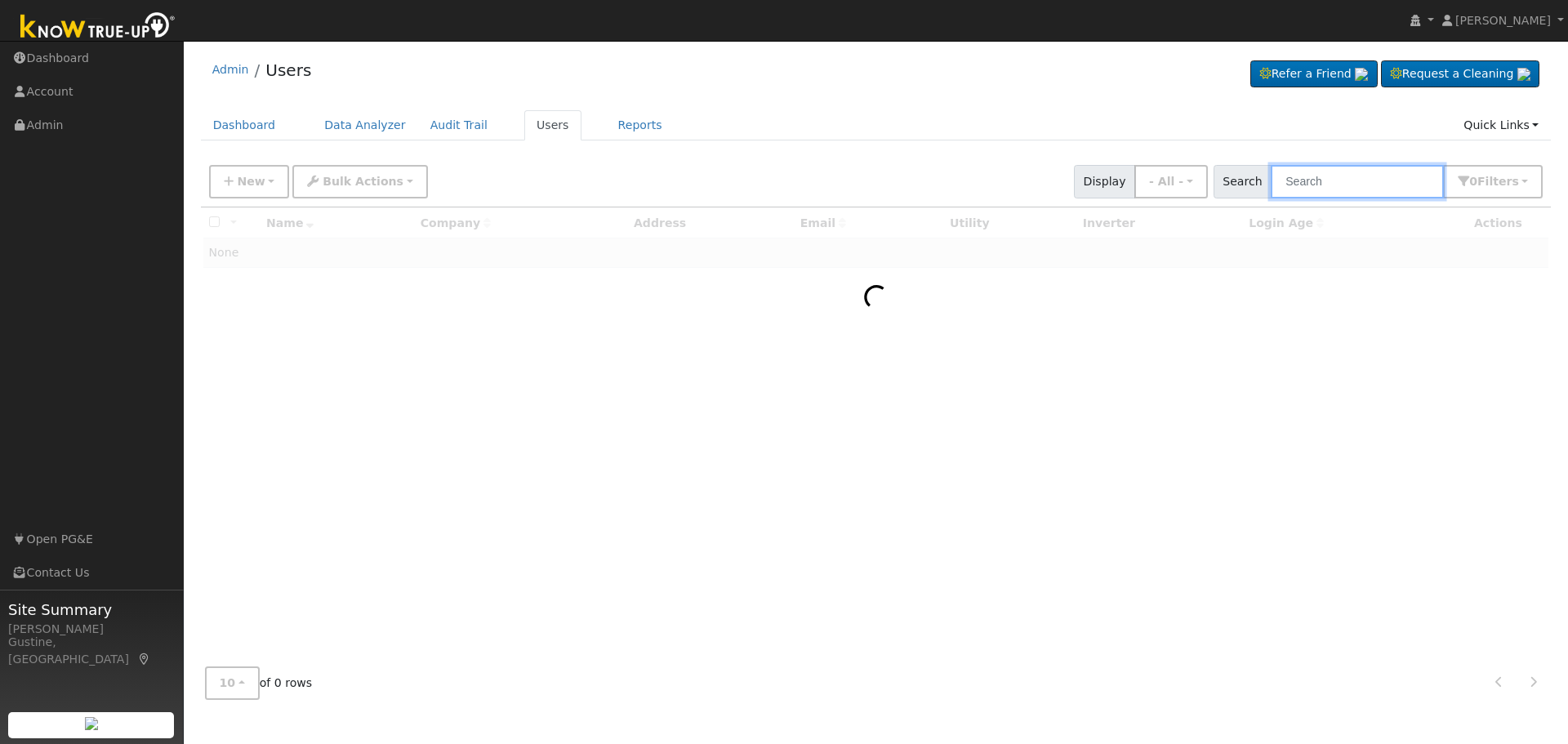
click at [1340, 183] on input "text" at bounding box center [1357, 182] width 174 height 33
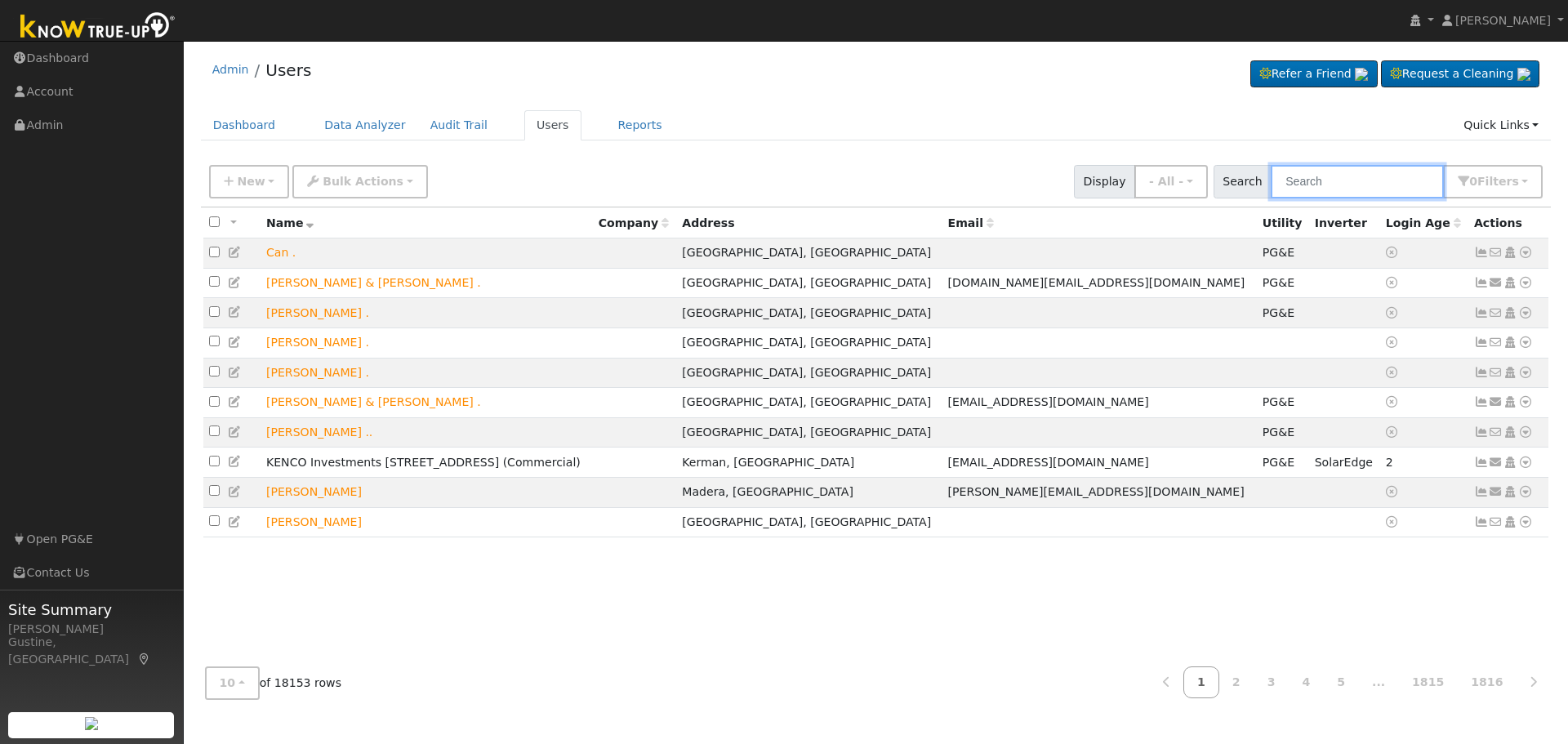
click at [1339, 186] on input "text" at bounding box center [1357, 182] width 174 height 33
paste input "[PERSON_NAME]"
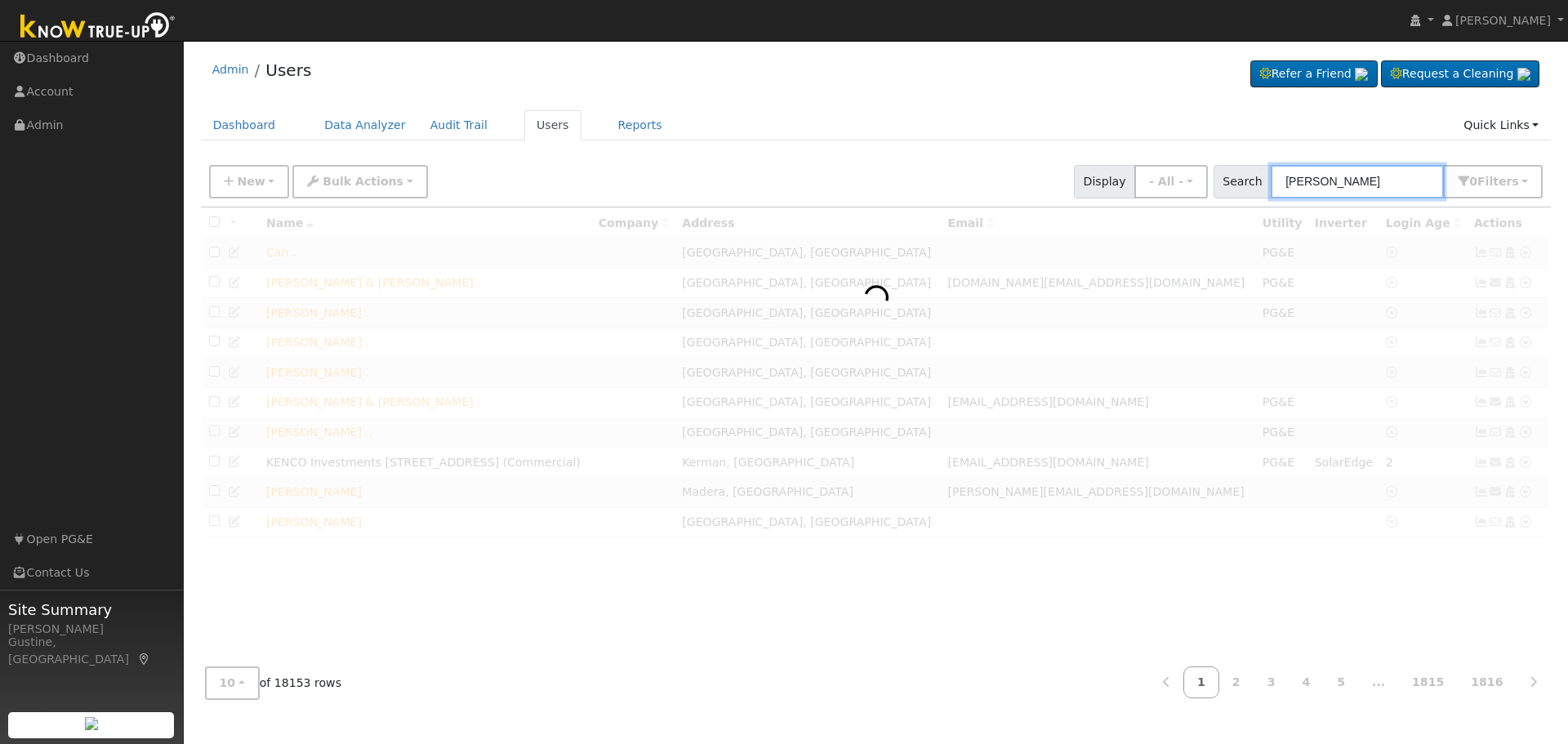
drag, startPoint x: 1345, startPoint y: 180, endPoint x: 1567, endPoint y: 365, distance: 289.0
click at [1567, 357] on div "User Profile First name Last name Email Email Notifications No Emails No Emails…" at bounding box center [875, 392] width 1384 height 703
type input "[PERSON_NAME]"
